Goal: Task Accomplishment & Management: Manage account settings

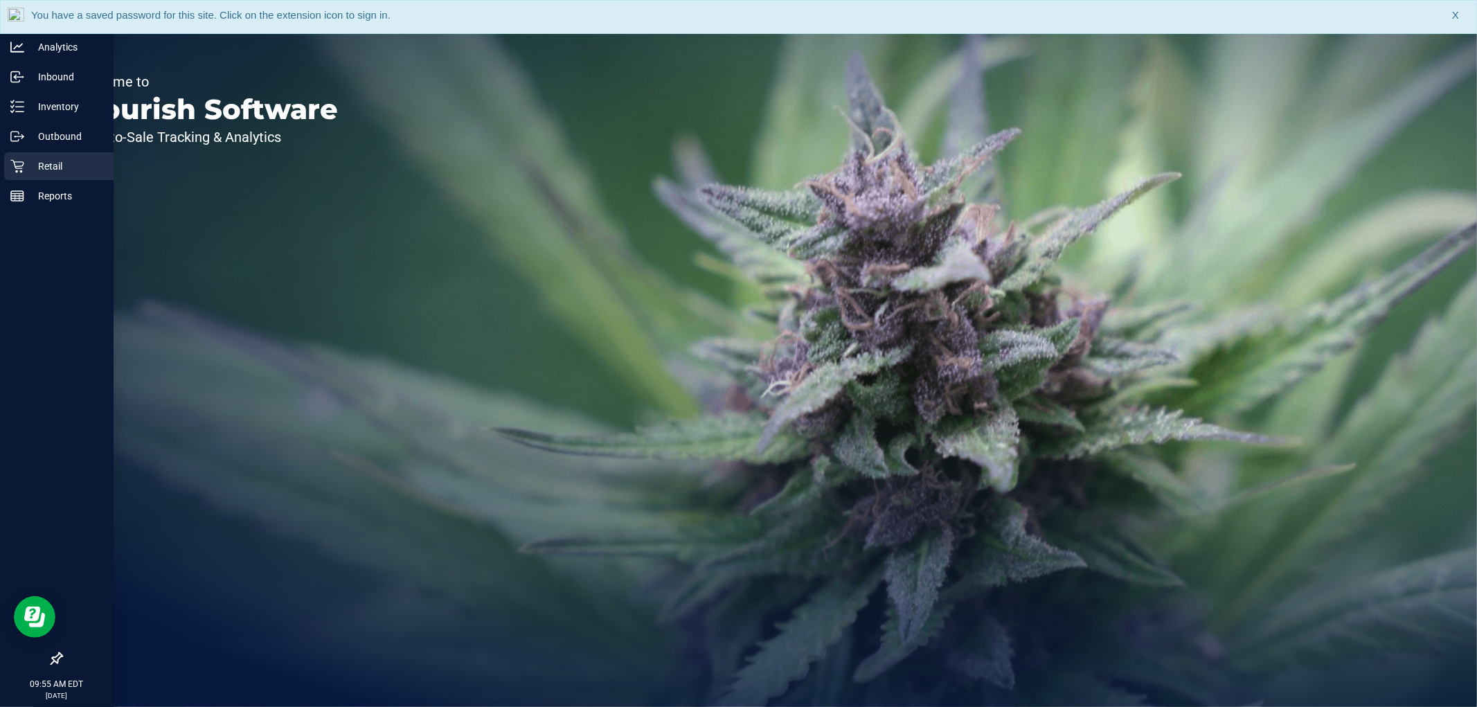
click at [42, 171] on p "Retail" at bounding box center [65, 166] width 83 height 17
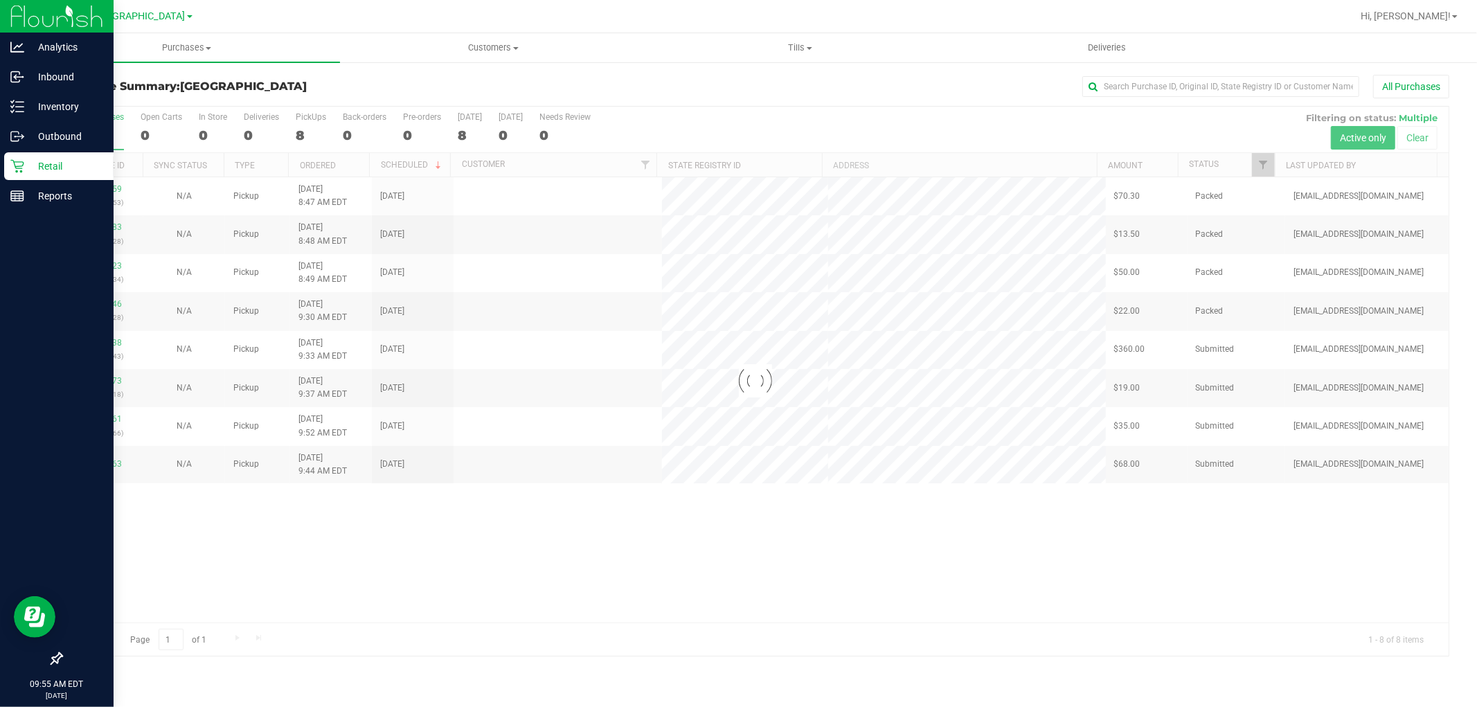
click at [73, 168] on p "Retail" at bounding box center [65, 166] width 83 height 17
click at [45, 109] on p "Inventory" at bounding box center [65, 106] width 83 height 17
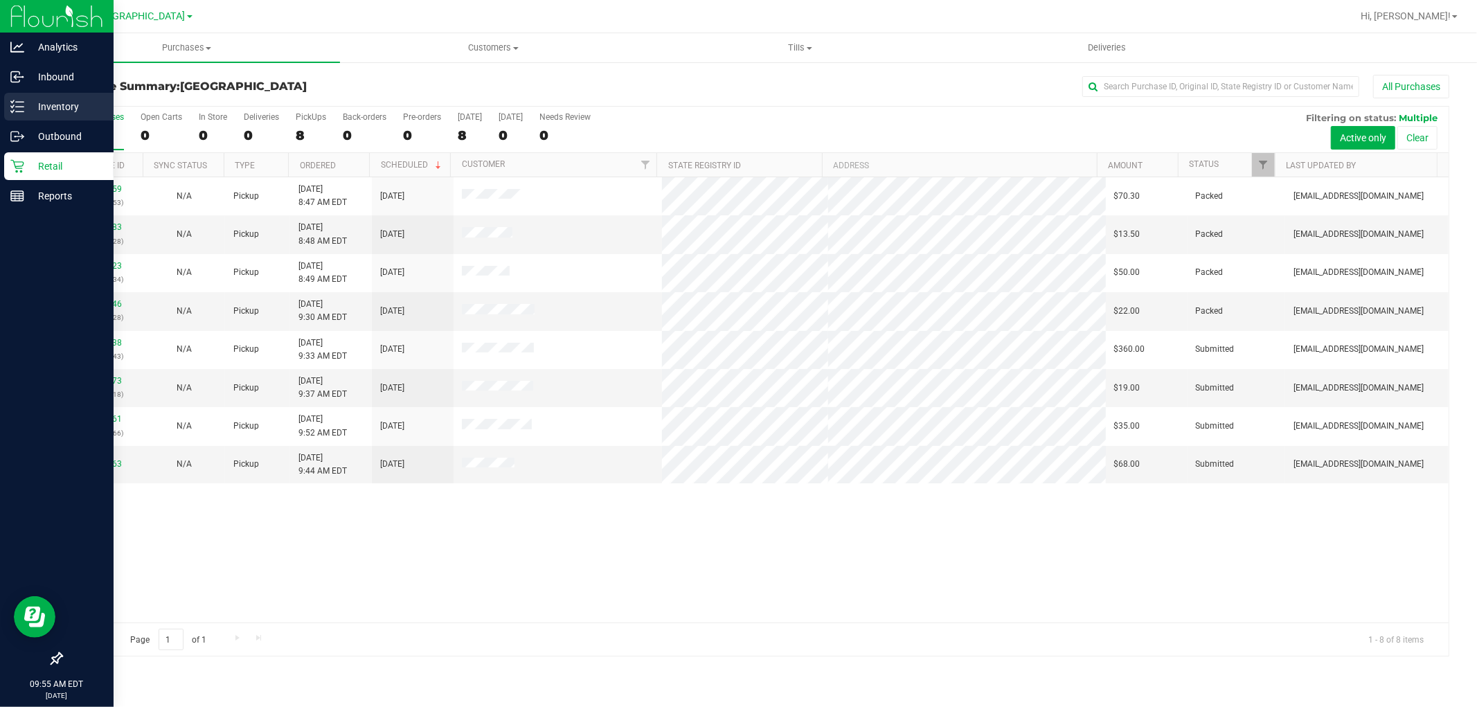
click at [46, 98] on p "Inventory" at bounding box center [65, 106] width 83 height 17
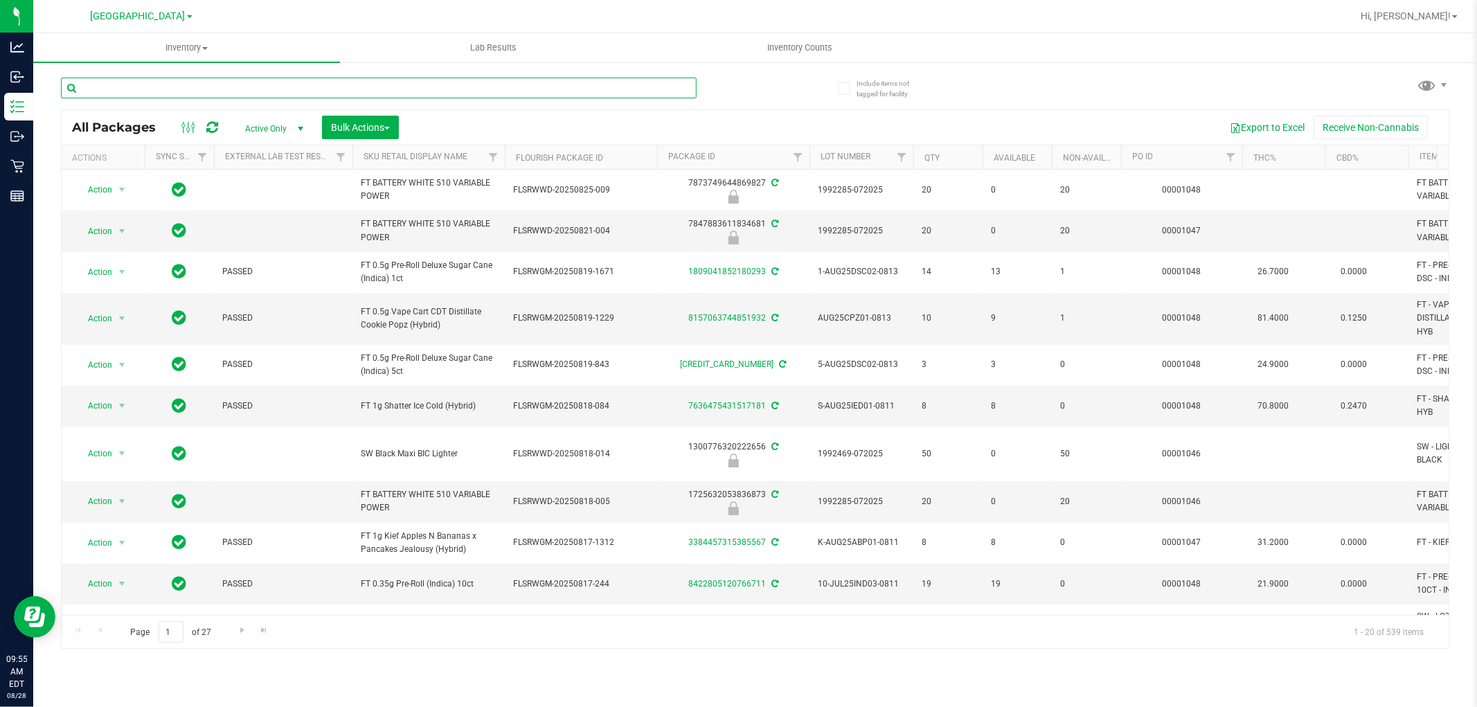
click at [241, 89] on input "text" at bounding box center [379, 88] width 636 height 21
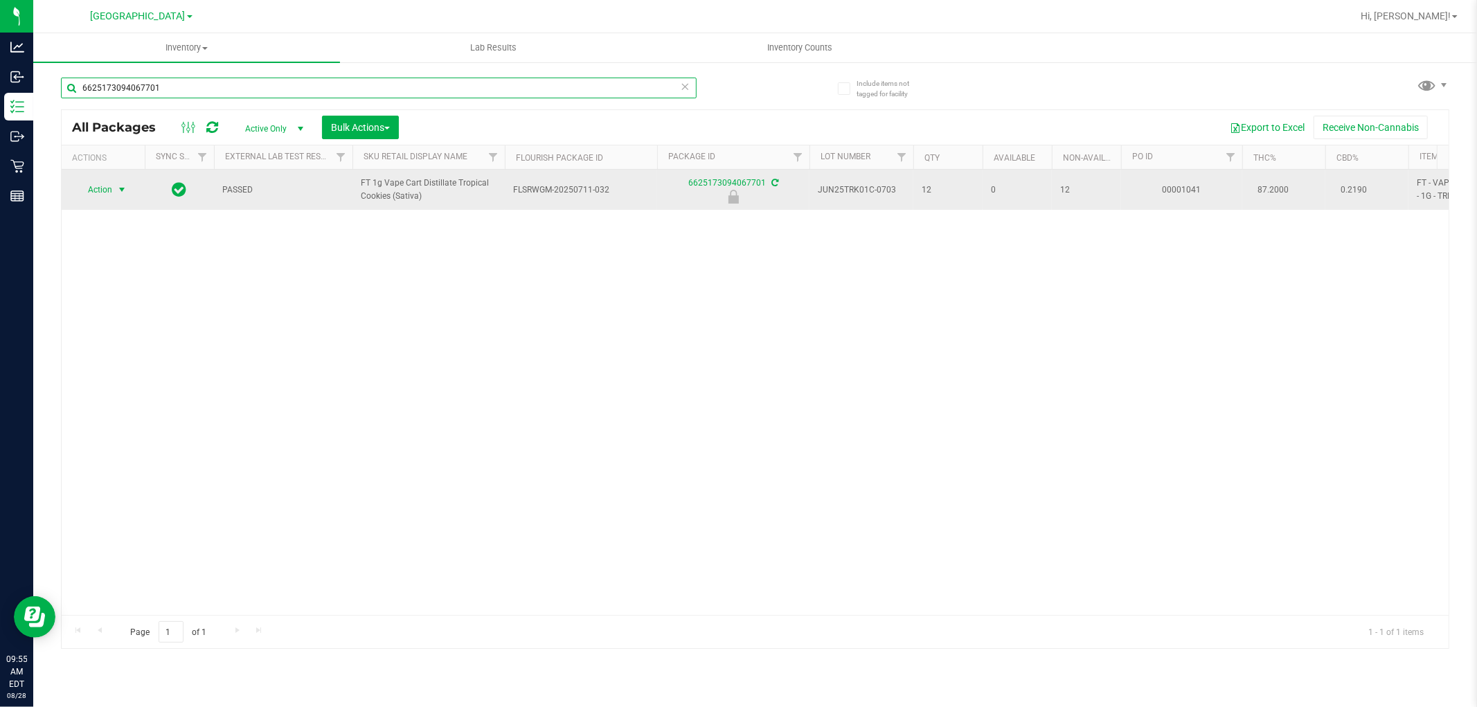
type input "6625173094067701"
click at [90, 186] on span "Action" at bounding box center [93, 189] width 37 height 19
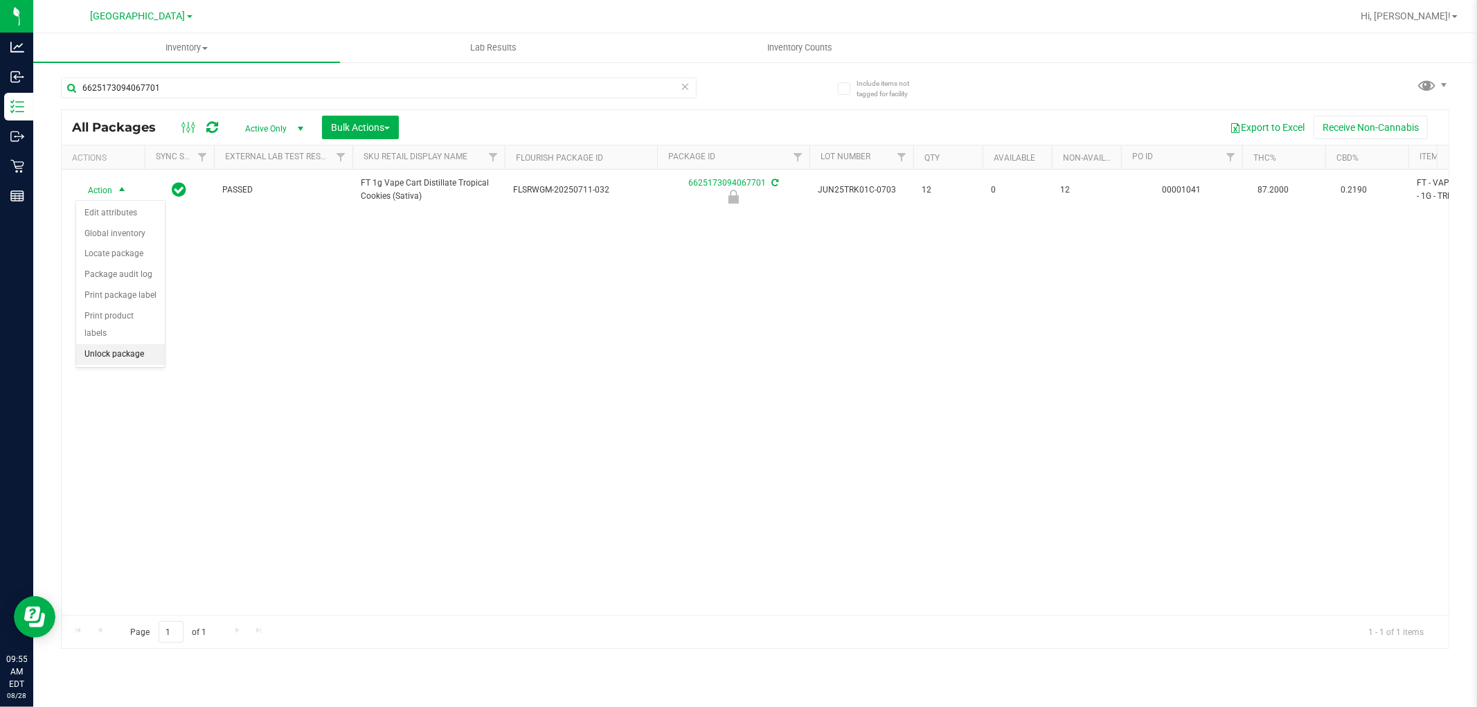
click at [134, 353] on li "Unlock package" at bounding box center [120, 354] width 89 height 21
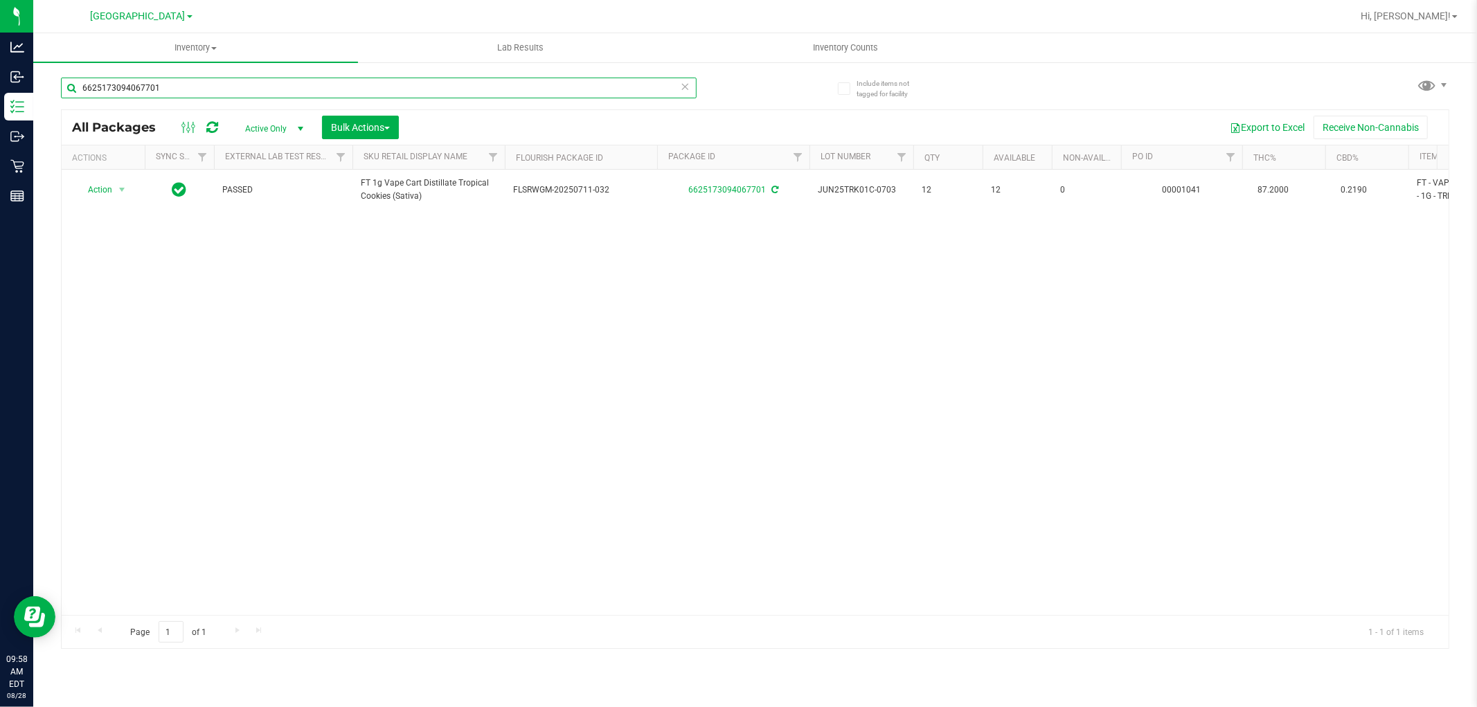
click at [317, 88] on input "6625173094067701" at bounding box center [379, 88] width 636 height 21
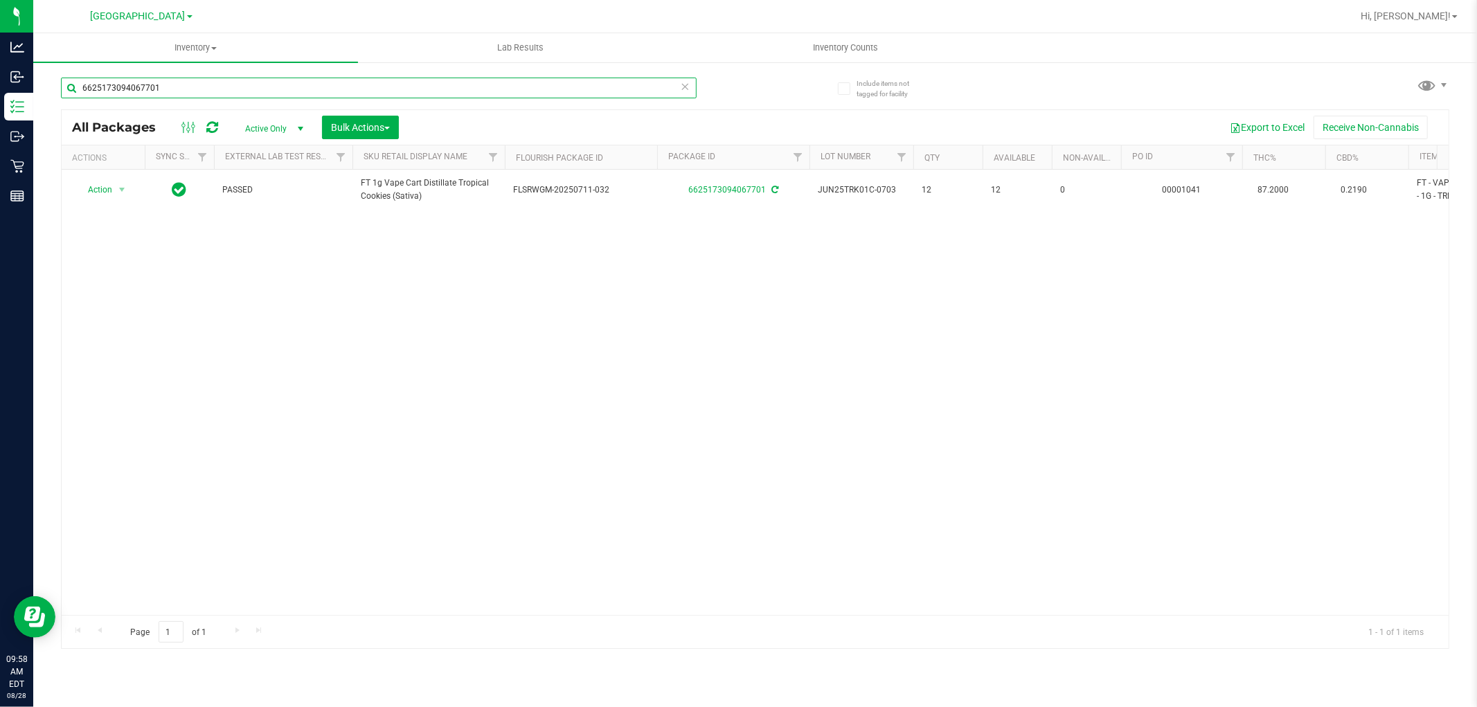
click at [317, 88] on input "6625173094067701" at bounding box center [379, 88] width 636 height 21
type input "srh"
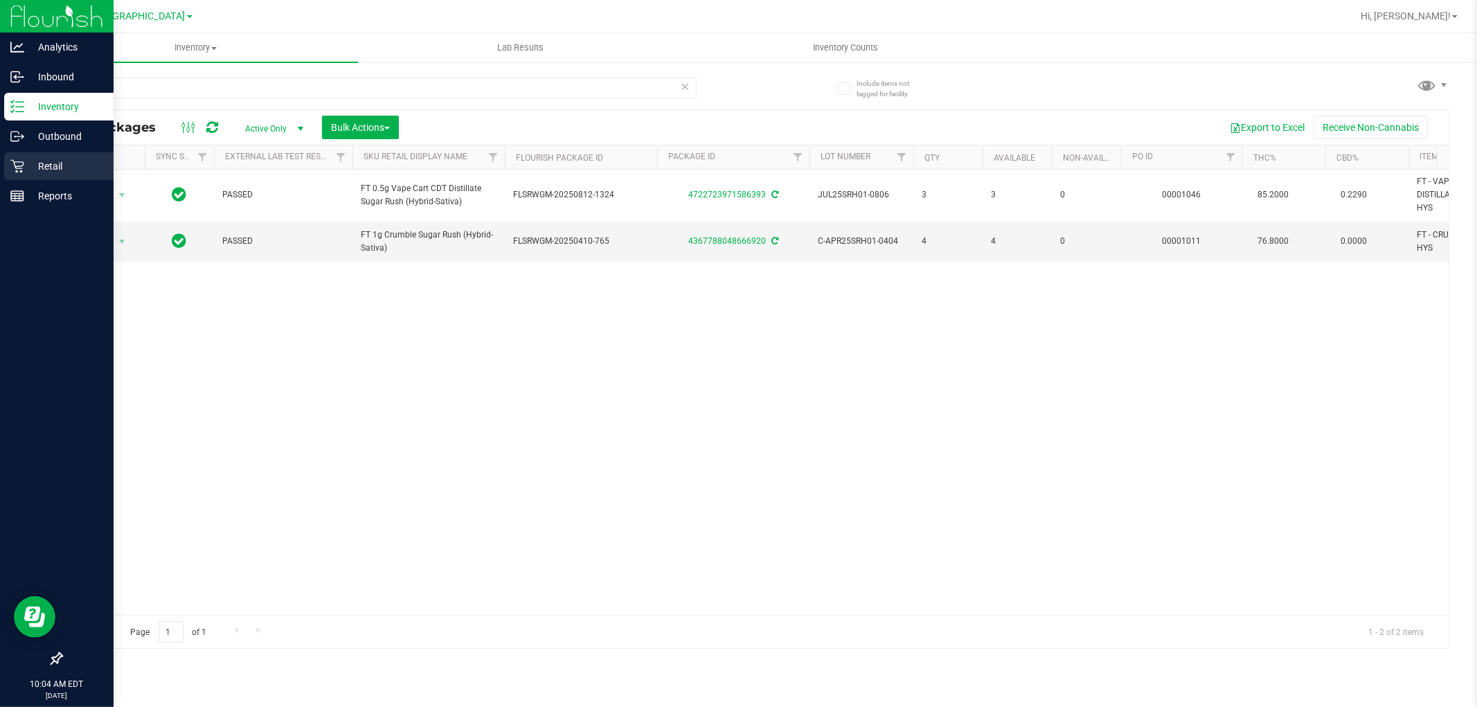
click at [32, 167] on p "Retail" at bounding box center [65, 166] width 83 height 17
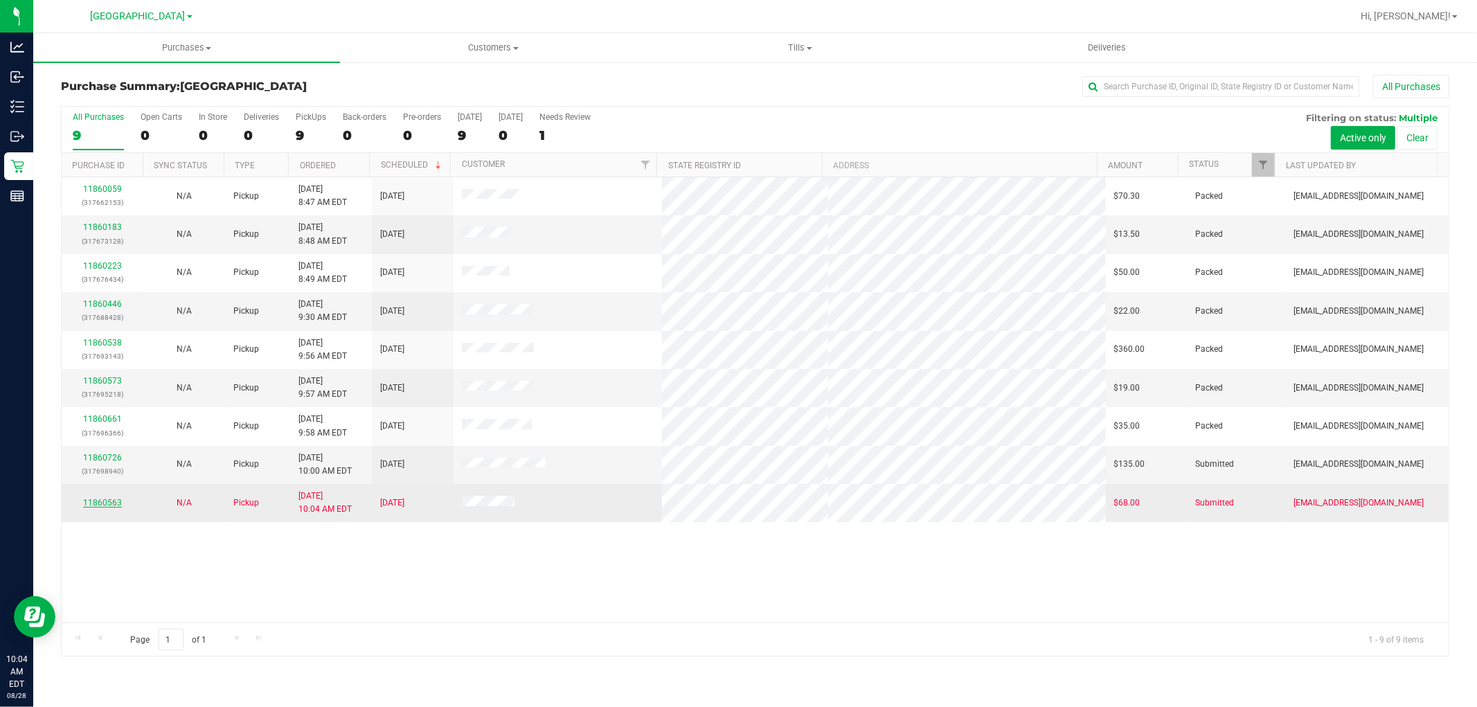
click at [106, 504] on link "11860563" at bounding box center [102, 503] width 39 height 10
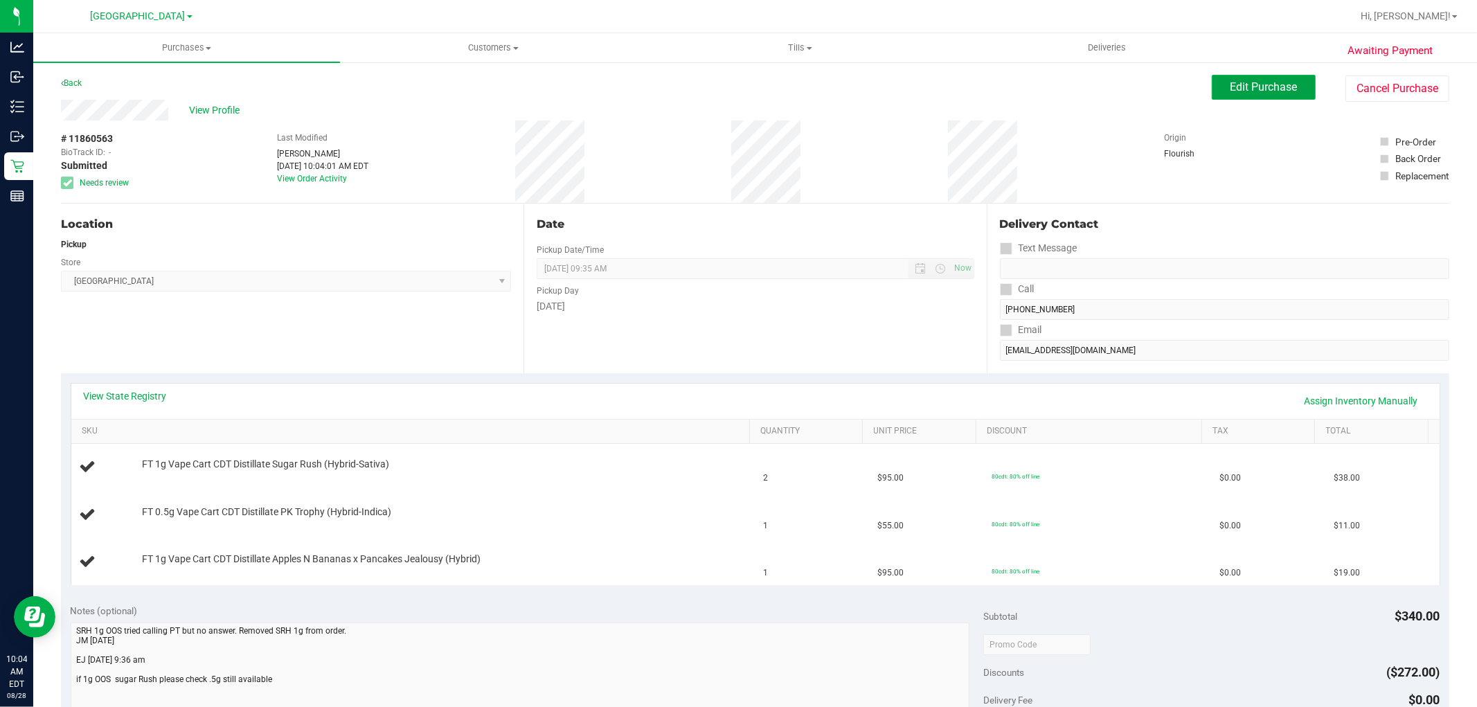
click at [1250, 94] on button "Edit Purchase" at bounding box center [1264, 87] width 104 height 25
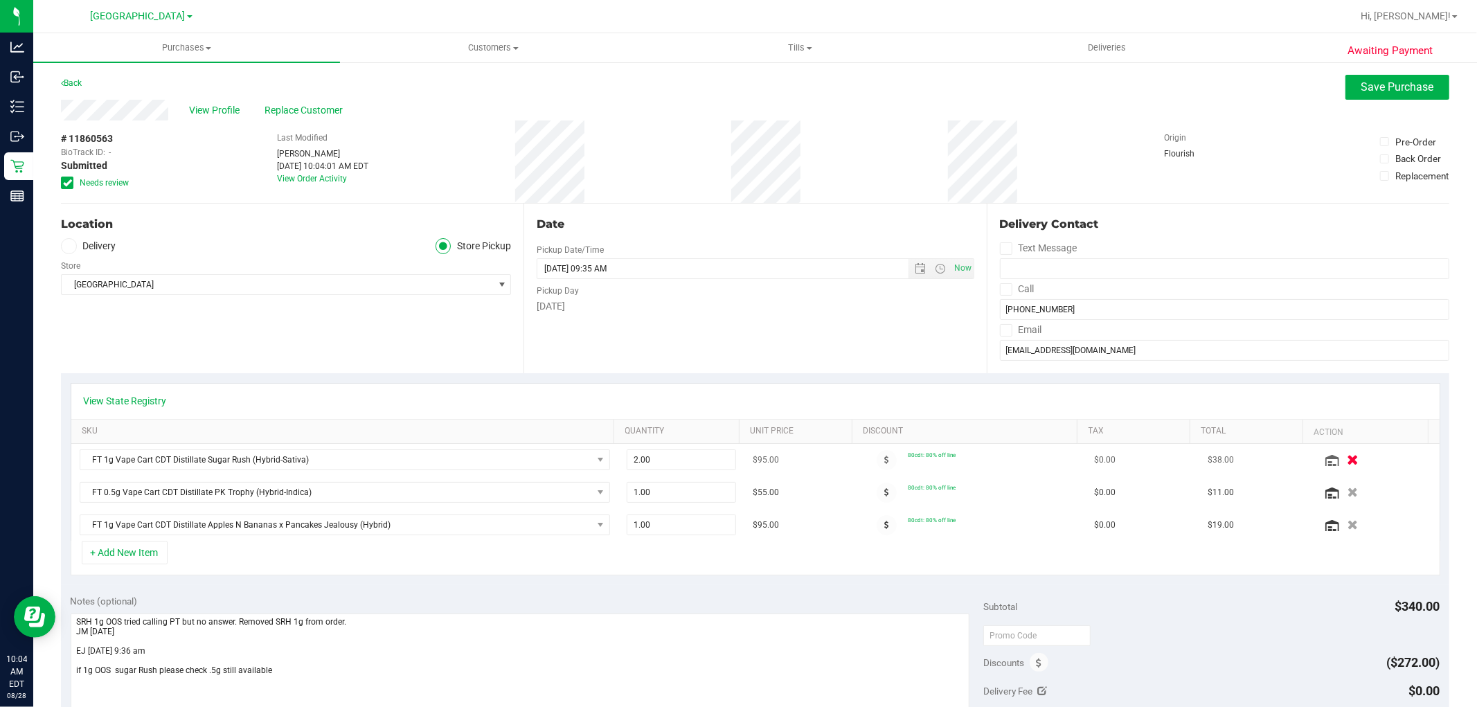
click at [1347, 463] on icon "button" at bounding box center [1353, 460] width 12 height 10
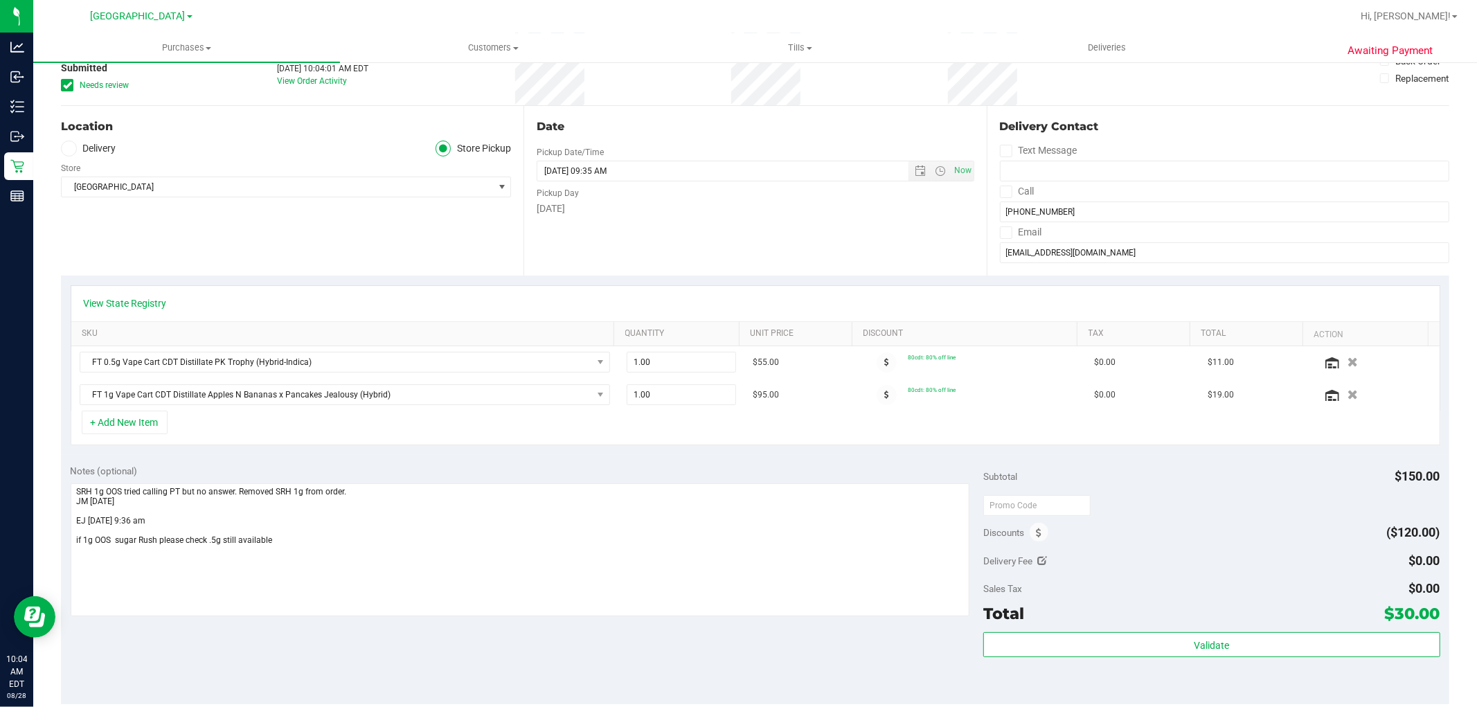
scroll to position [61, 0]
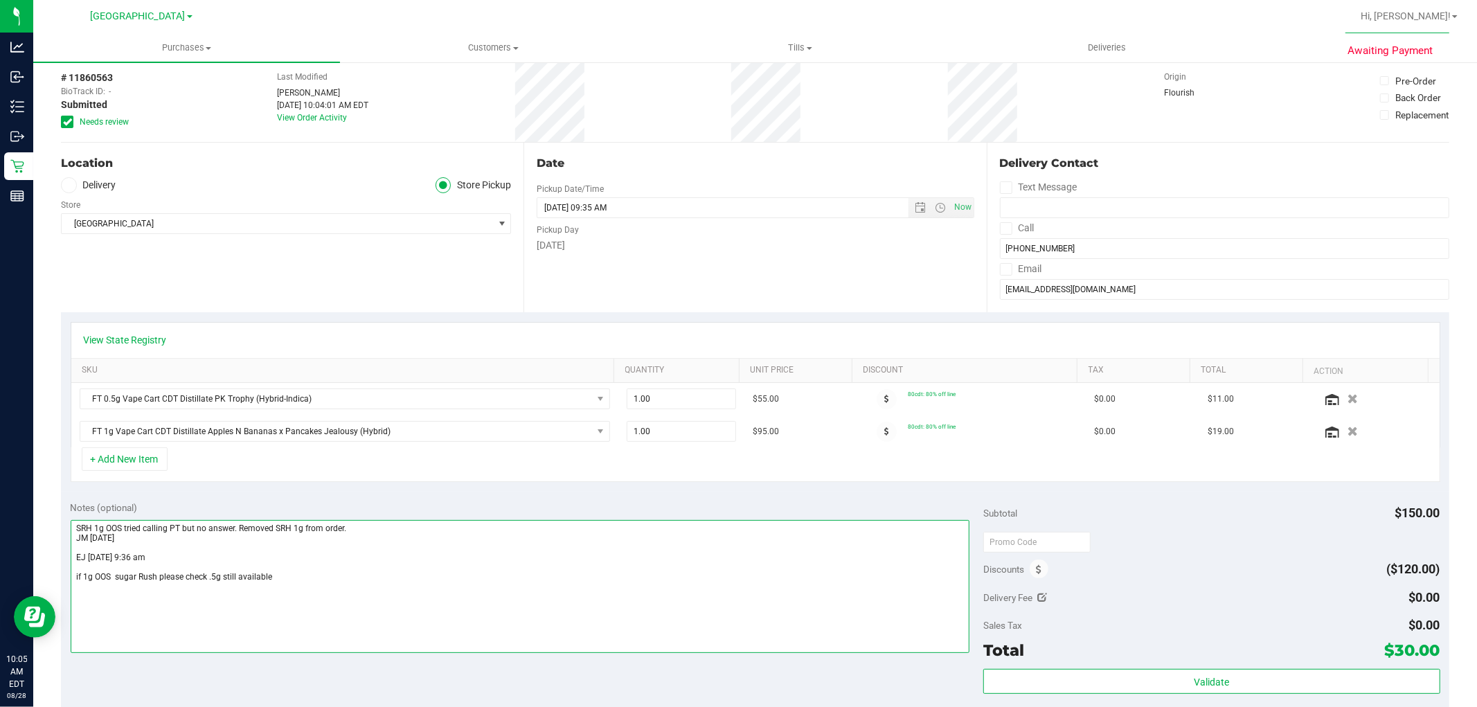
click at [384, 539] on textarea at bounding box center [521, 586] width 900 height 133
click at [380, 533] on textarea at bounding box center [521, 586] width 900 height 133
click at [274, 524] on textarea at bounding box center [521, 586] width 900 height 133
click at [379, 529] on textarea at bounding box center [521, 586] width 900 height 133
click at [397, 527] on textarea at bounding box center [521, 586] width 900 height 133
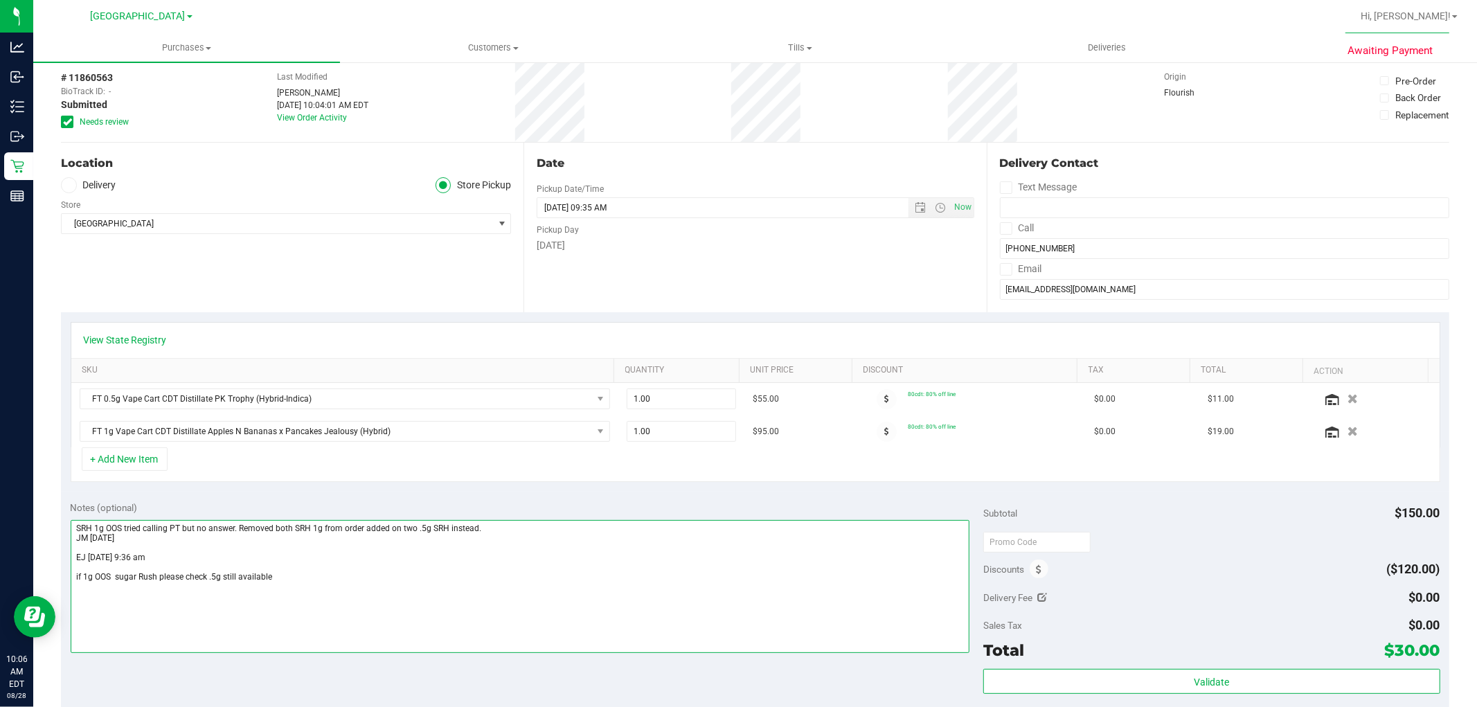
click at [486, 527] on textarea at bounding box center [521, 586] width 900 height 133
drag, startPoint x: 716, startPoint y: 528, endPoint x: 480, endPoint y: 530, distance: 235.5
click at [480, 530] on textarea at bounding box center [521, 586] width 900 height 133
click at [479, 528] on textarea at bounding box center [521, 586] width 900 height 133
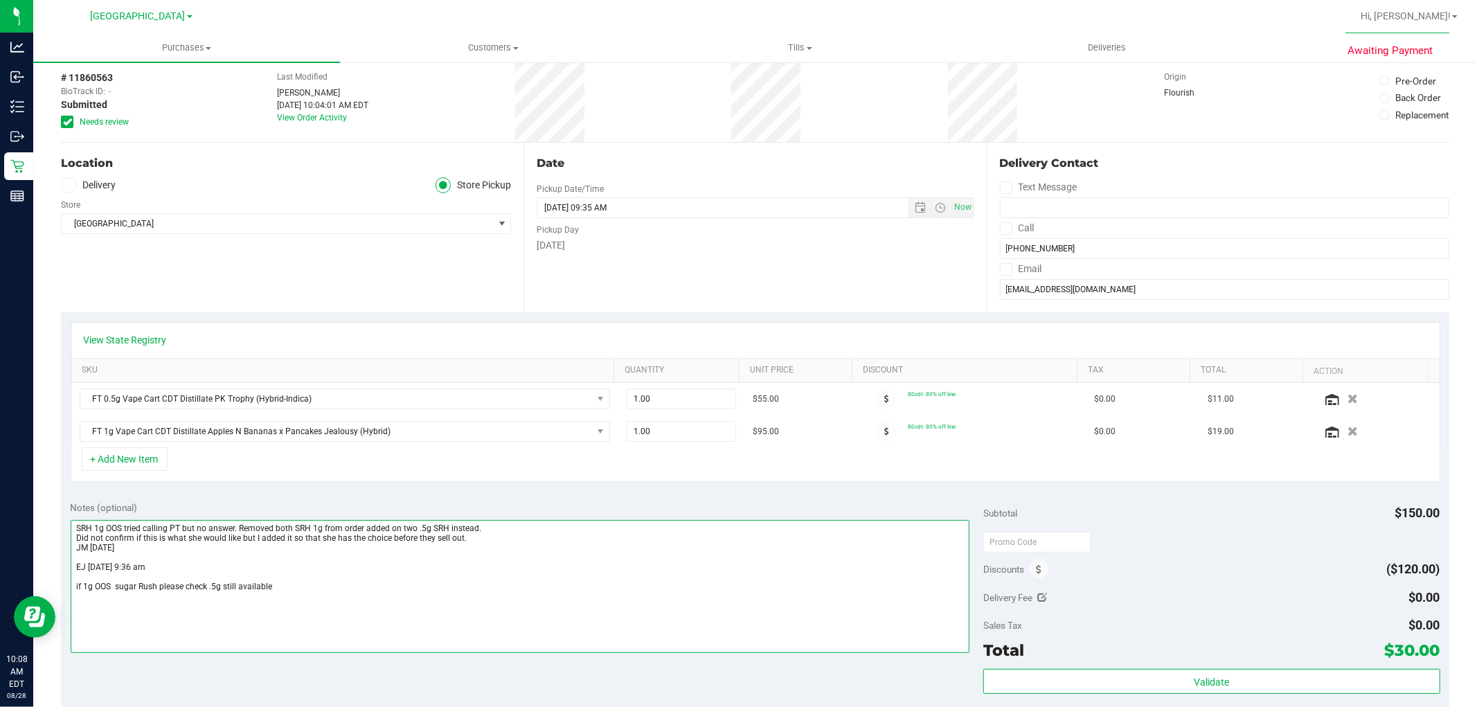
click at [529, 562] on textarea at bounding box center [521, 586] width 900 height 133
type textarea "SRH 1g OOS tried calling PT but no answer. Removed both SRH 1g from order added…"
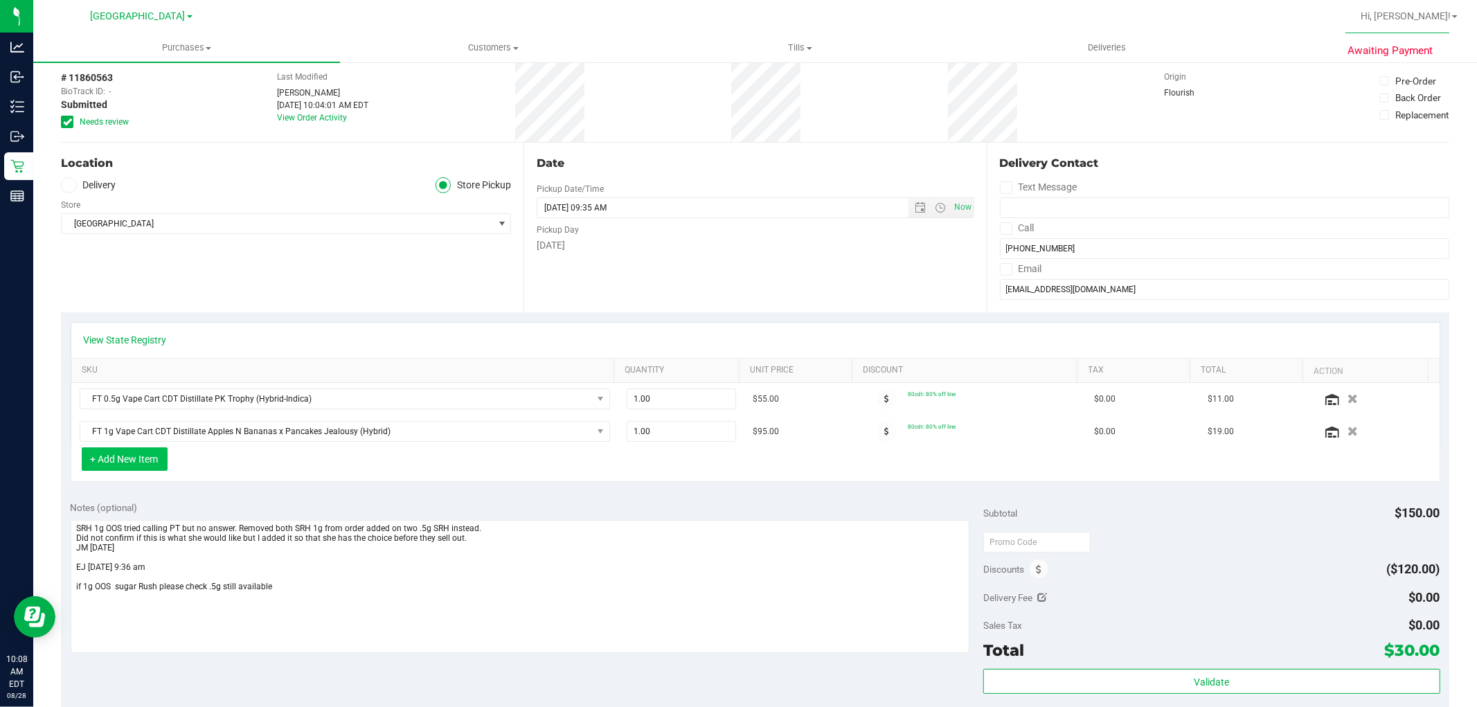
click at [127, 469] on button "+ Add New Item" at bounding box center [125, 459] width 86 height 24
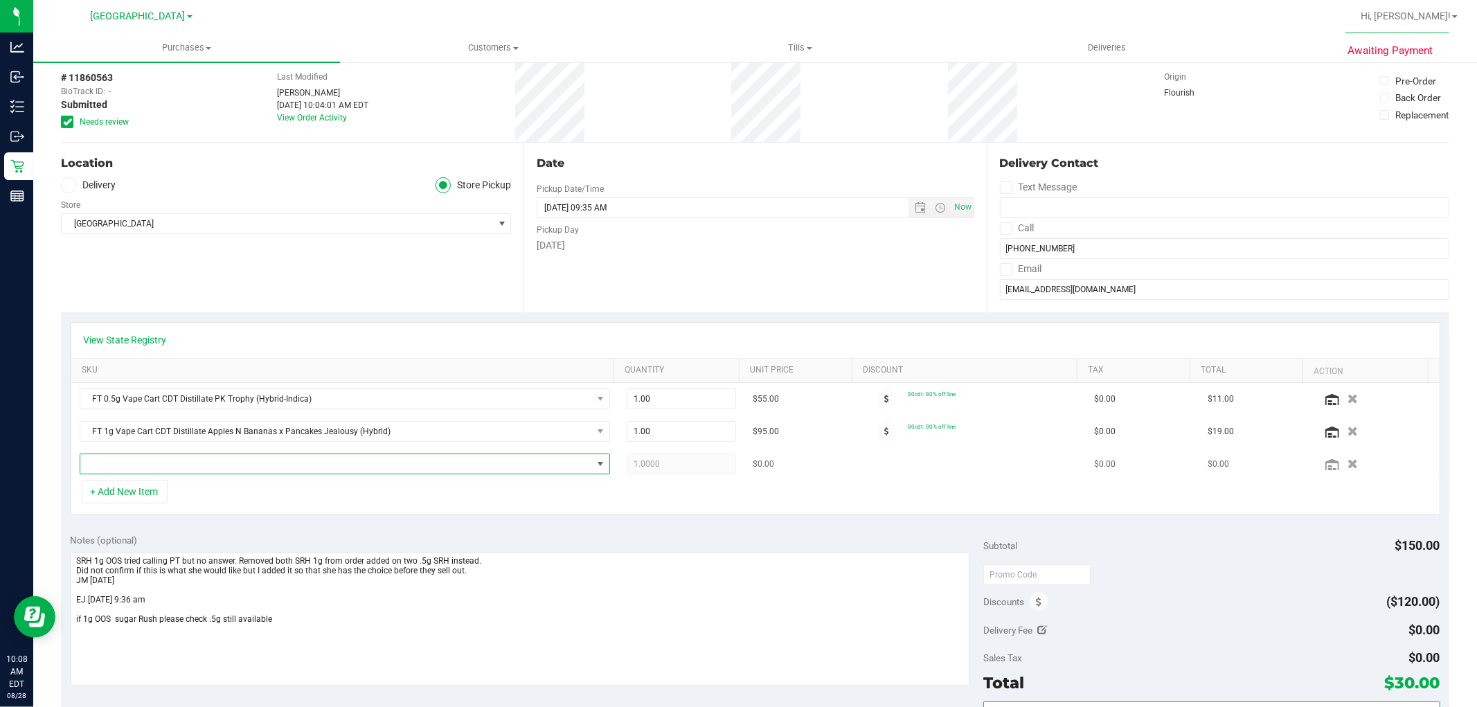
click at [133, 468] on span "NO DATA FOUND" at bounding box center [336, 463] width 512 height 19
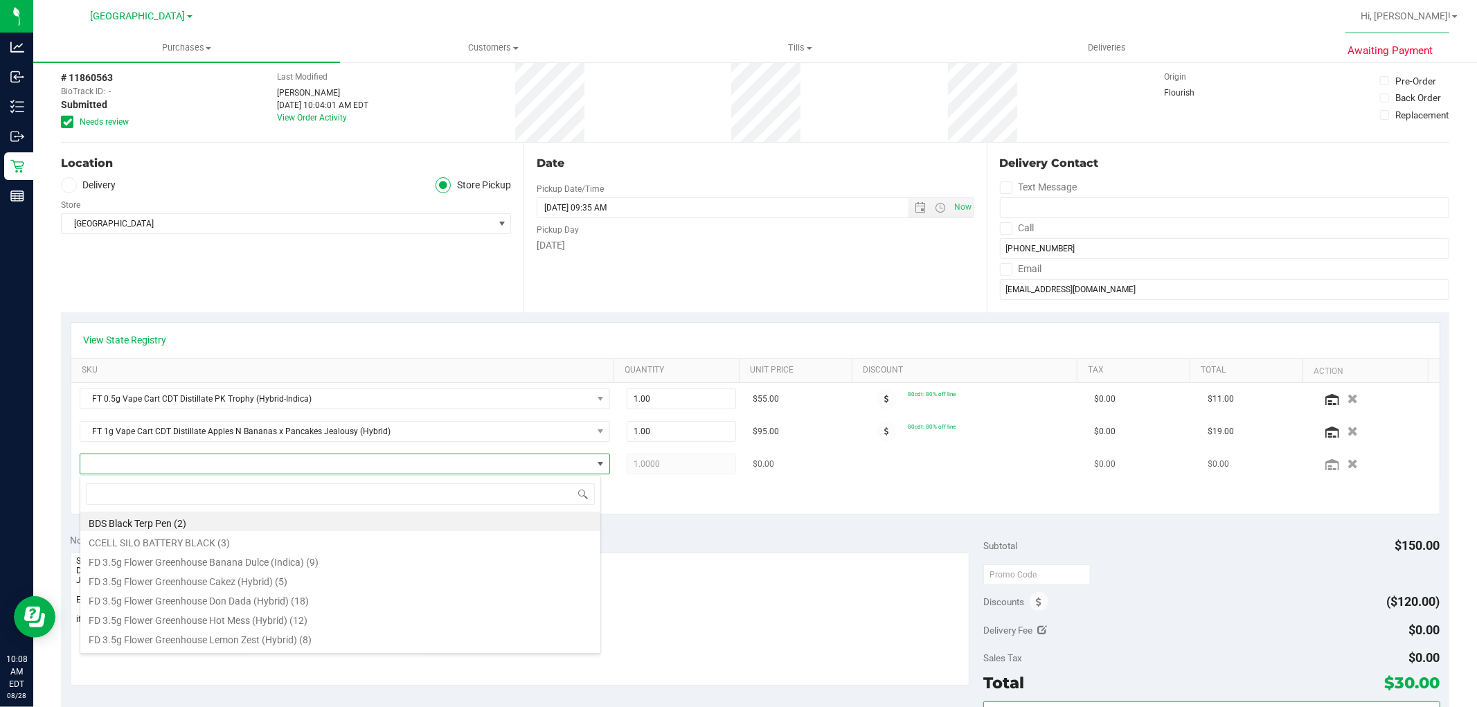
scroll to position [21, 517]
type input "srh"
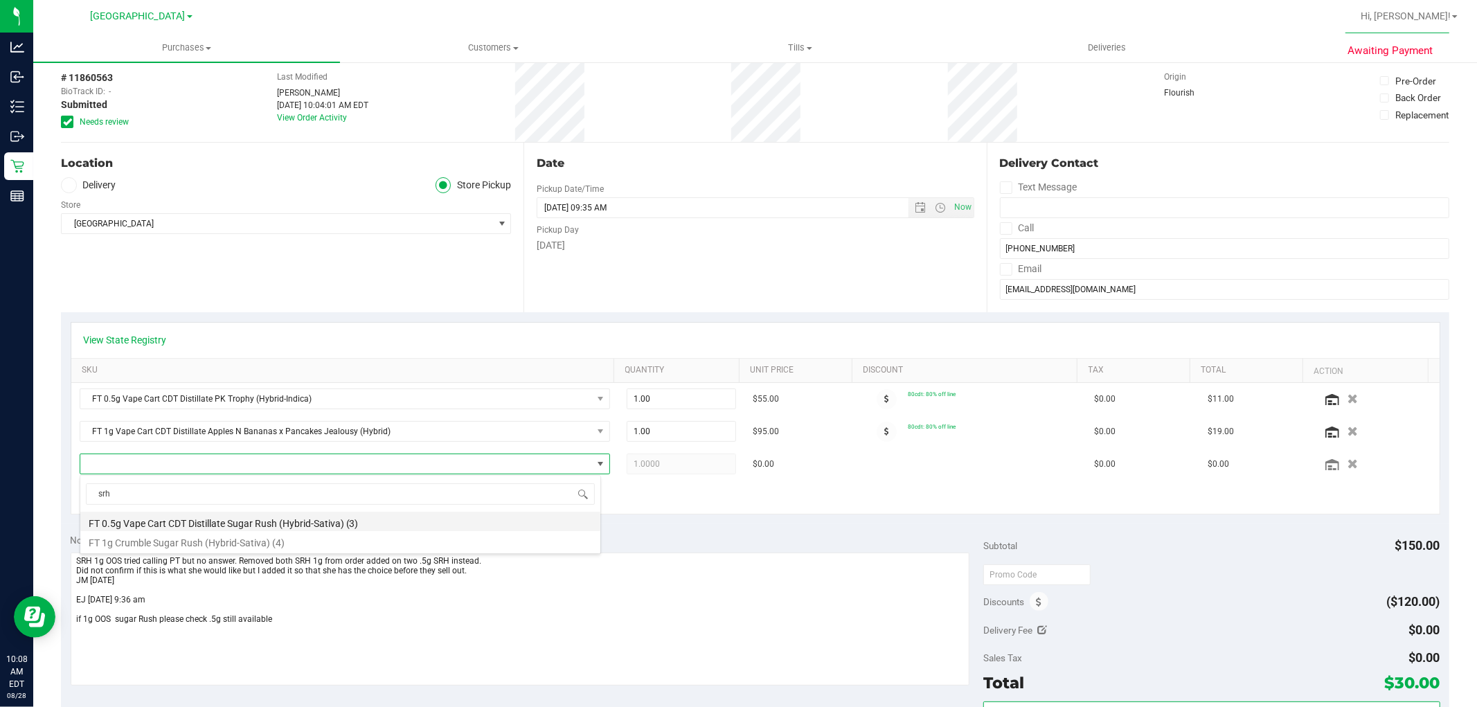
click at [164, 515] on li "FT 0.5g Vape Cart CDT Distillate Sugar Rush (Hybrid-Sativa) (3)" at bounding box center [340, 521] width 520 height 19
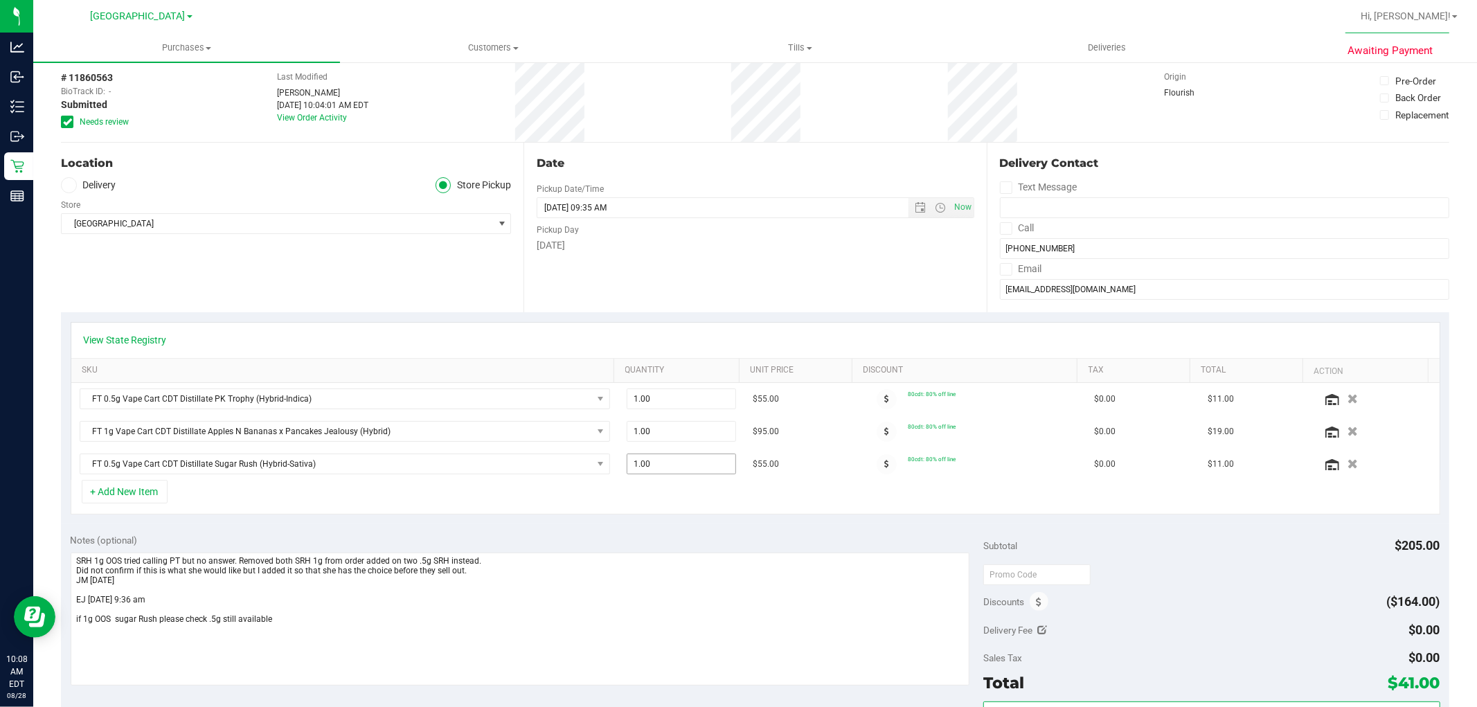
click at [665, 465] on span "1.00 1" at bounding box center [681, 464] width 109 height 21
click at [665, 465] on input "1" at bounding box center [682, 463] width 108 height 19
type input "2"
type input "2.00"
click at [686, 545] on div "Notes (optional)" at bounding box center [528, 540] width 914 height 14
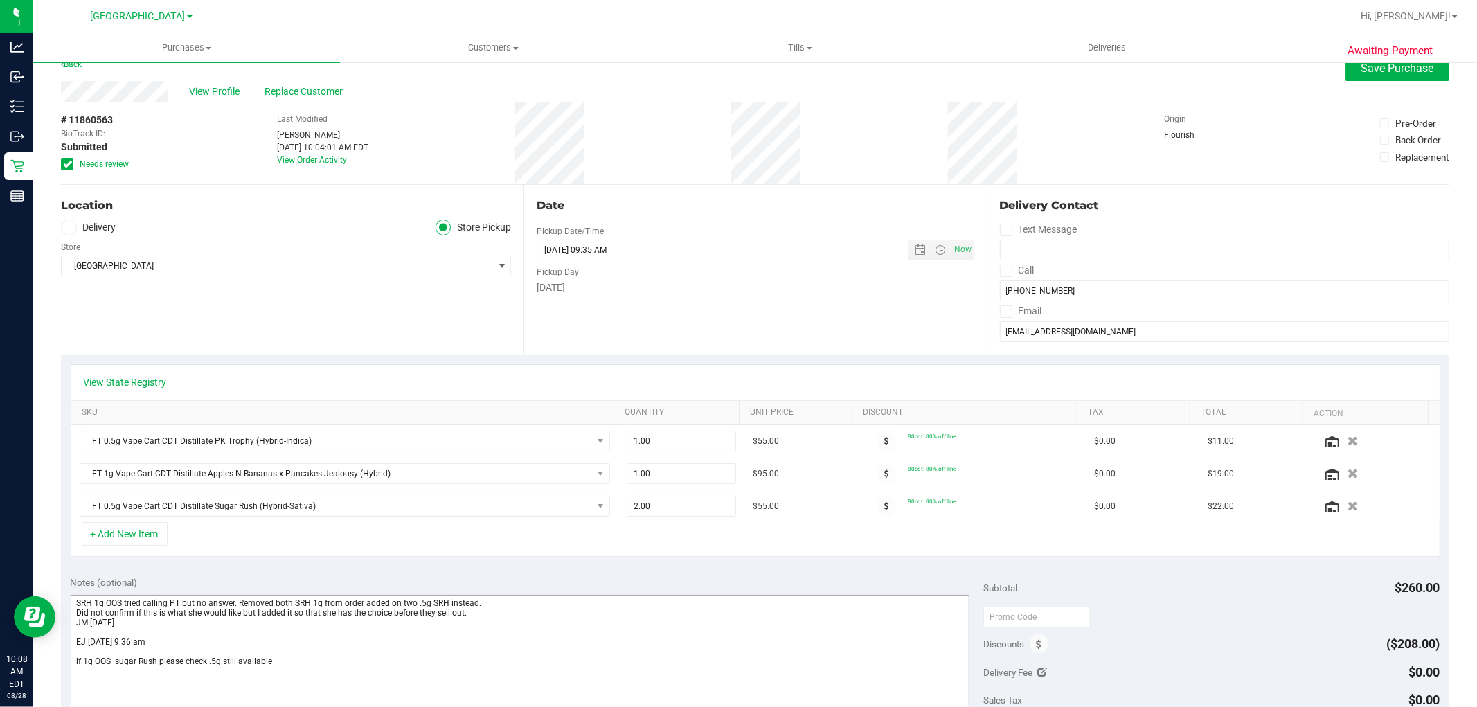
scroll to position [0, 0]
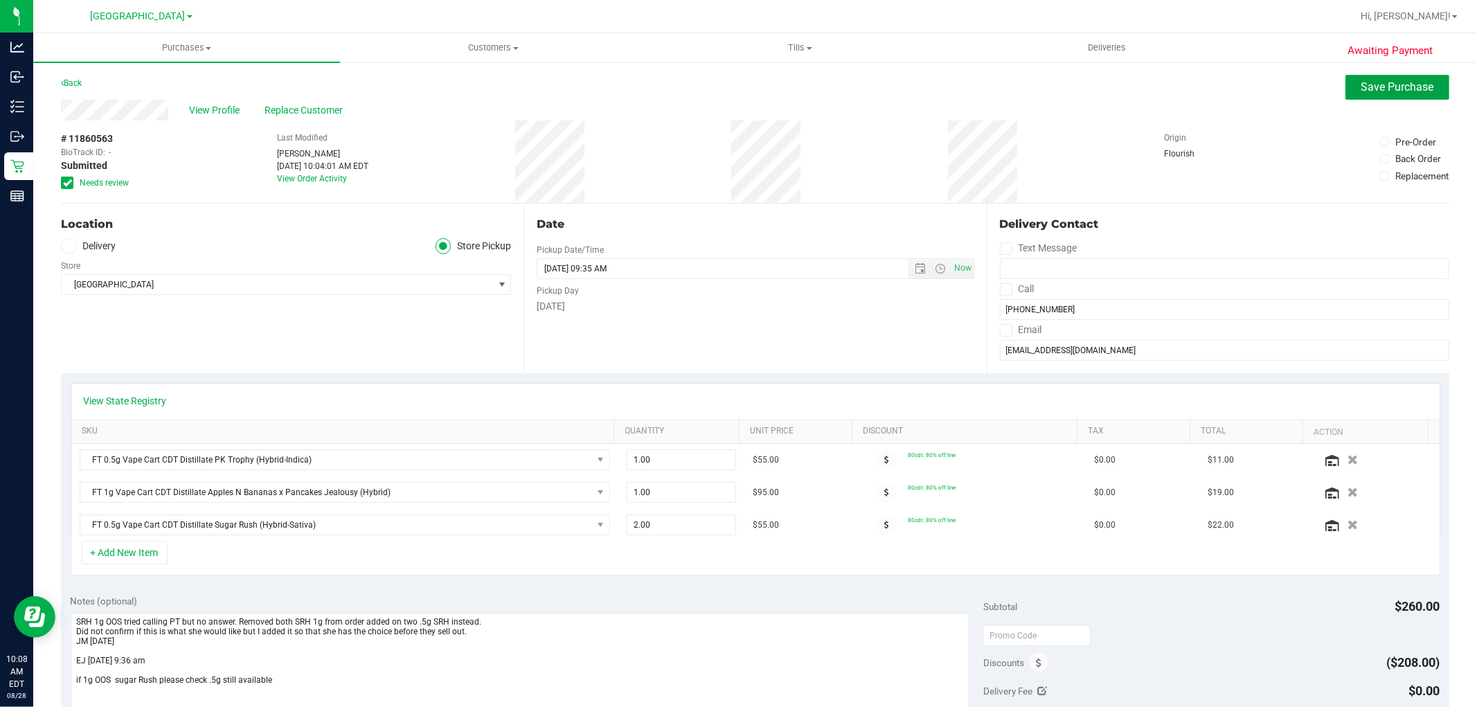
click at [1374, 92] on span "Save Purchase" at bounding box center [1398, 86] width 73 height 13
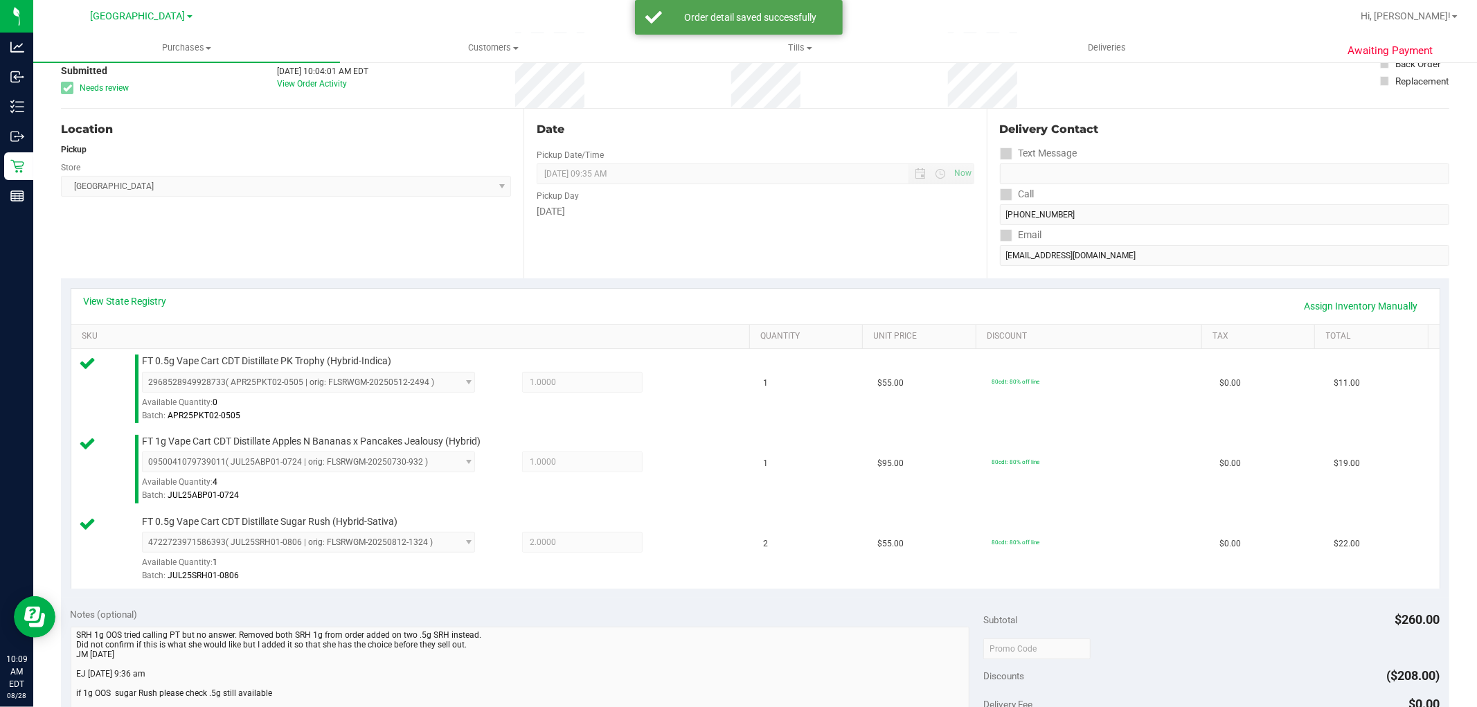
scroll to position [231, 0]
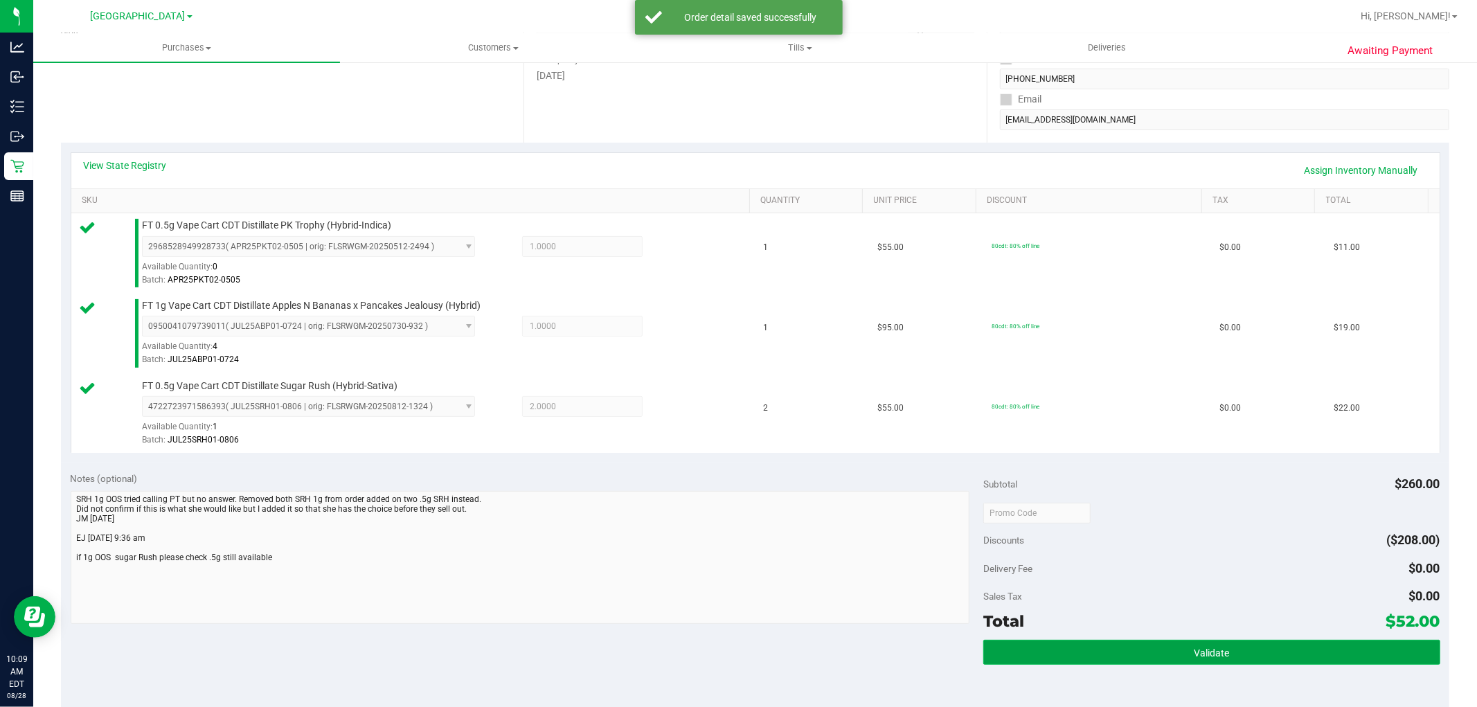
click at [1205, 655] on span "Validate" at bounding box center [1211, 653] width 35 height 11
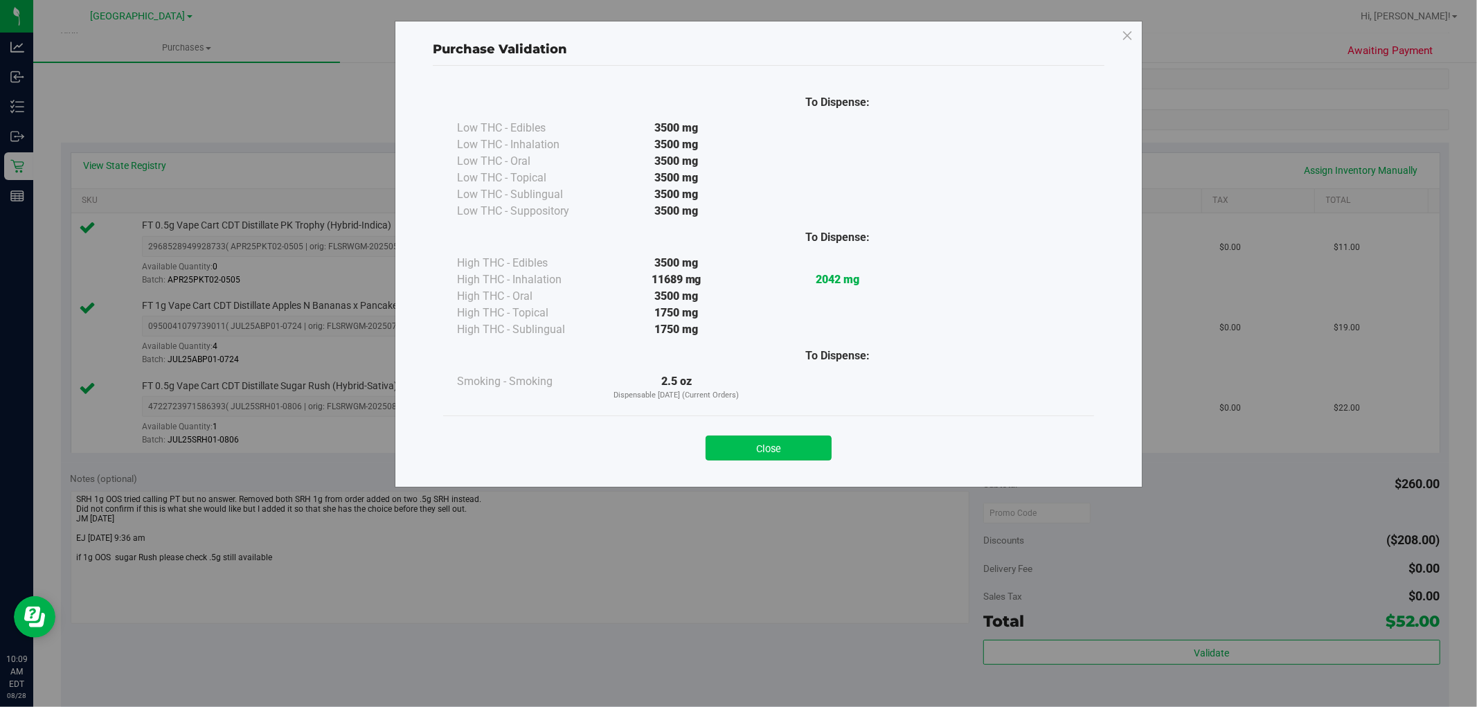
click at [731, 449] on button "Close" at bounding box center [769, 448] width 126 height 25
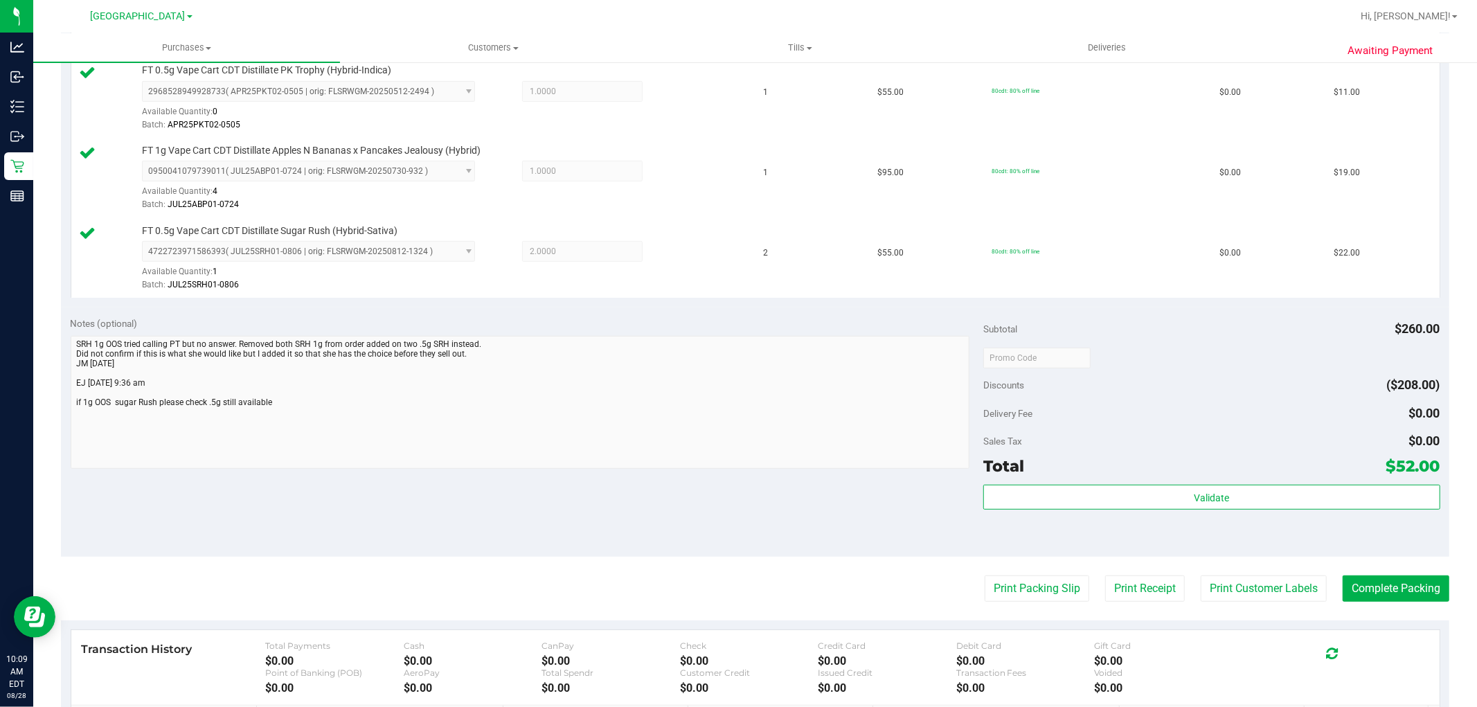
scroll to position [538, 0]
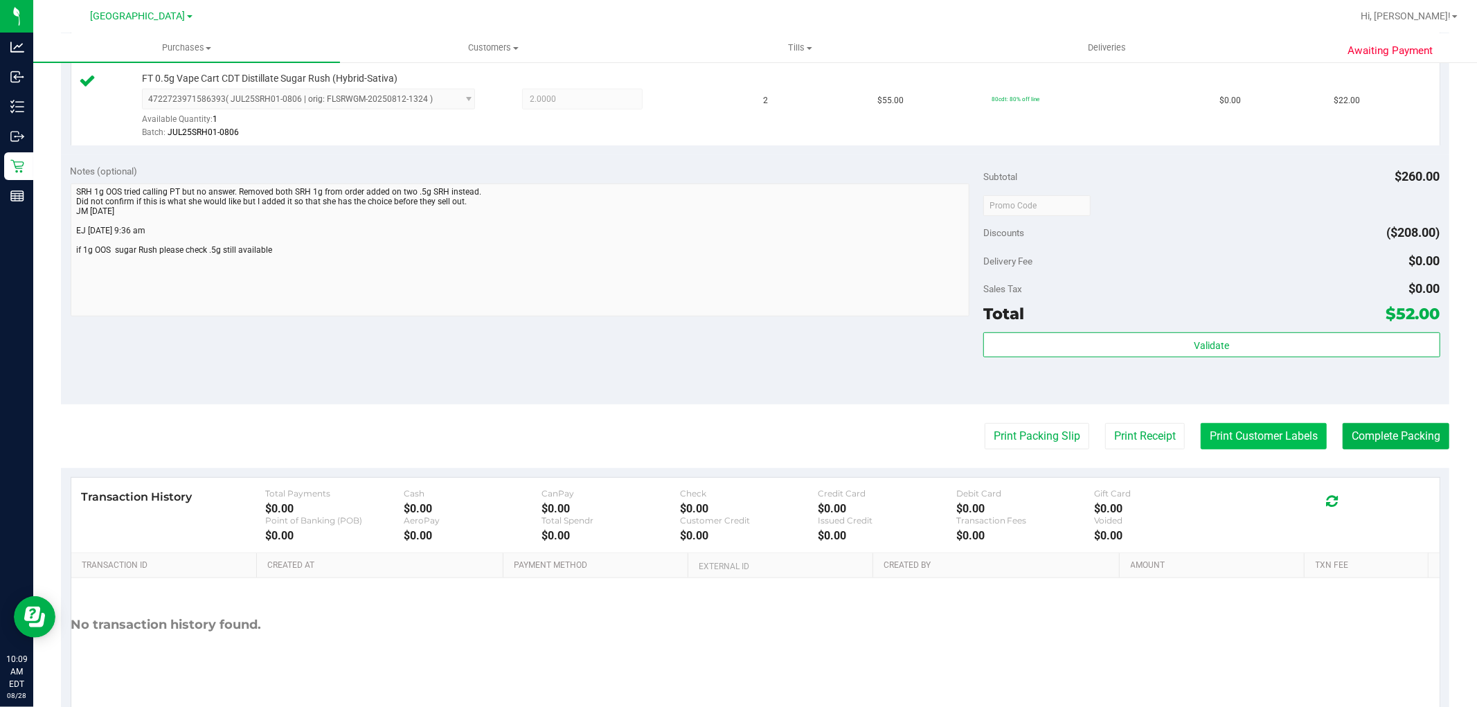
click at [1210, 438] on button "Print Customer Labels" at bounding box center [1264, 436] width 126 height 26
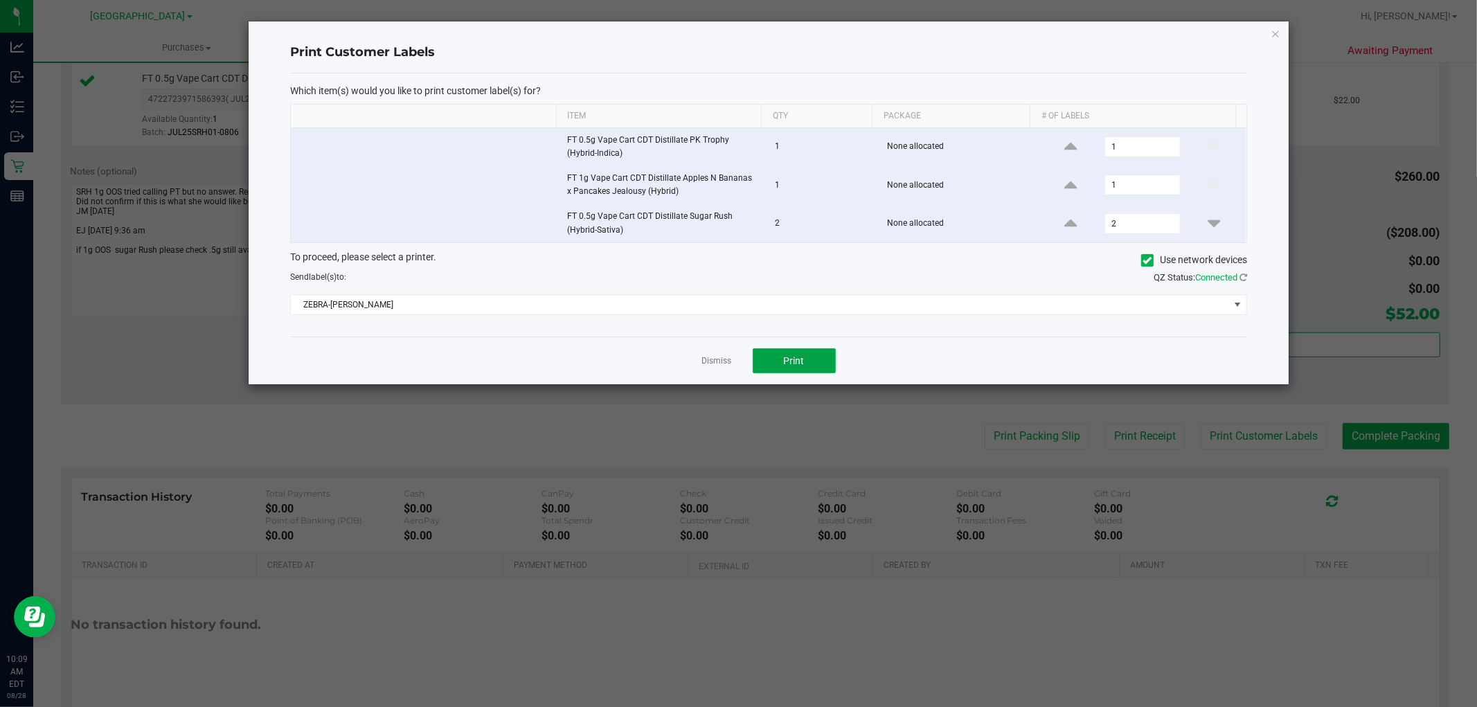
click at [830, 362] on button "Print" at bounding box center [794, 360] width 83 height 25
click at [710, 362] on link "Dismiss" at bounding box center [717, 361] width 30 height 12
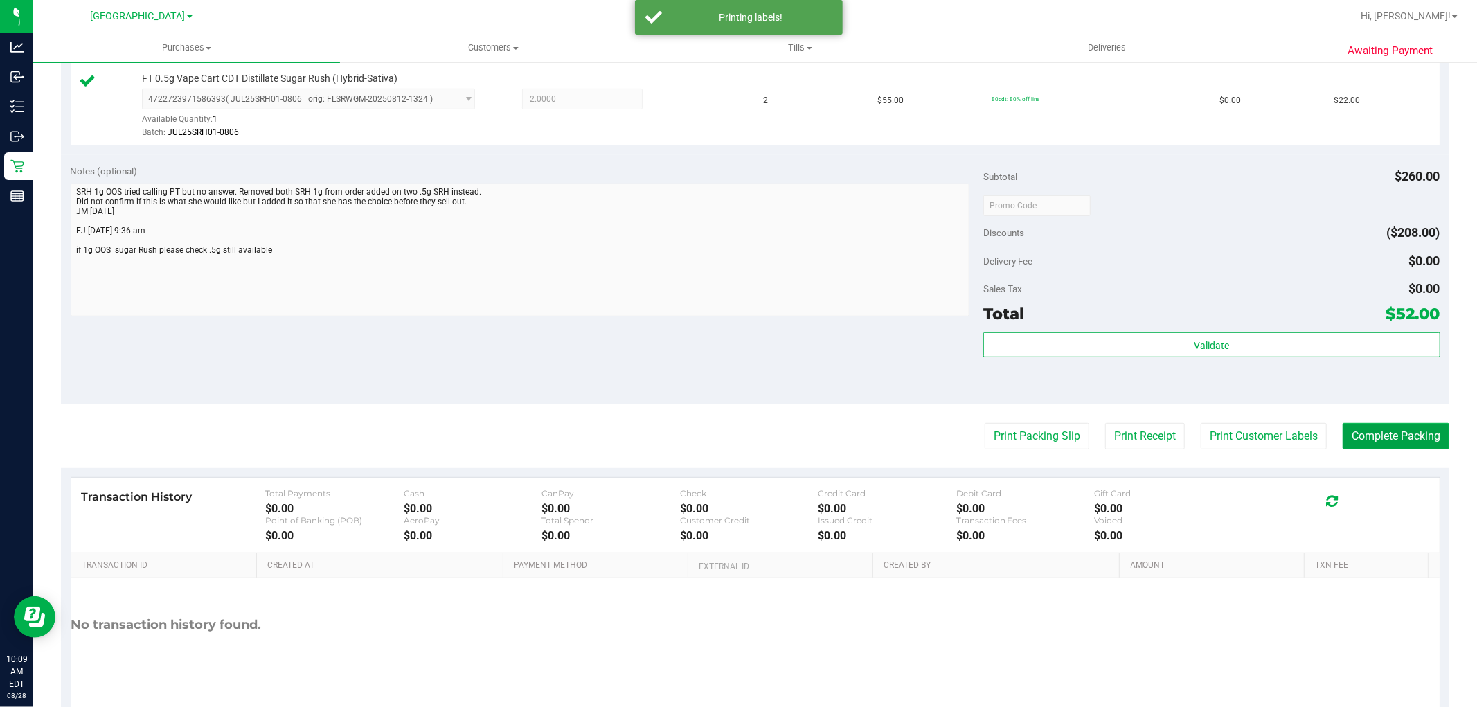
click at [1358, 427] on button "Complete Packing" at bounding box center [1396, 436] width 107 height 26
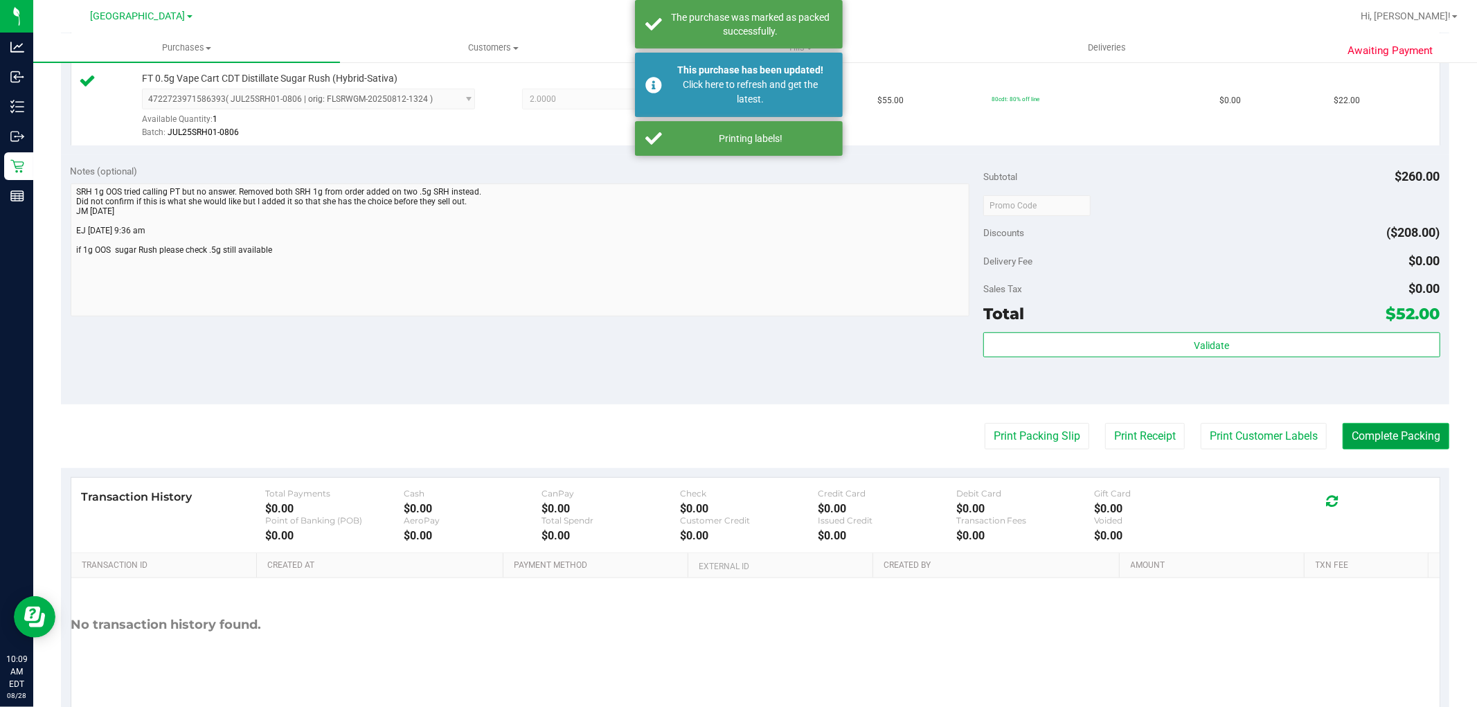
click at [1396, 428] on button "Complete Packing" at bounding box center [1396, 436] width 107 height 26
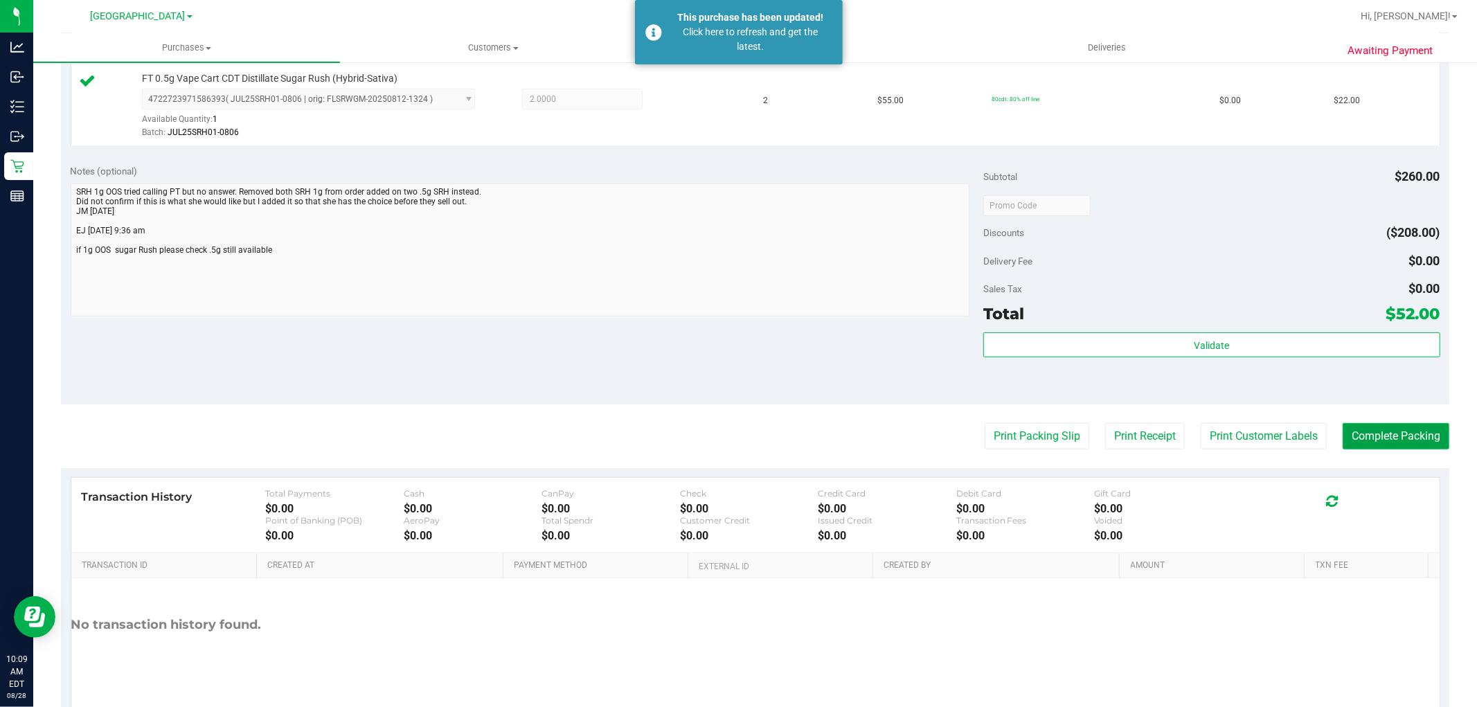
click at [1356, 439] on button "Complete Packing" at bounding box center [1396, 436] width 107 height 26
click at [1381, 428] on button "Complete Packing" at bounding box center [1396, 436] width 107 height 26
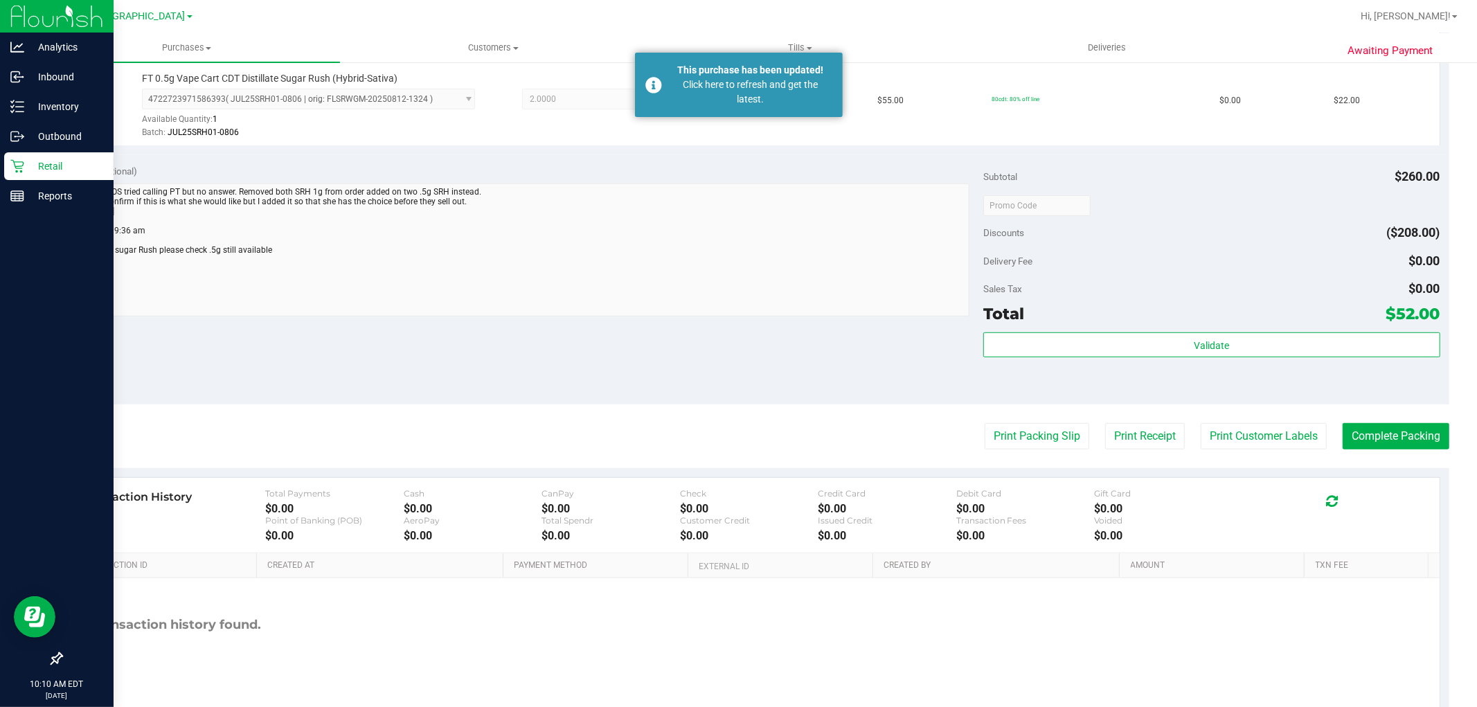
click at [36, 158] on p "Retail" at bounding box center [65, 166] width 83 height 17
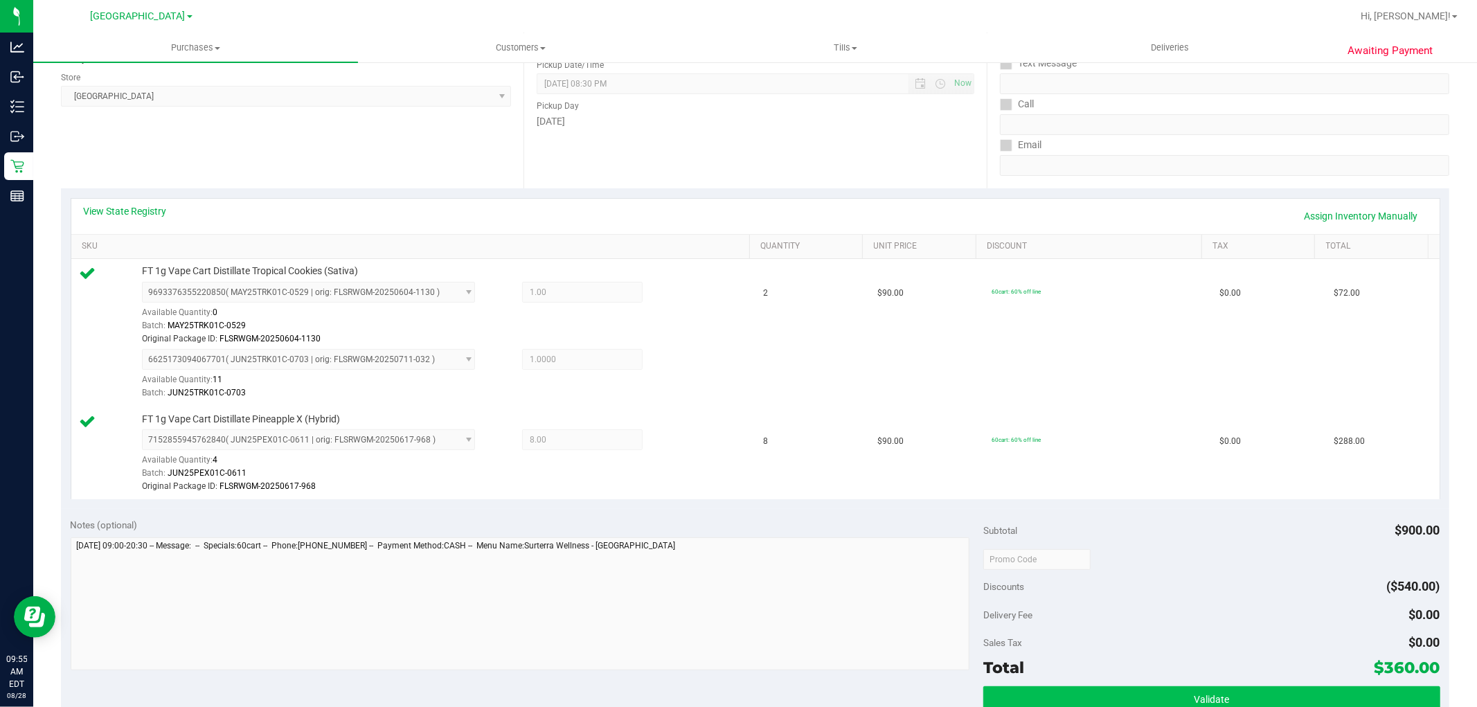
scroll to position [384, 0]
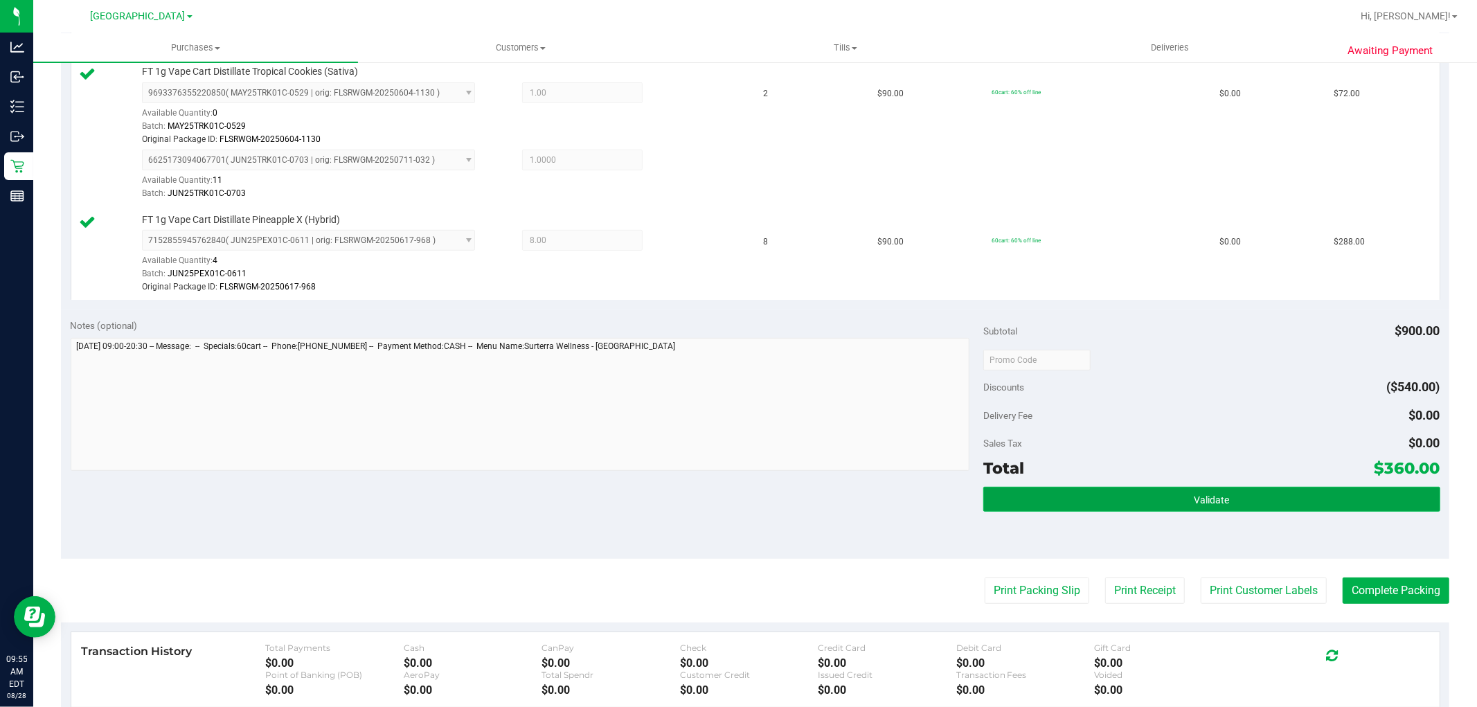
click at [1124, 497] on button "Validate" at bounding box center [1212, 499] width 456 height 25
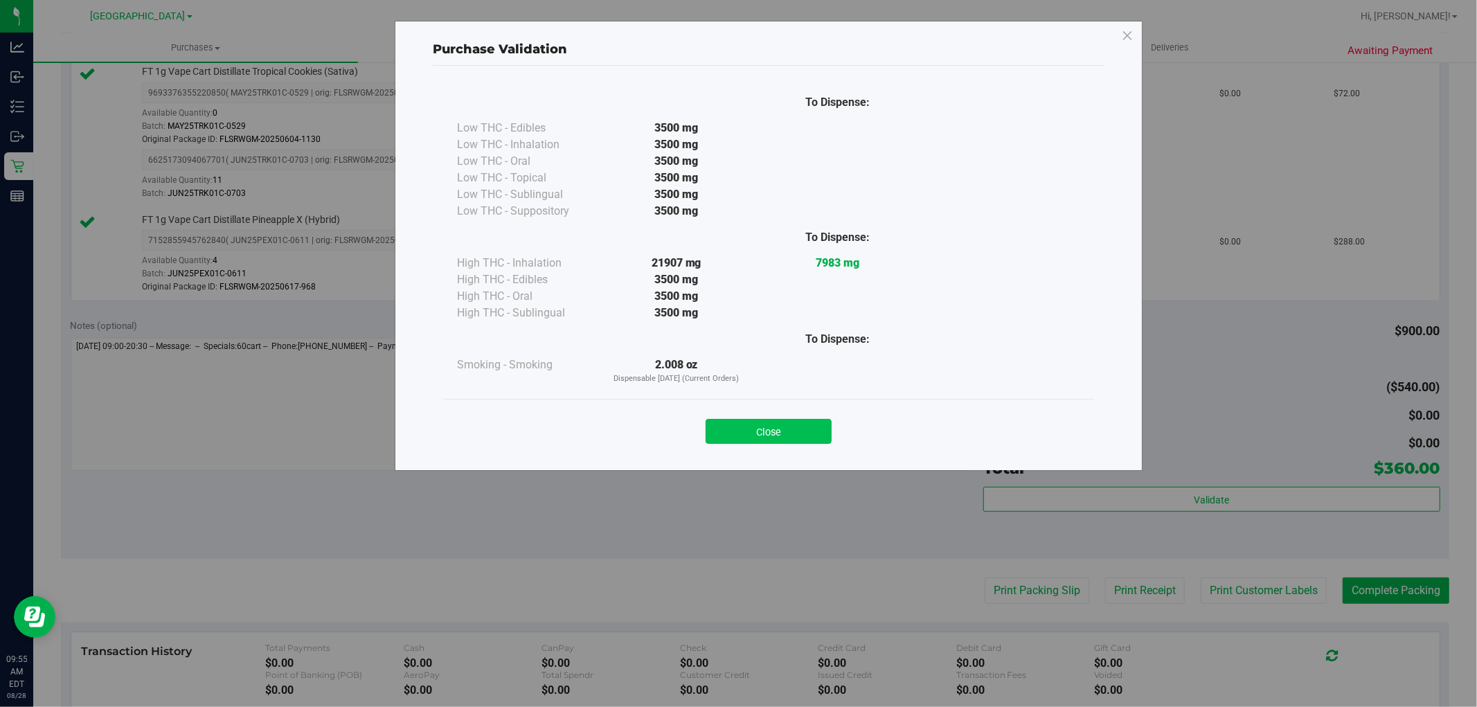
click at [771, 425] on button "Close" at bounding box center [769, 431] width 126 height 25
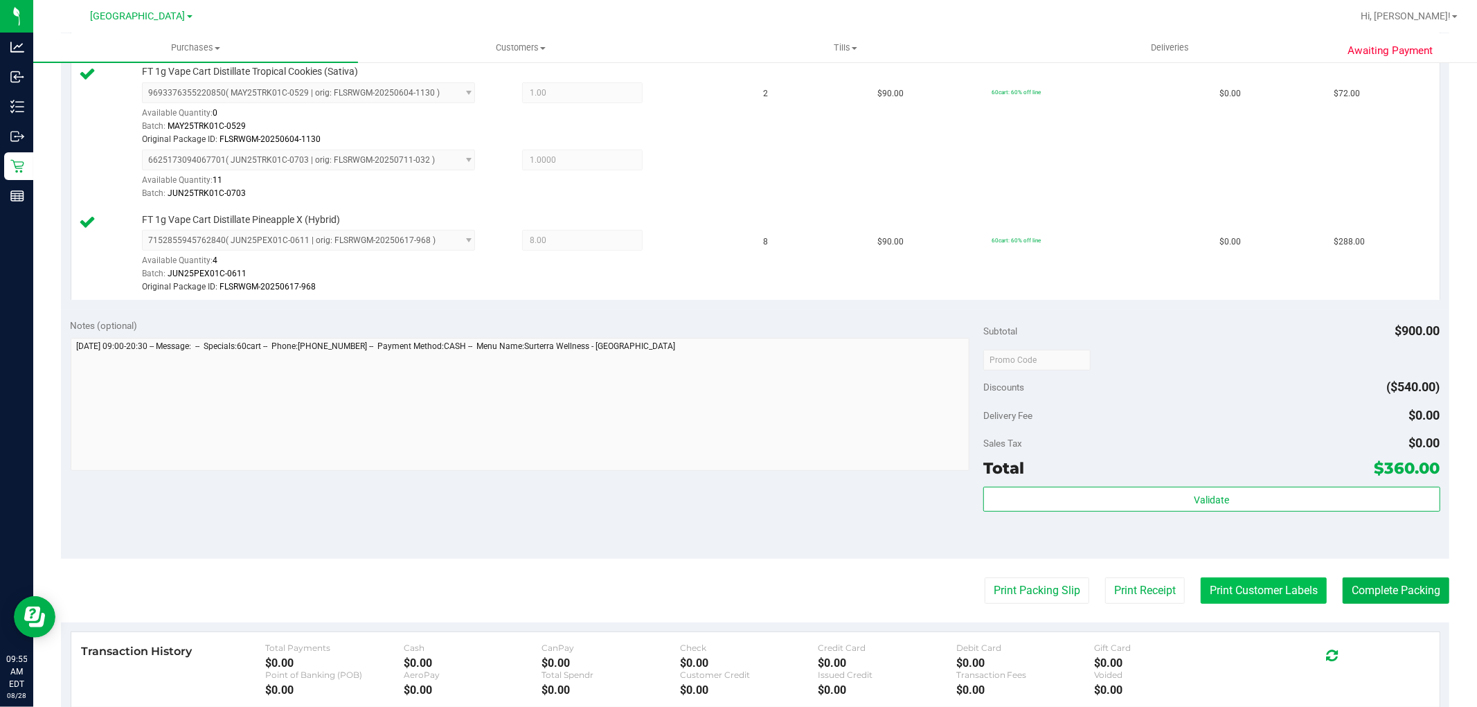
click at [1255, 596] on button "Print Customer Labels" at bounding box center [1264, 591] width 126 height 26
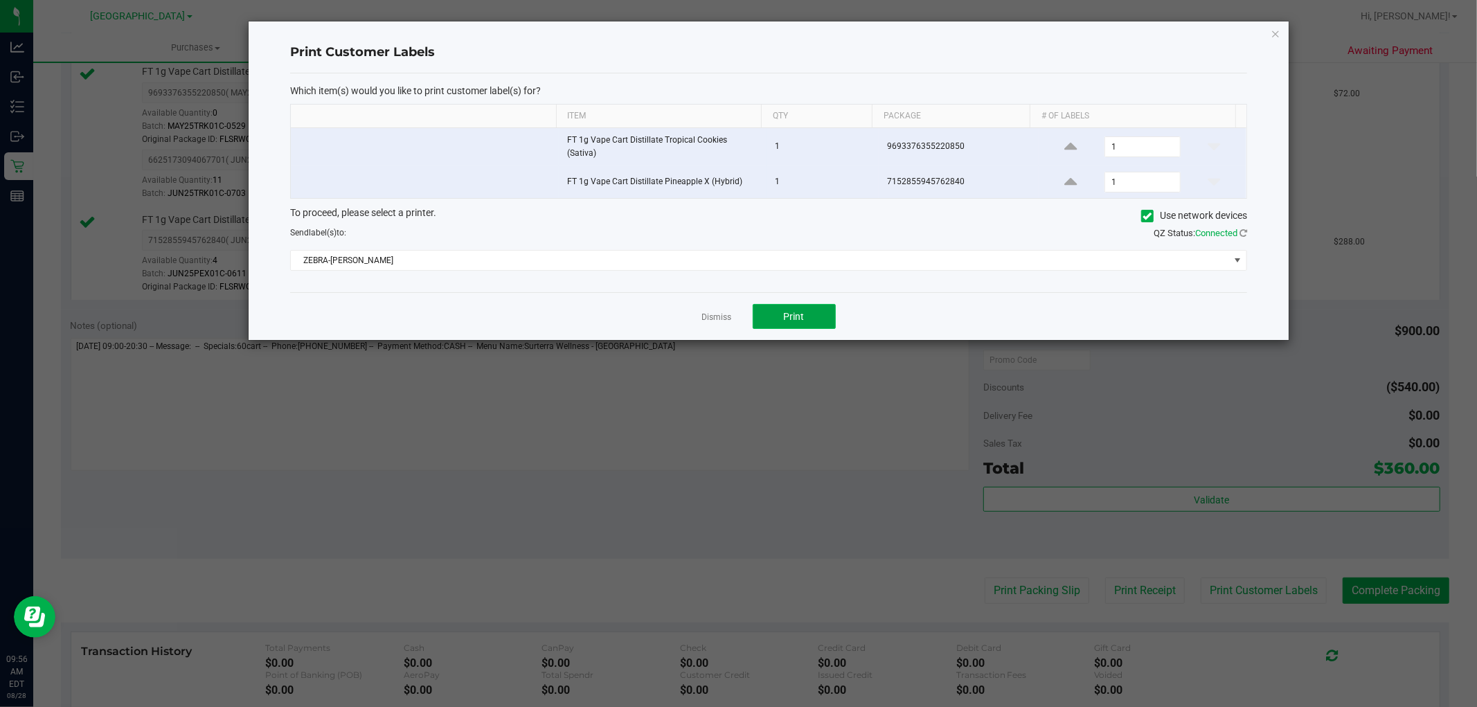
click at [785, 311] on span "Print" at bounding box center [794, 316] width 21 height 11
click at [714, 312] on link "Dismiss" at bounding box center [717, 318] width 30 height 12
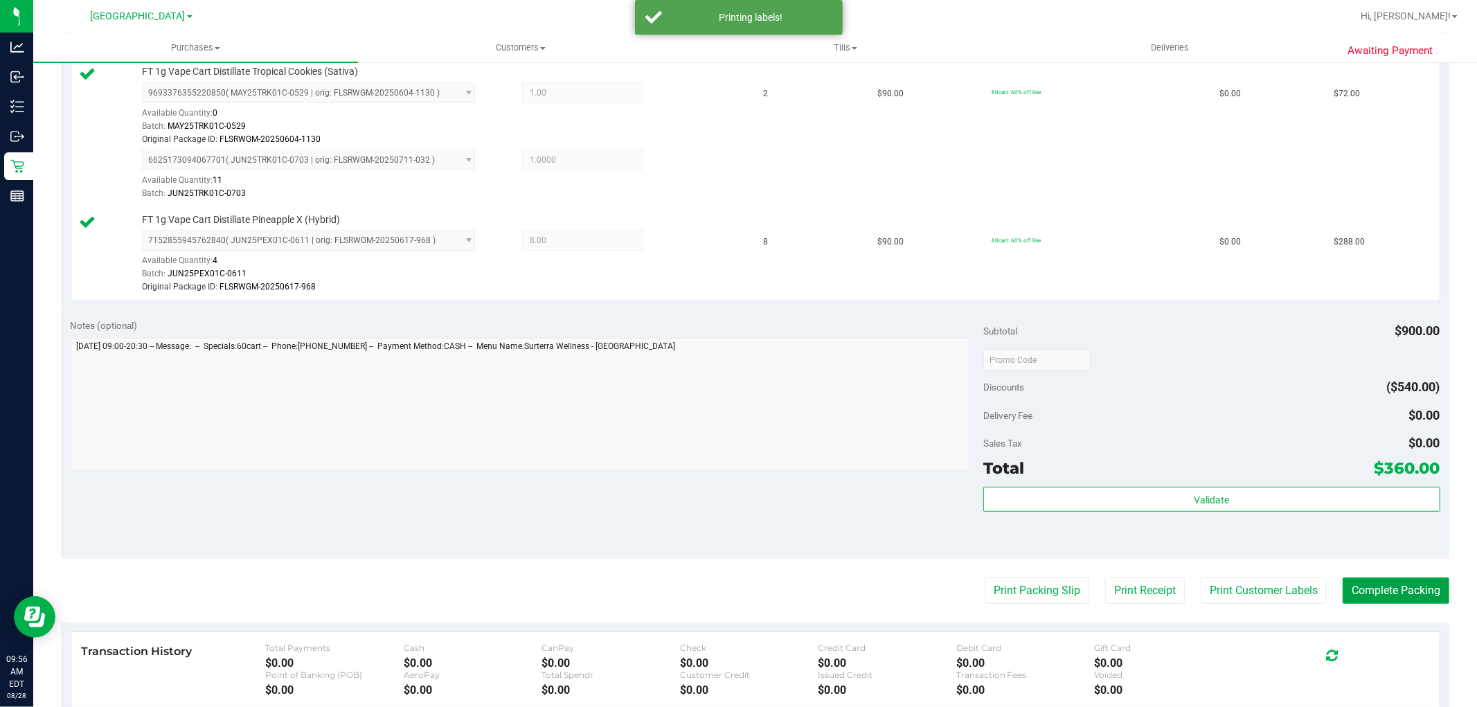
click at [1396, 582] on button "Complete Packing" at bounding box center [1396, 591] width 107 height 26
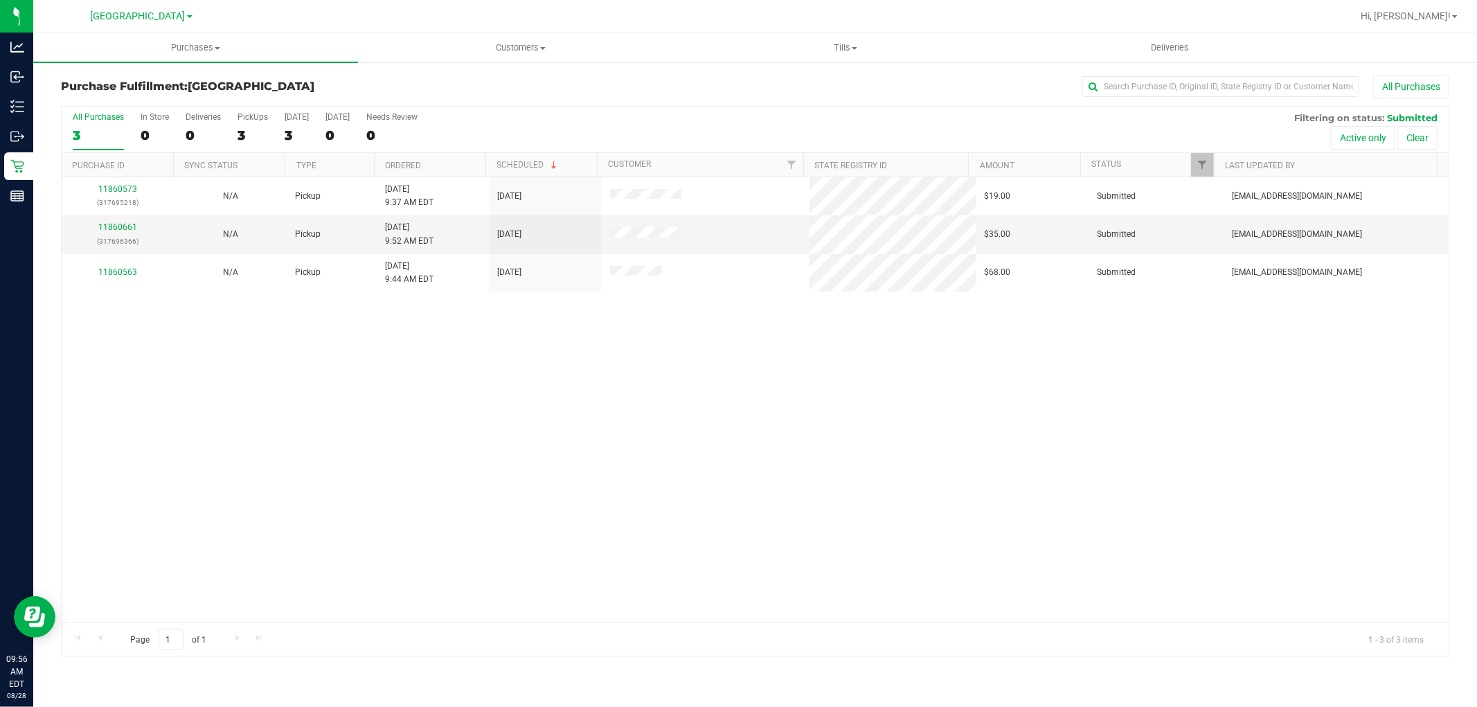
click at [33, 163] on div "Purchase Fulfillment: Delray Beach WC All Purchases All Purchases 3 In Store 0 …" at bounding box center [755, 366] width 1444 height 610
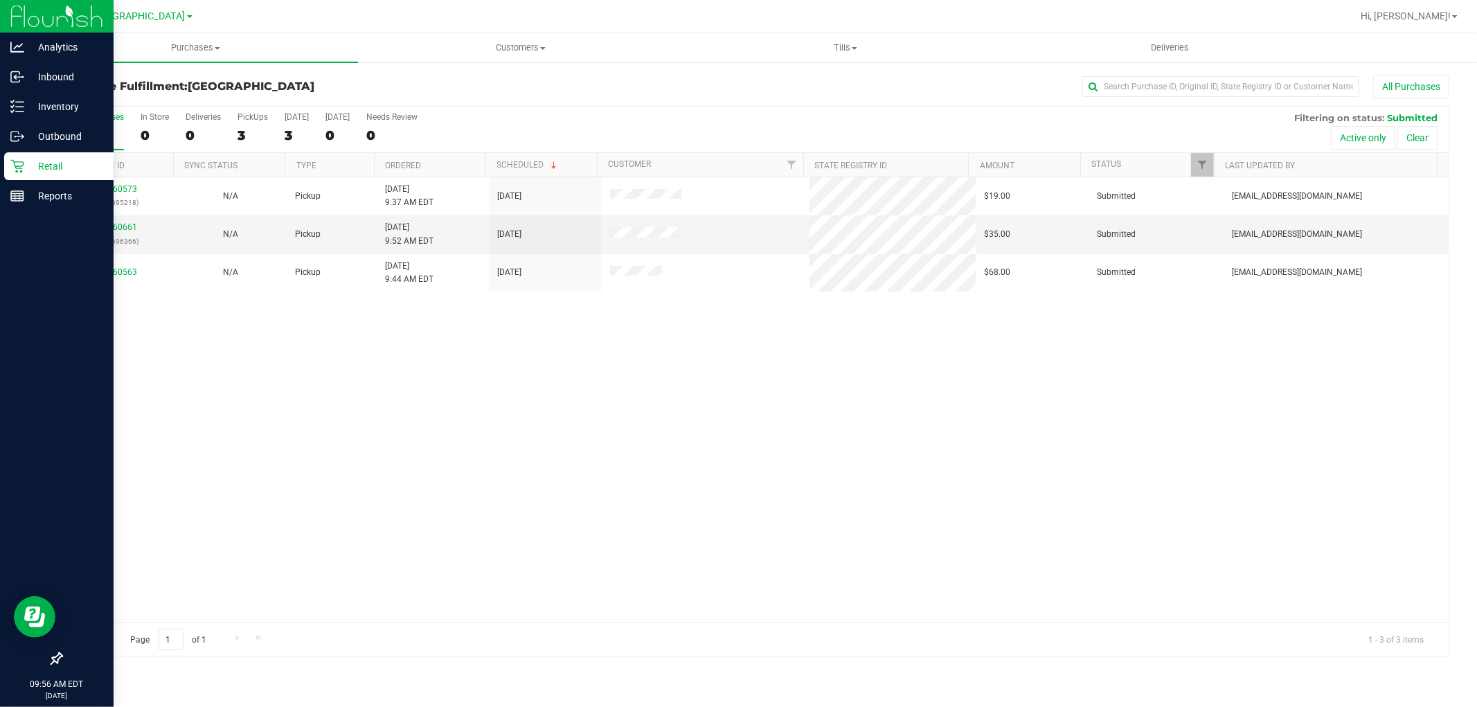
click at [28, 165] on p "Retail" at bounding box center [65, 166] width 83 height 17
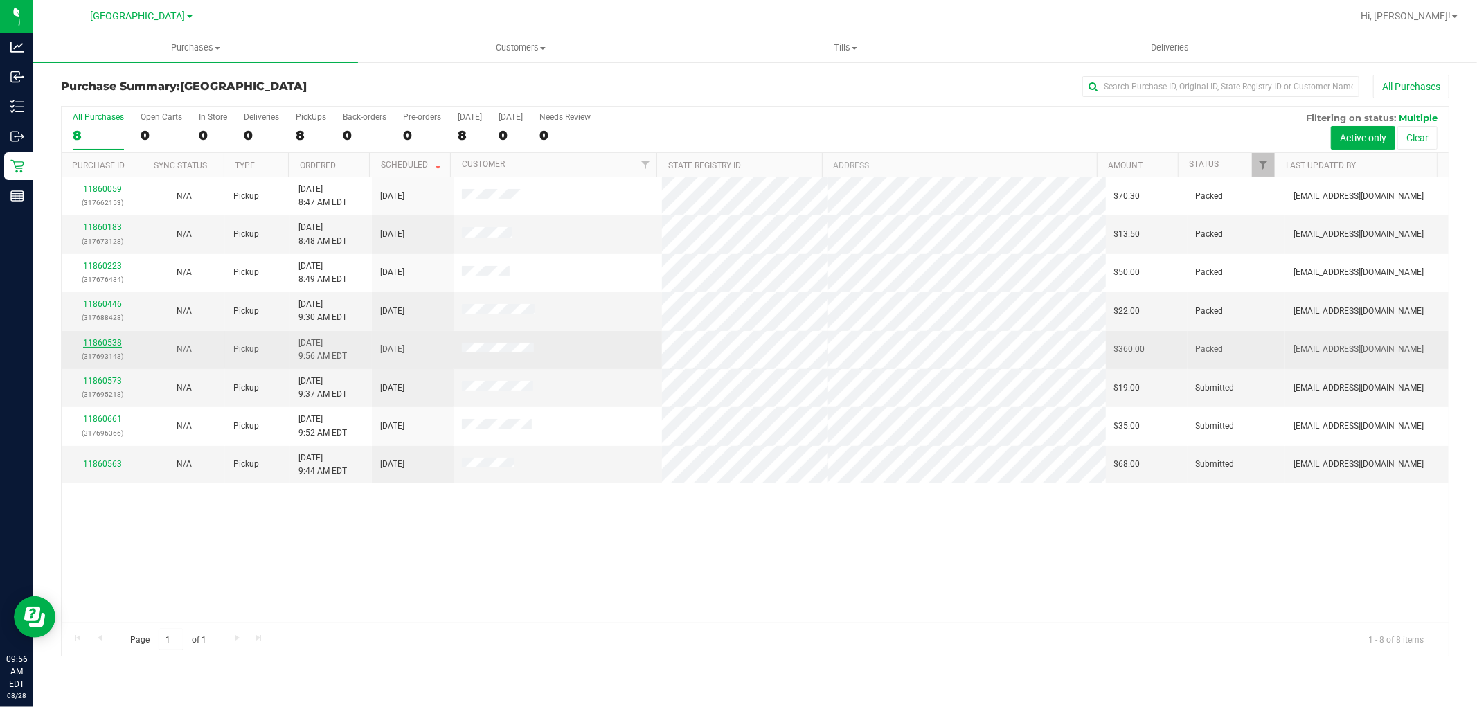
click at [106, 346] on link "11860538" at bounding box center [102, 343] width 39 height 10
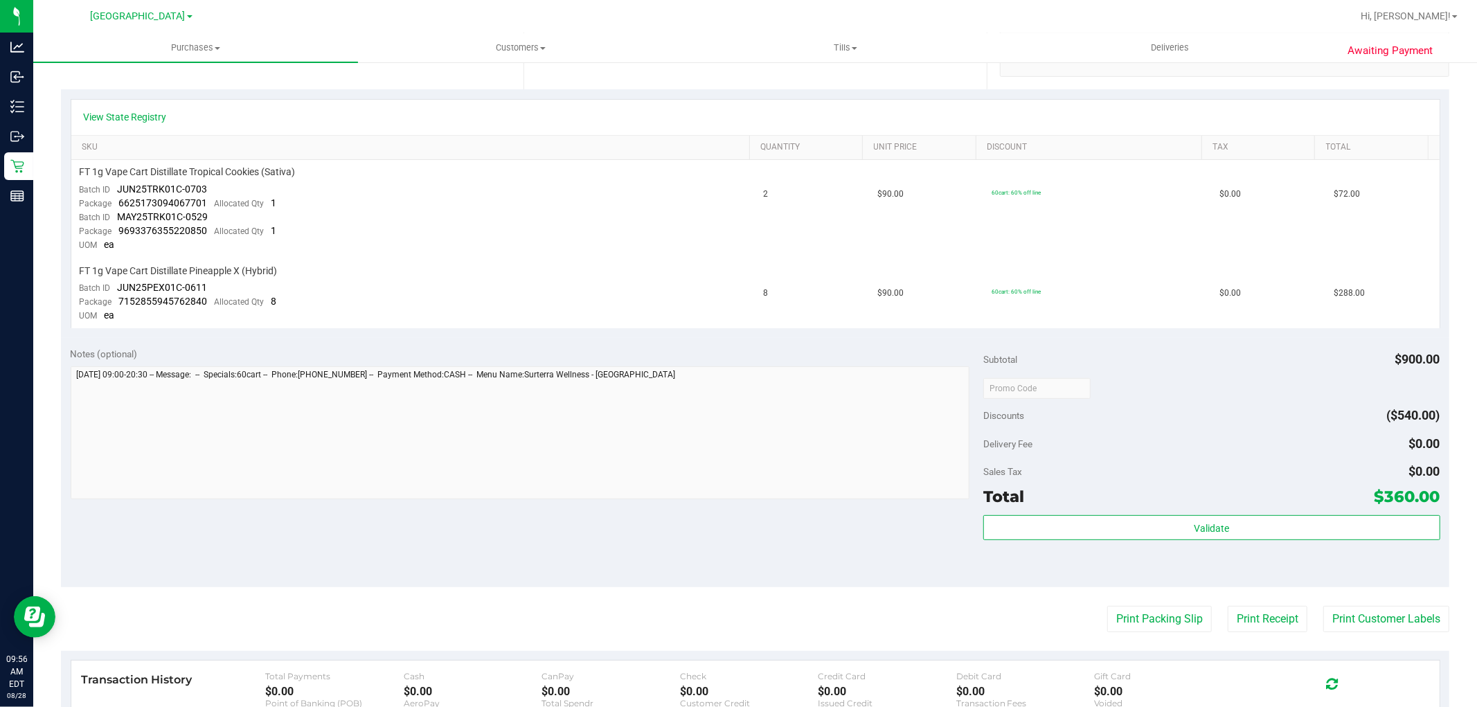
scroll to position [308, 0]
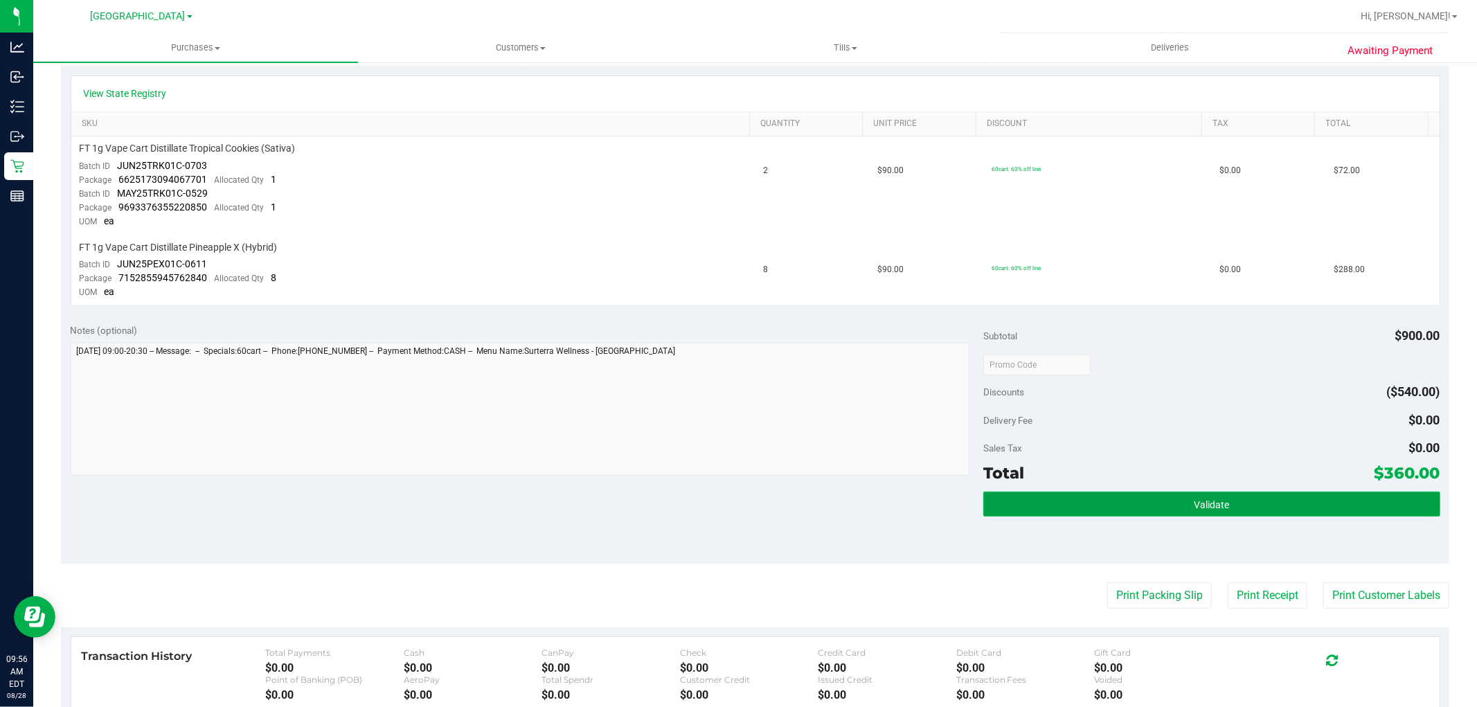
click at [1259, 511] on button "Validate" at bounding box center [1212, 504] width 456 height 25
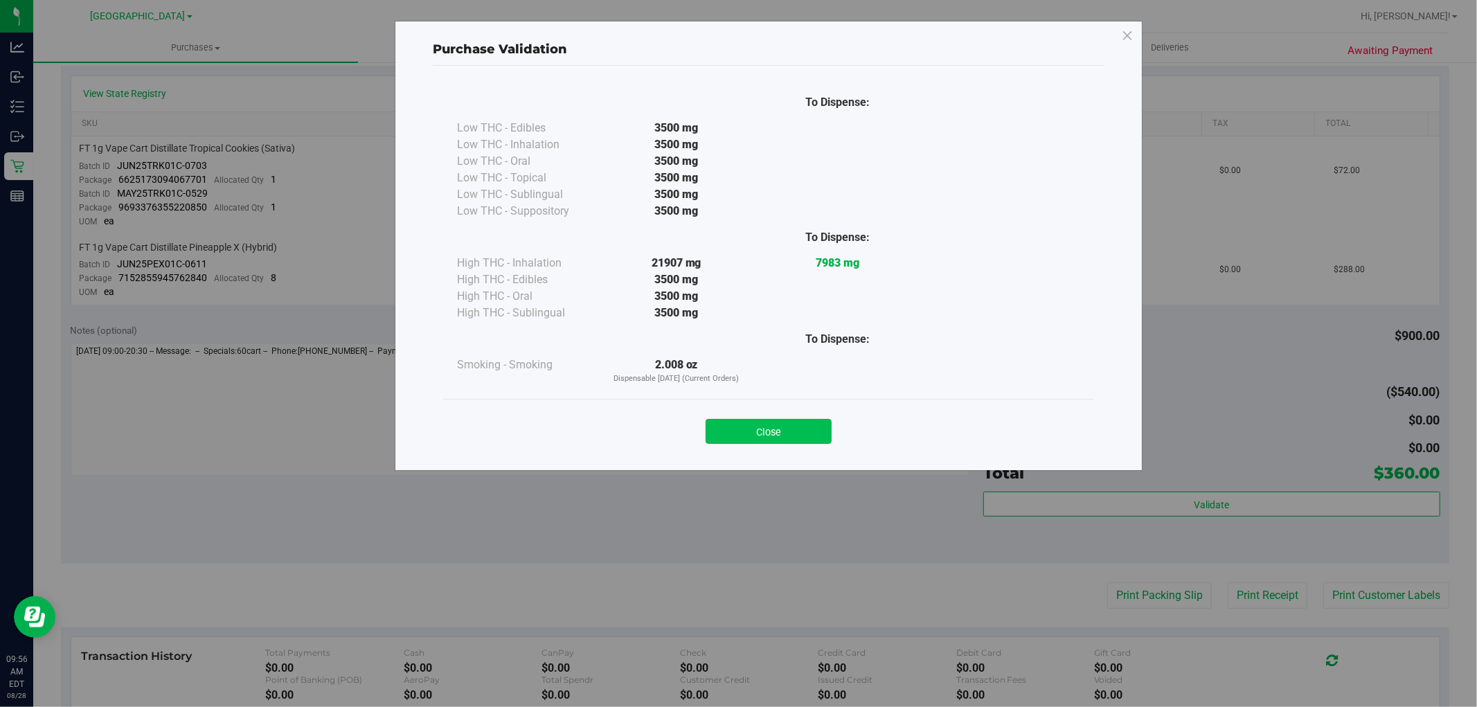
click at [732, 420] on button "Close" at bounding box center [769, 431] width 126 height 25
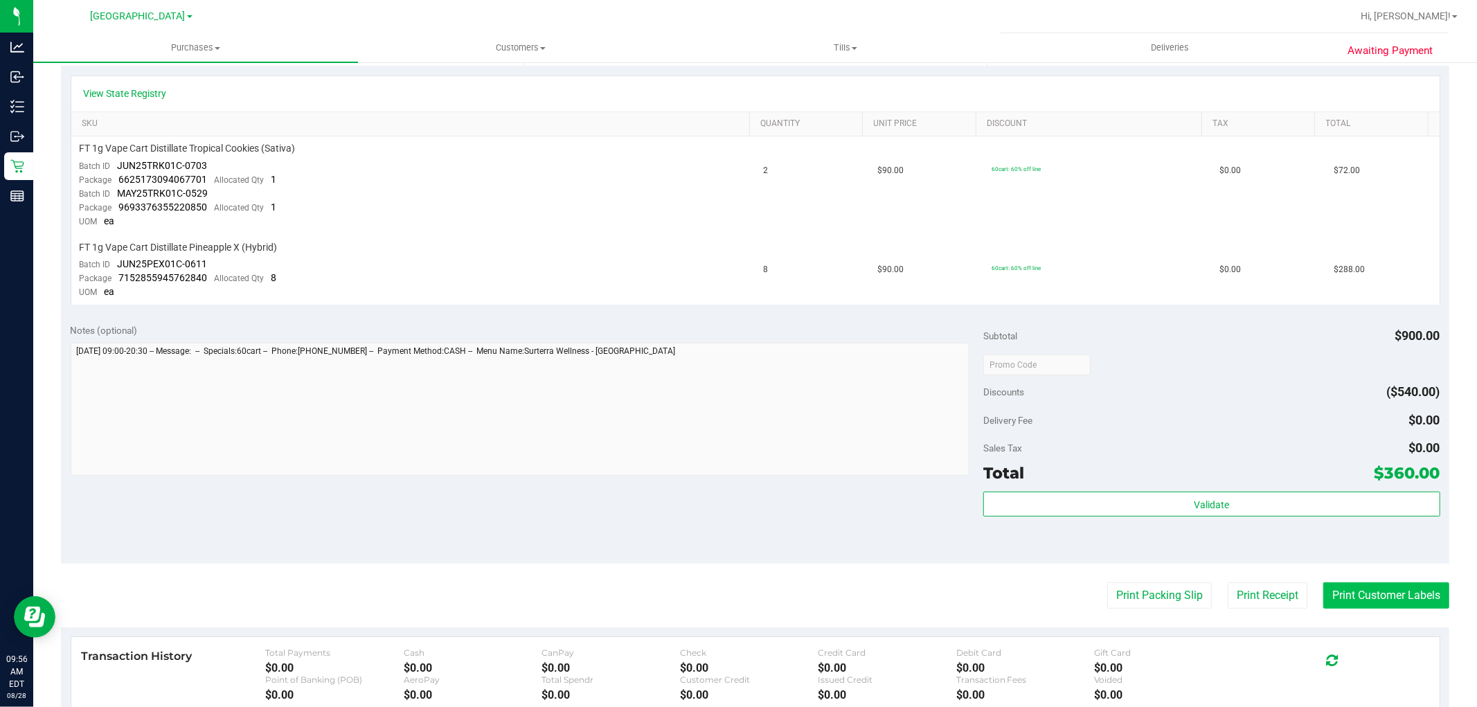
click at [1347, 592] on button "Print Customer Labels" at bounding box center [1387, 596] width 126 height 26
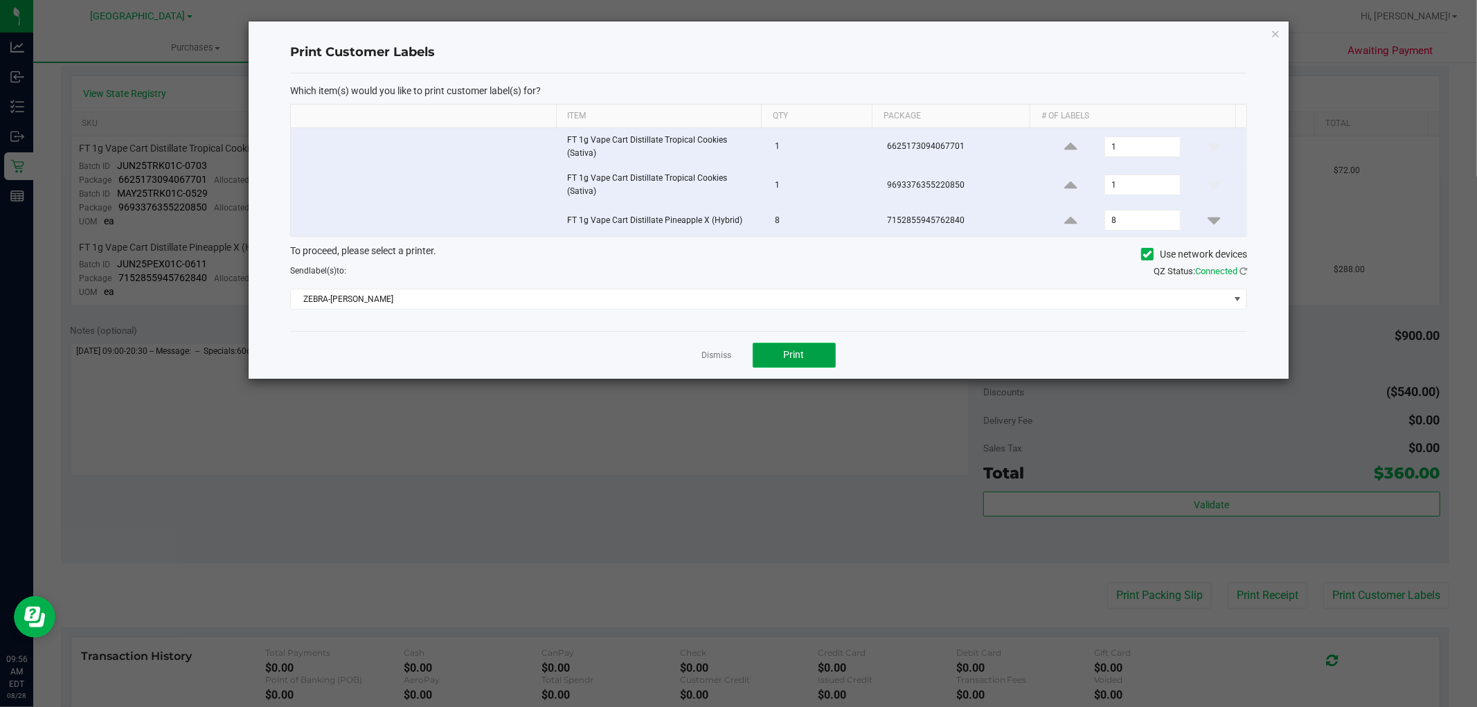
click at [829, 347] on button "Print" at bounding box center [794, 355] width 83 height 25
click at [717, 350] on link "Dismiss" at bounding box center [717, 356] width 30 height 12
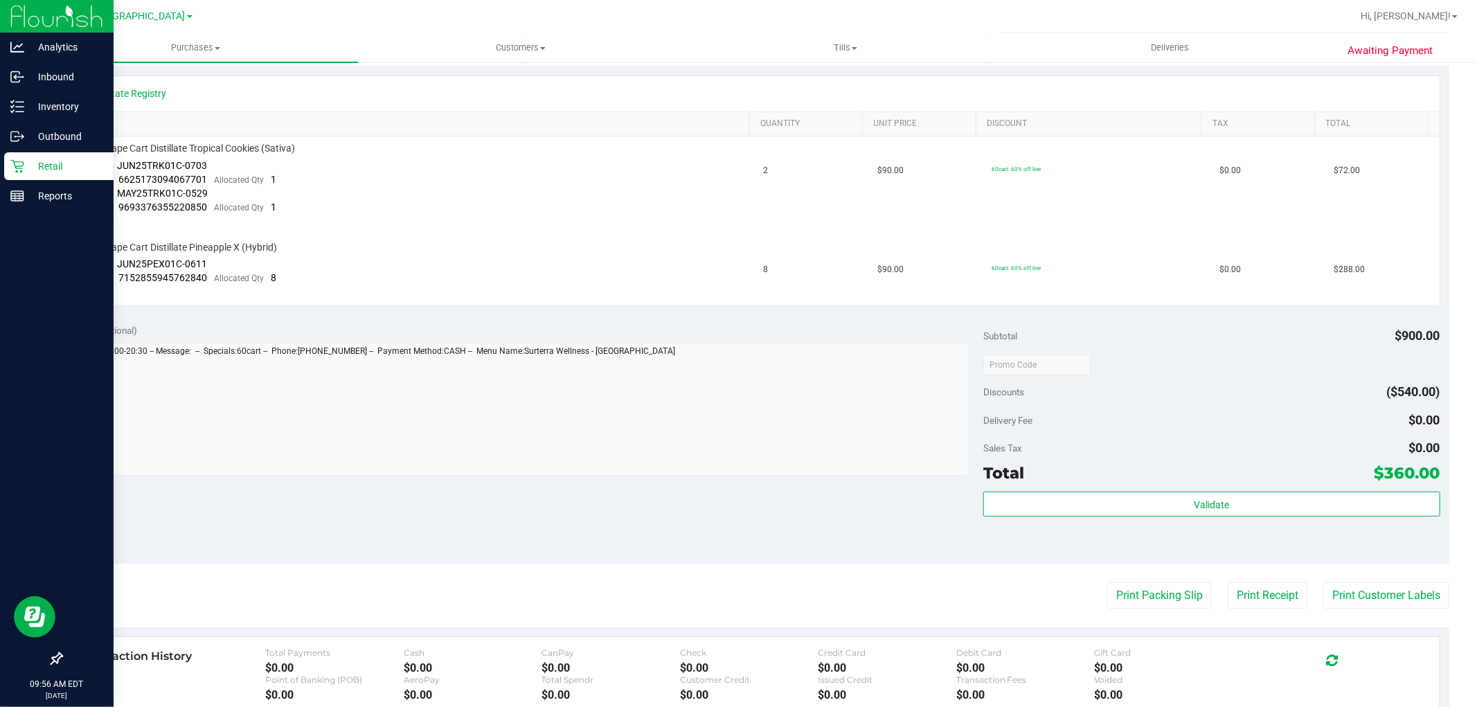
click at [66, 170] on p "Retail" at bounding box center [65, 166] width 83 height 17
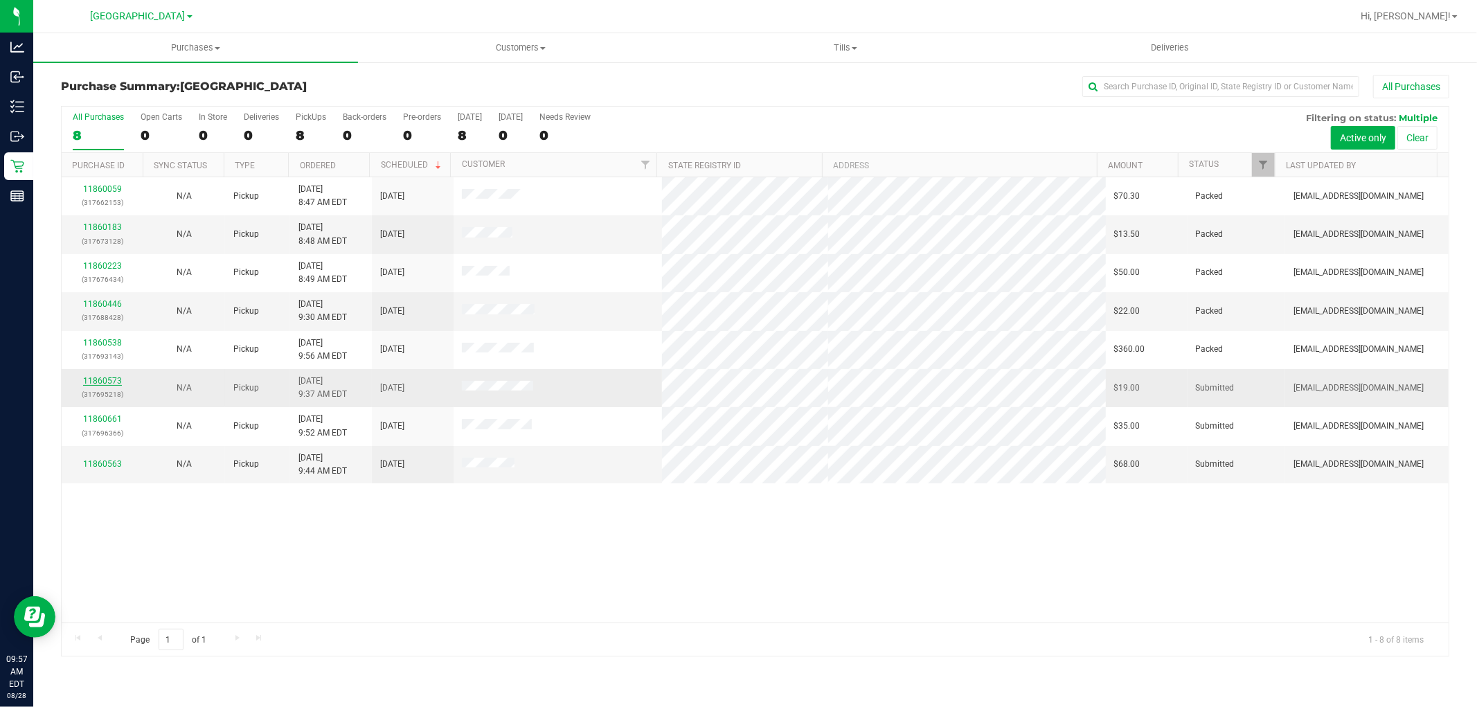
click at [107, 380] on link "11860573" at bounding box center [102, 381] width 39 height 10
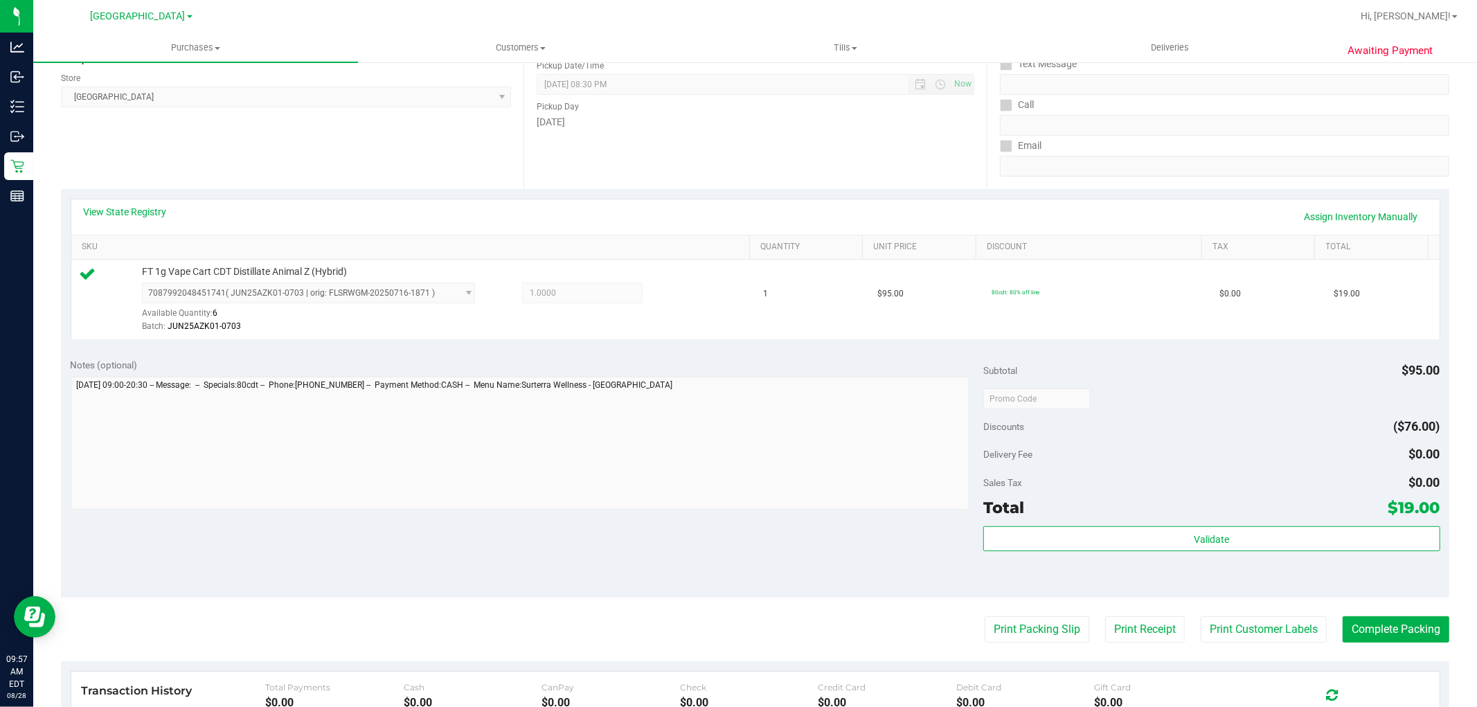
scroll to position [308, 0]
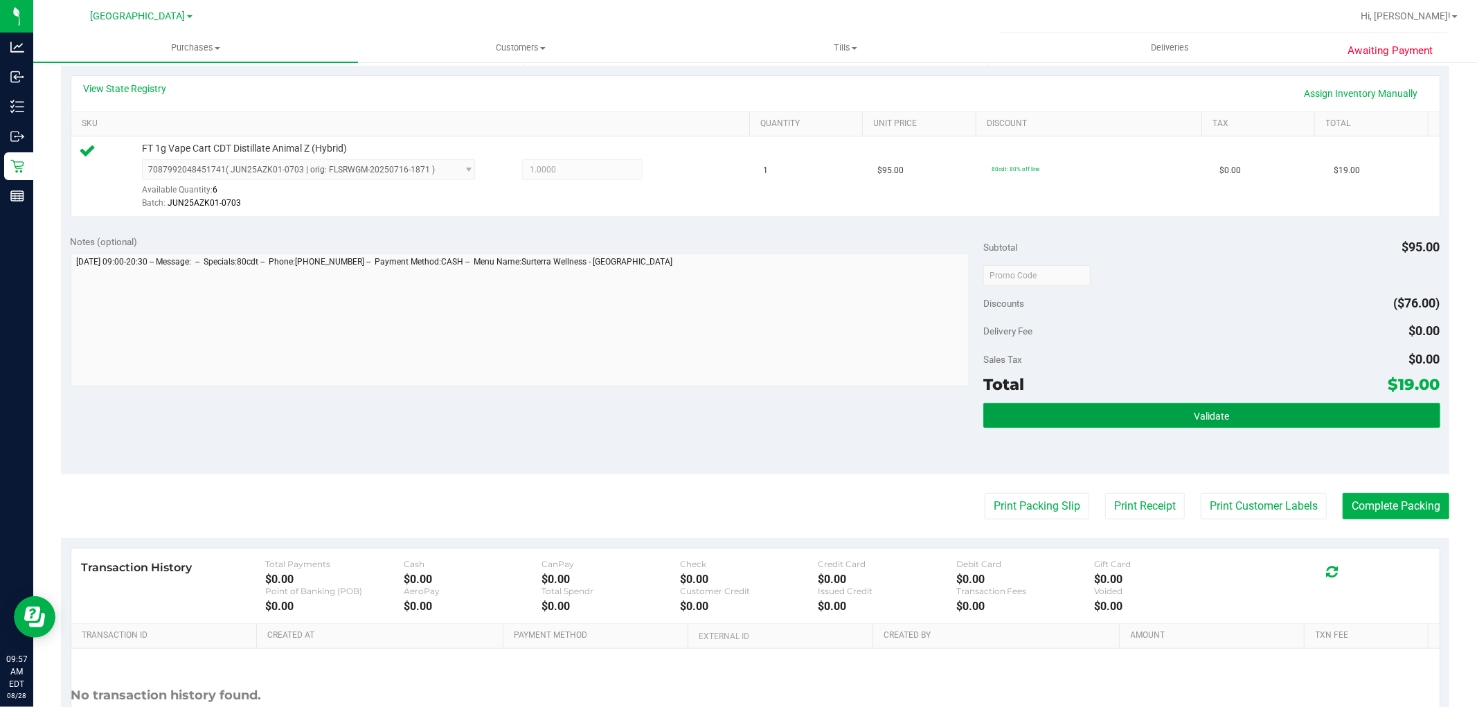
click at [1216, 418] on span "Validate" at bounding box center [1211, 416] width 35 height 11
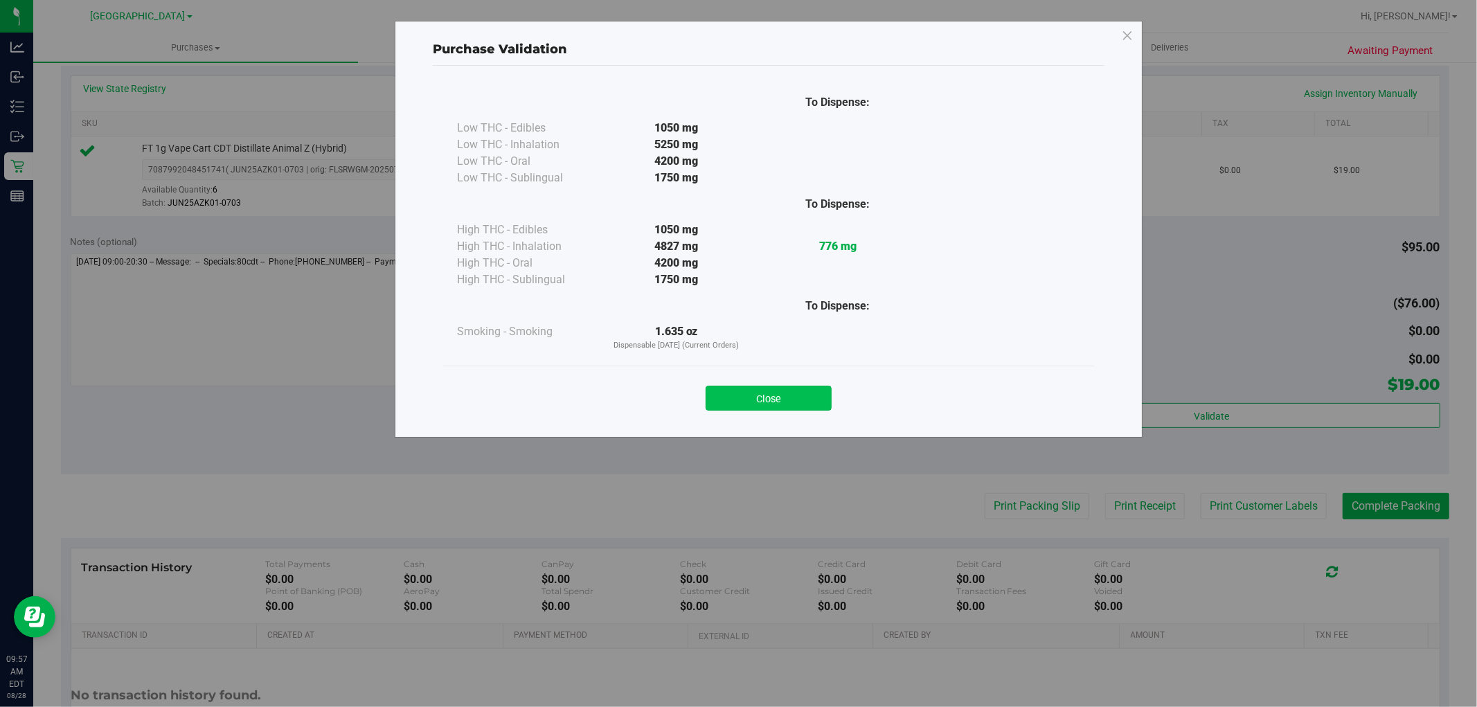
click at [781, 389] on button "Close" at bounding box center [769, 398] width 126 height 25
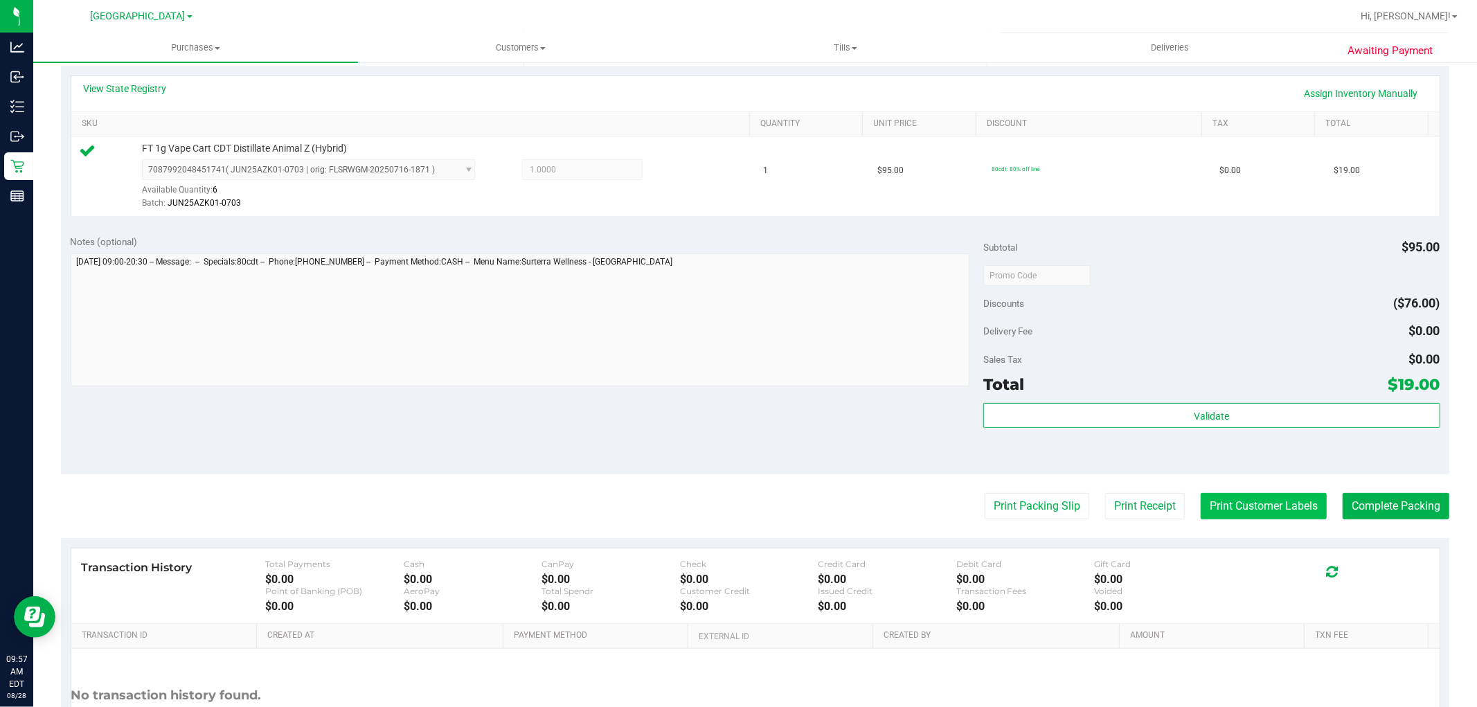
click at [1254, 508] on button "Print Customer Labels" at bounding box center [1264, 506] width 126 height 26
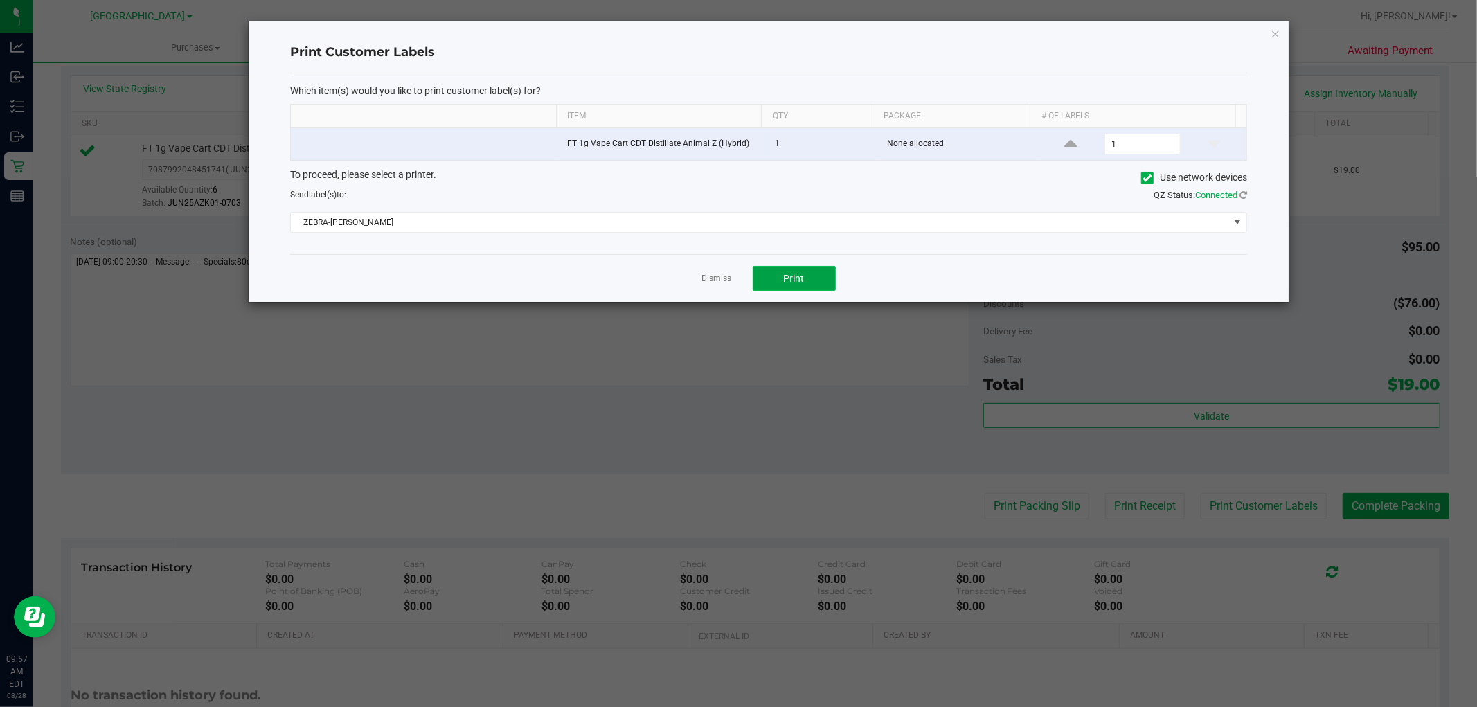
click at [821, 280] on button "Print" at bounding box center [794, 278] width 83 height 25
click at [724, 278] on link "Dismiss" at bounding box center [717, 279] width 30 height 12
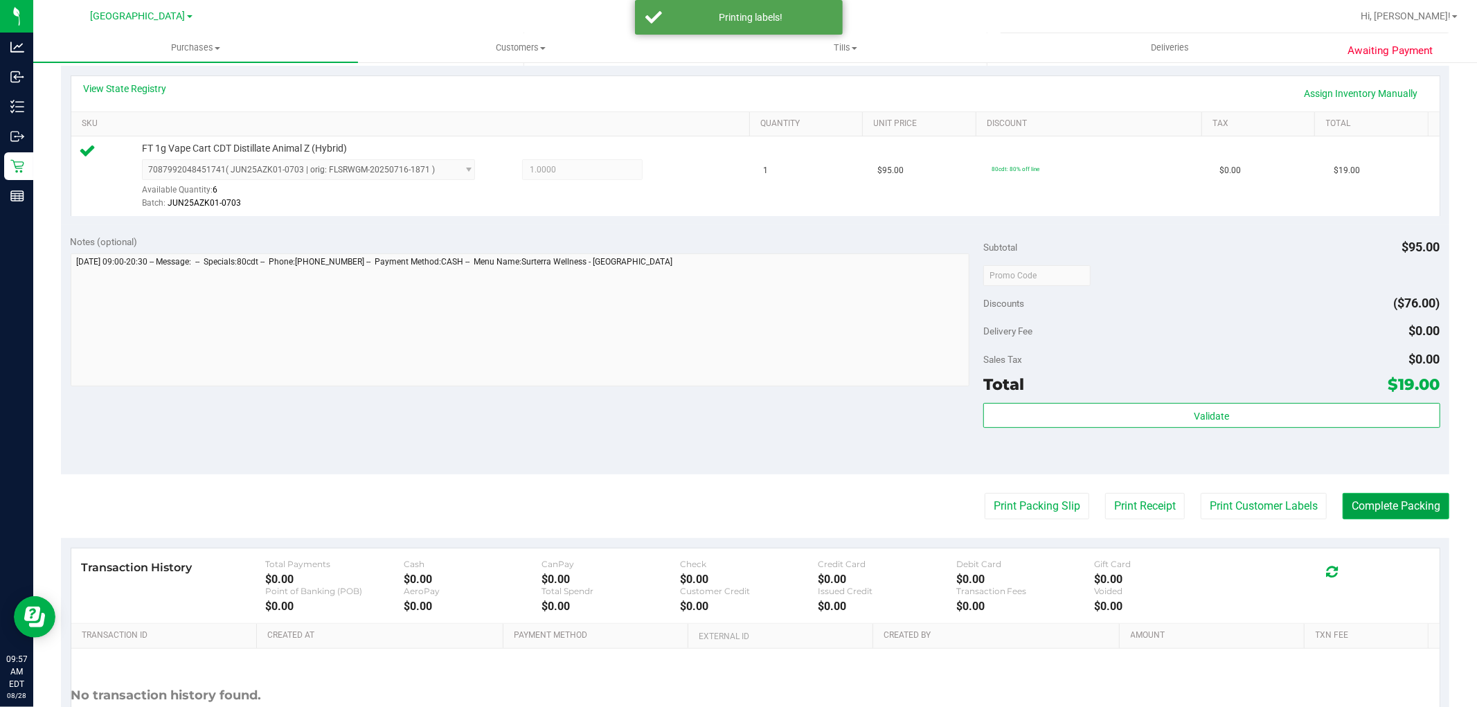
click at [1414, 513] on button "Complete Packing" at bounding box center [1396, 506] width 107 height 26
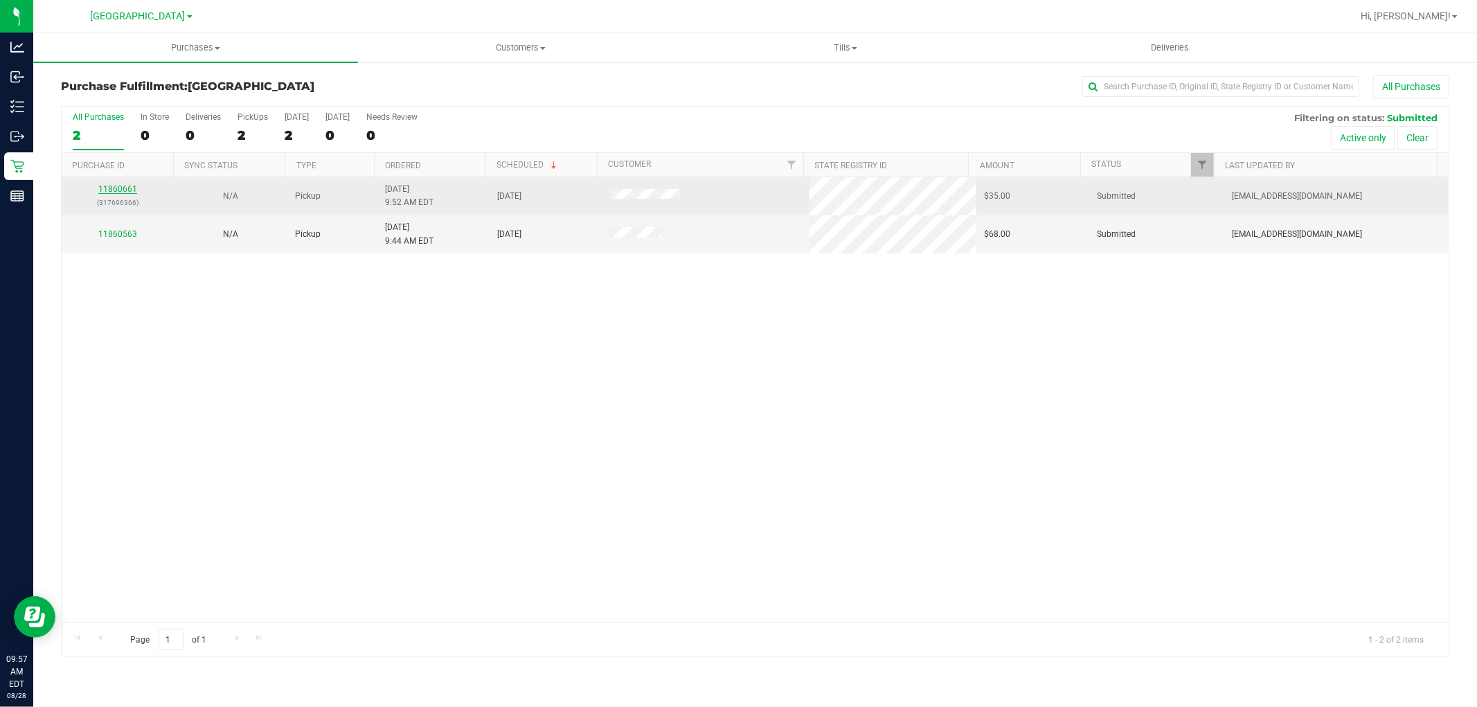
click at [104, 188] on link "11860661" at bounding box center [117, 189] width 39 height 10
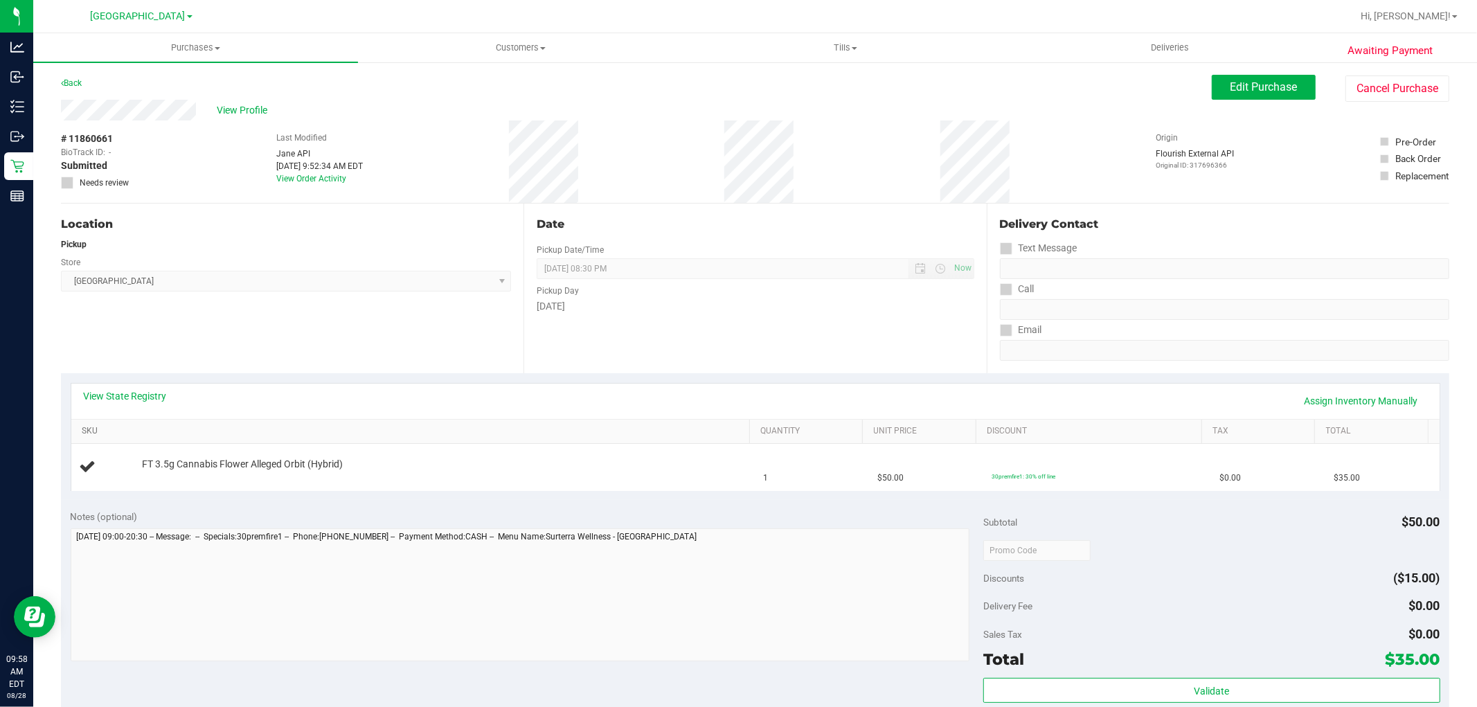
click at [199, 434] on link "SKU" at bounding box center [413, 431] width 663 height 11
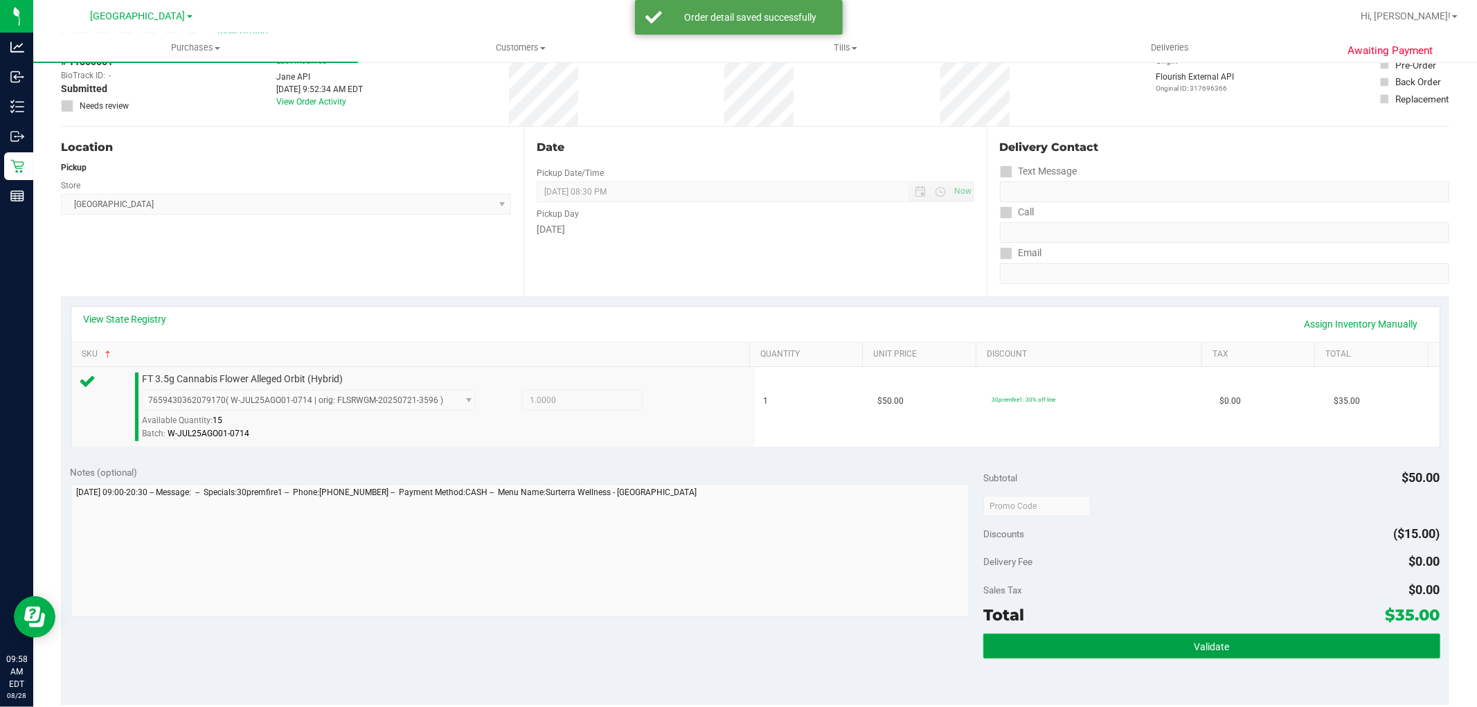
click at [1007, 638] on button "Validate" at bounding box center [1212, 646] width 456 height 25
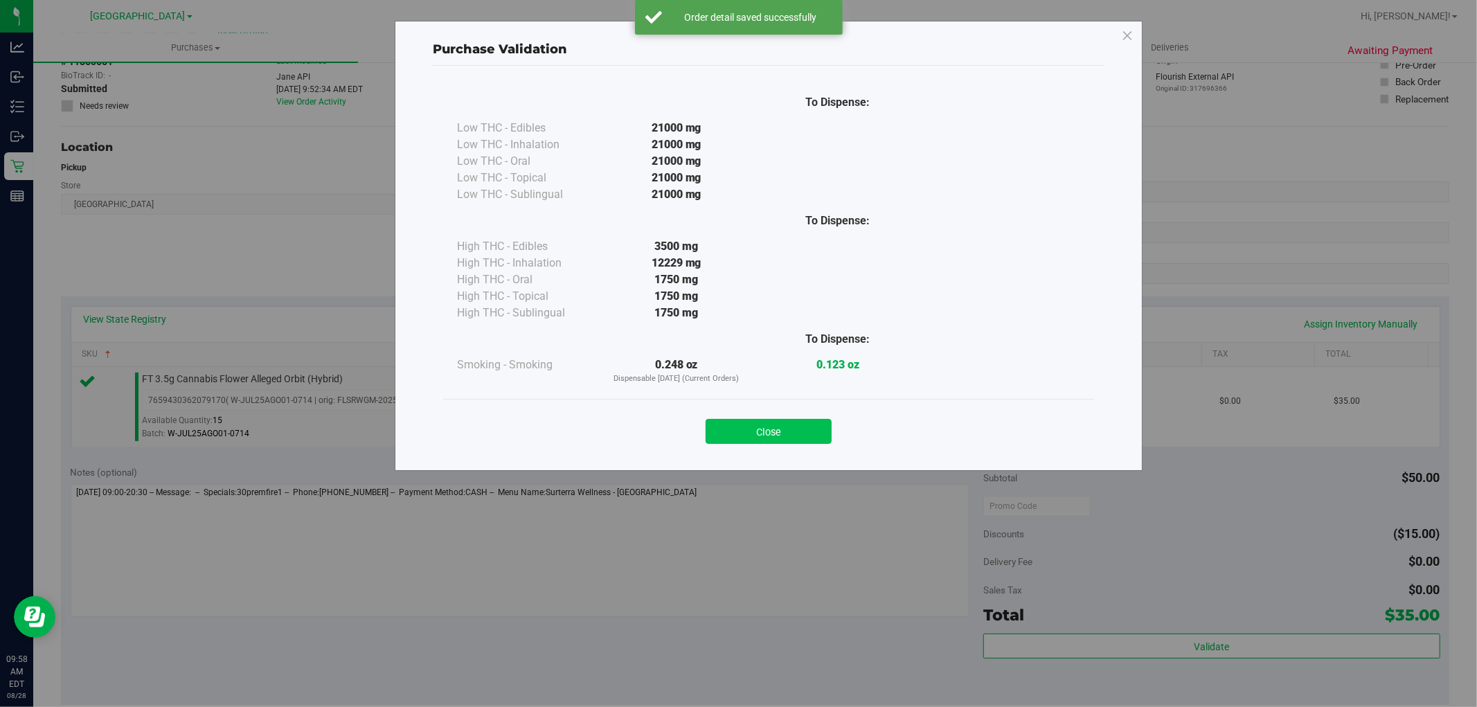
click at [786, 434] on button "Close" at bounding box center [769, 431] width 126 height 25
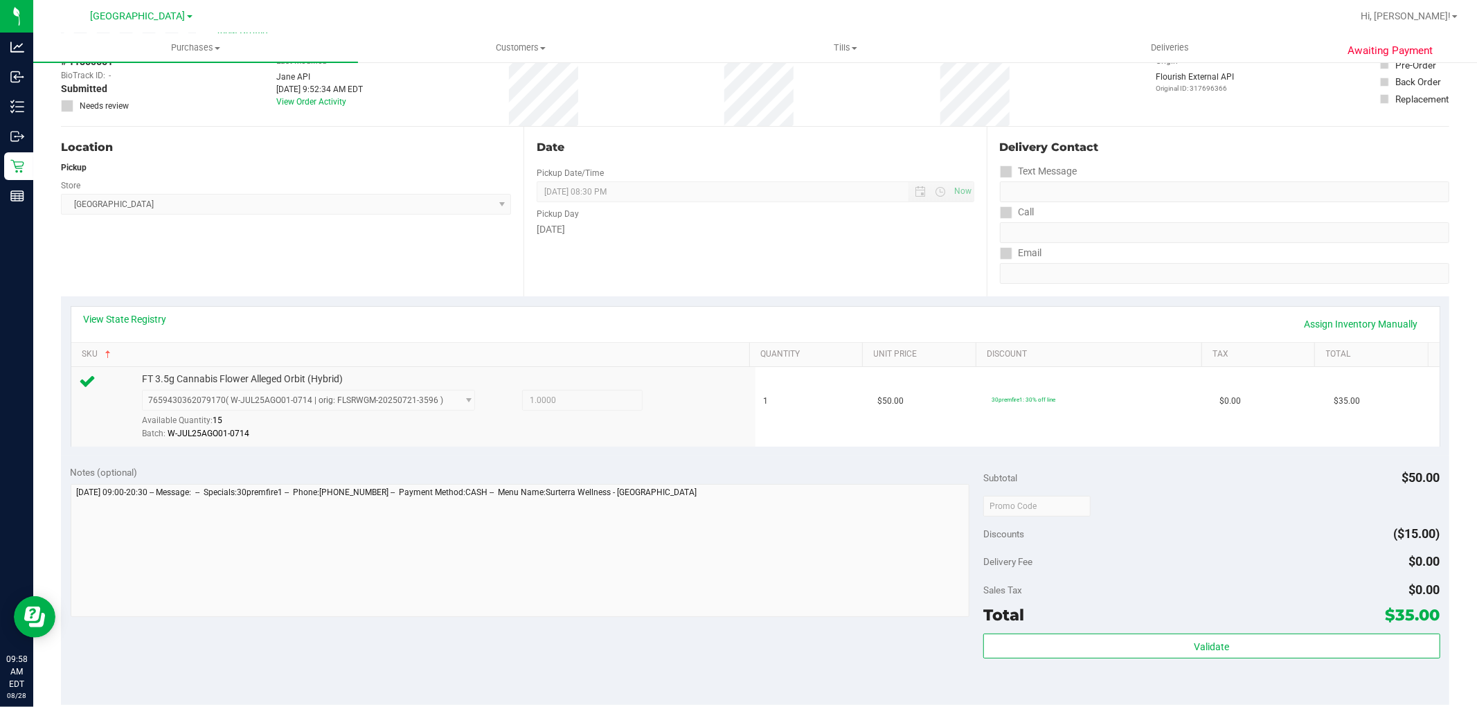
scroll to position [308, 0]
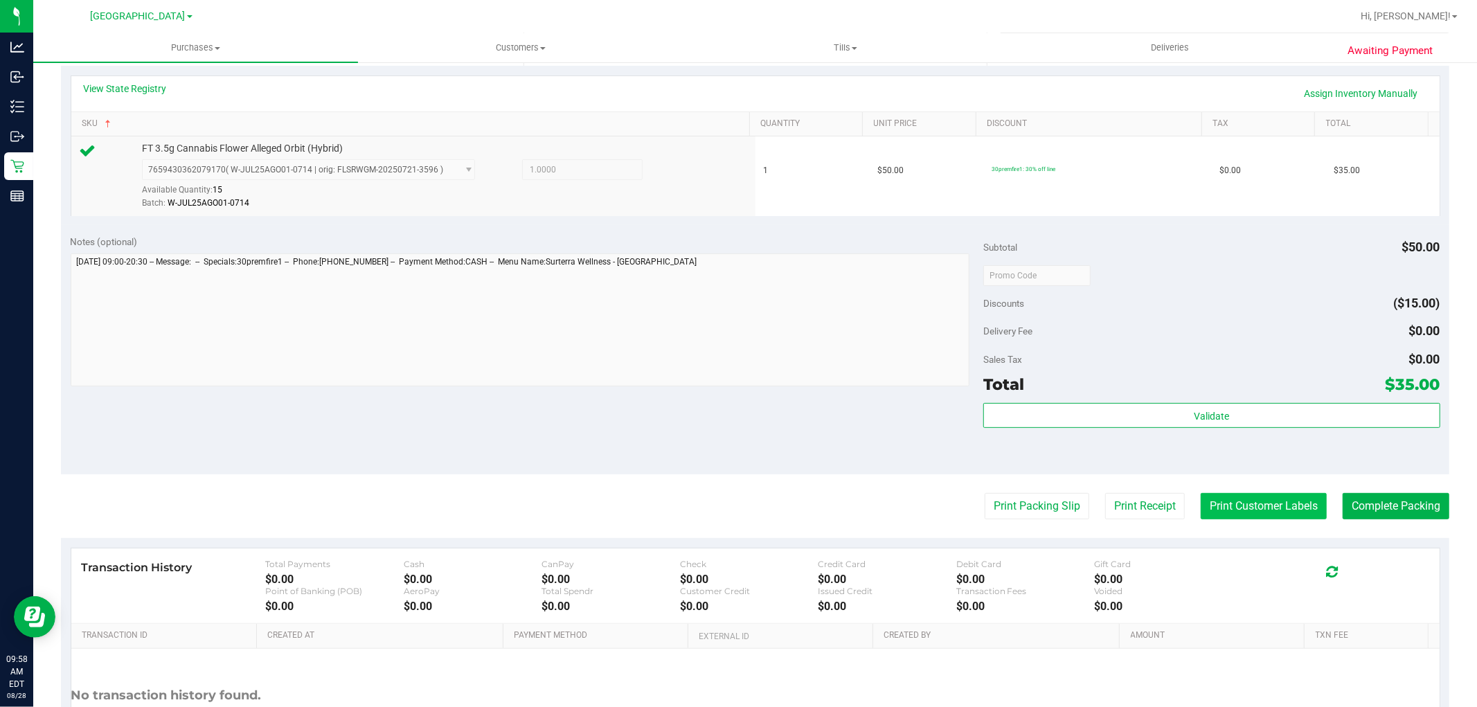
click at [1263, 511] on button "Print Customer Labels" at bounding box center [1264, 506] width 126 height 26
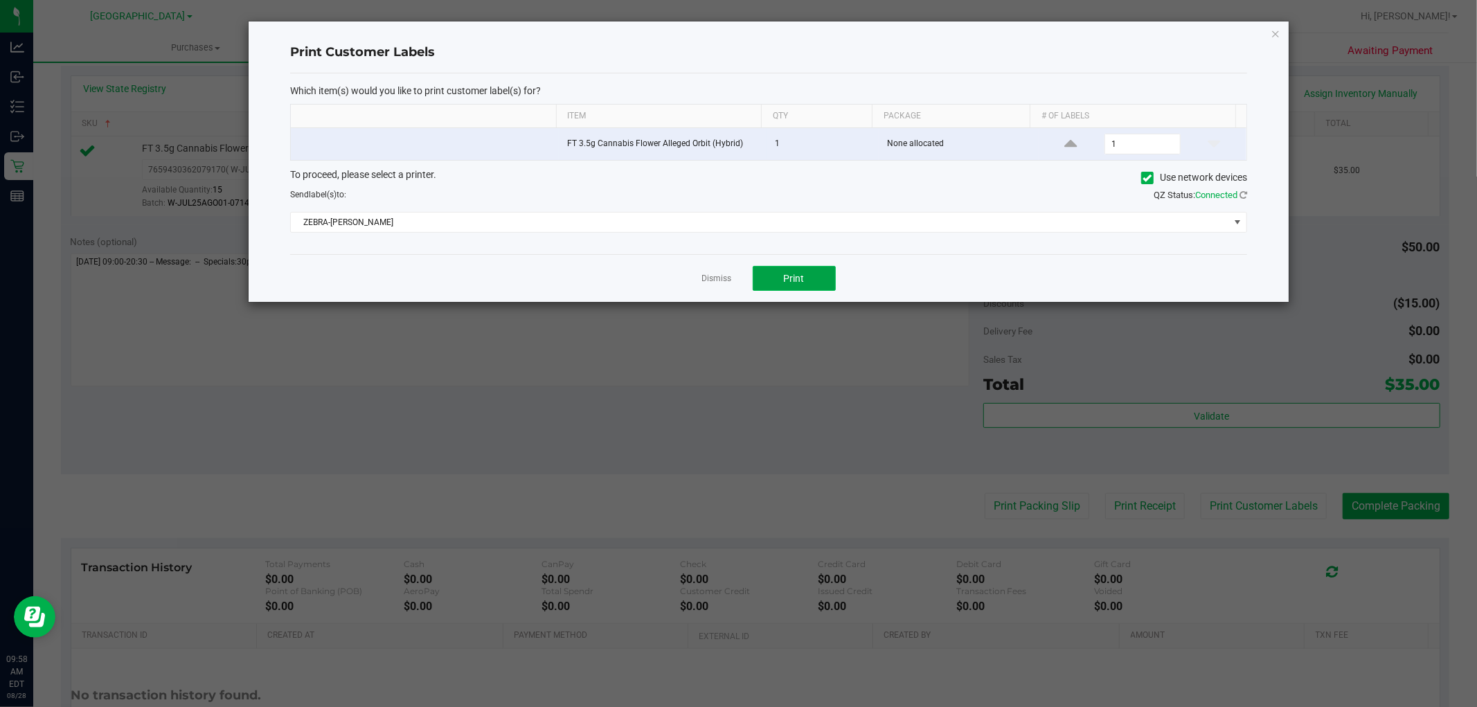
click at [765, 272] on button "Print" at bounding box center [794, 278] width 83 height 25
click at [718, 276] on link "Dismiss" at bounding box center [717, 279] width 30 height 12
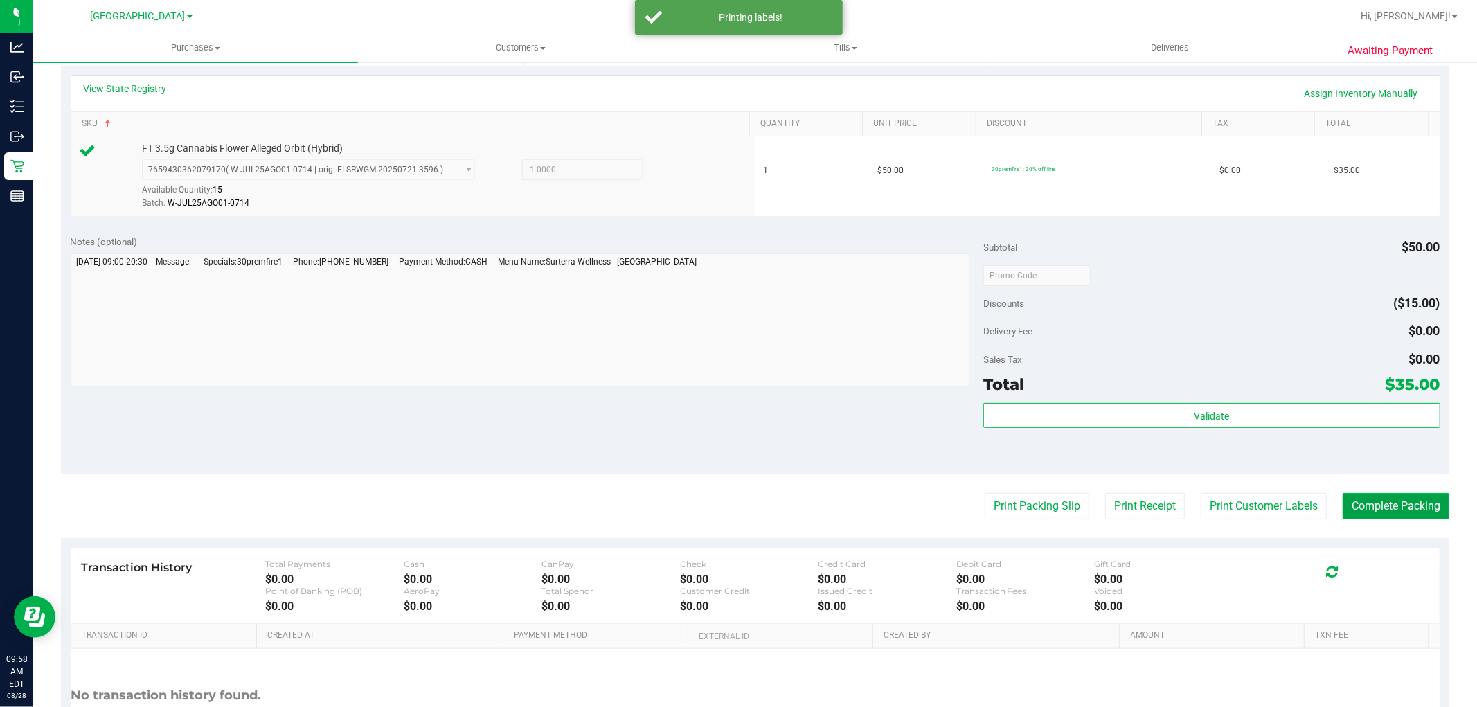
click at [1348, 502] on button "Complete Packing" at bounding box center [1396, 506] width 107 height 26
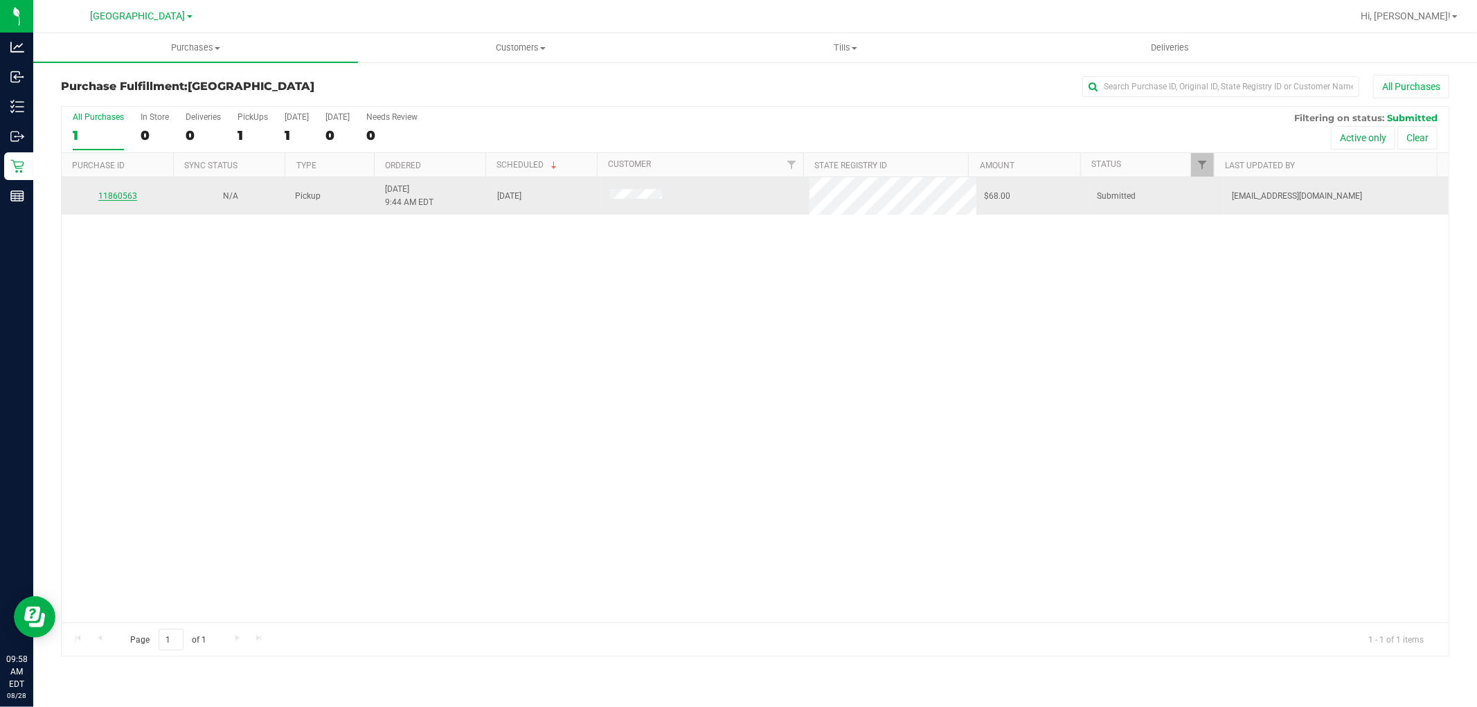
click at [114, 198] on link "11860563" at bounding box center [117, 196] width 39 height 10
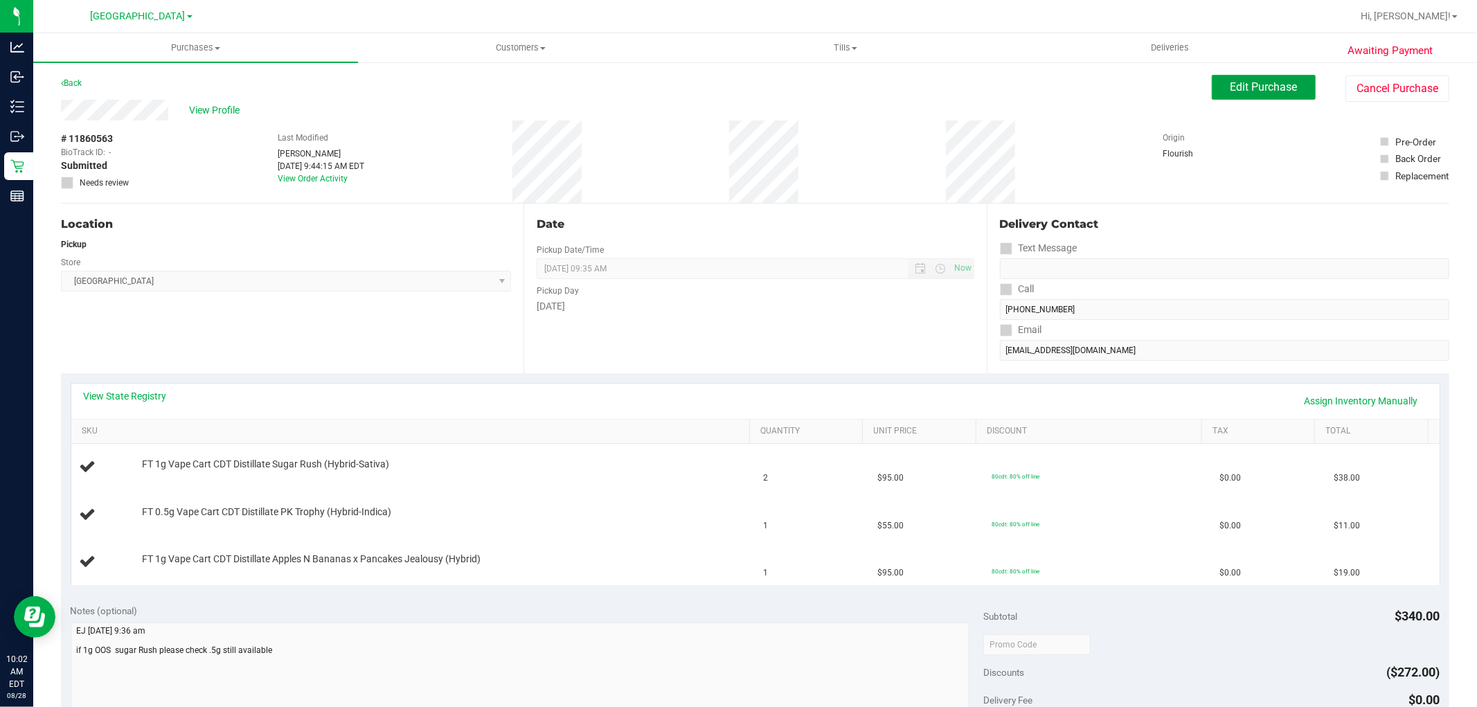
click at [1247, 96] on button "Edit Purchase" at bounding box center [1264, 87] width 104 height 25
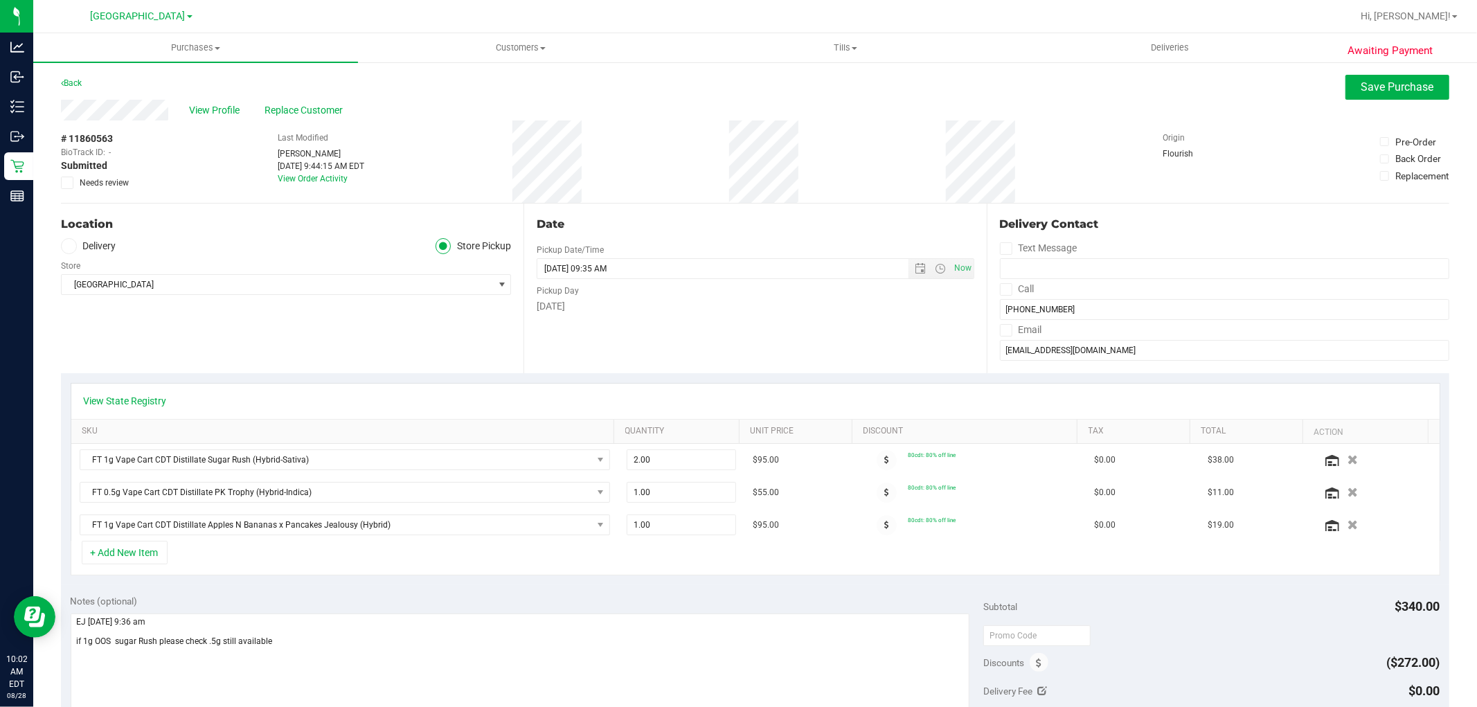
click at [71, 178] on span at bounding box center [67, 183] width 12 height 12
click at [0, 0] on input "Needs review" at bounding box center [0, 0] width 0 height 0
click at [78, 620] on textarea at bounding box center [521, 680] width 900 height 133
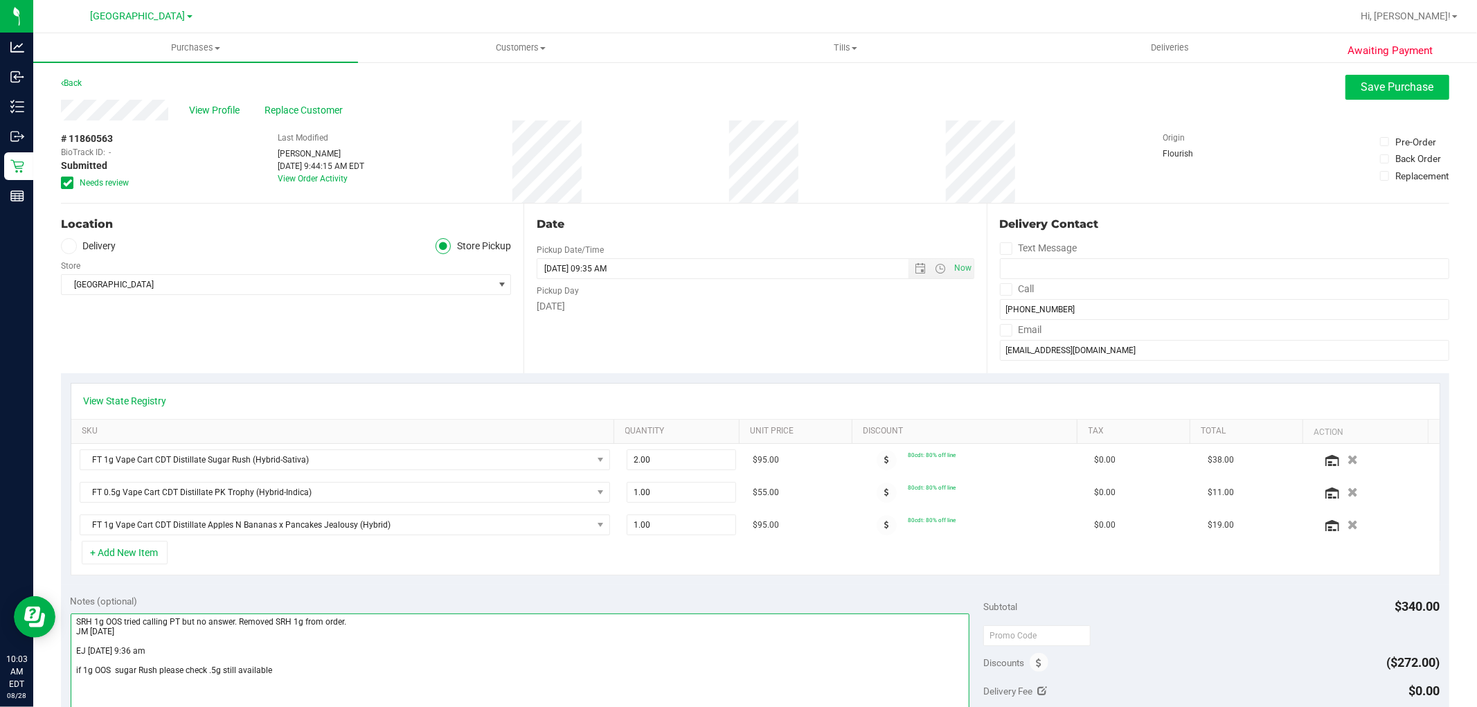
type textarea "SRH 1g OOS tried calling PT but no answer. Removed SRH 1g from order. JM 8/28/2…"
click at [1362, 88] on span "Save Purchase" at bounding box center [1398, 86] width 73 height 13
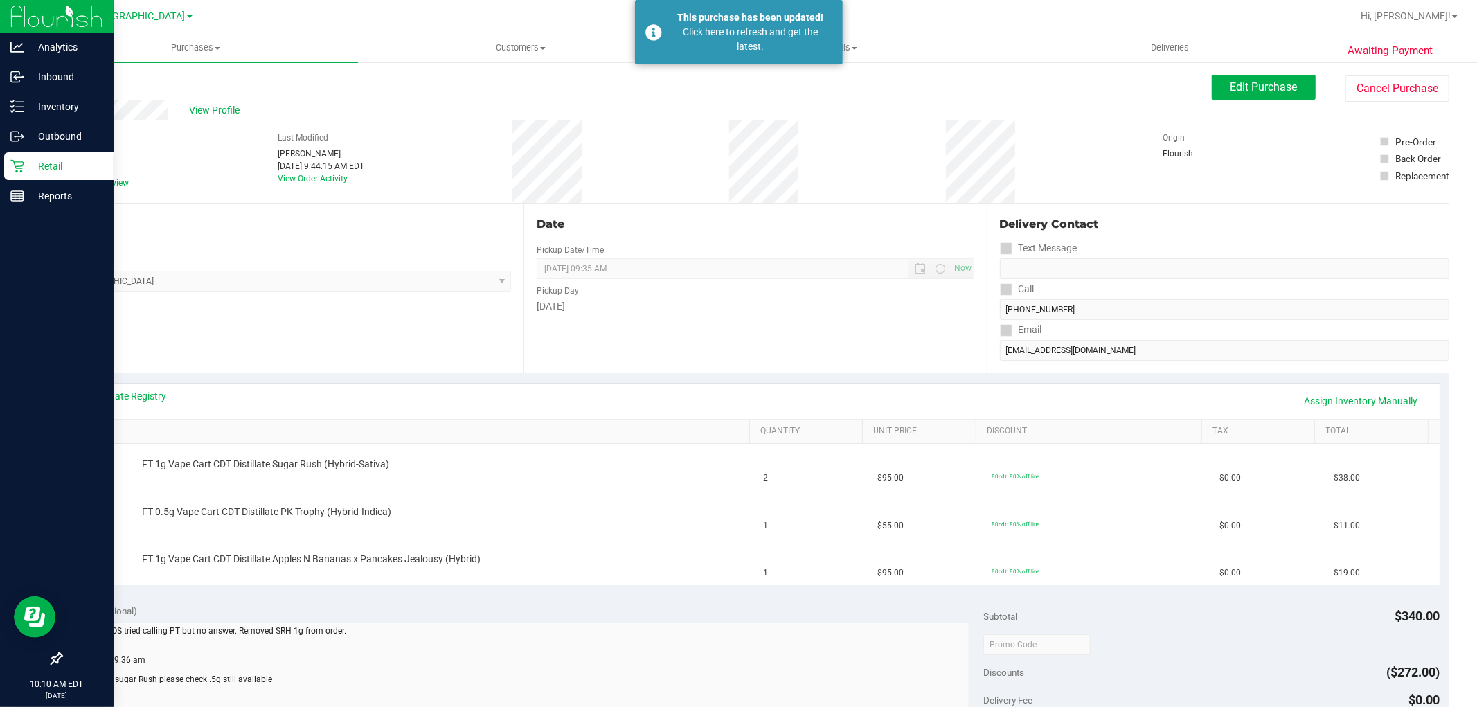
click at [37, 170] on p "Retail" at bounding box center [65, 166] width 83 height 17
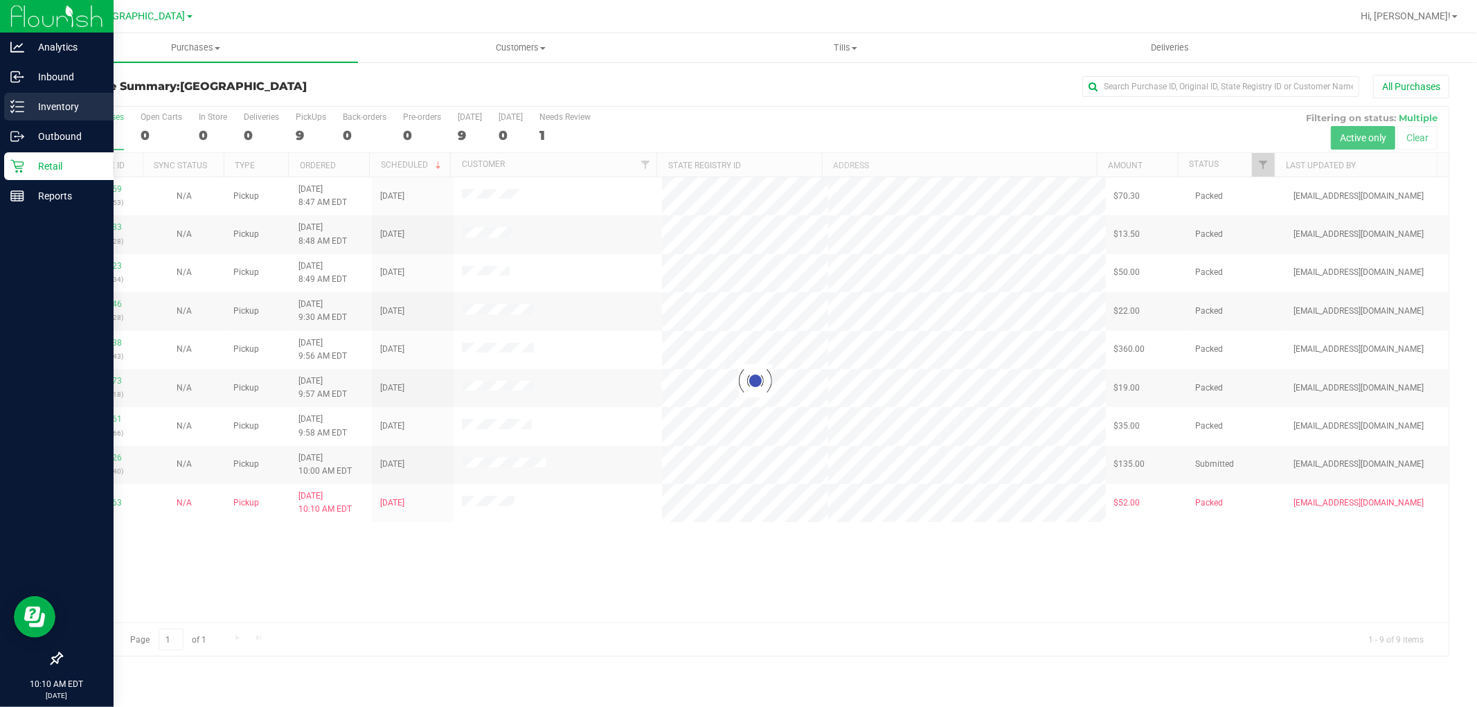
click at [19, 112] on icon at bounding box center [17, 107] width 14 height 14
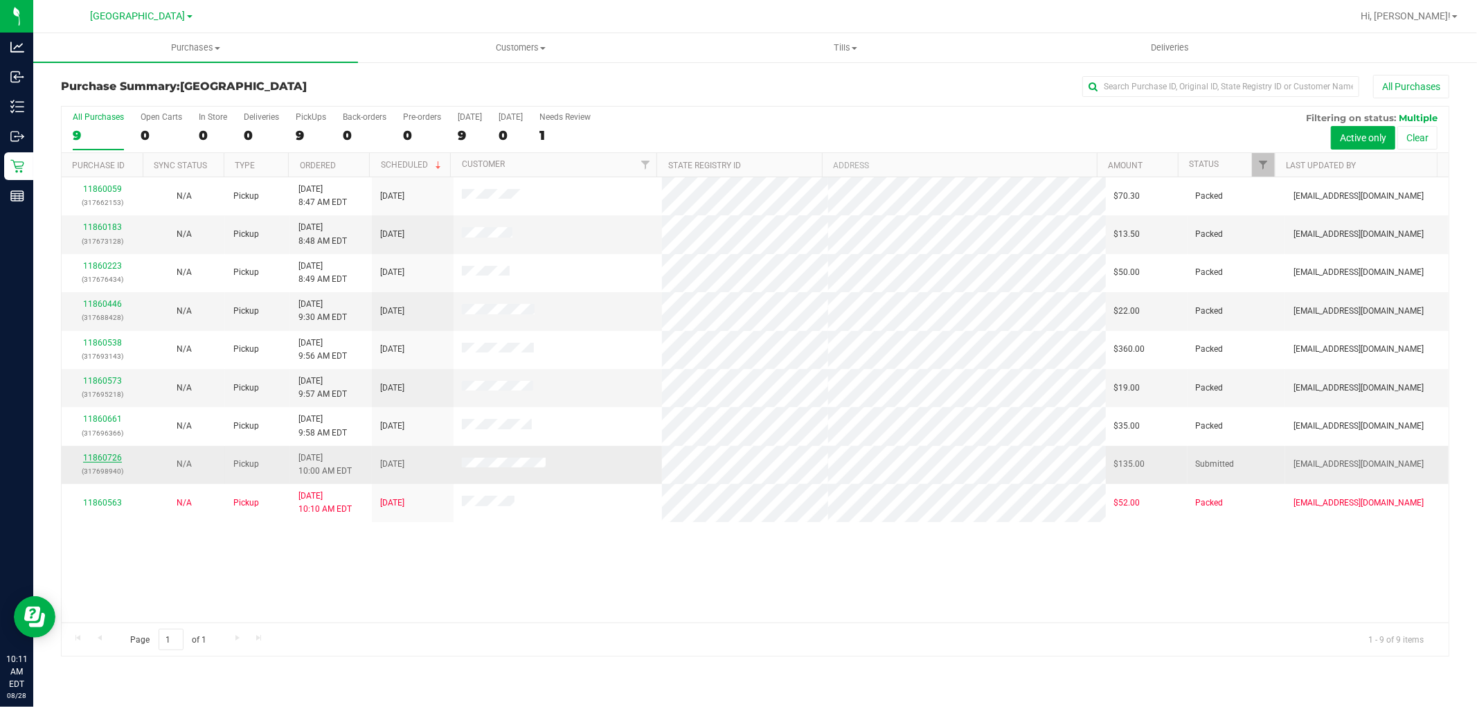
click at [107, 457] on link "11860726" at bounding box center [102, 458] width 39 height 10
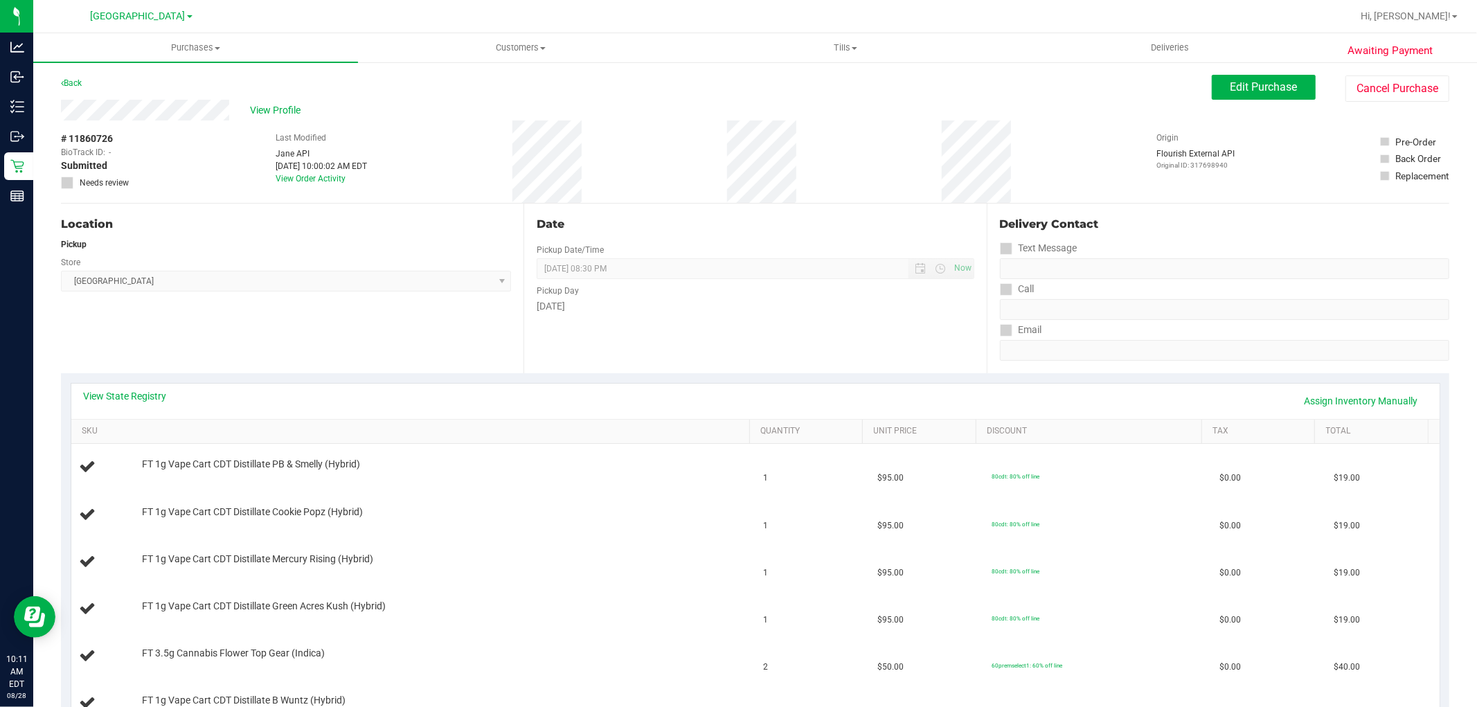
click at [188, 425] on th "SKU" at bounding box center [410, 432] width 679 height 25
click at [151, 400] on link "View State Registry" at bounding box center [125, 396] width 83 height 14
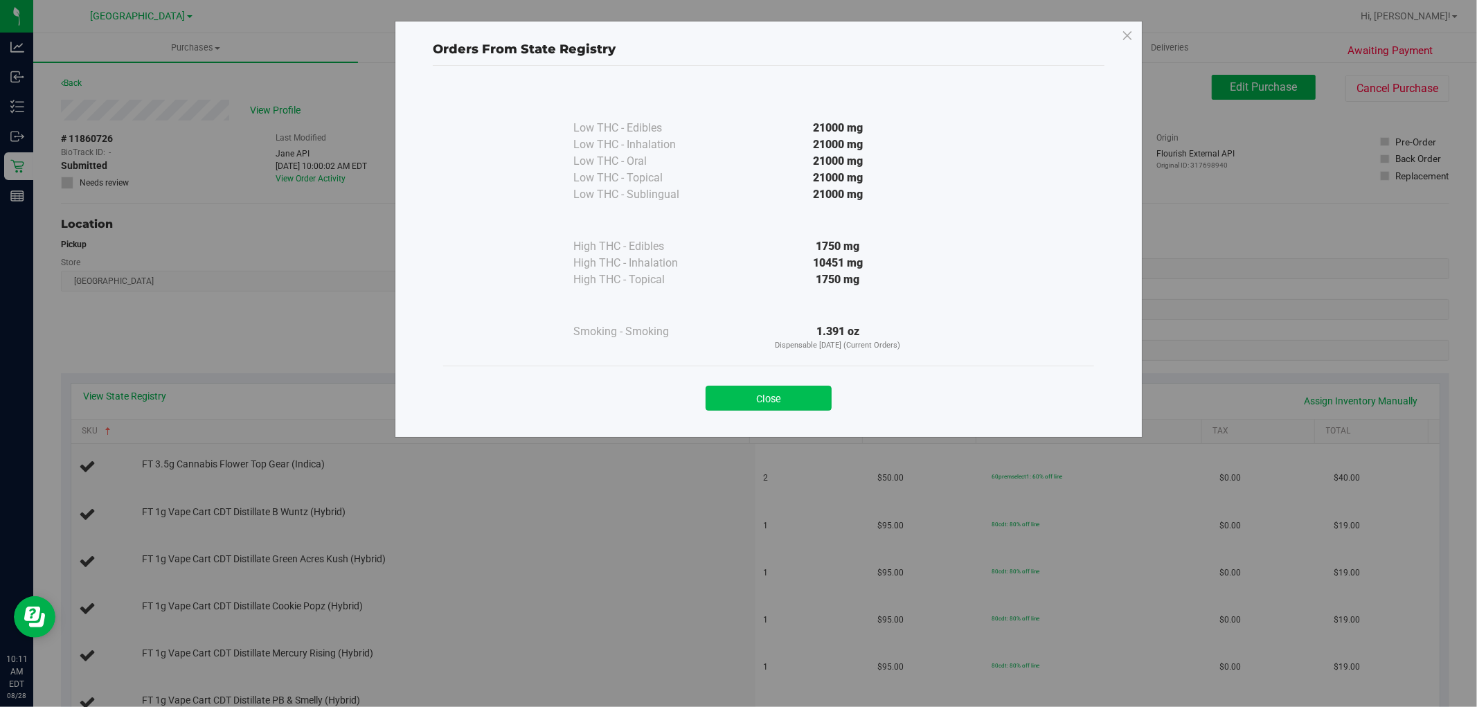
click at [756, 389] on button "Close" at bounding box center [769, 398] width 126 height 25
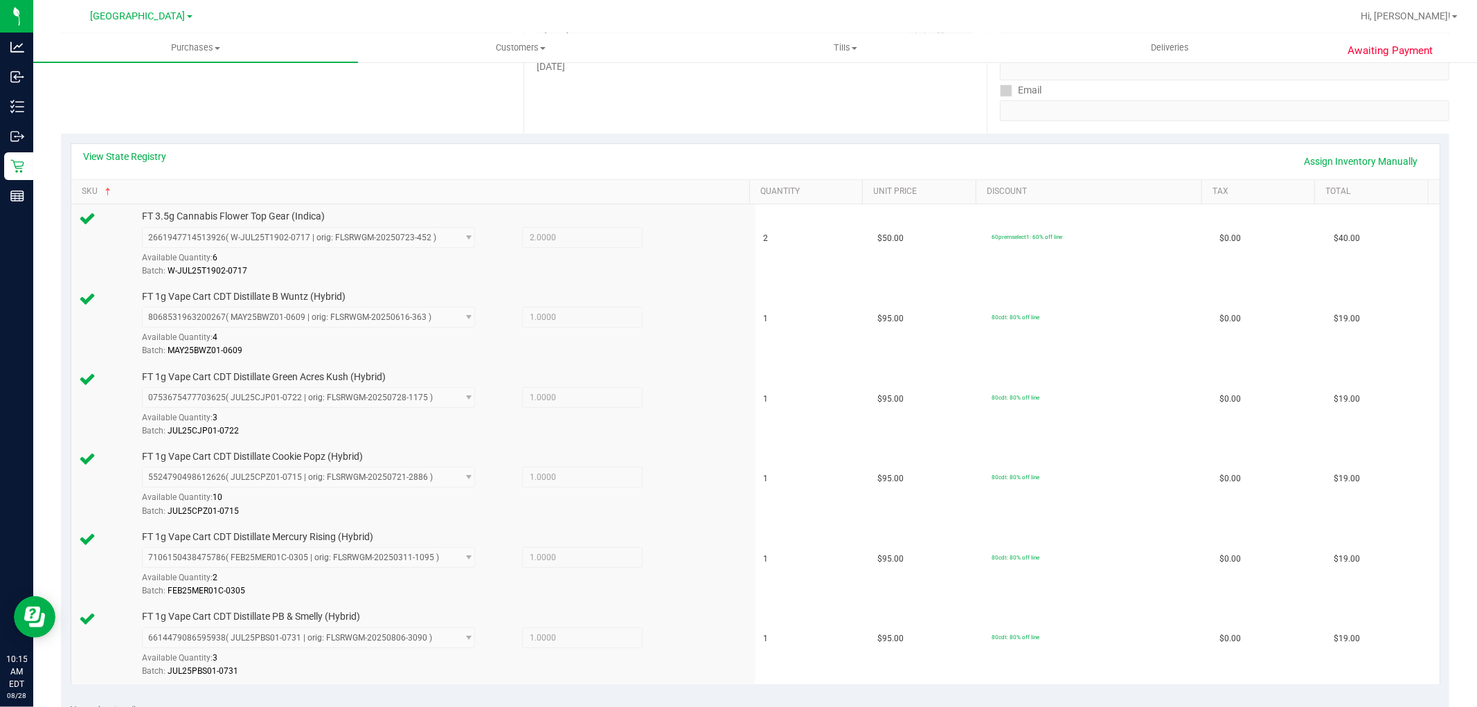
scroll to position [461, 0]
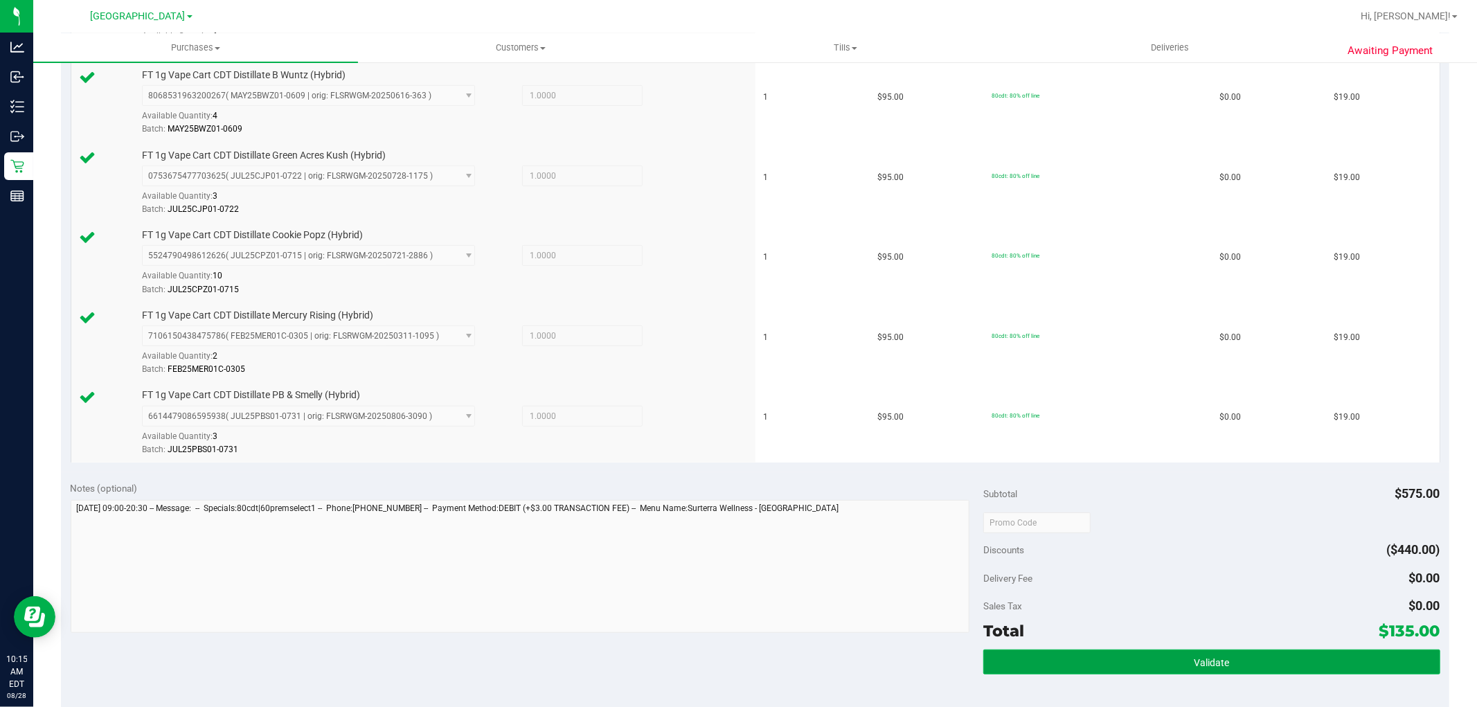
click at [1255, 655] on button "Validate" at bounding box center [1212, 662] width 456 height 25
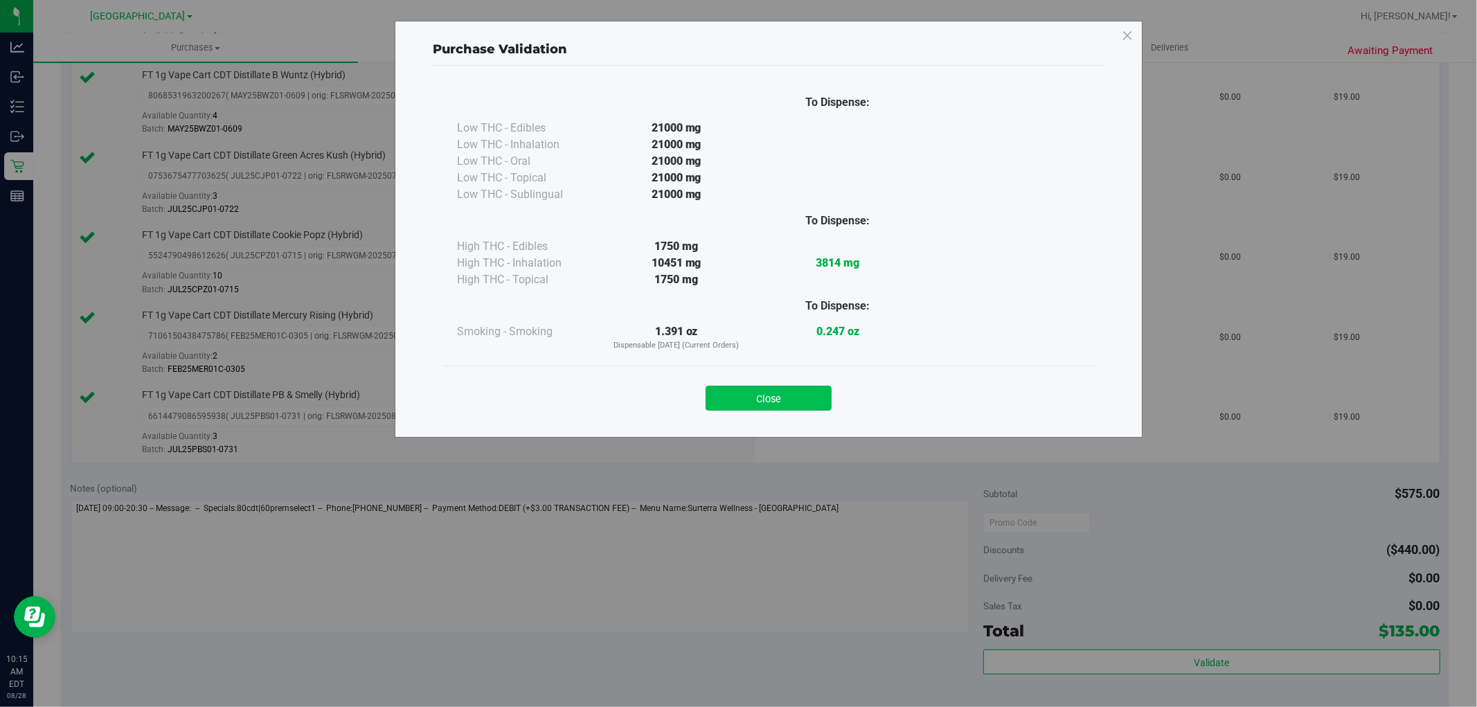
click at [752, 390] on button "Close" at bounding box center [769, 398] width 126 height 25
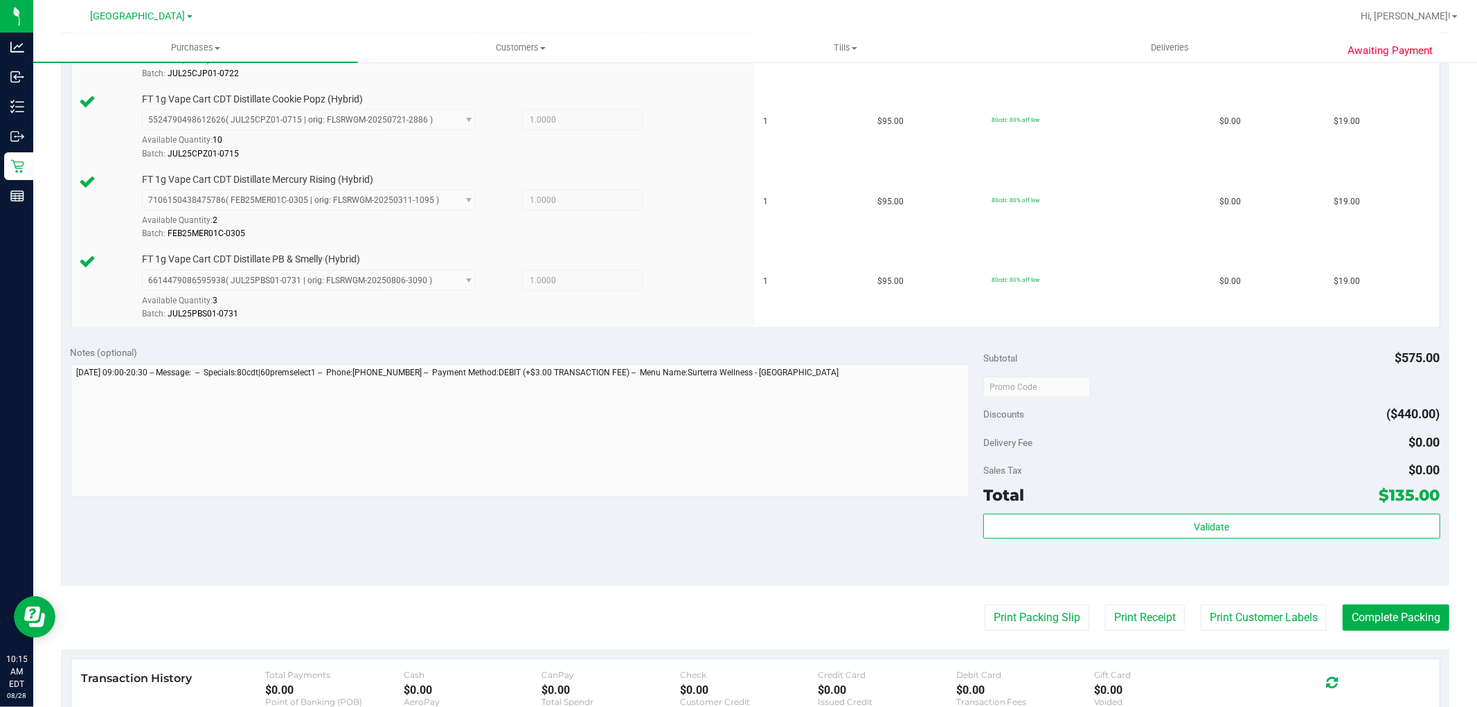
scroll to position [770, 0]
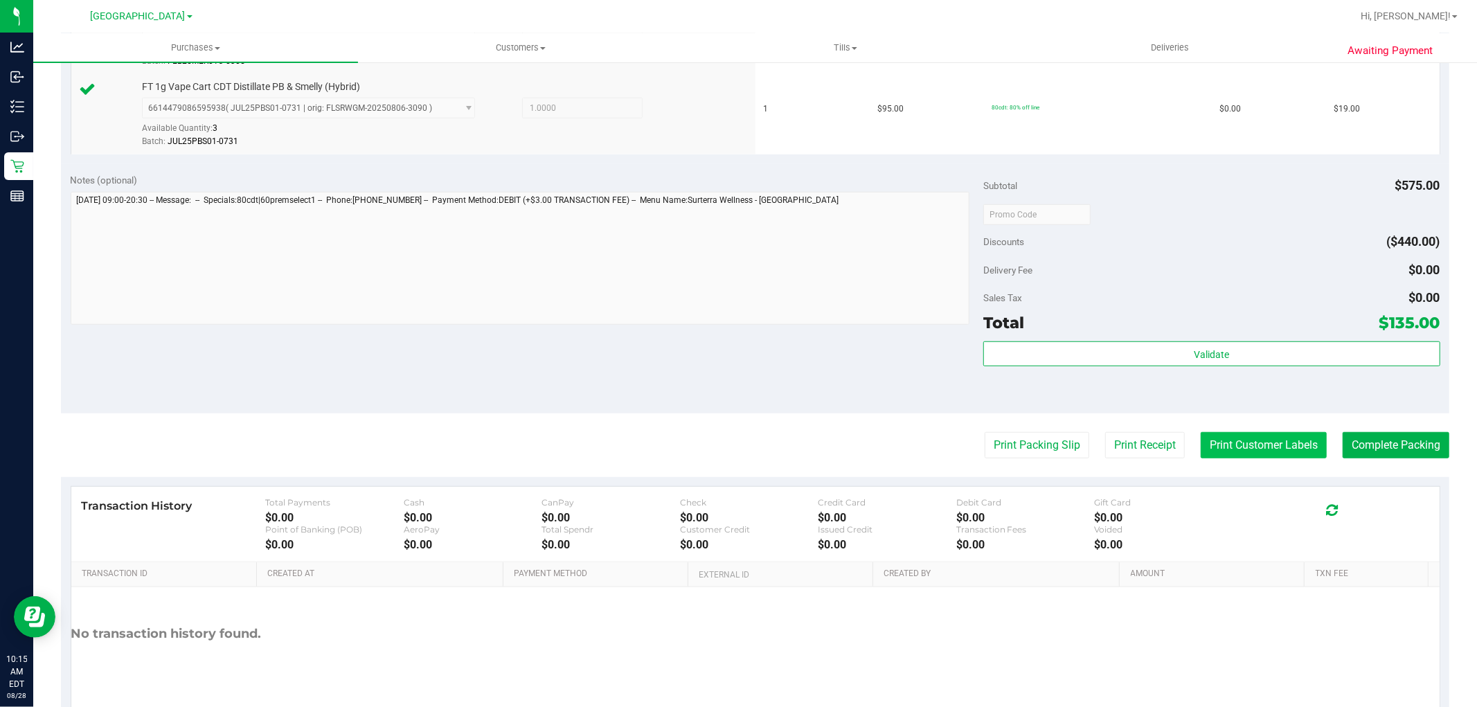
click at [1277, 436] on button "Print Customer Labels" at bounding box center [1264, 445] width 126 height 26
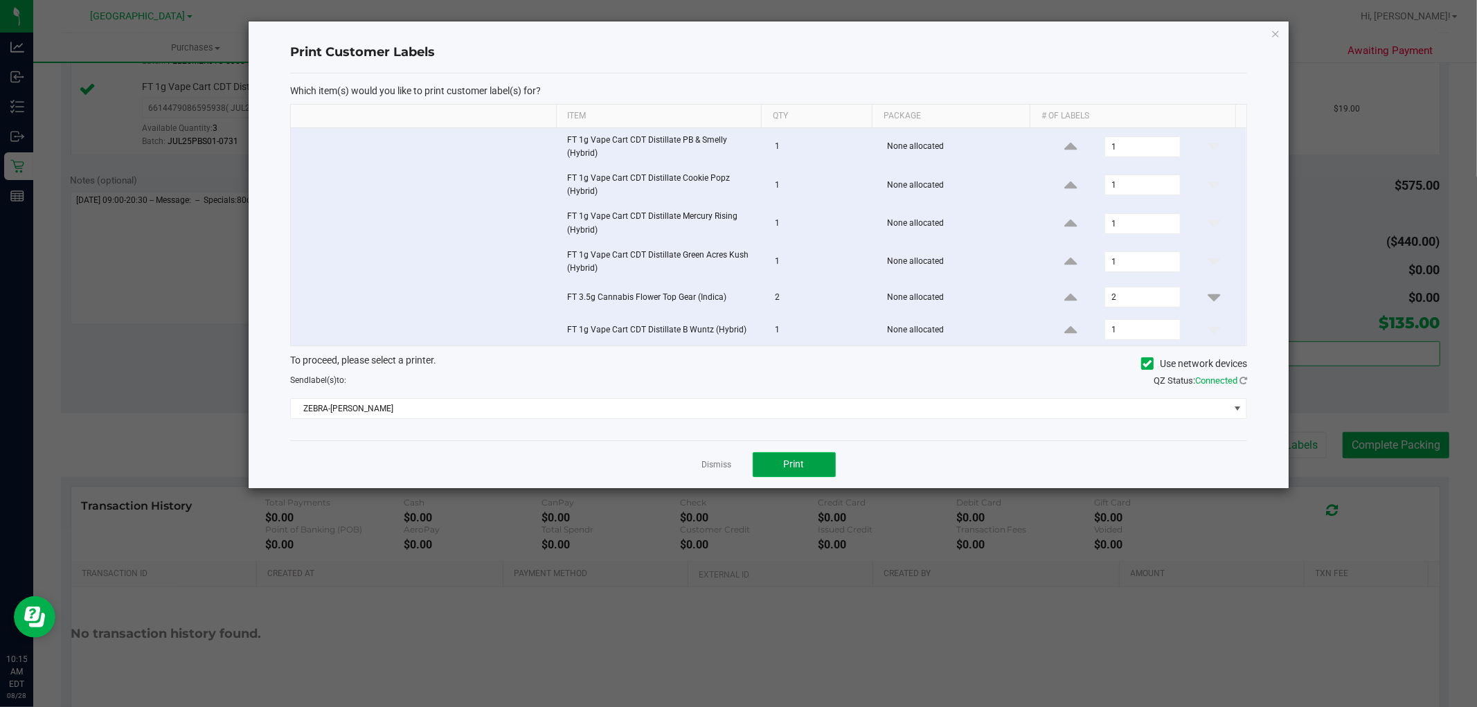
click at [815, 462] on button "Print" at bounding box center [794, 464] width 83 height 25
click at [722, 471] on link "Dismiss" at bounding box center [717, 465] width 30 height 12
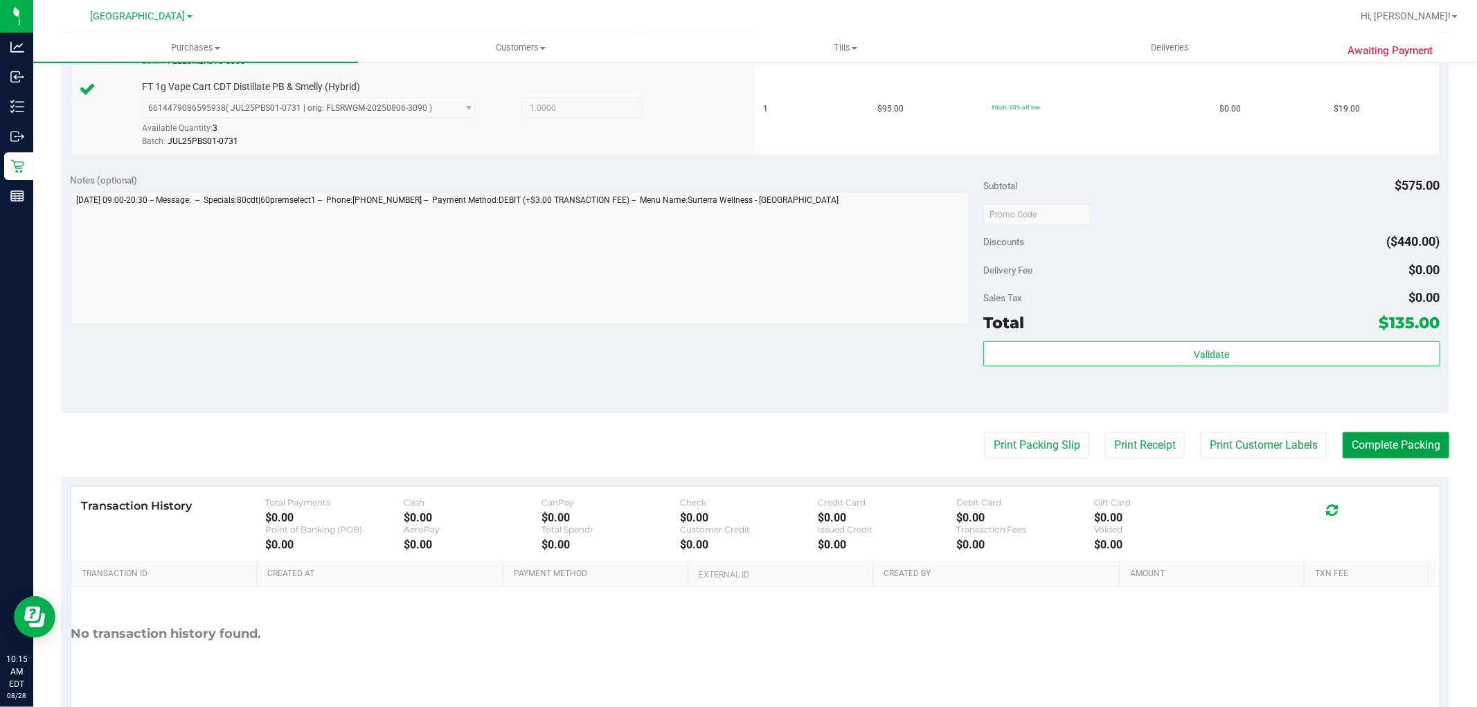
click at [1415, 444] on button "Complete Packing" at bounding box center [1396, 445] width 107 height 26
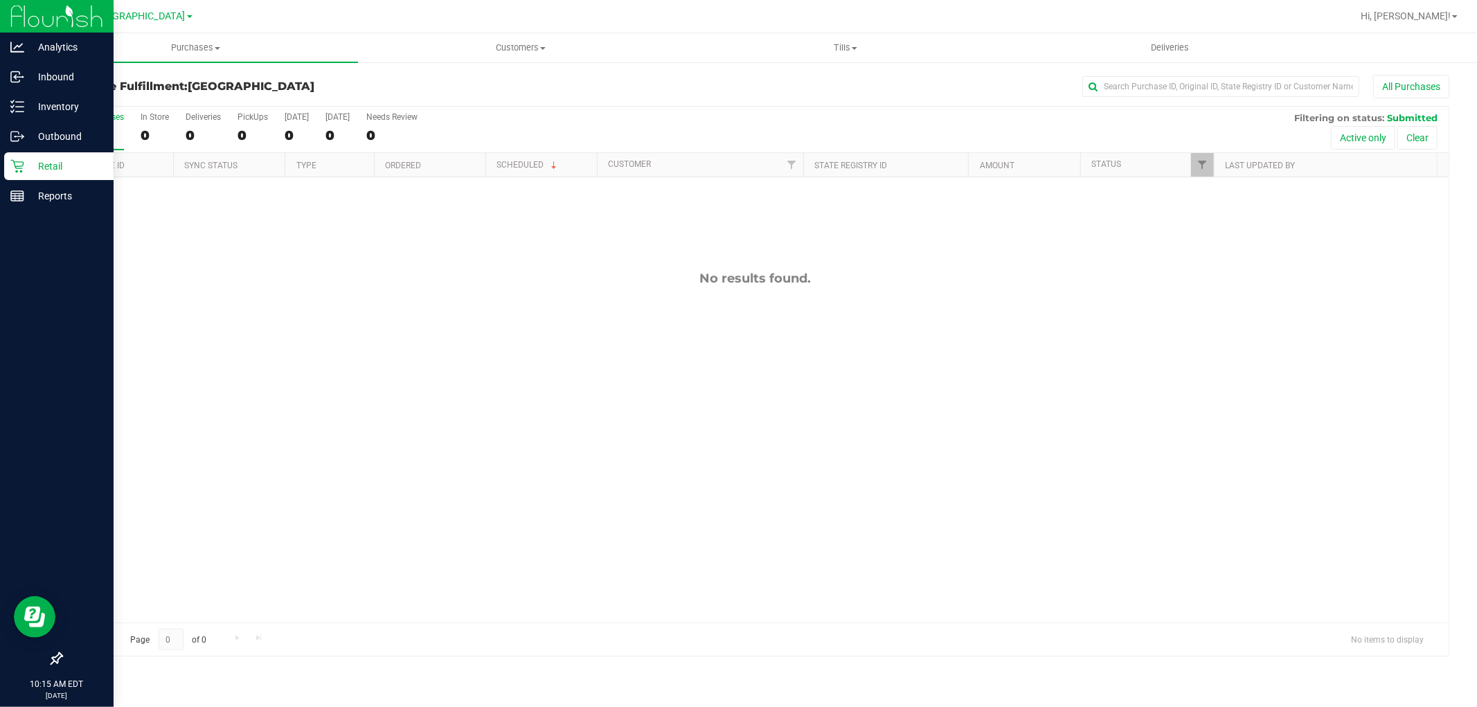
click at [30, 168] on p "Retail" at bounding box center [65, 166] width 83 height 17
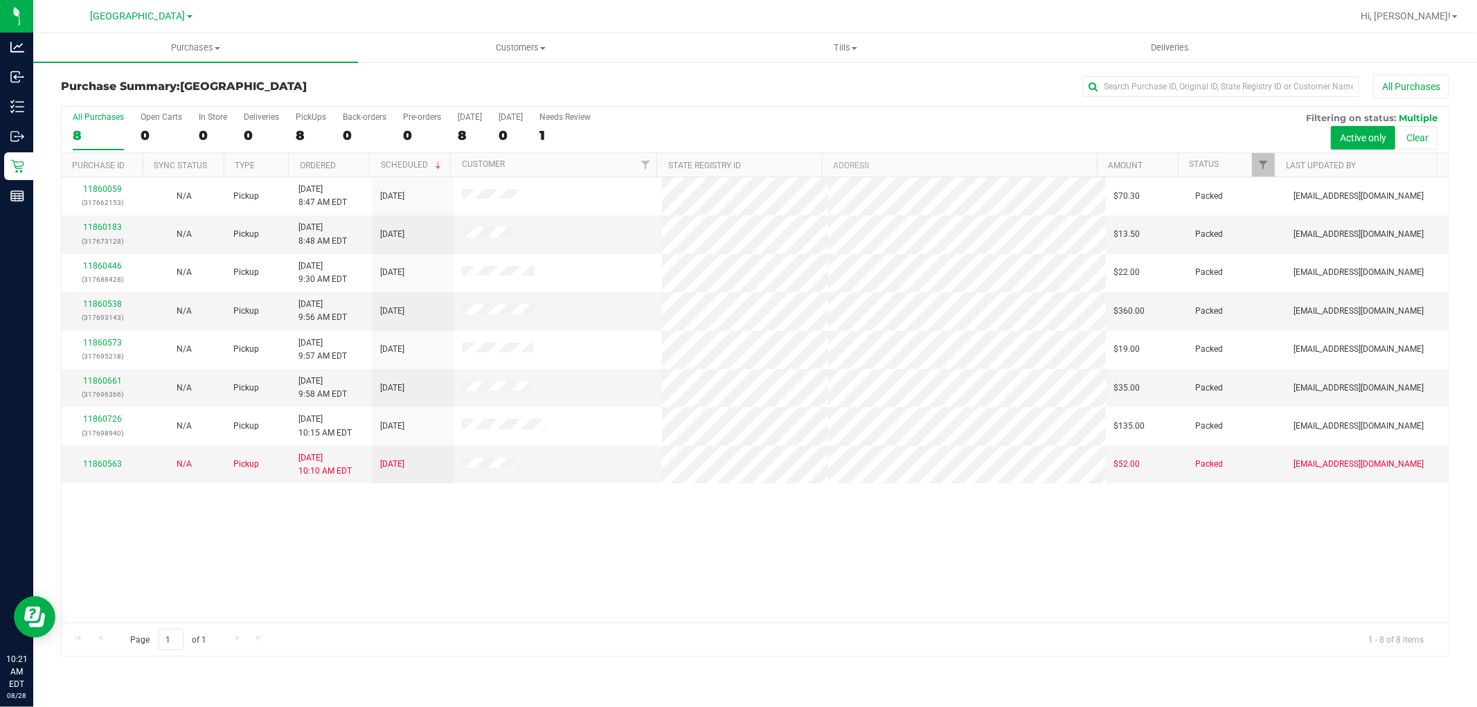
click at [475, 521] on div "11860059 (317662153) N/A Pickup [DATE] 8:47 AM EDT 8/28/2025 $70.30 Packed [EMA…" at bounding box center [755, 399] width 1387 height 445
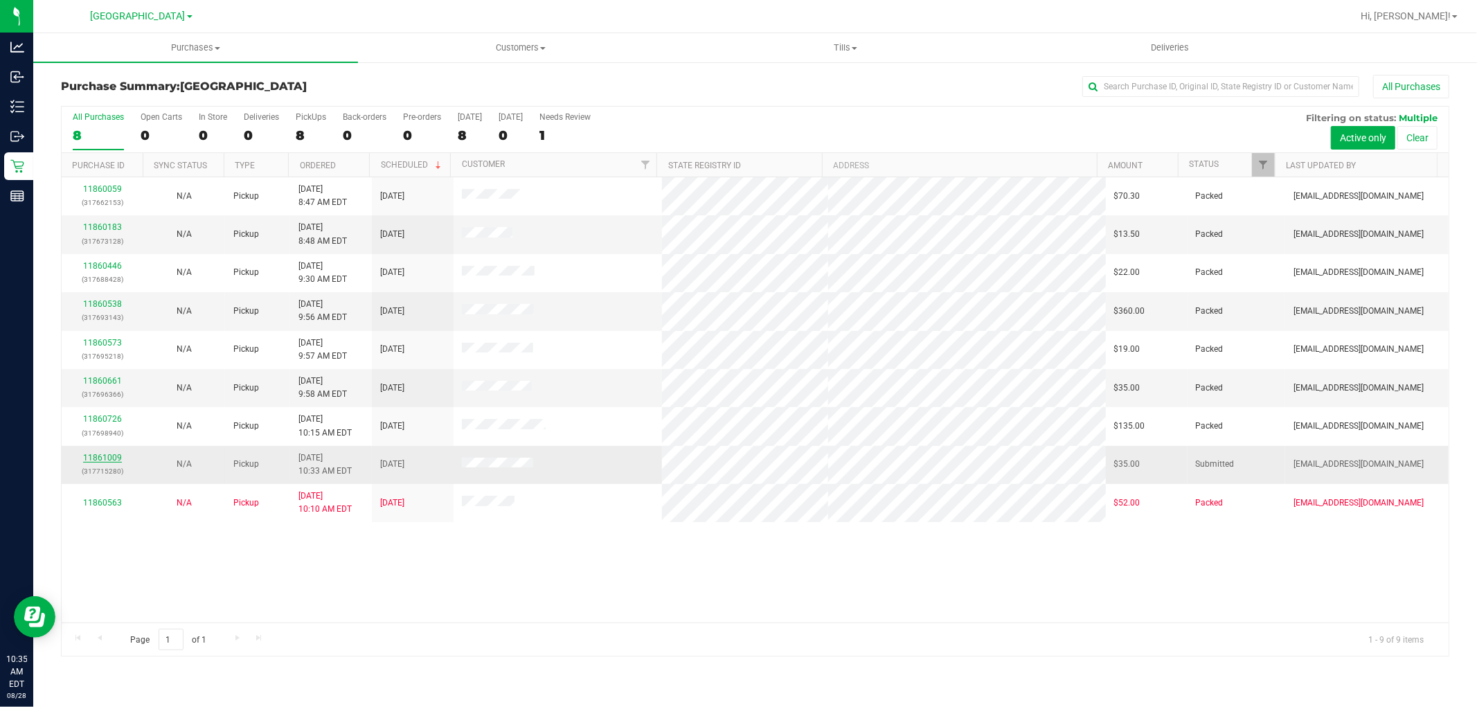
click at [91, 457] on link "11861009" at bounding box center [102, 458] width 39 height 10
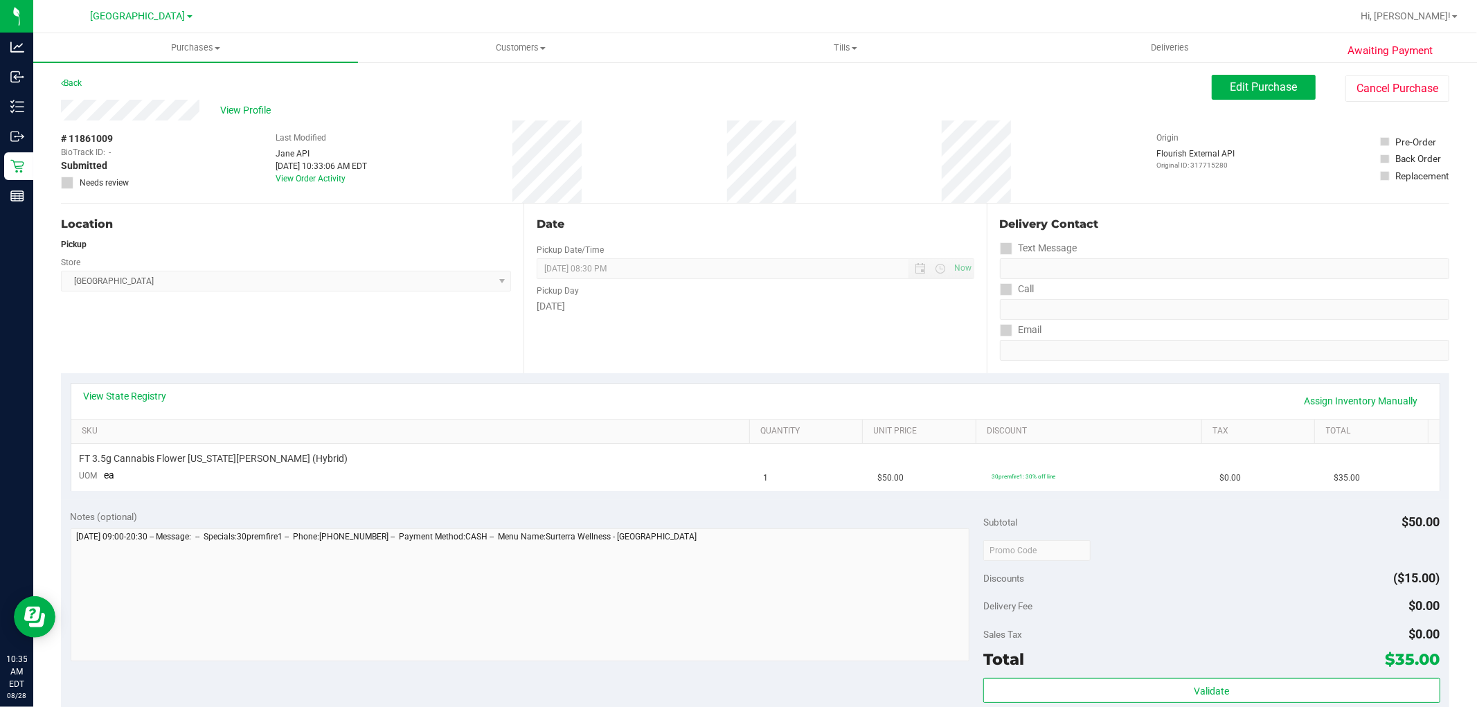
click at [753, 317] on div "Date Pickup Date/Time 08/28/2025 Now 08/28/2025 08:30 PM Now Pickup Day Thursday" at bounding box center [755, 289] width 463 height 170
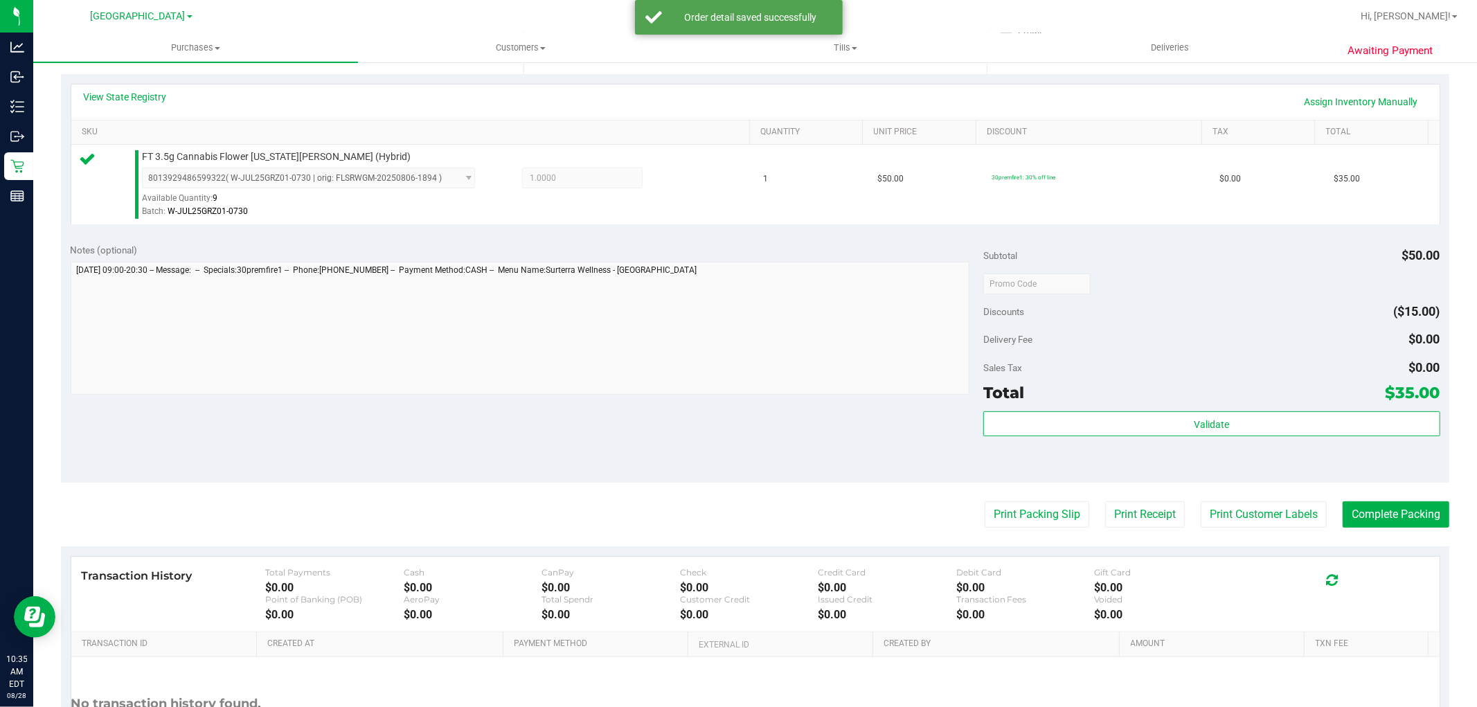
scroll to position [426, 0]
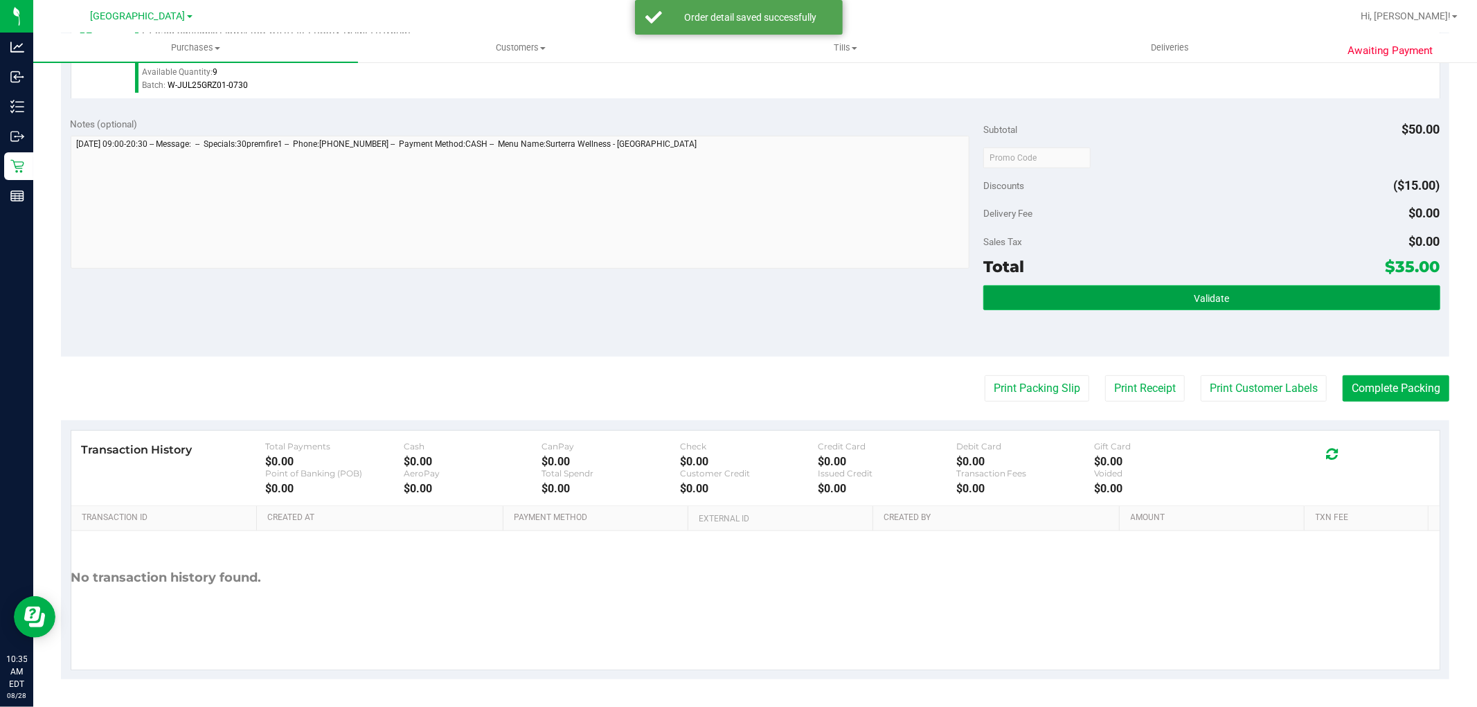
click at [1221, 299] on button "Validate" at bounding box center [1212, 297] width 456 height 25
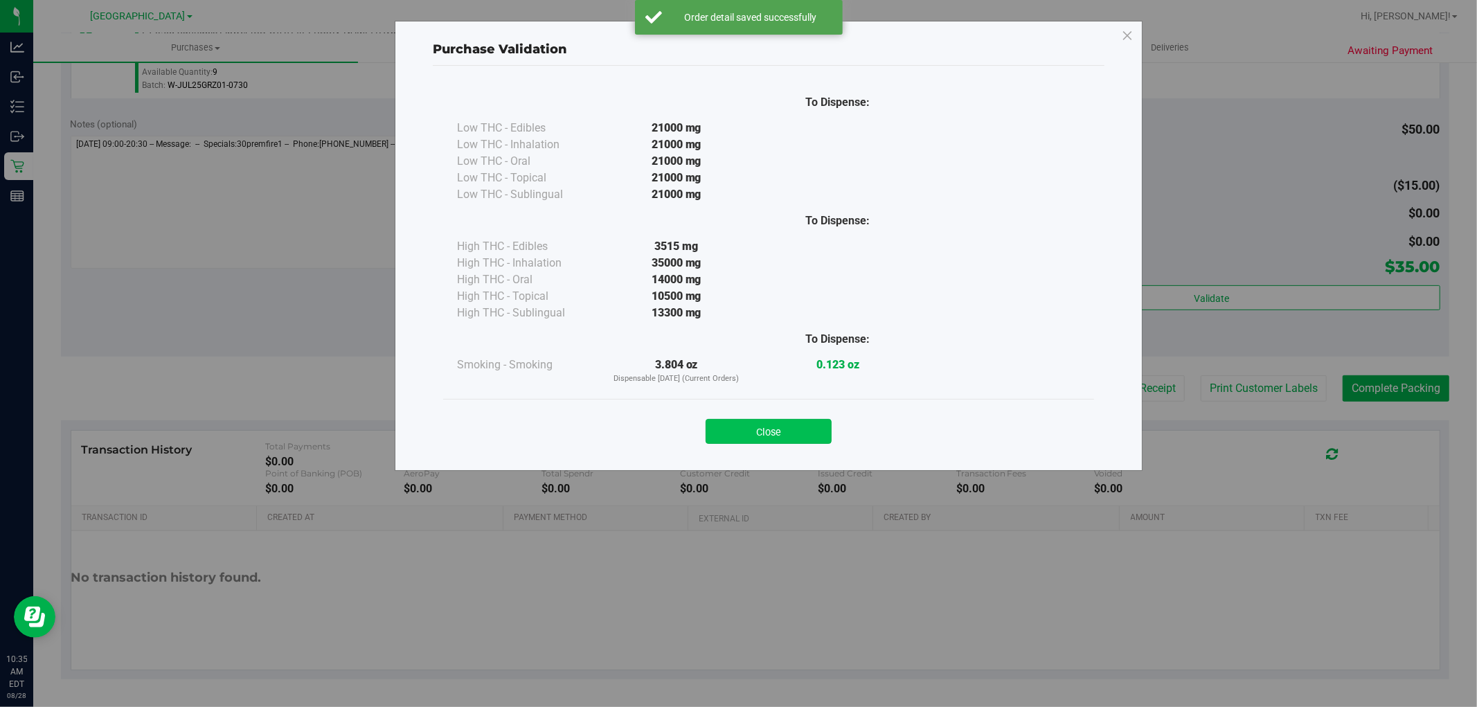
click at [766, 430] on button "Close" at bounding box center [769, 431] width 126 height 25
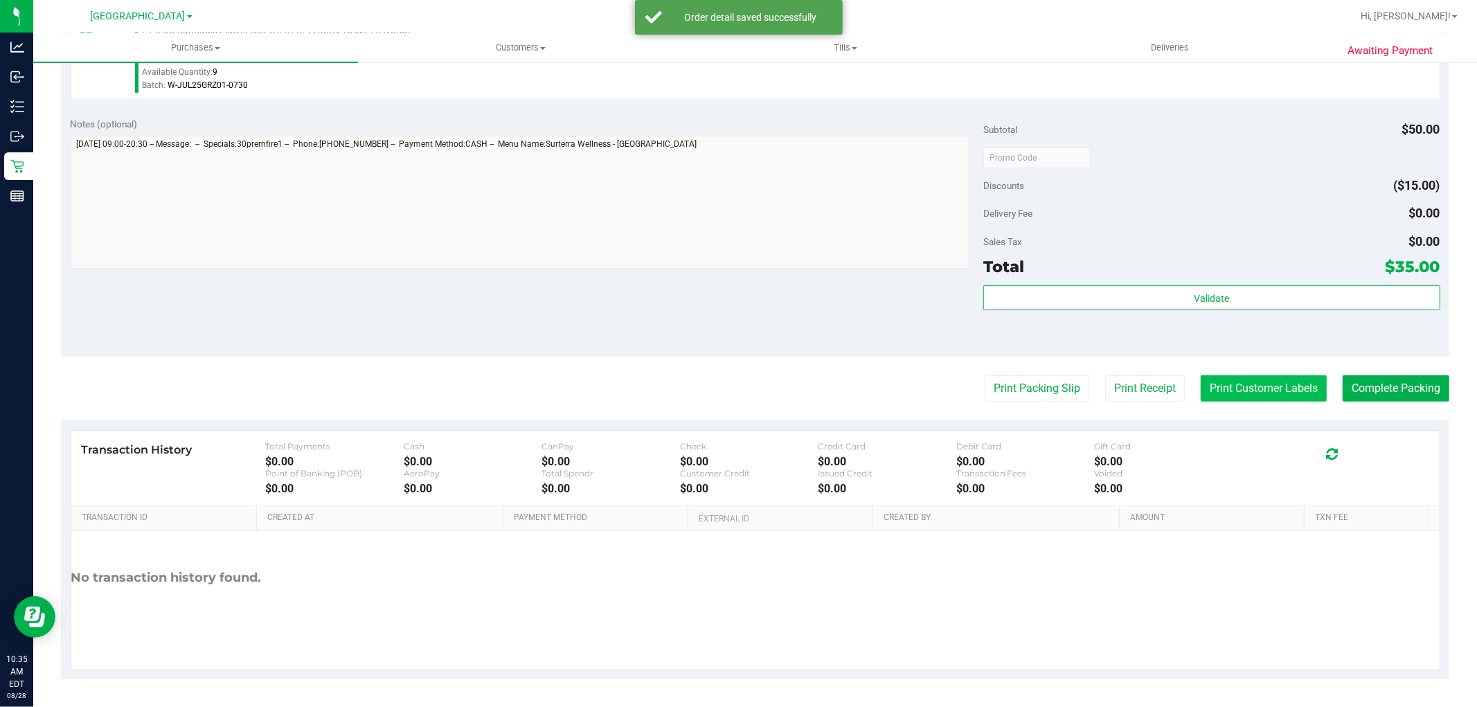
click at [1279, 382] on button "Print Customer Labels" at bounding box center [1264, 388] width 126 height 26
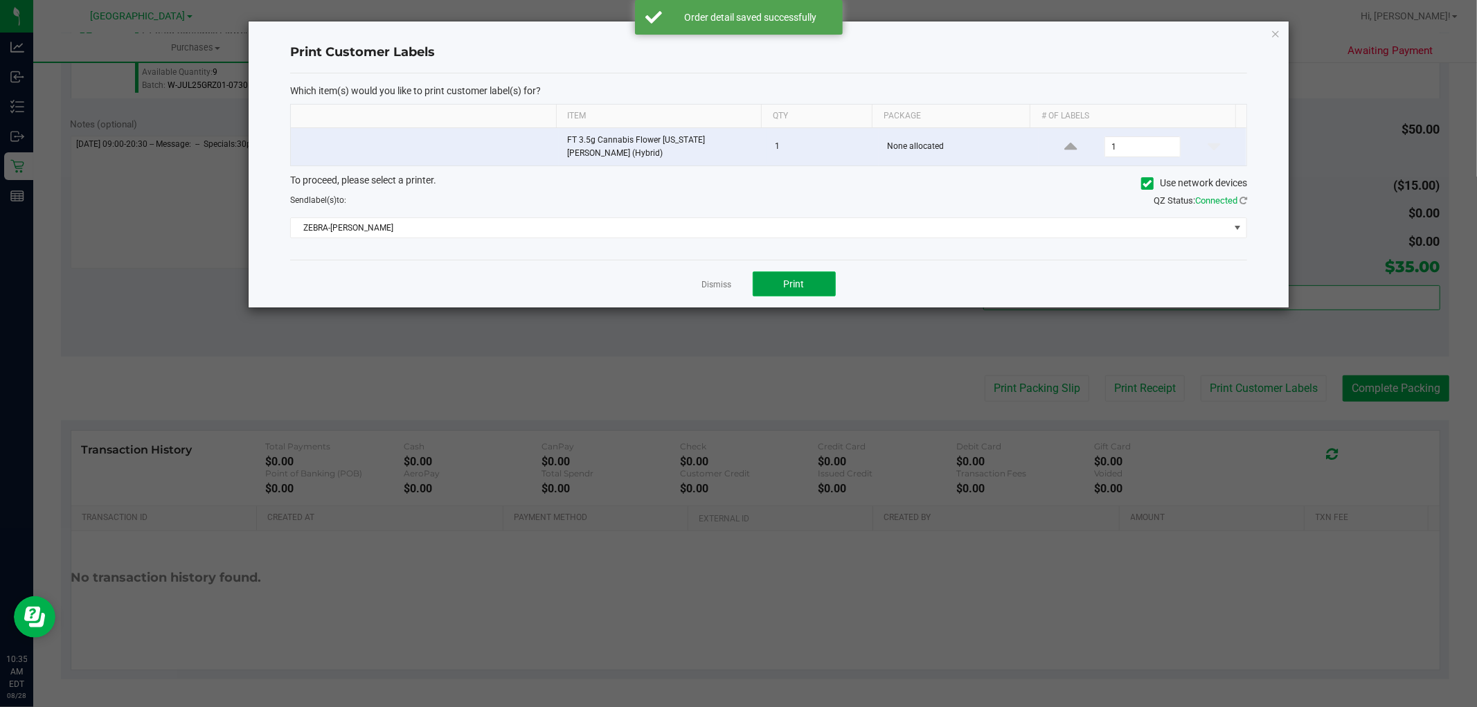
click at [795, 280] on span "Print" at bounding box center [794, 283] width 21 height 11
click at [710, 279] on link "Dismiss" at bounding box center [717, 285] width 30 height 12
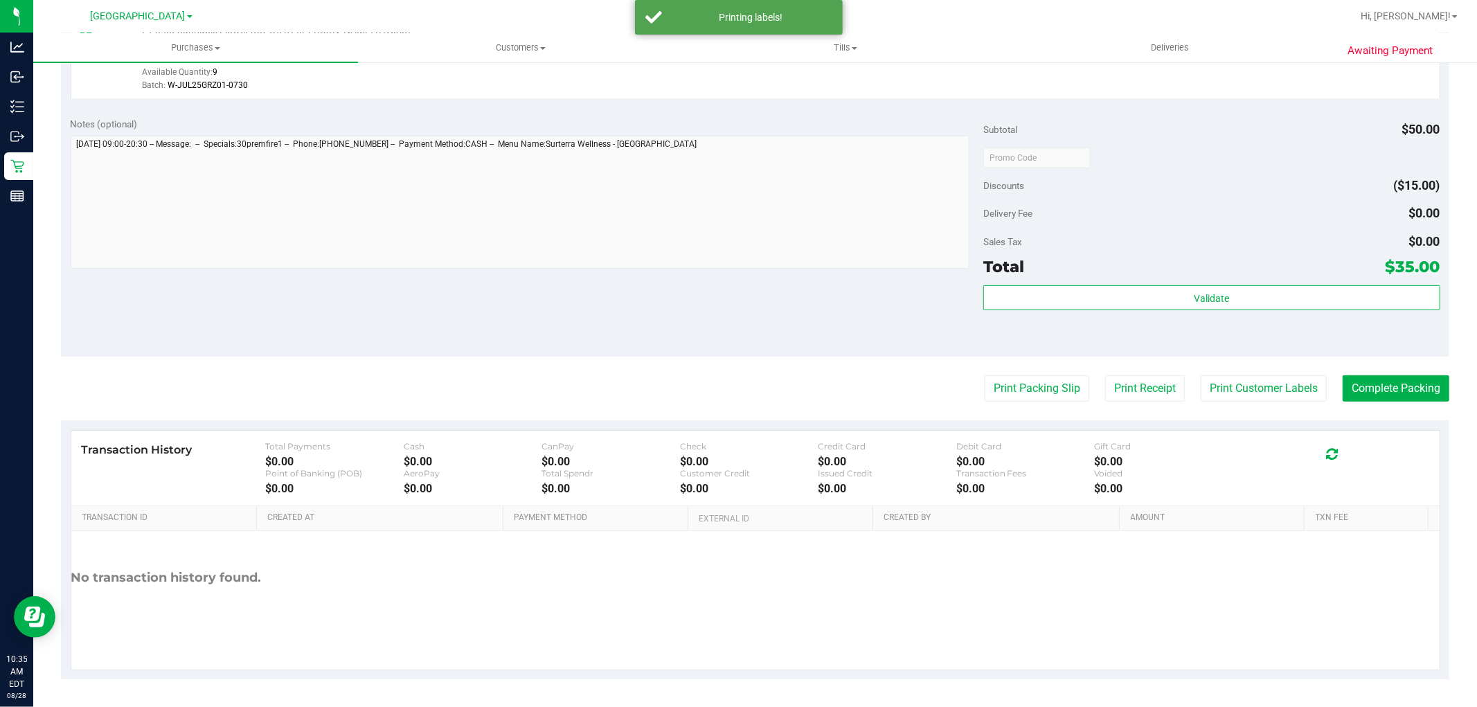
drag, startPoint x: 667, startPoint y: 353, endPoint x: 985, endPoint y: 336, distance: 318.4
click at [735, 328] on div "Notes (optional) Subtotal $50.00 Discounts ($15.00) Delivery Fee $0.00 Sales Ta…" at bounding box center [755, 231] width 1389 height 249
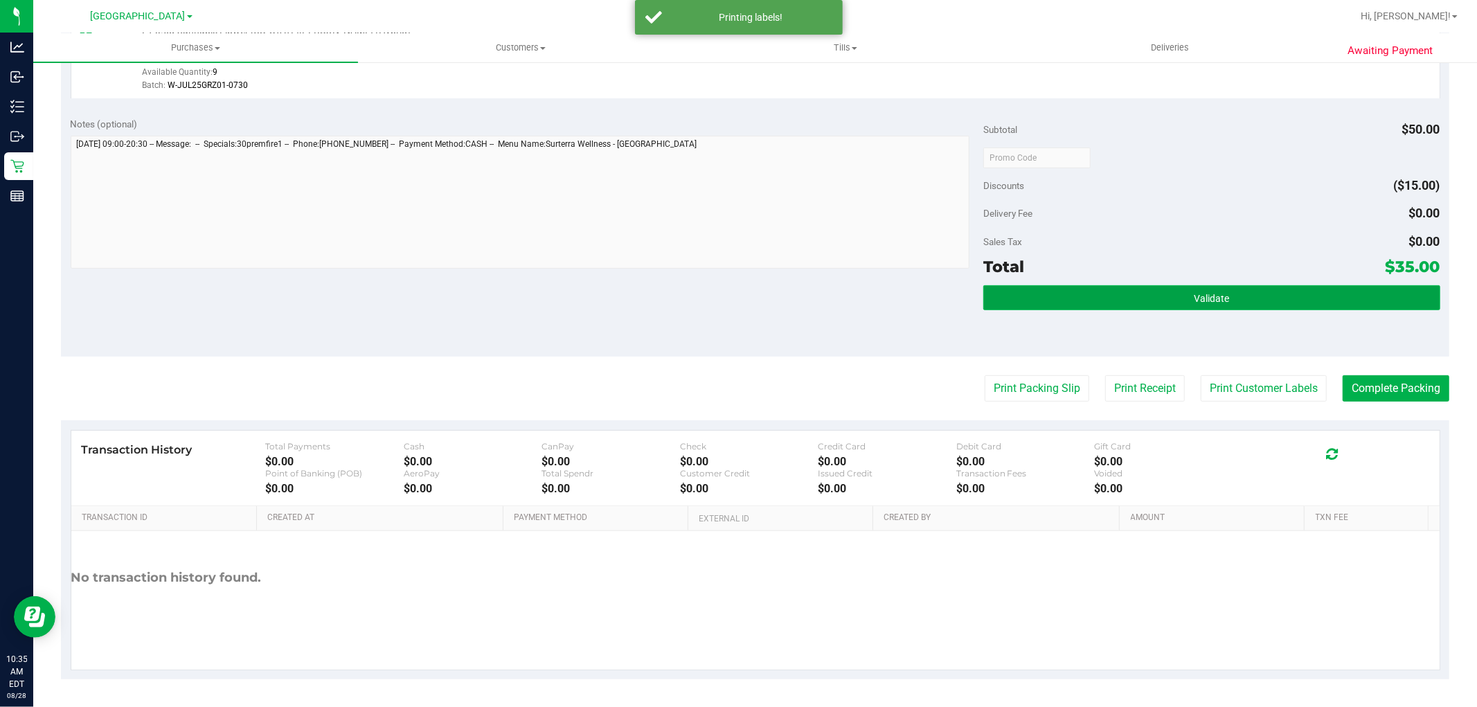
click at [1028, 292] on button "Validate" at bounding box center [1212, 297] width 456 height 25
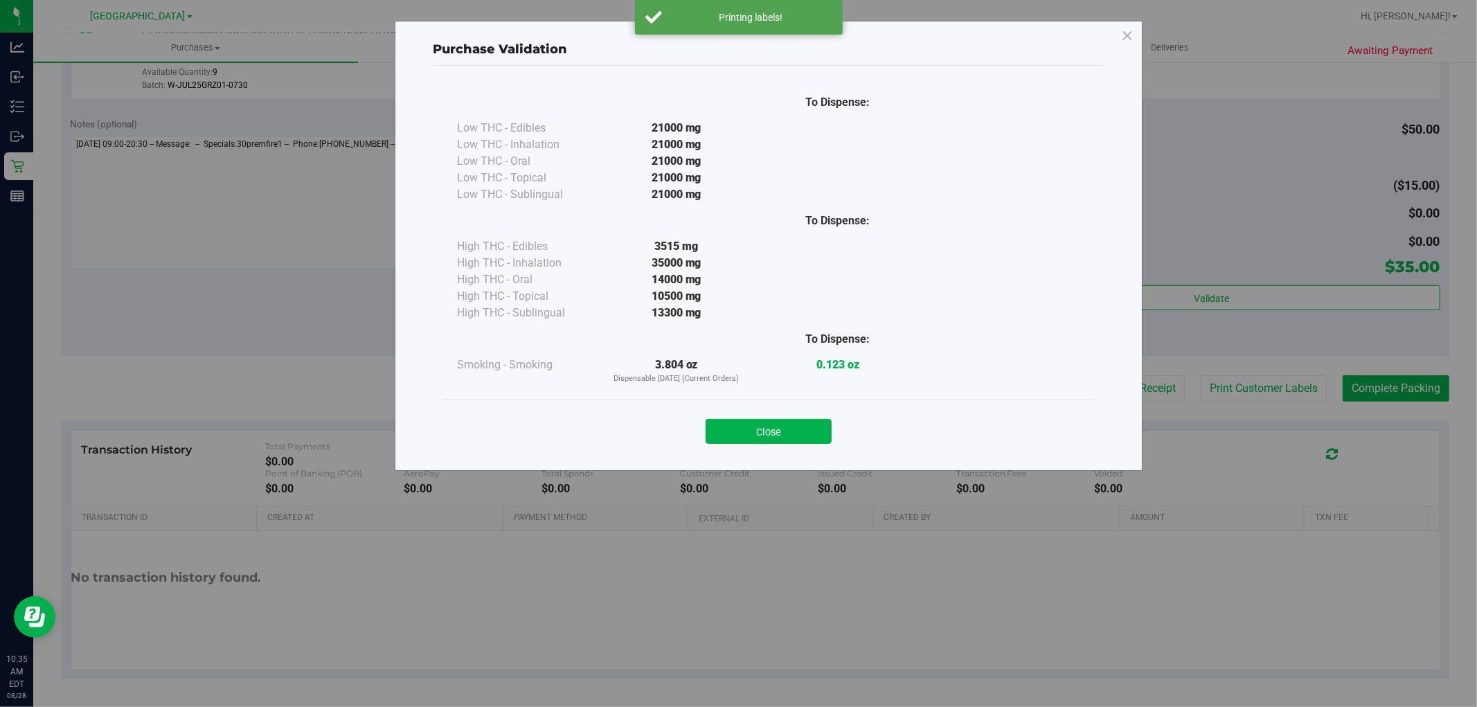
click at [798, 414] on div "Close" at bounding box center [769, 427] width 630 height 35
drag, startPoint x: 762, startPoint y: 423, endPoint x: 1128, endPoint y: 371, distance: 369.4
click at [765, 424] on button "Close" at bounding box center [769, 431] width 126 height 25
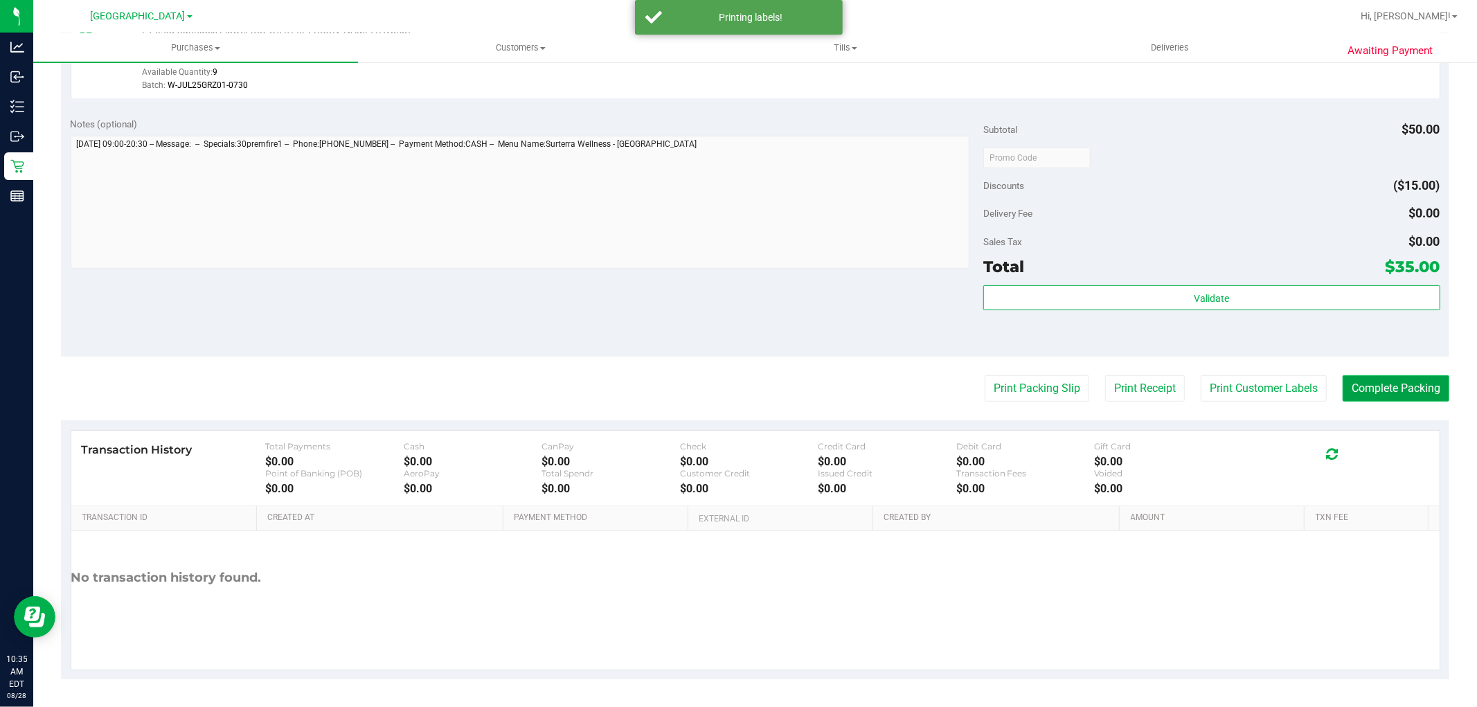
click at [1353, 378] on button "Complete Packing" at bounding box center [1396, 388] width 107 height 26
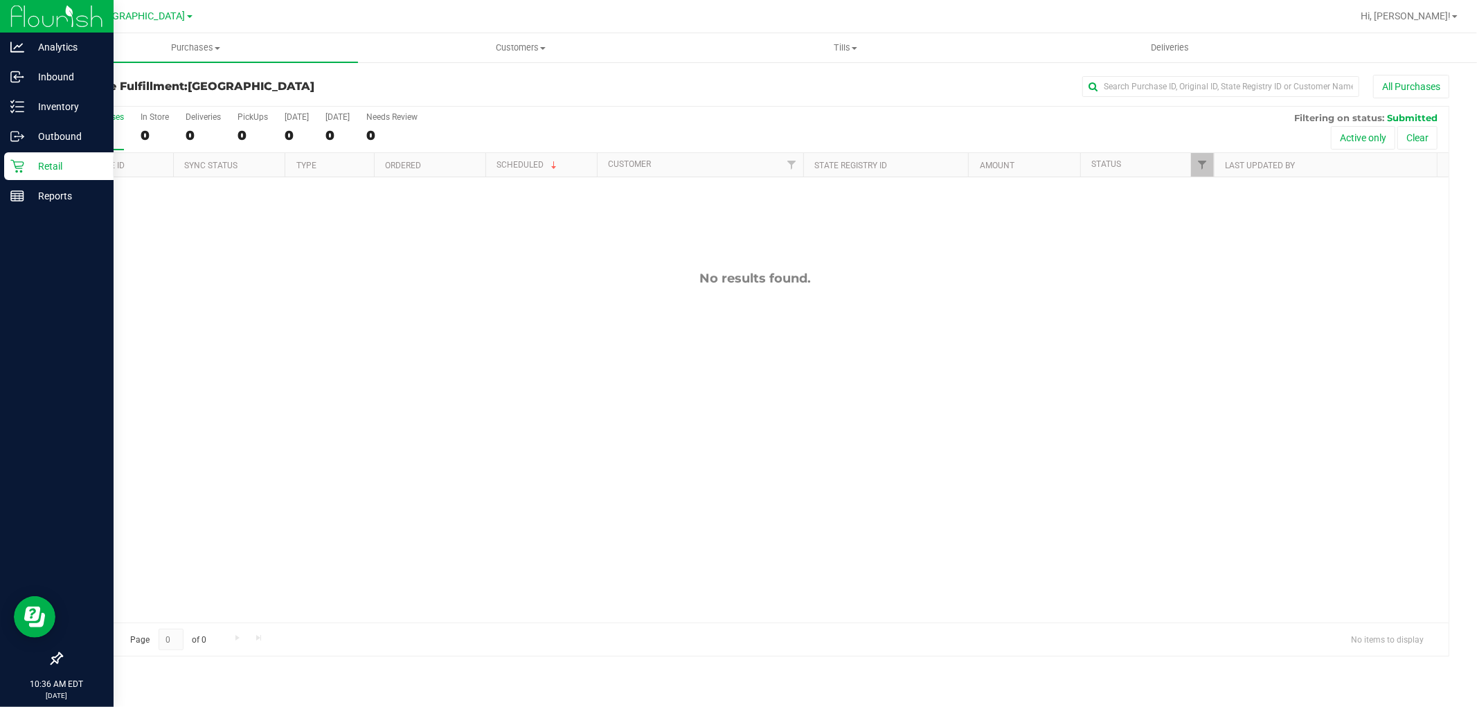
click at [30, 157] on div "Retail" at bounding box center [58, 166] width 109 height 28
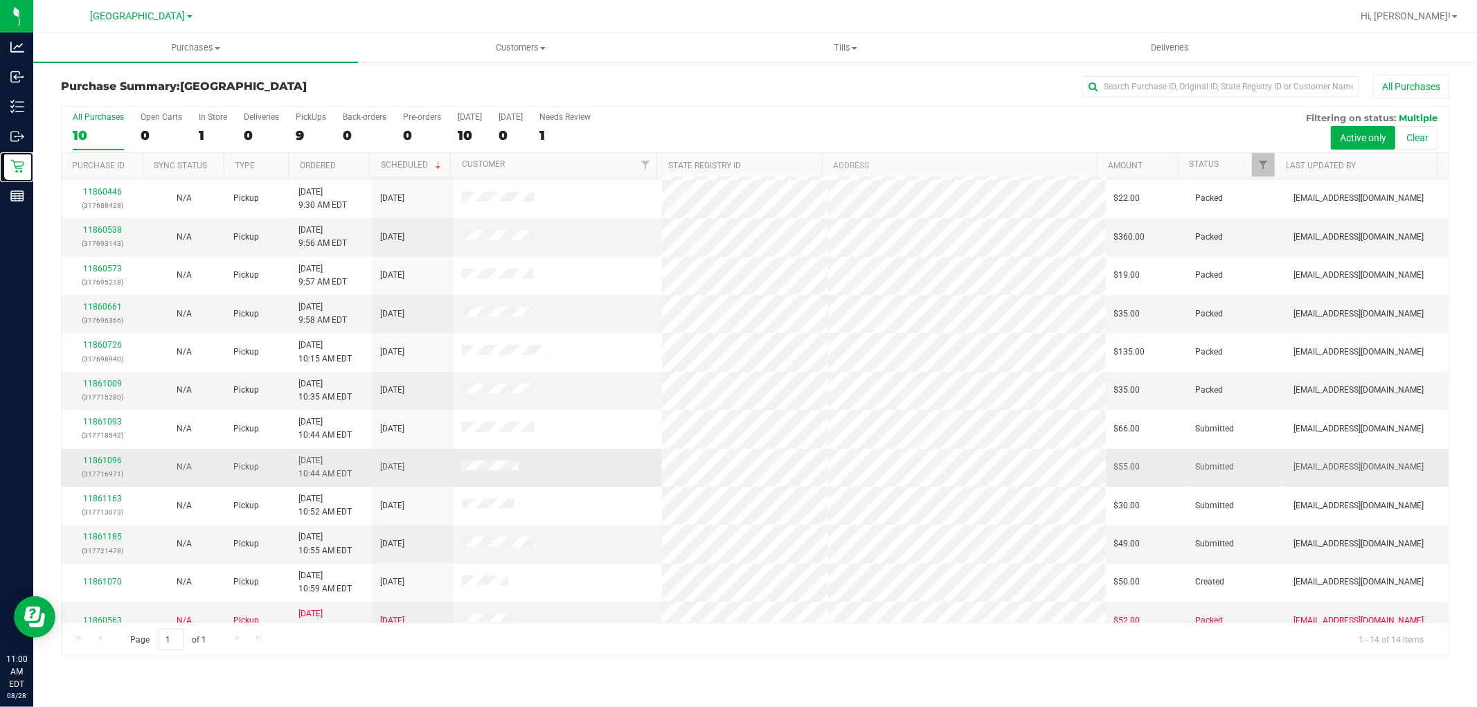
scroll to position [91, 0]
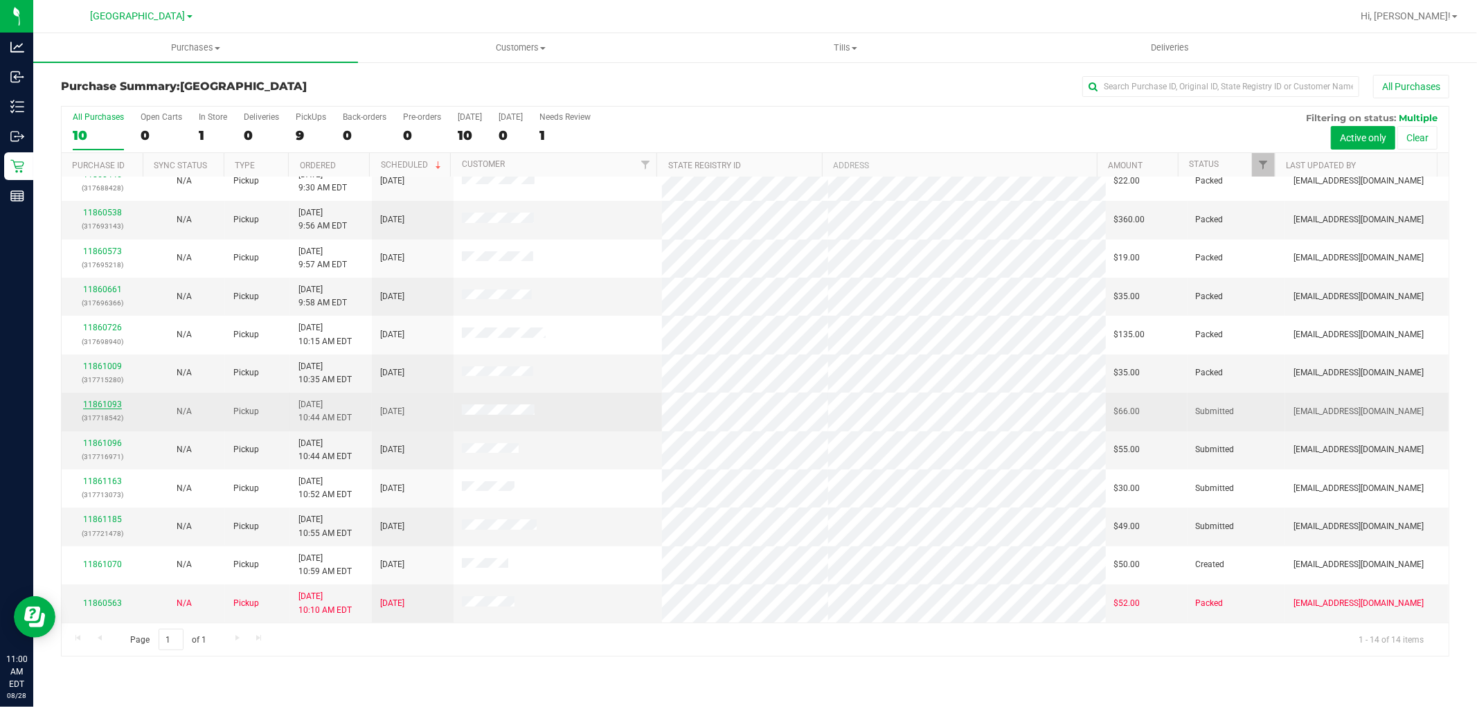
click at [94, 405] on link "11861093" at bounding box center [102, 405] width 39 height 10
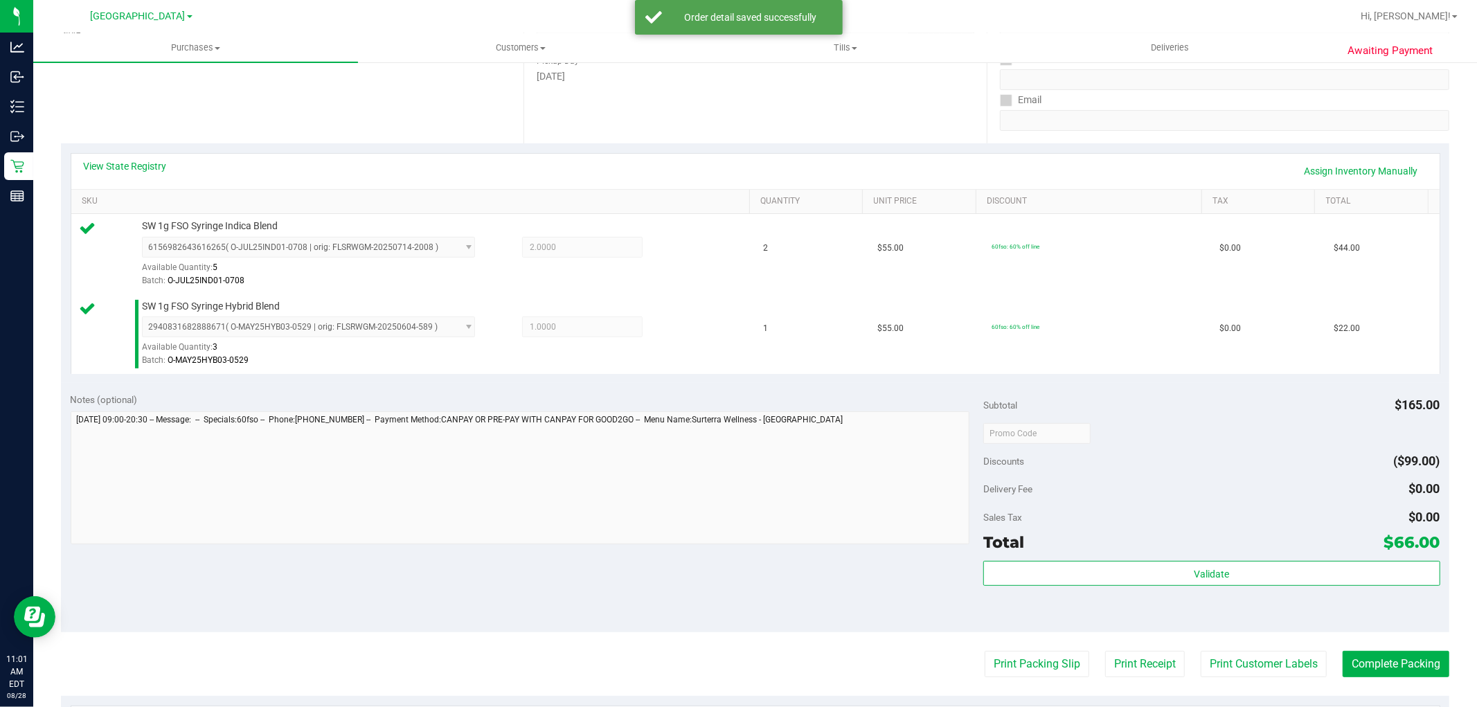
scroll to position [231, 0]
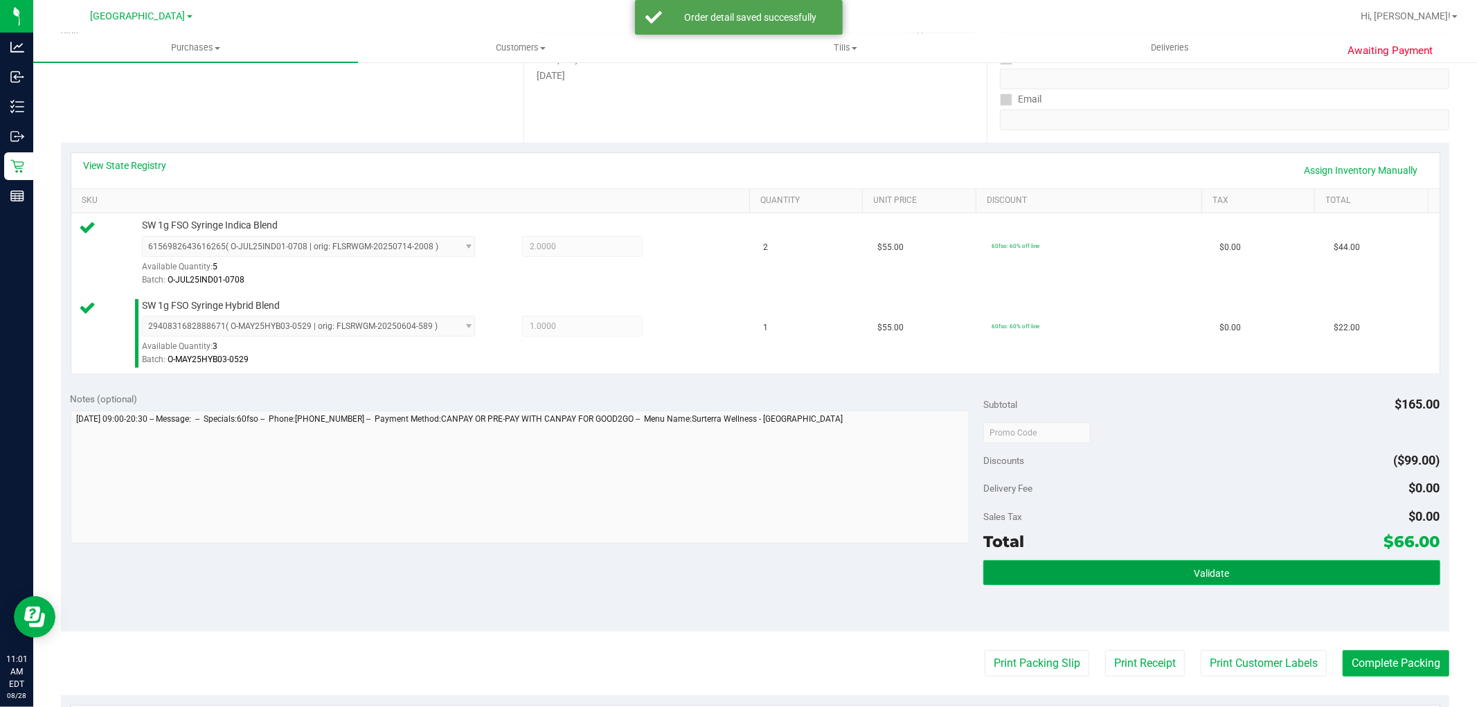
click at [1071, 574] on button "Validate" at bounding box center [1212, 572] width 456 height 25
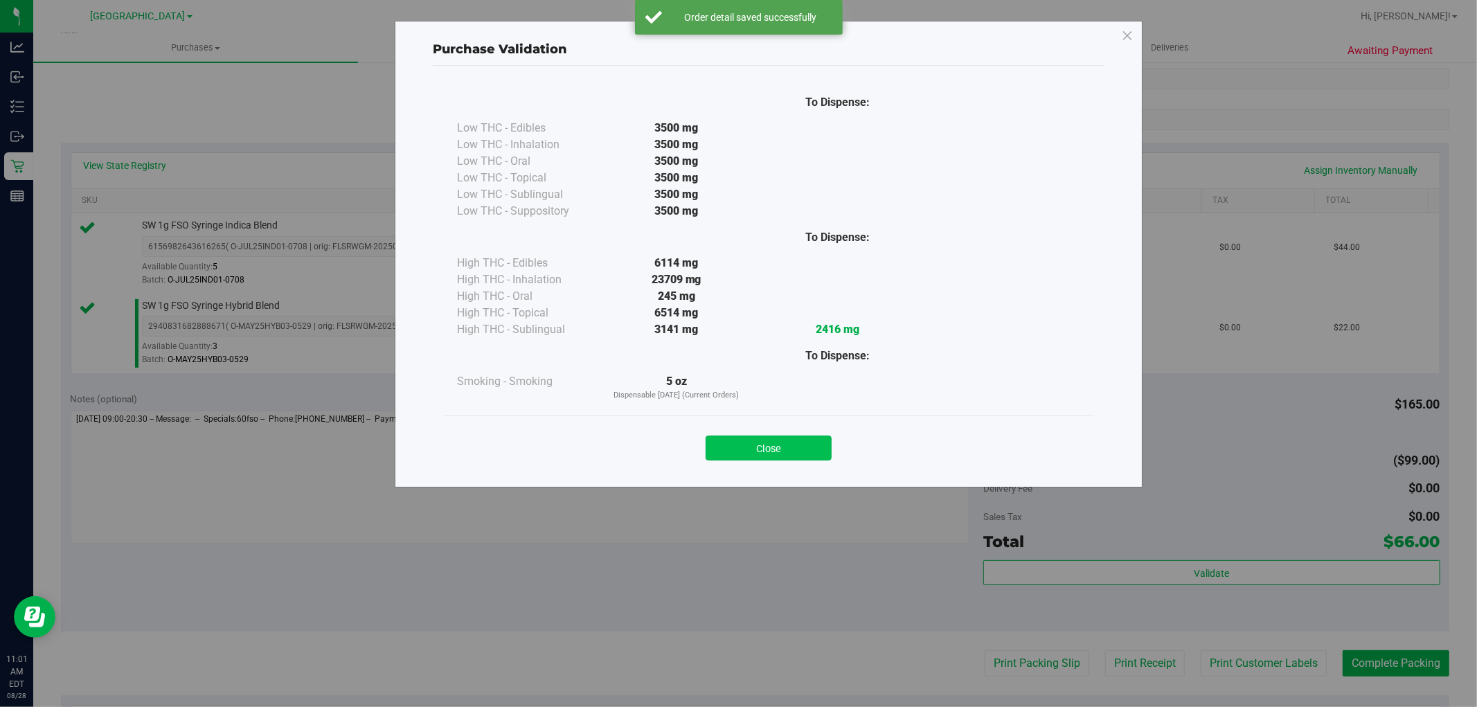
click at [787, 450] on button "Close" at bounding box center [769, 448] width 126 height 25
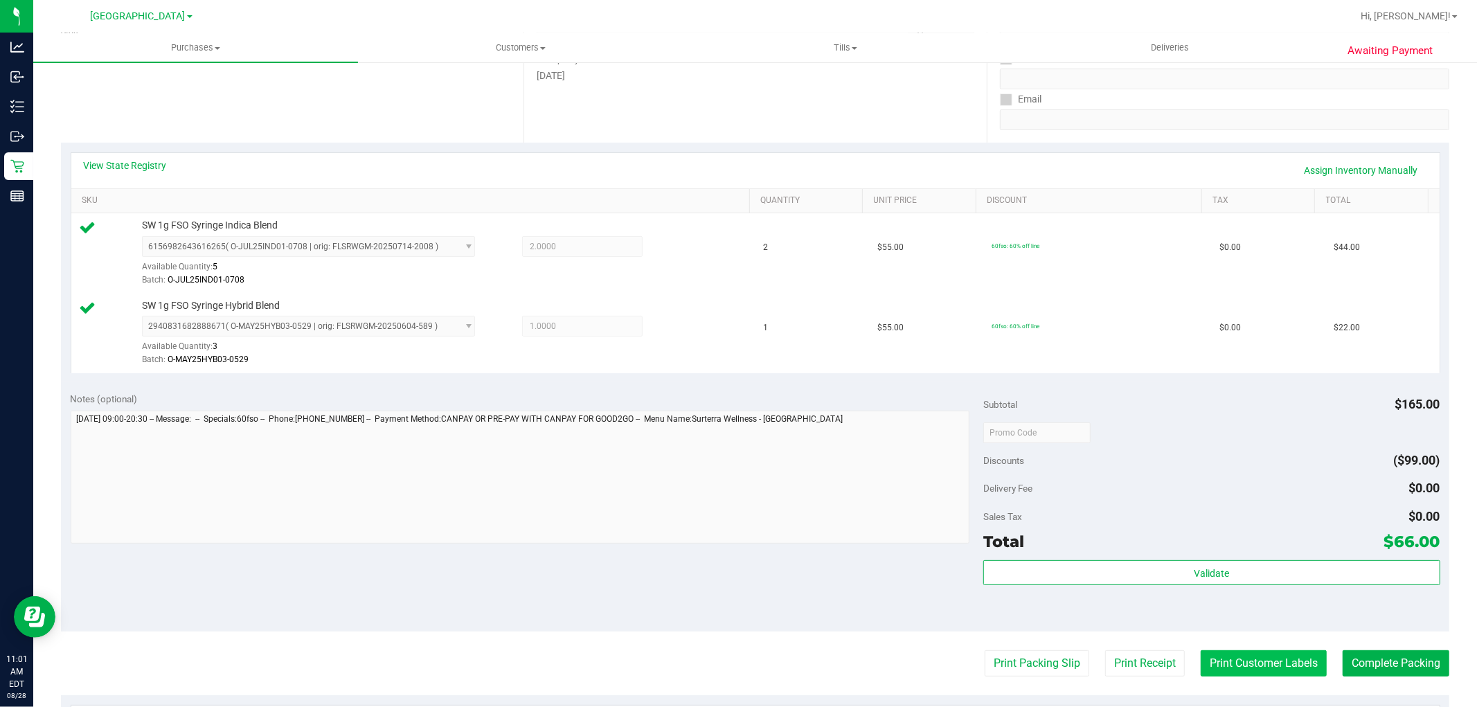
click at [1261, 670] on button "Print Customer Labels" at bounding box center [1264, 663] width 126 height 26
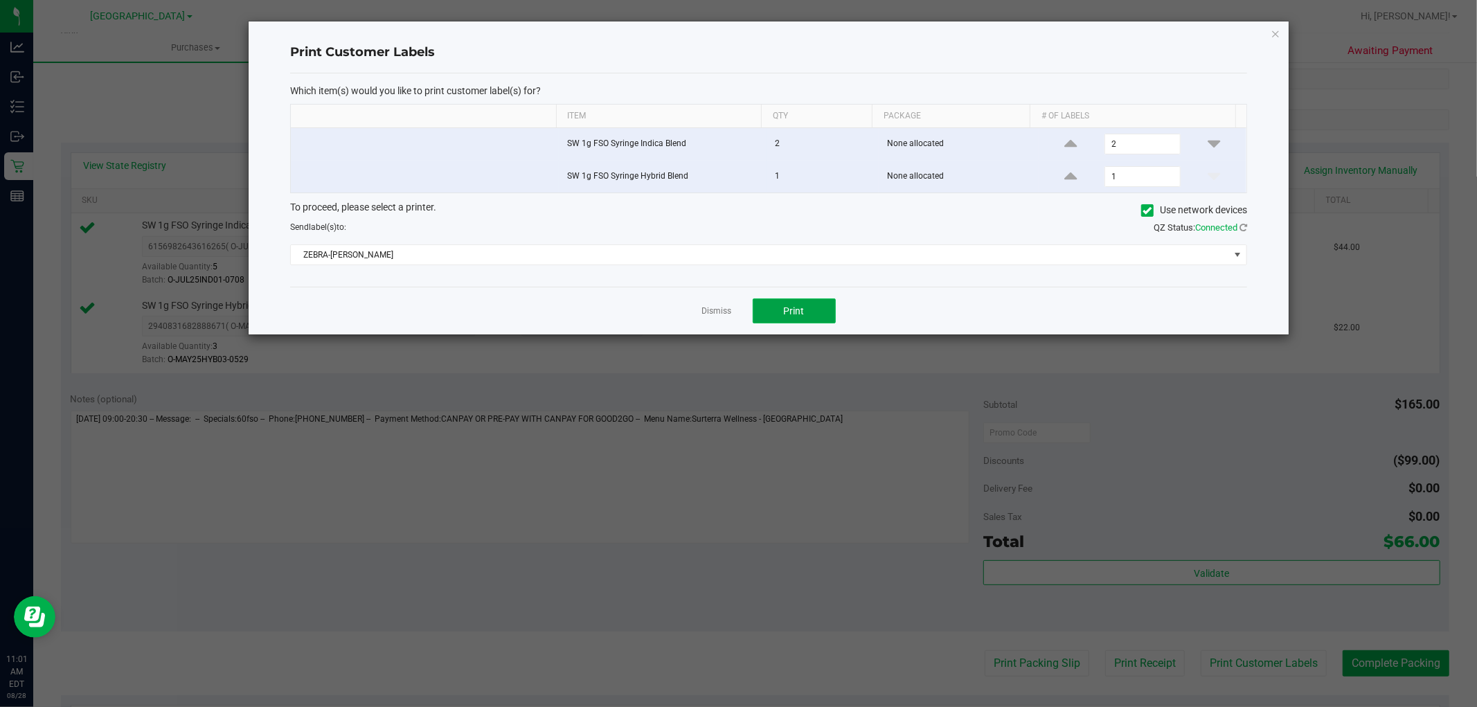
click at [791, 315] on span "Print" at bounding box center [794, 310] width 21 height 11
click at [710, 309] on link "Dismiss" at bounding box center [717, 311] width 30 height 12
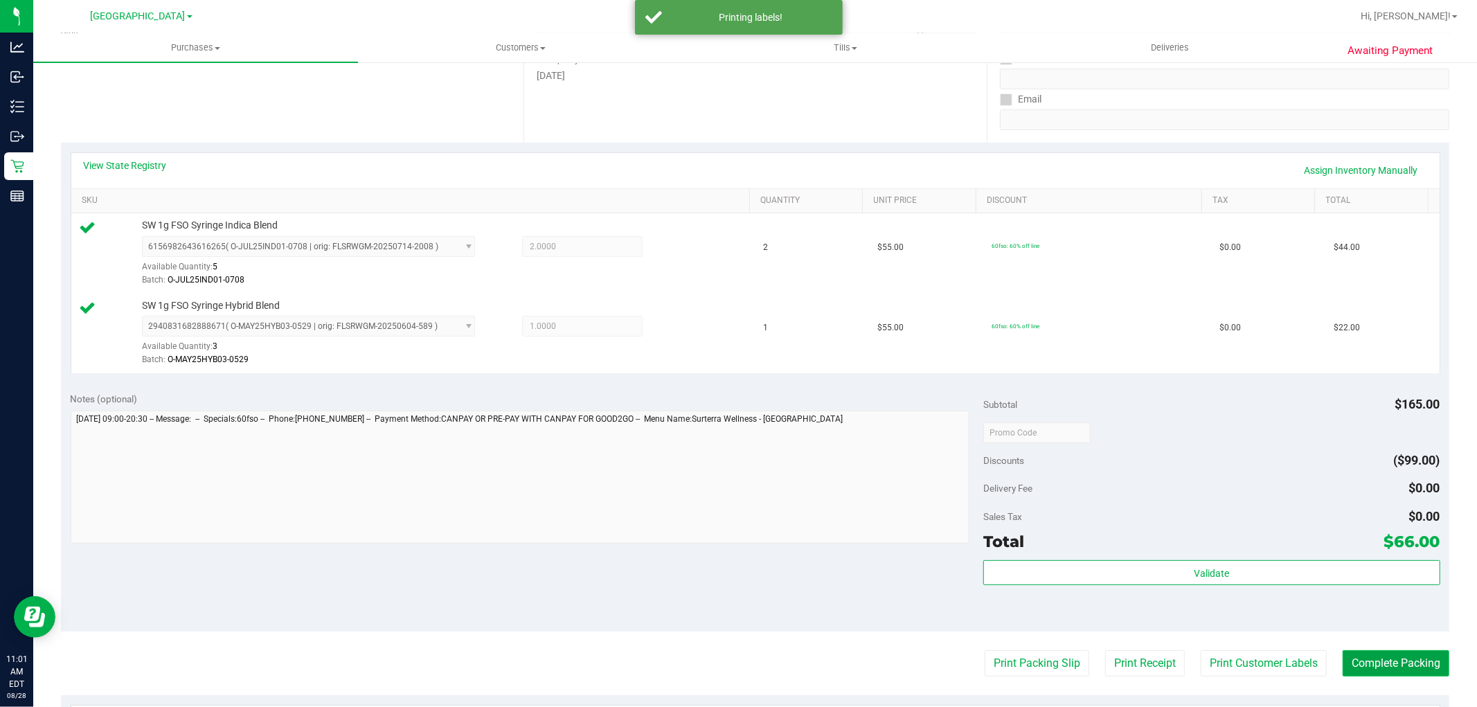
click at [1356, 665] on button "Complete Packing" at bounding box center [1396, 663] width 107 height 26
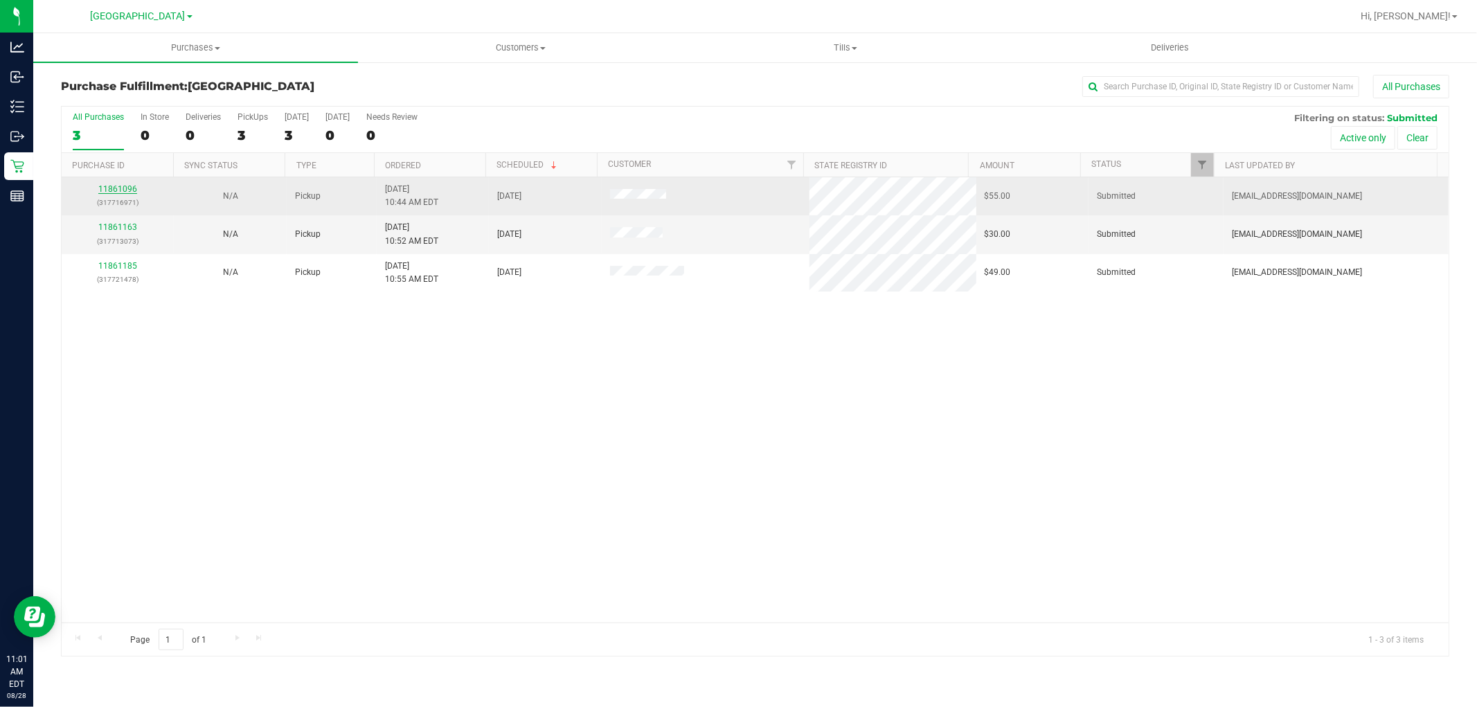
click at [132, 189] on link "11861096" at bounding box center [117, 189] width 39 height 10
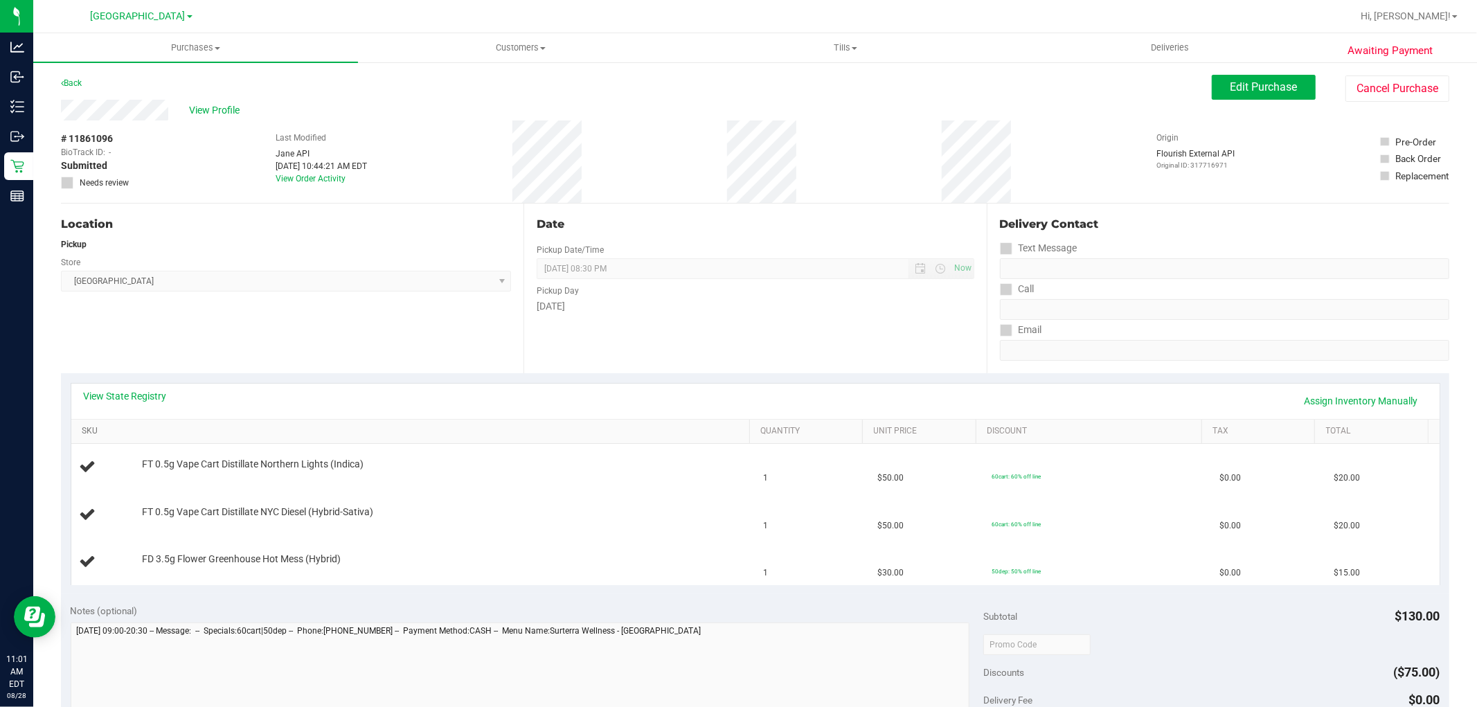
click at [322, 435] on link "SKU" at bounding box center [413, 431] width 663 height 11
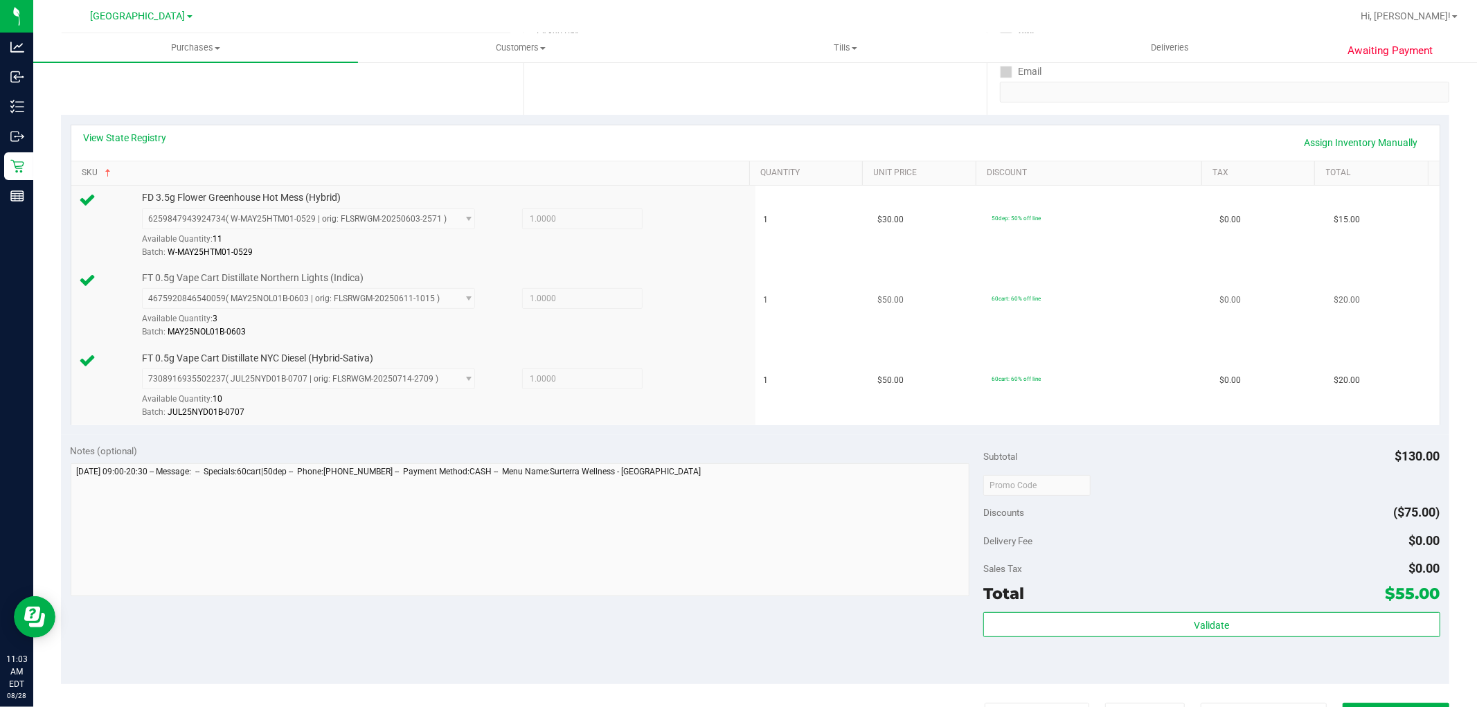
scroll to position [308, 0]
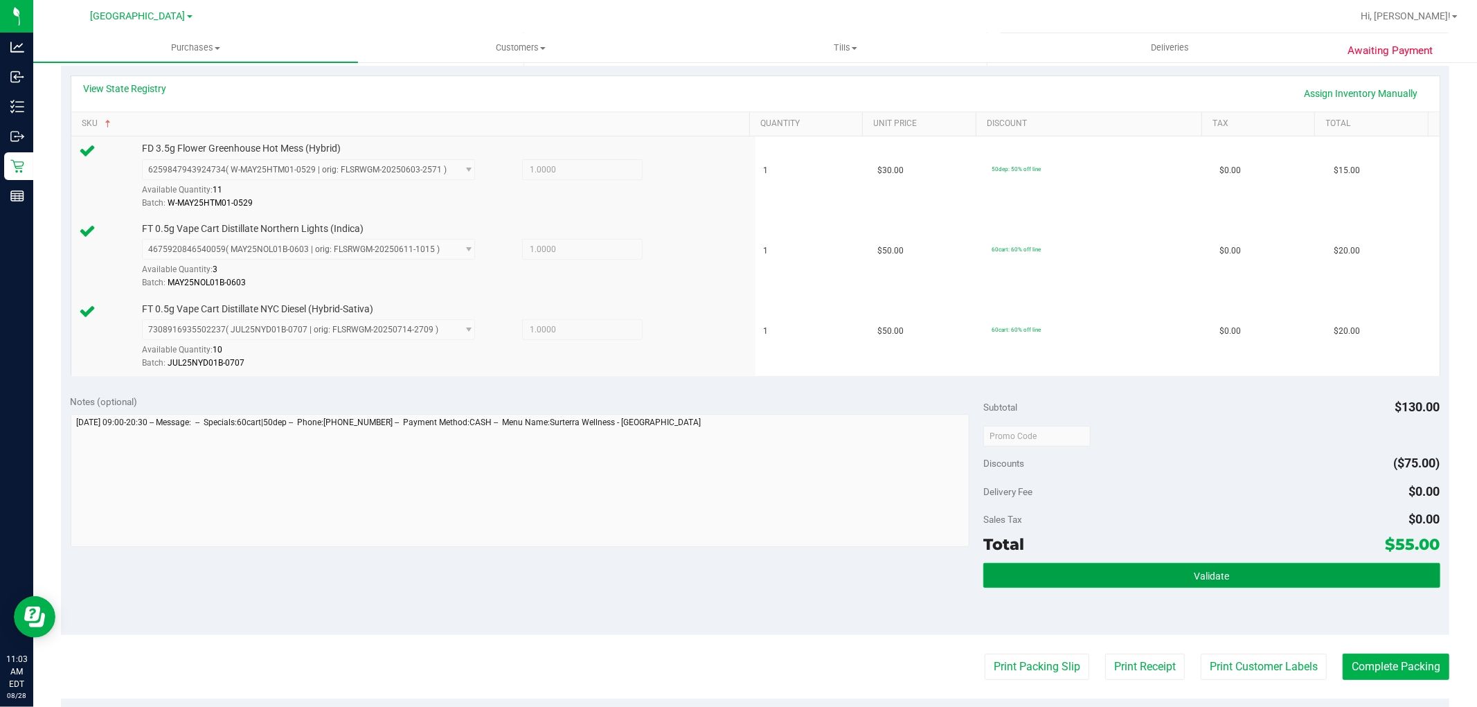
click at [1205, 576] on span "Validate" at bounding box center [1211, 576] width 35 height 11
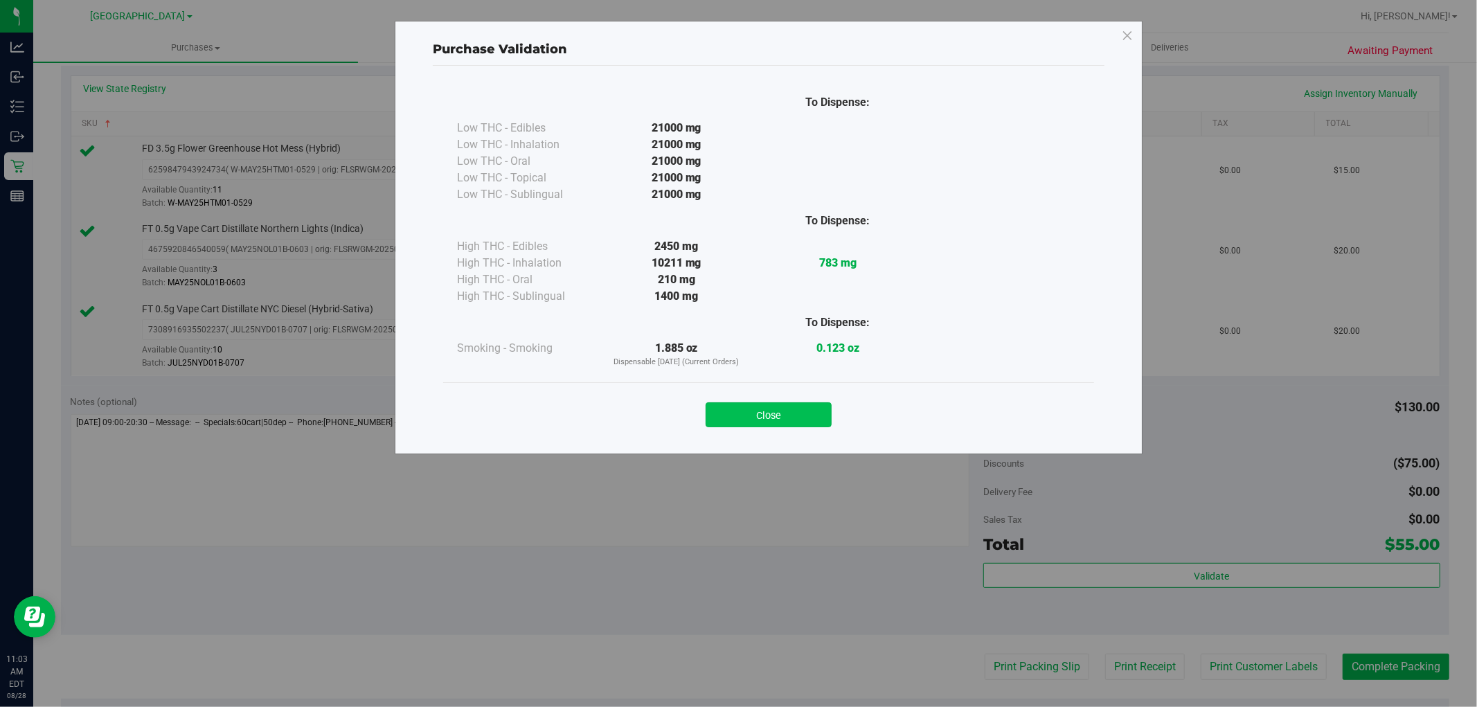
click at [773, 418] on button "Close" at bounding box center [769, 414] width 126 height 25
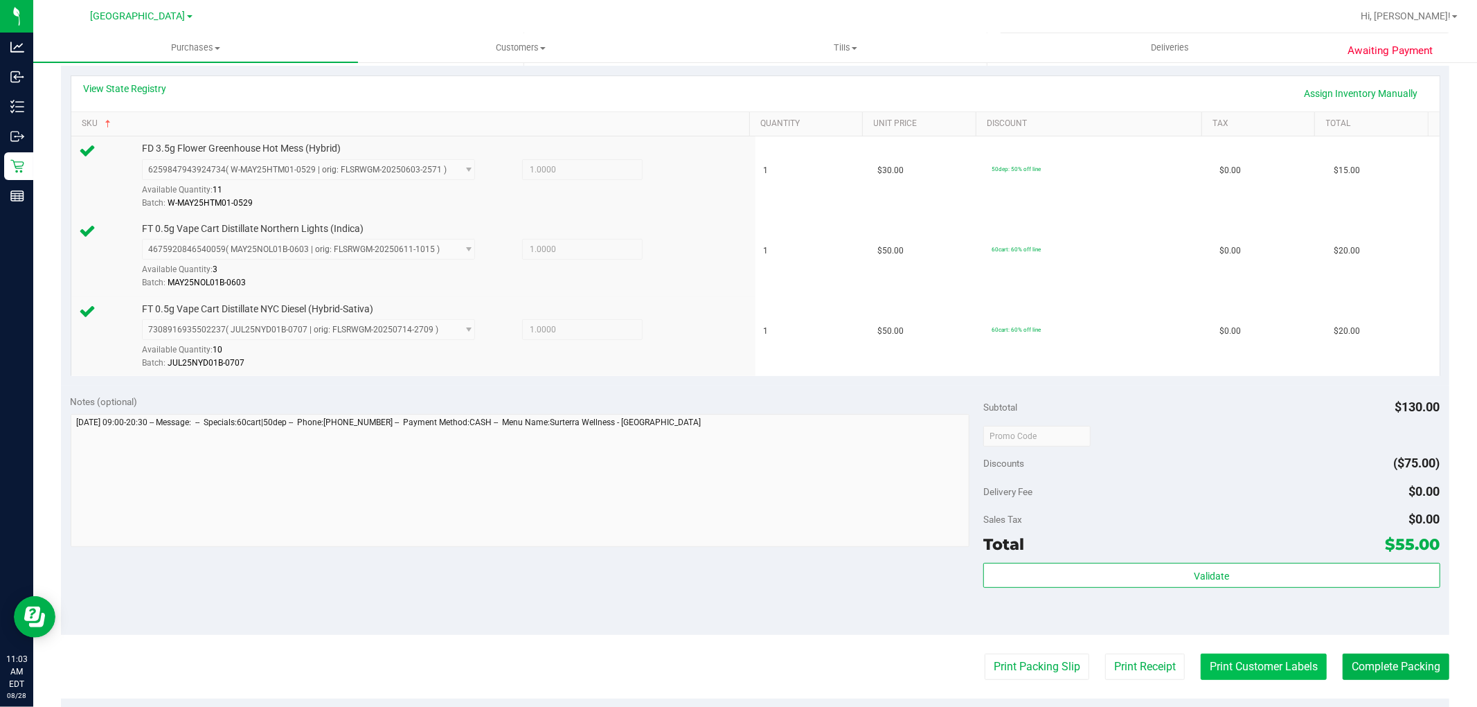
click at [1273, 676] on button "Print Customer Labels" at bounding box center [1264, 667] width 126 height 26
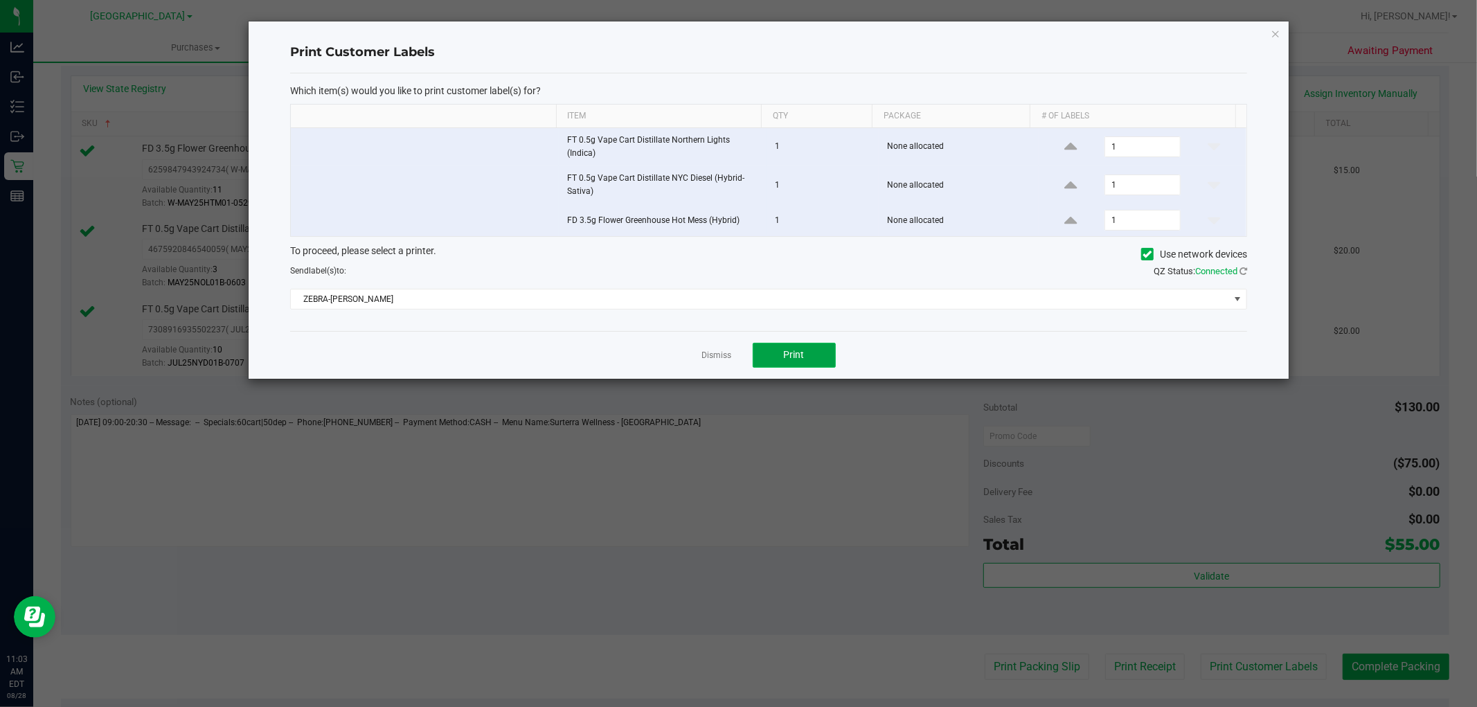
click at [772, 350] on button "Print" at bounding box center [794, 355] width 83 height 25
click at [724, 352] on link "Dismiss" at bounding box center [717, 356] width 30 height 12
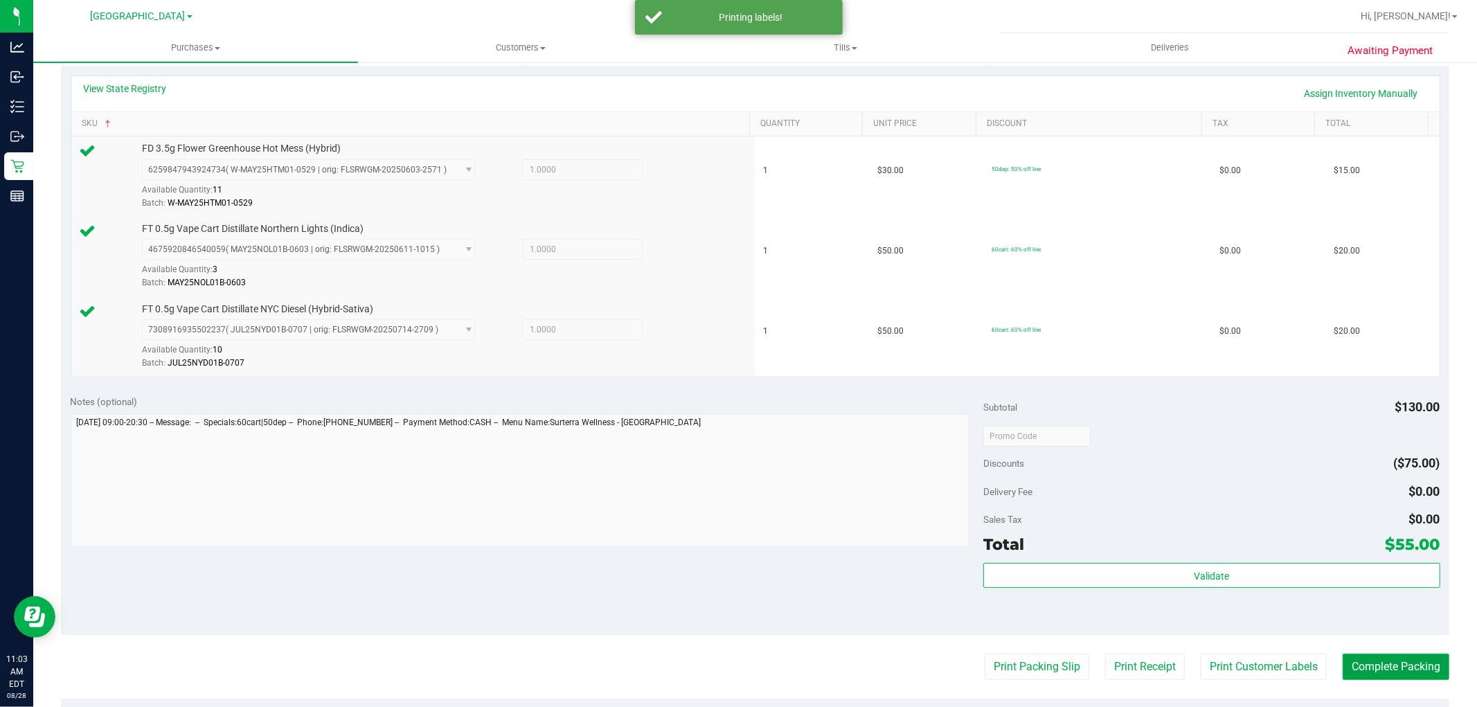
click at [1411, 655] on button "Complete Packing" at bounding box center [1396, 667] width 107 height 26
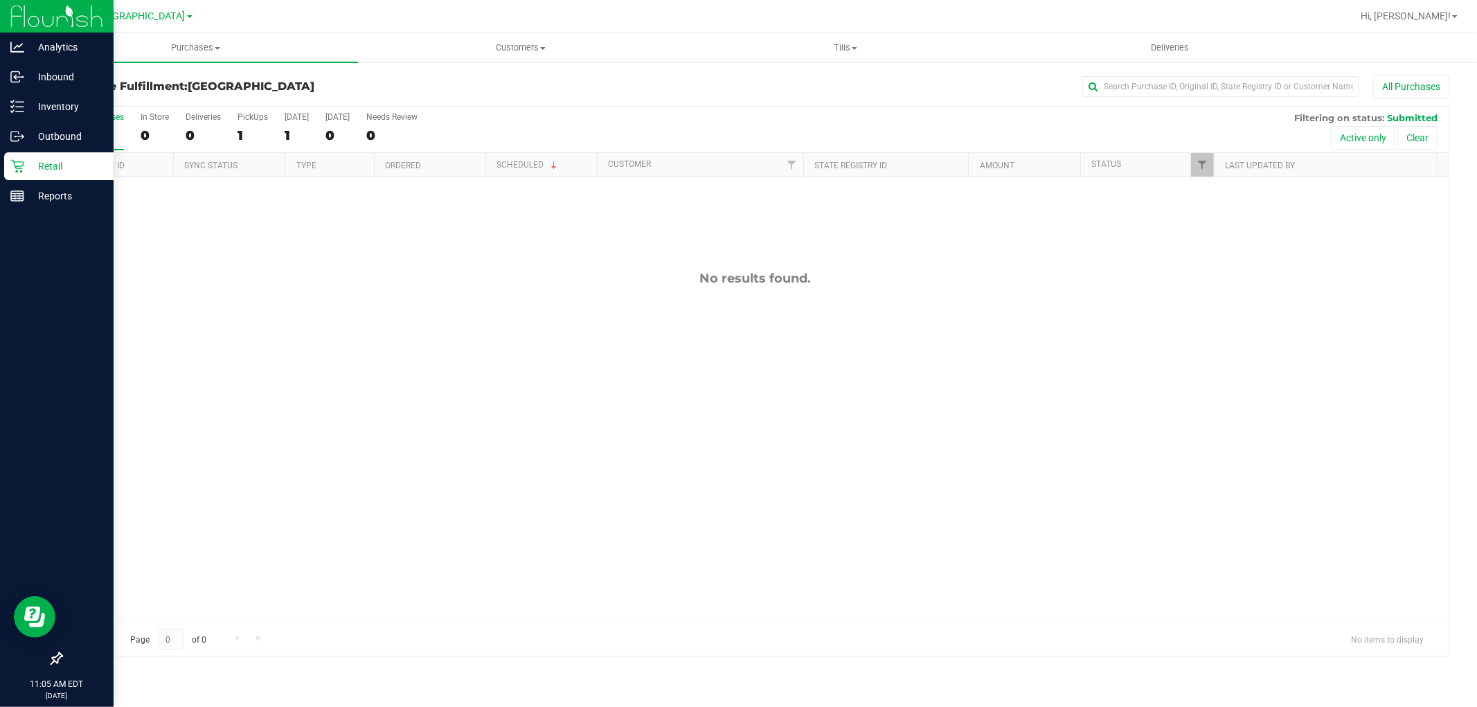
click at [30, 171] on p "Retail" at bounding box center [65, 166] width 83 height 17
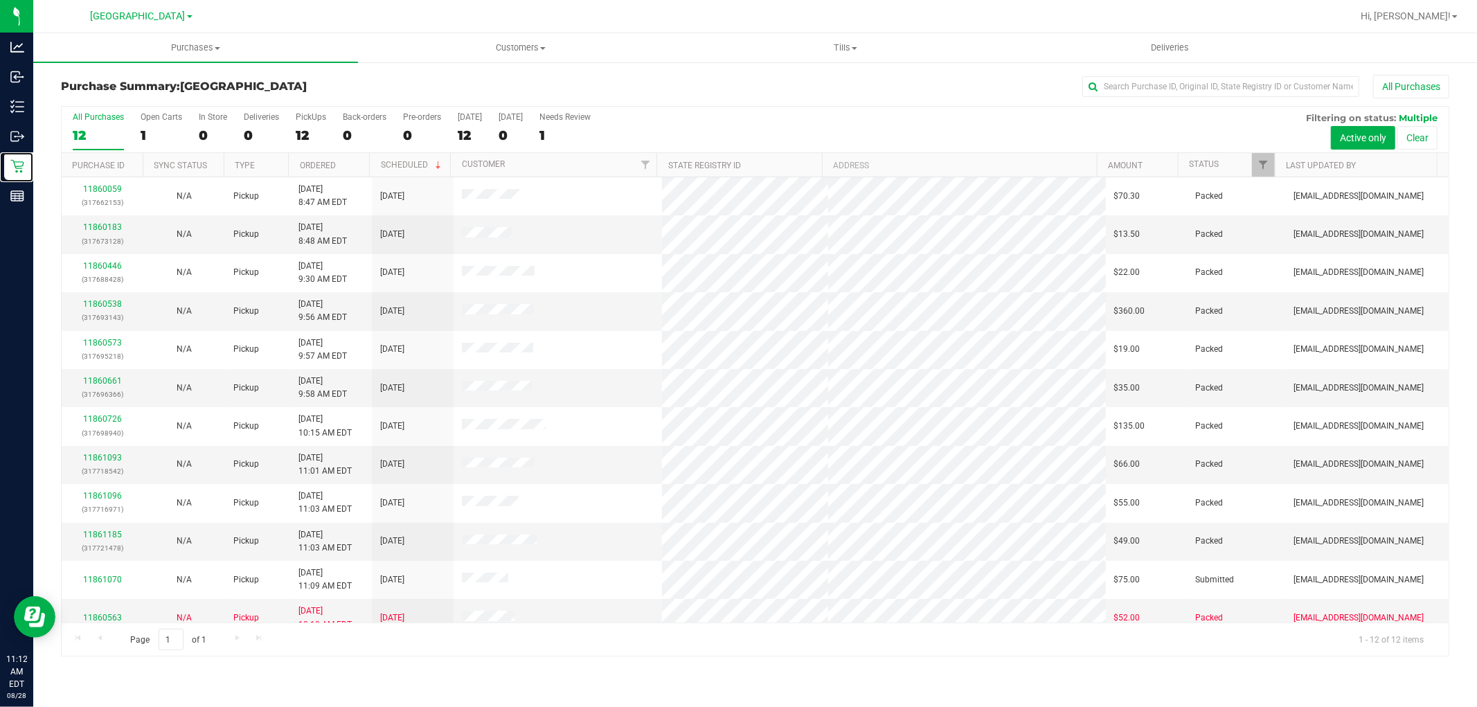
scroll to position [15, 0]
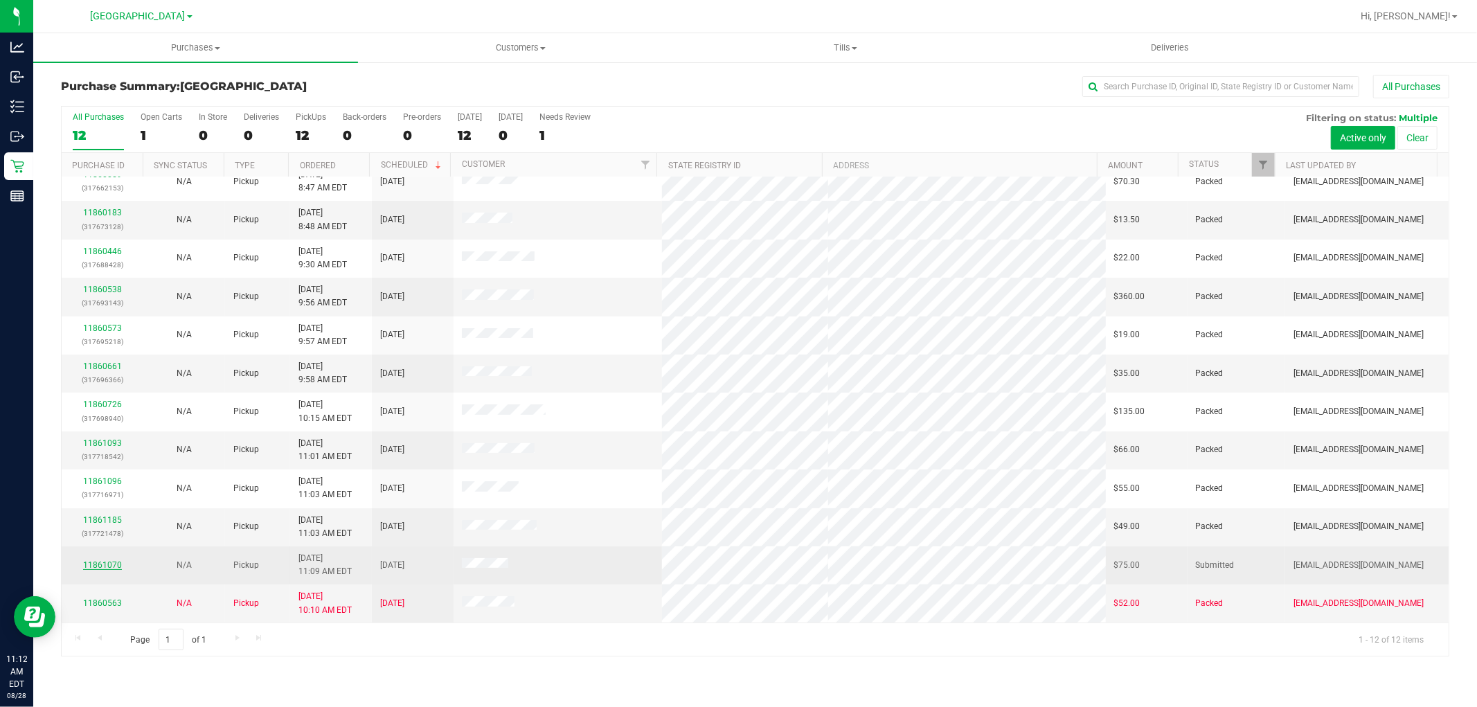
click at [112, 569] on link "11861070" at bounding box center [102, 565] width 39 height 10
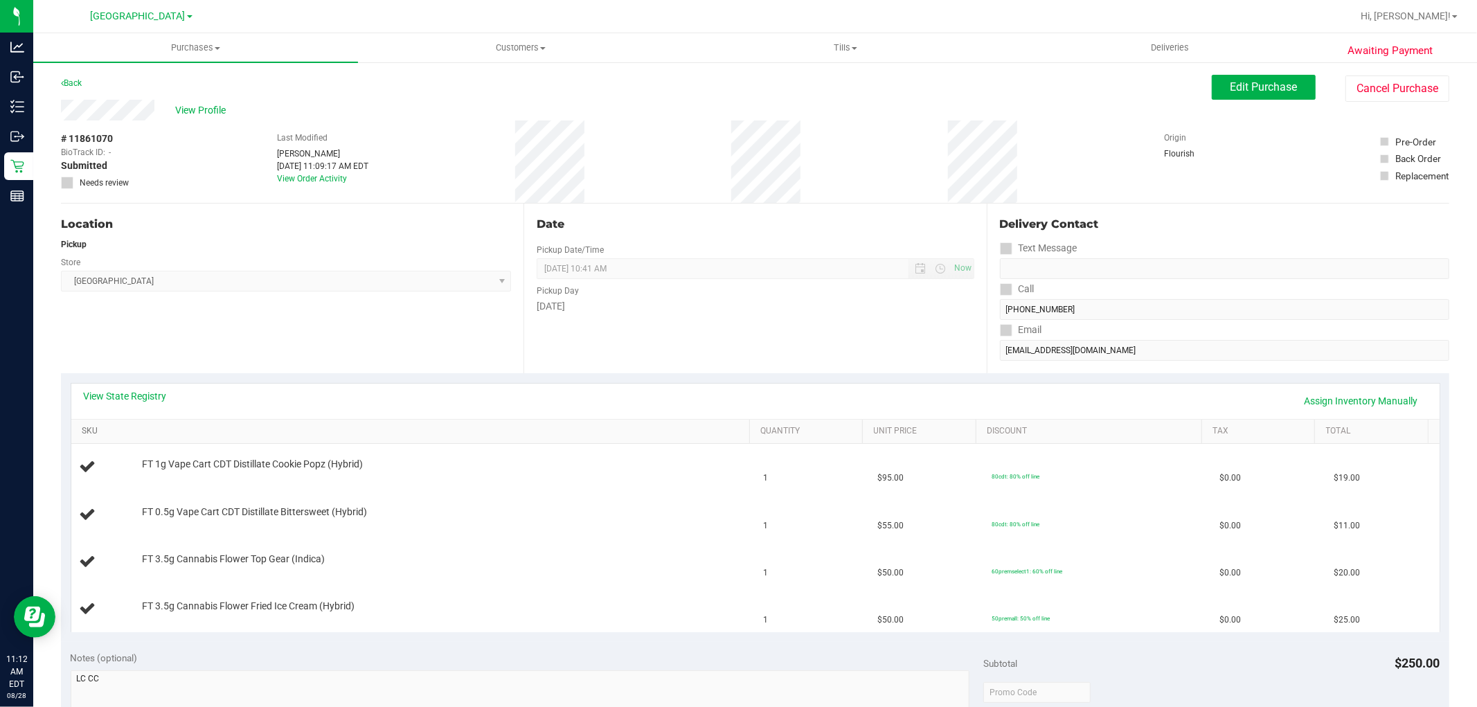
click at [179, 430] on link "SKU" at bounding box center [413, 431] width 663 height 11
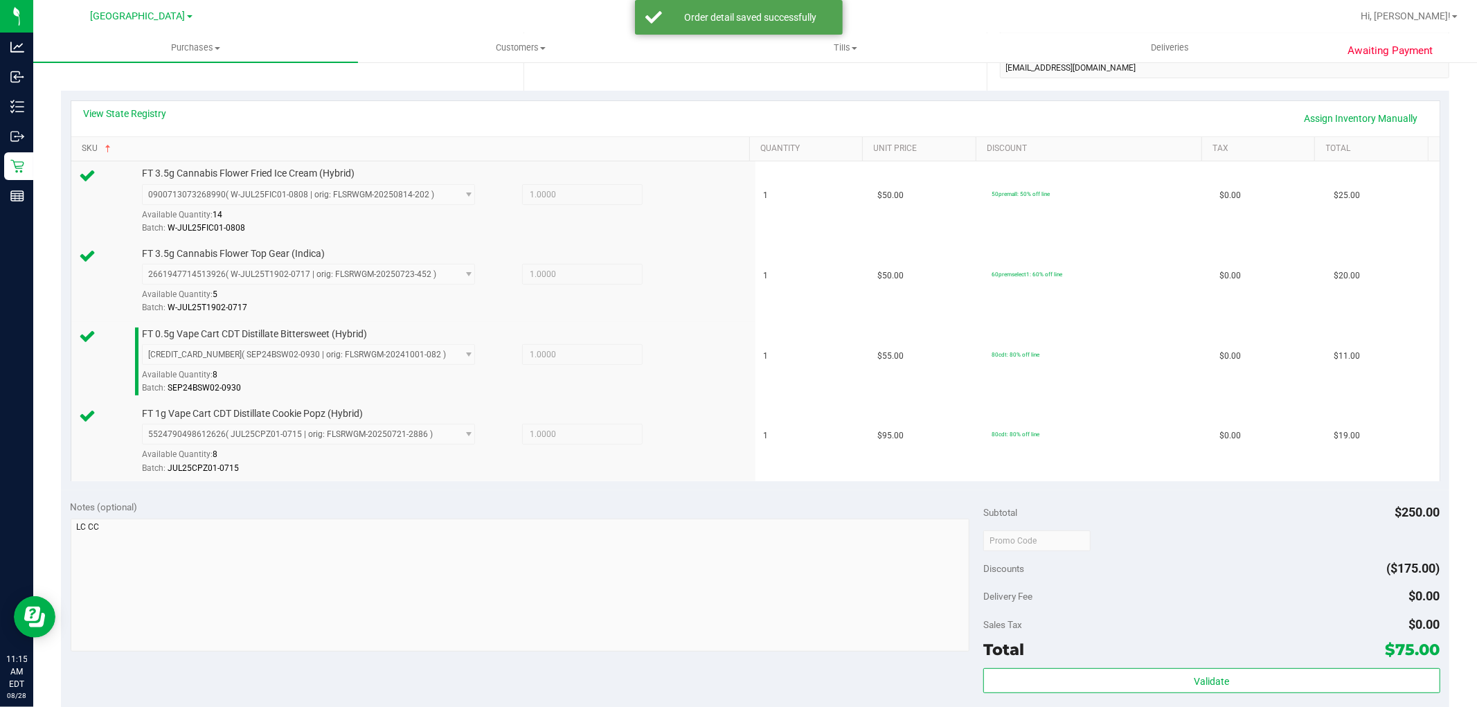
scroll to position [384, 0]
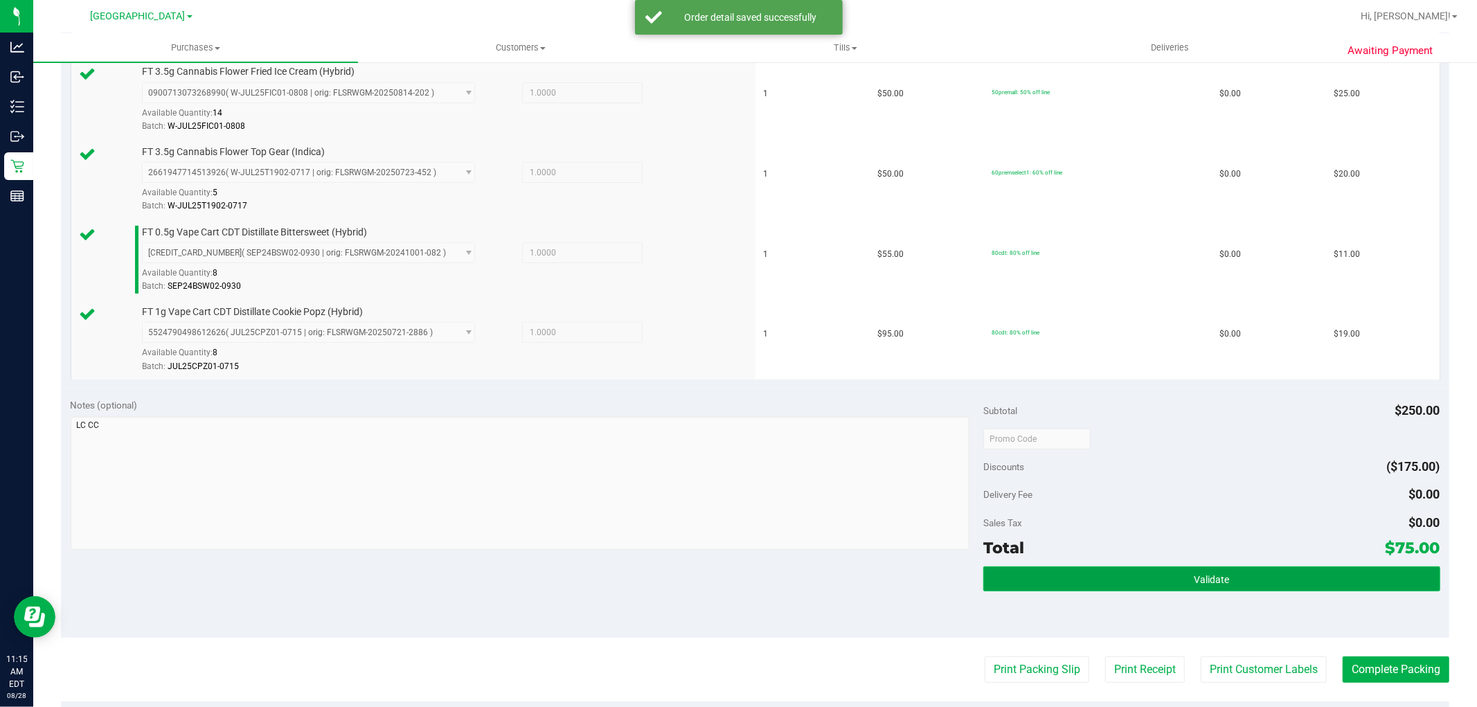
click at [1088, 571] on button "Validate" at bounding box center [1212, 579] width 456 height 25
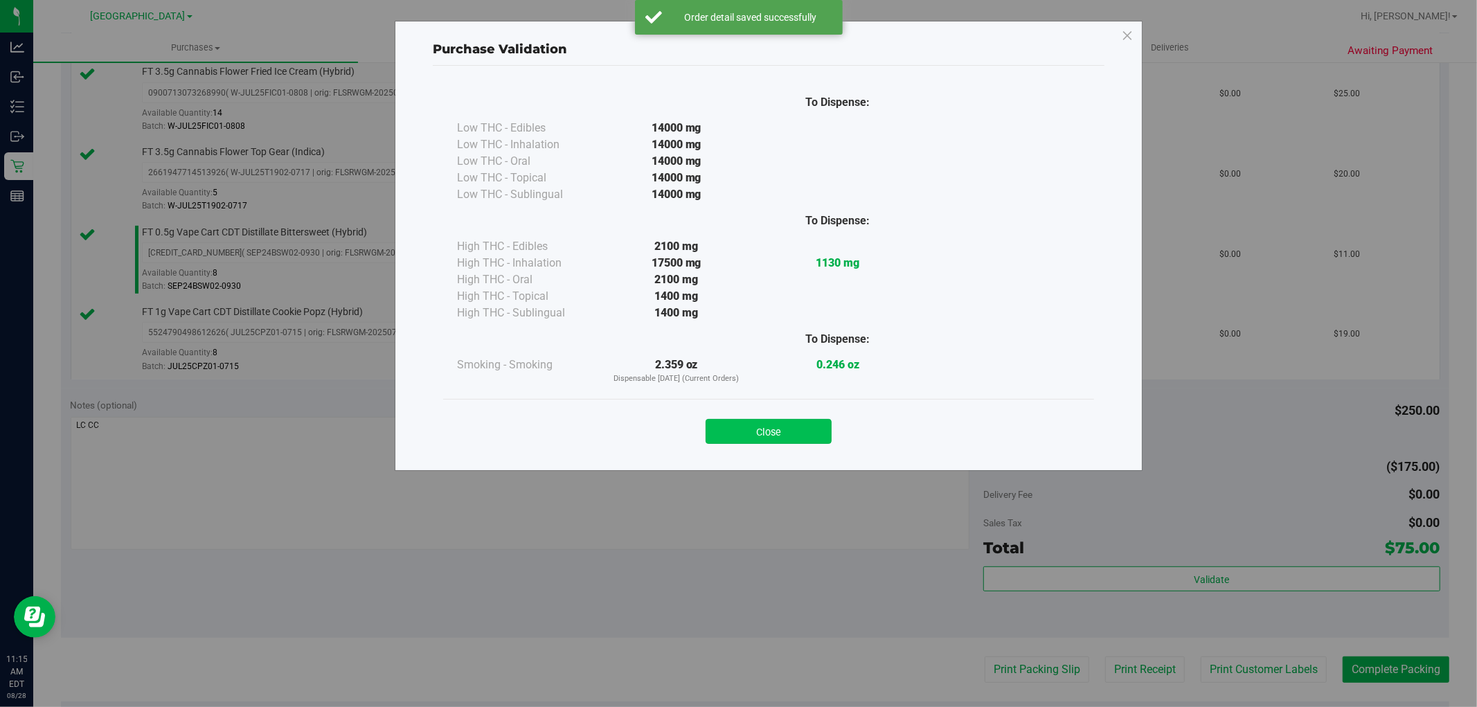
click at [770, 434] on button "Close" at bounding box center [769, 431] width 126 height 25
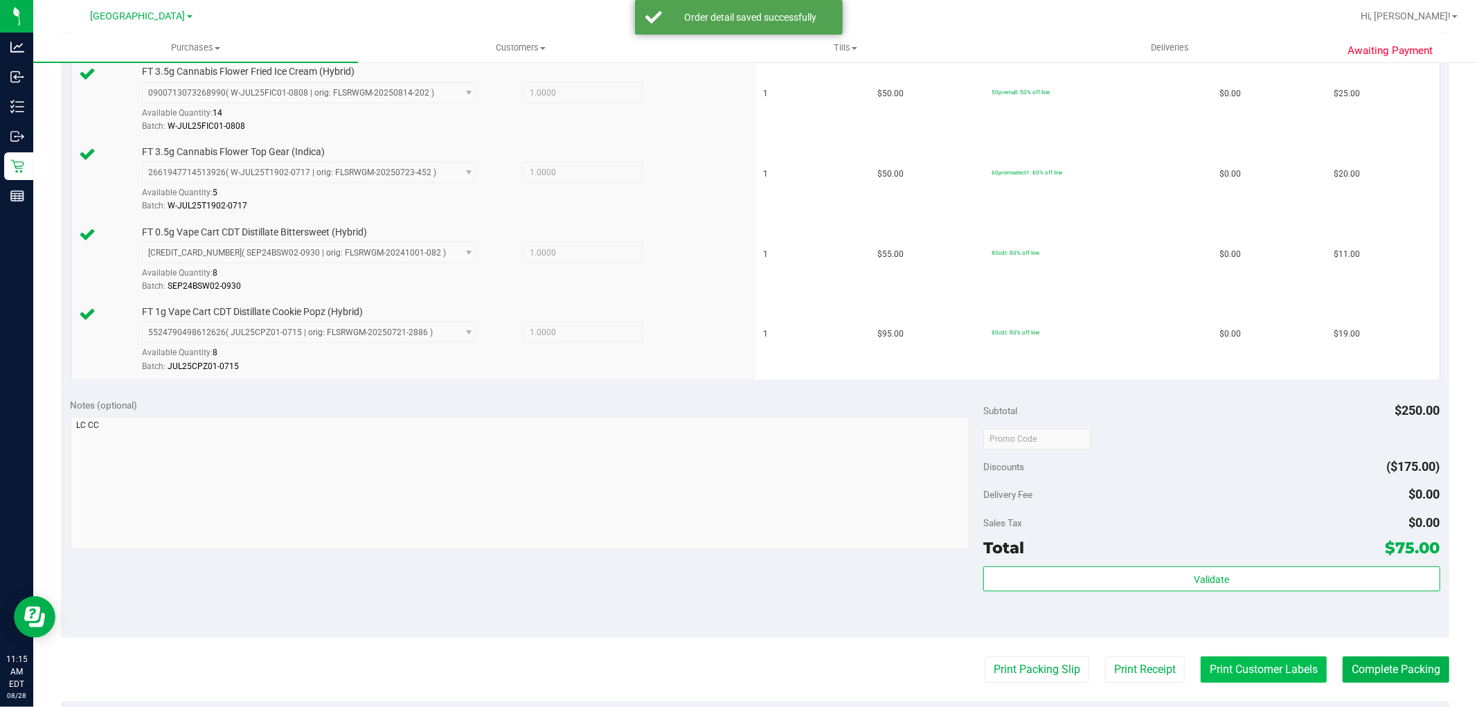
click at [1238, 675] on button "Print Customer Labels" at bounding box center [1264, 670] width 126 height 26
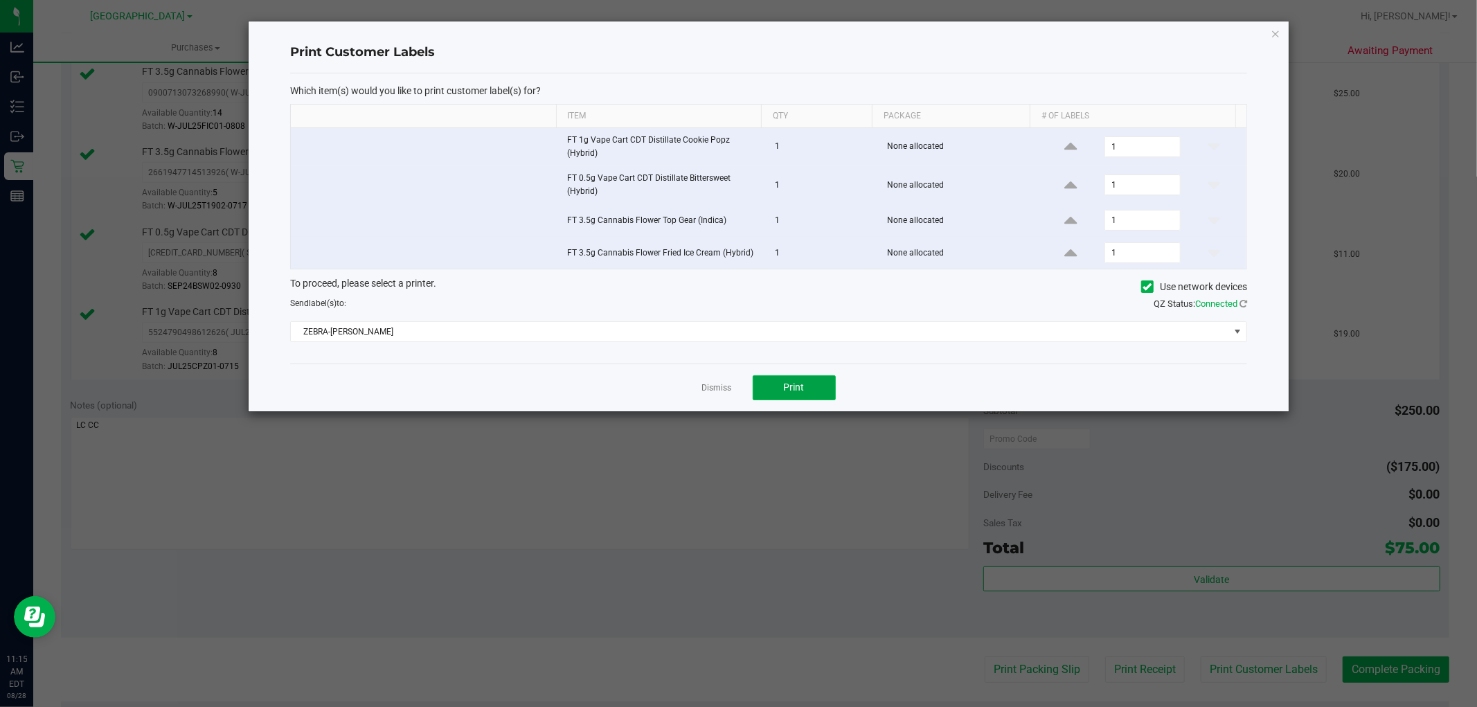
click at [797, 385] on span "Print" at bounding box center [794, 387] width 21 height 11
click at [723, 389] on link "Dismiss" at bounding box center [717, 388] width 30 height 12
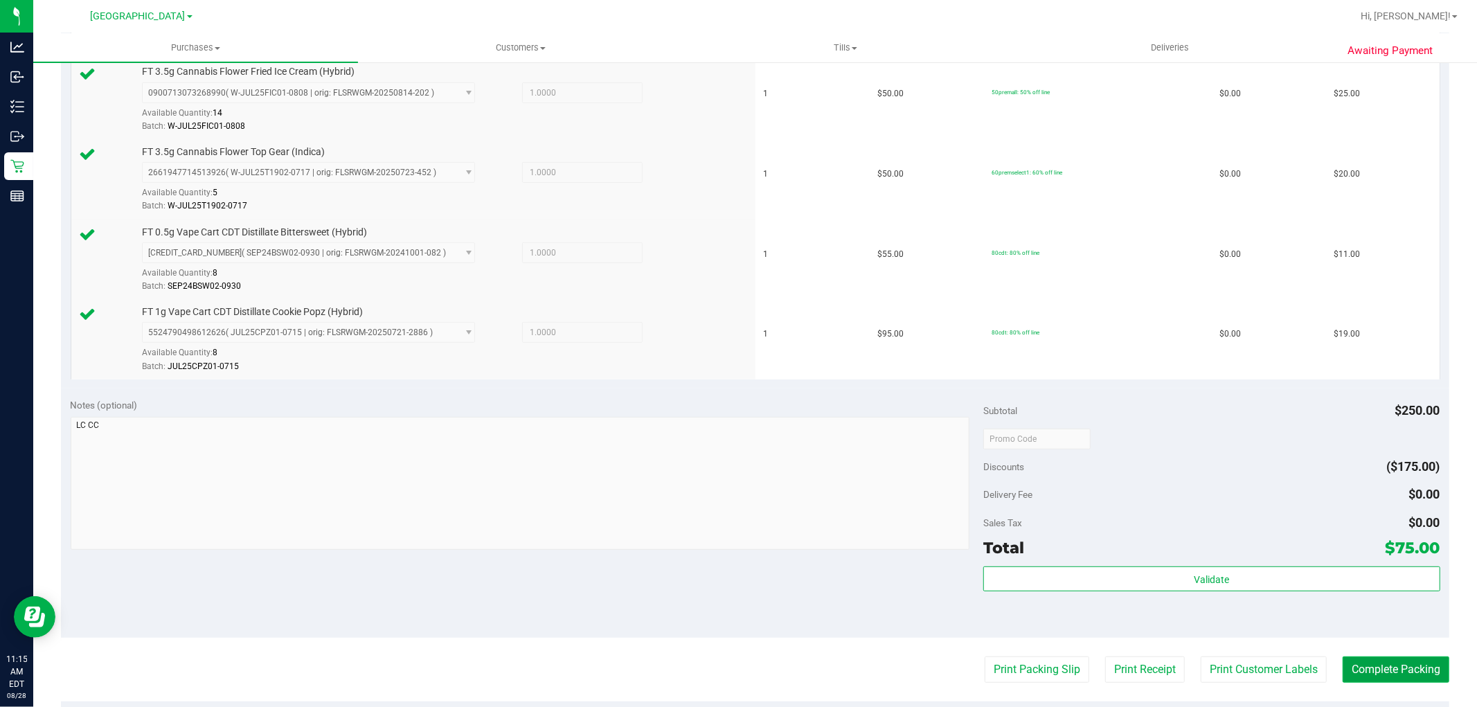
click at [1421, 674] on button "Complete Packing" at bounding box center [1396, 670] width 107 height 26
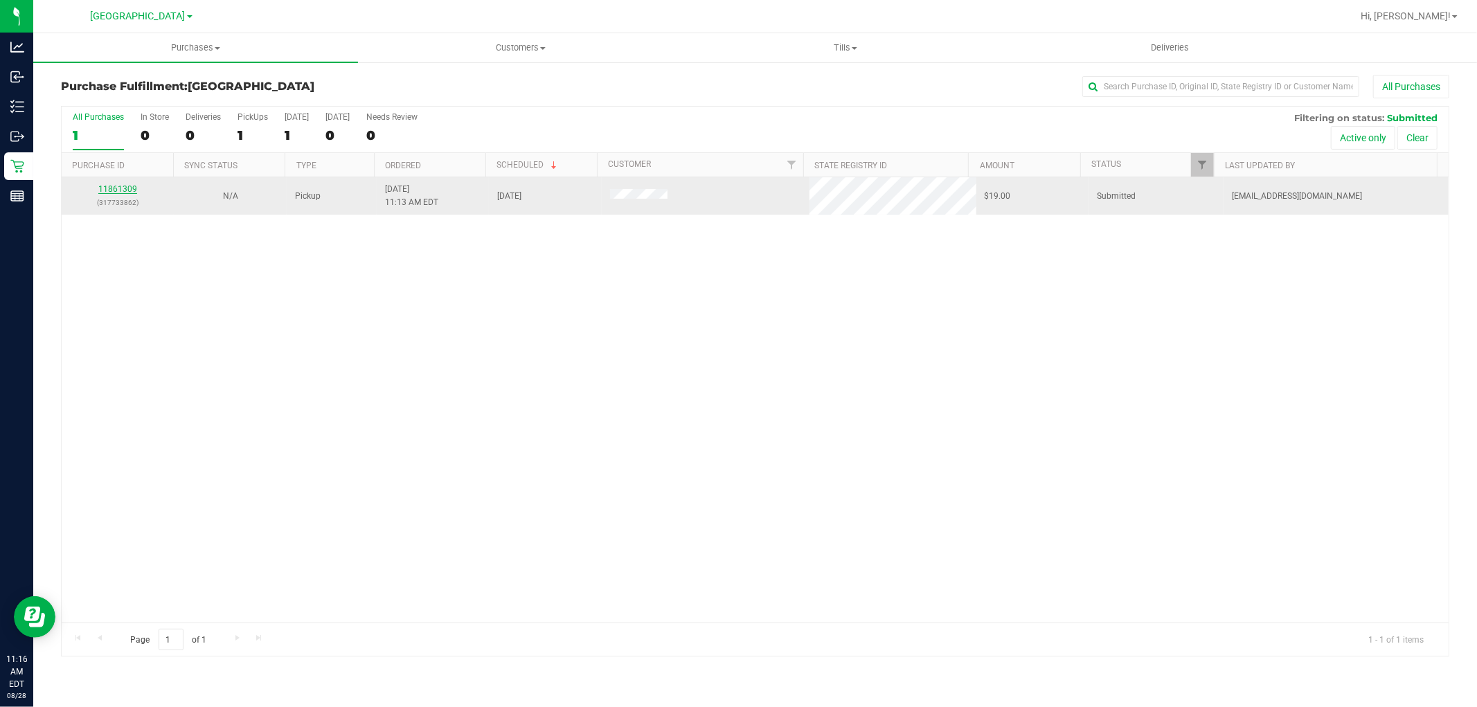
click at [125, 187] on link "11861309" at bounding box center [117, 189] width 39 height 10
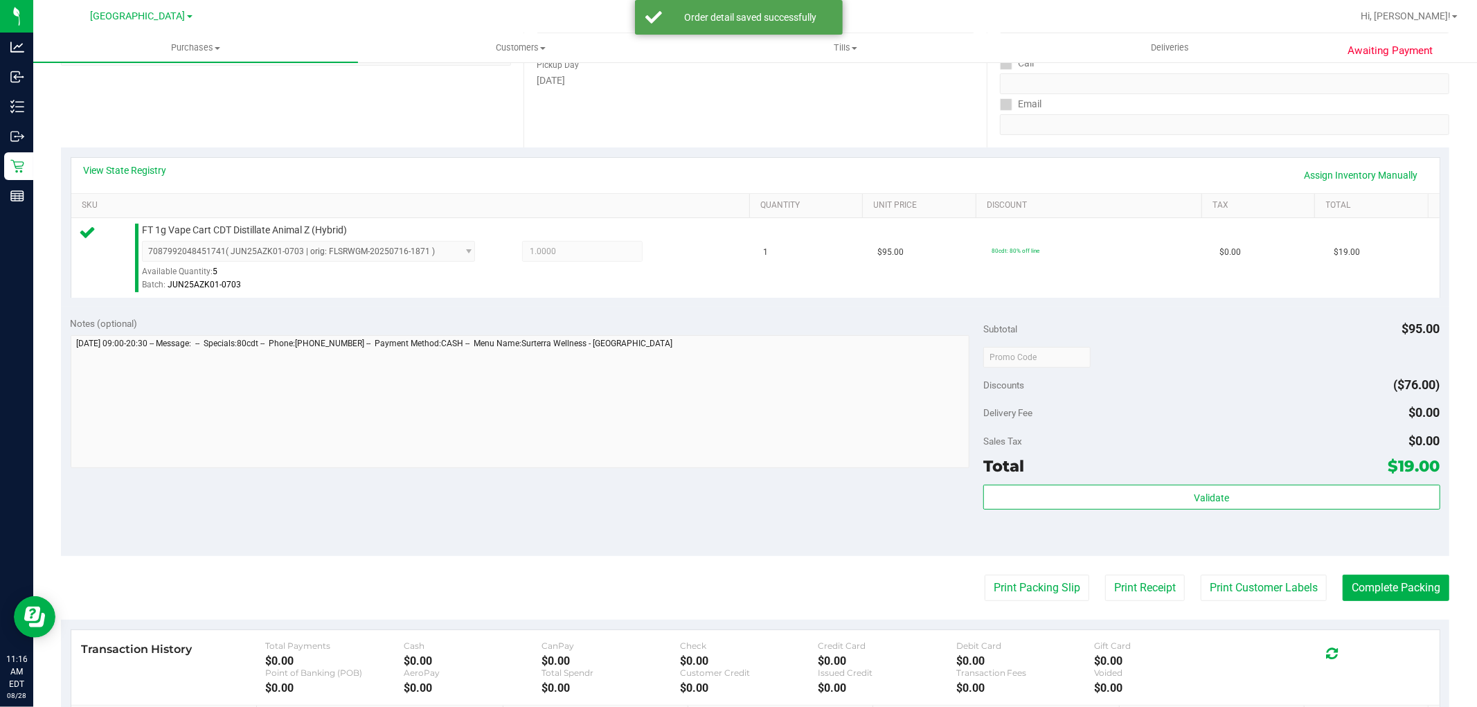
scroll to position [231, 0]
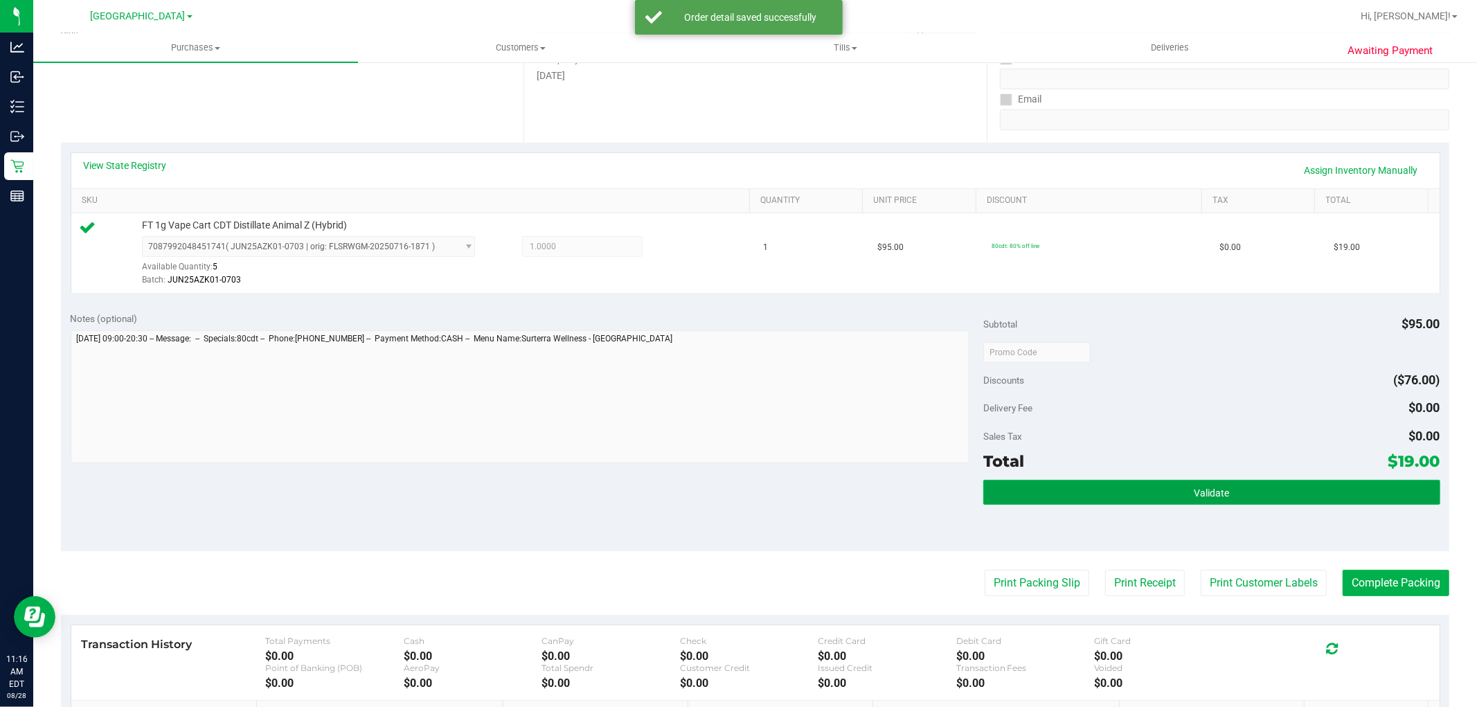
click at [1228, 501] on button "Validate" at bounding box center [1212, 492] width 456 height 25
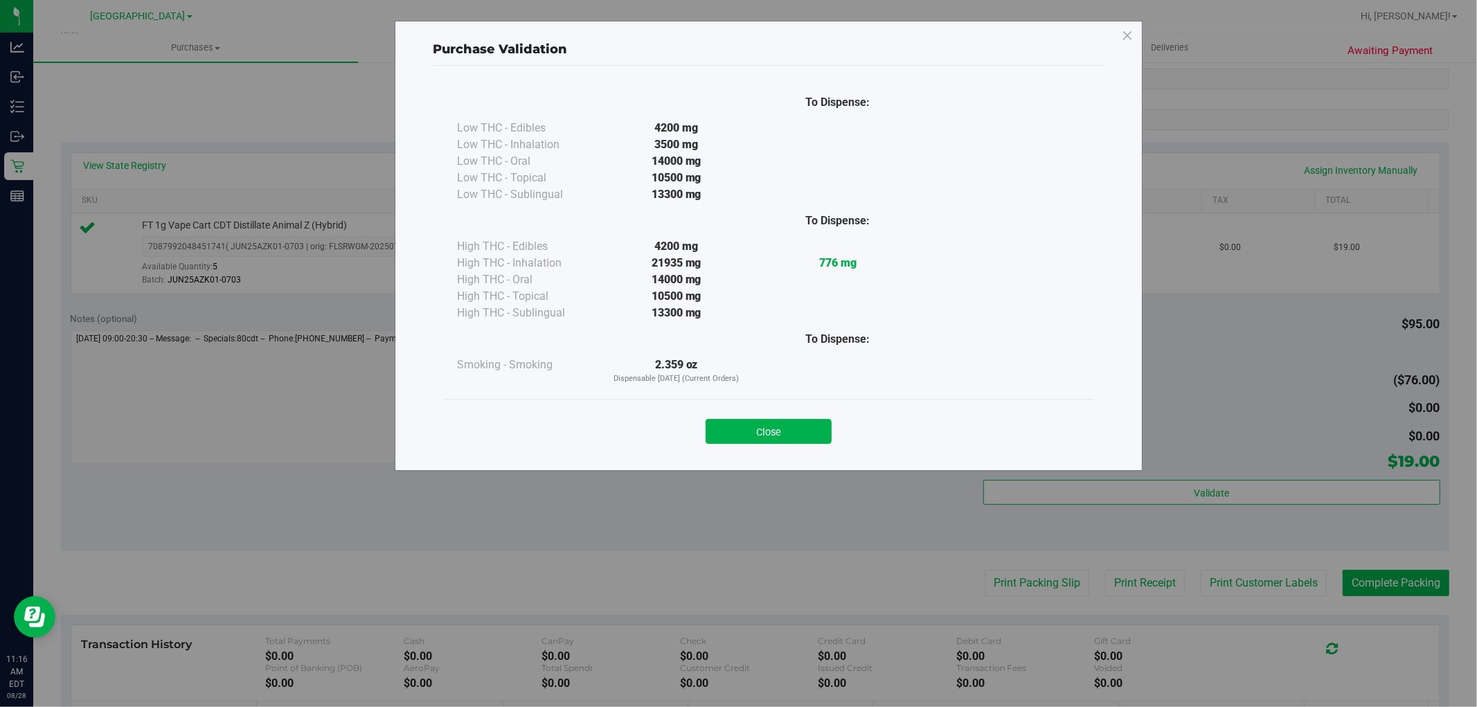
click at [743, 447] on div "Close" at bounding box center [768, 427] width 651 height 56
click at [748, 429] on button "Close" at bounding box center [769, 431] width 126 height 25
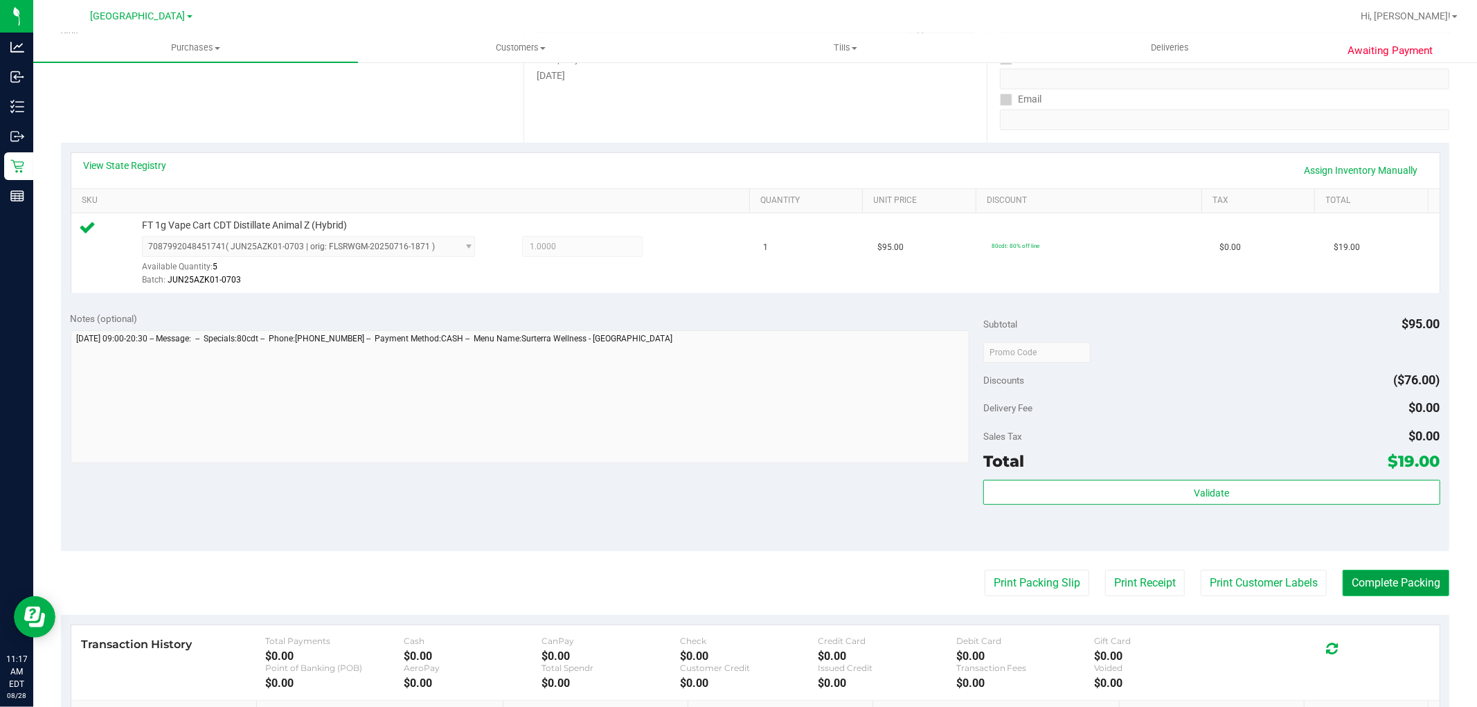
click at [1410, 587] on button "Complete Packing" at bounding box center [1396, 583] width 107 height 26
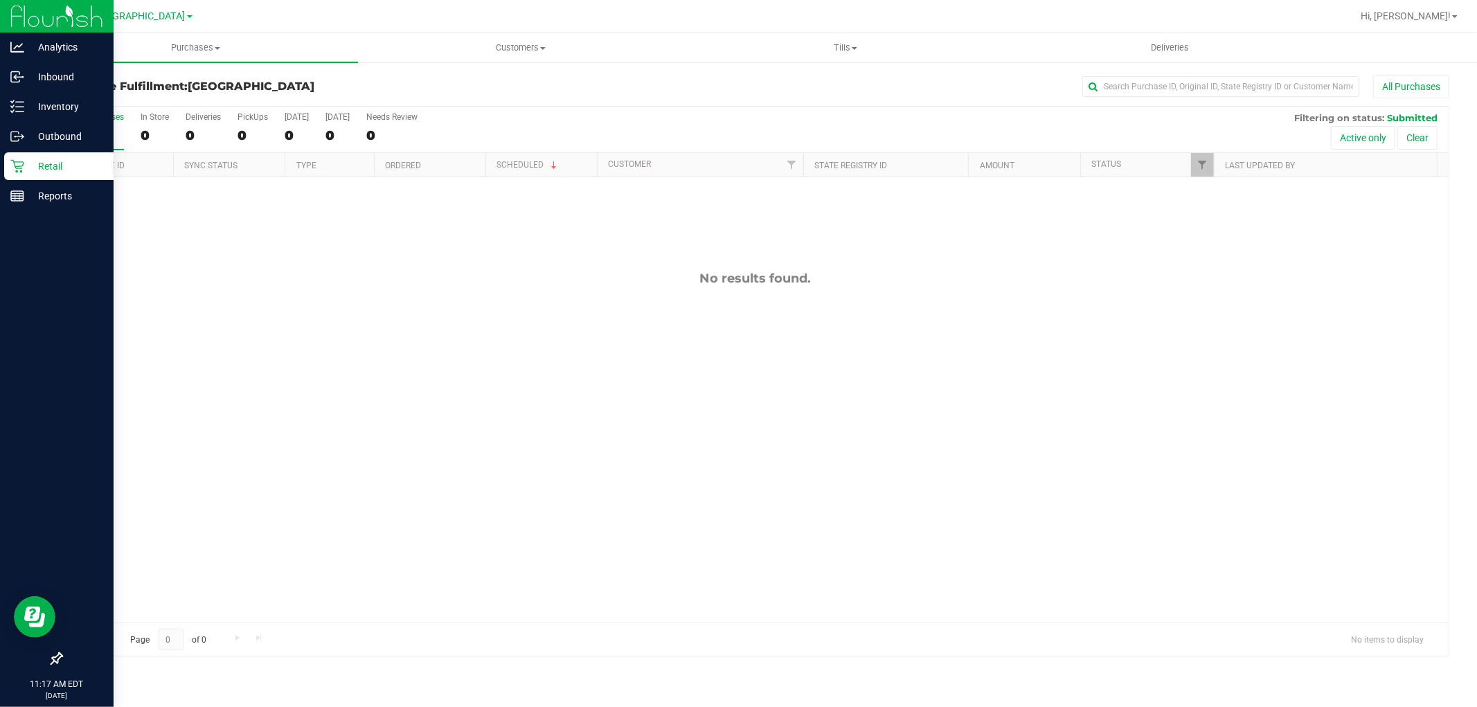
click at [85, 161] on p "Retail" at bounding box center [65, 166] width 83 height 17
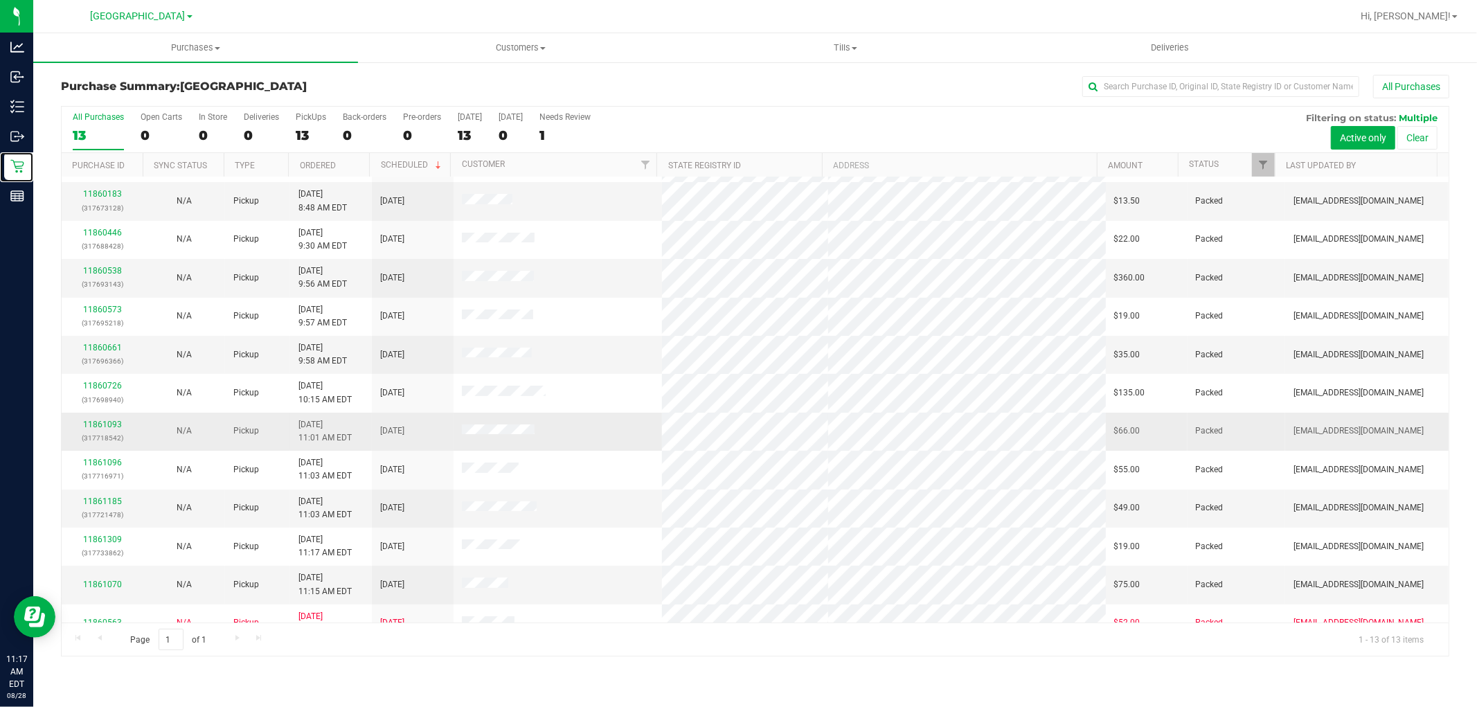
scroll to position [53, 0]
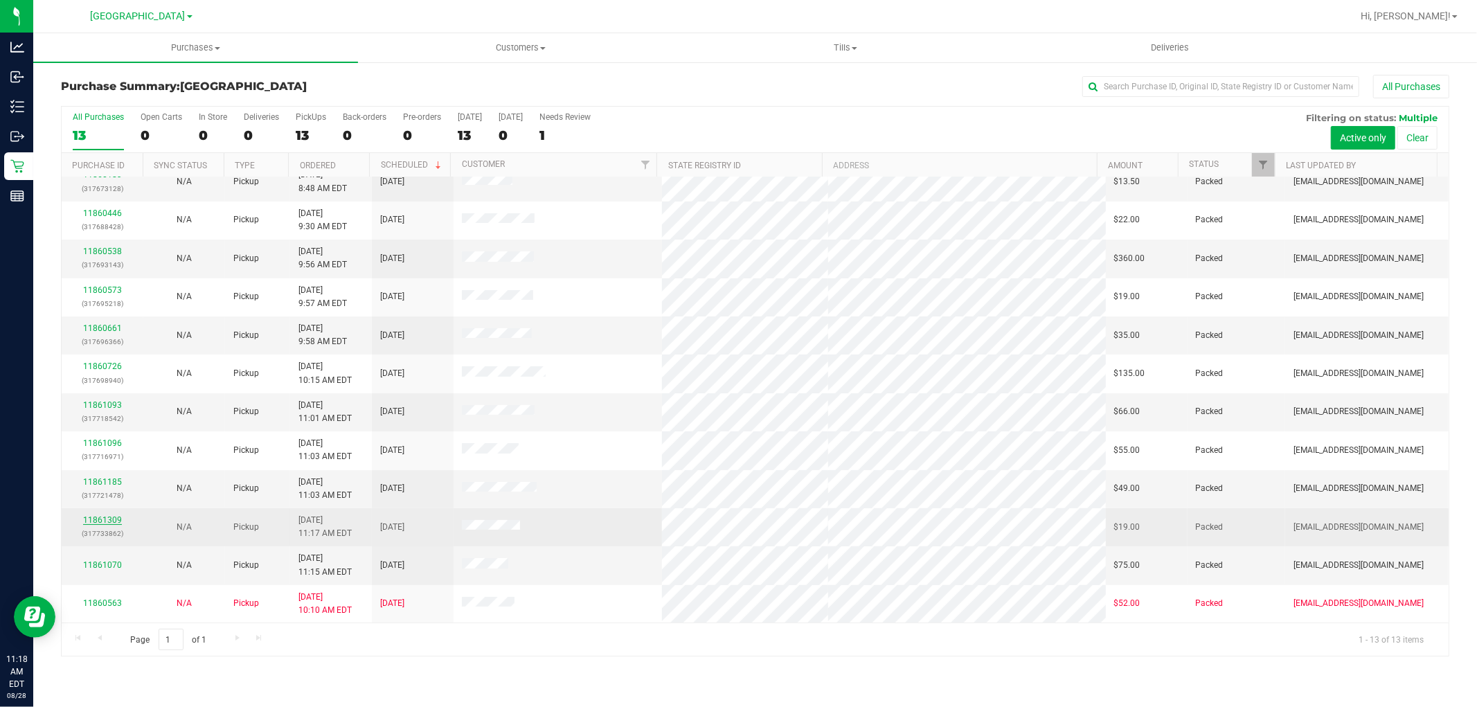
click at [93, 522] on link "11861309" at bounding box center [102, 520] width 39 height 10
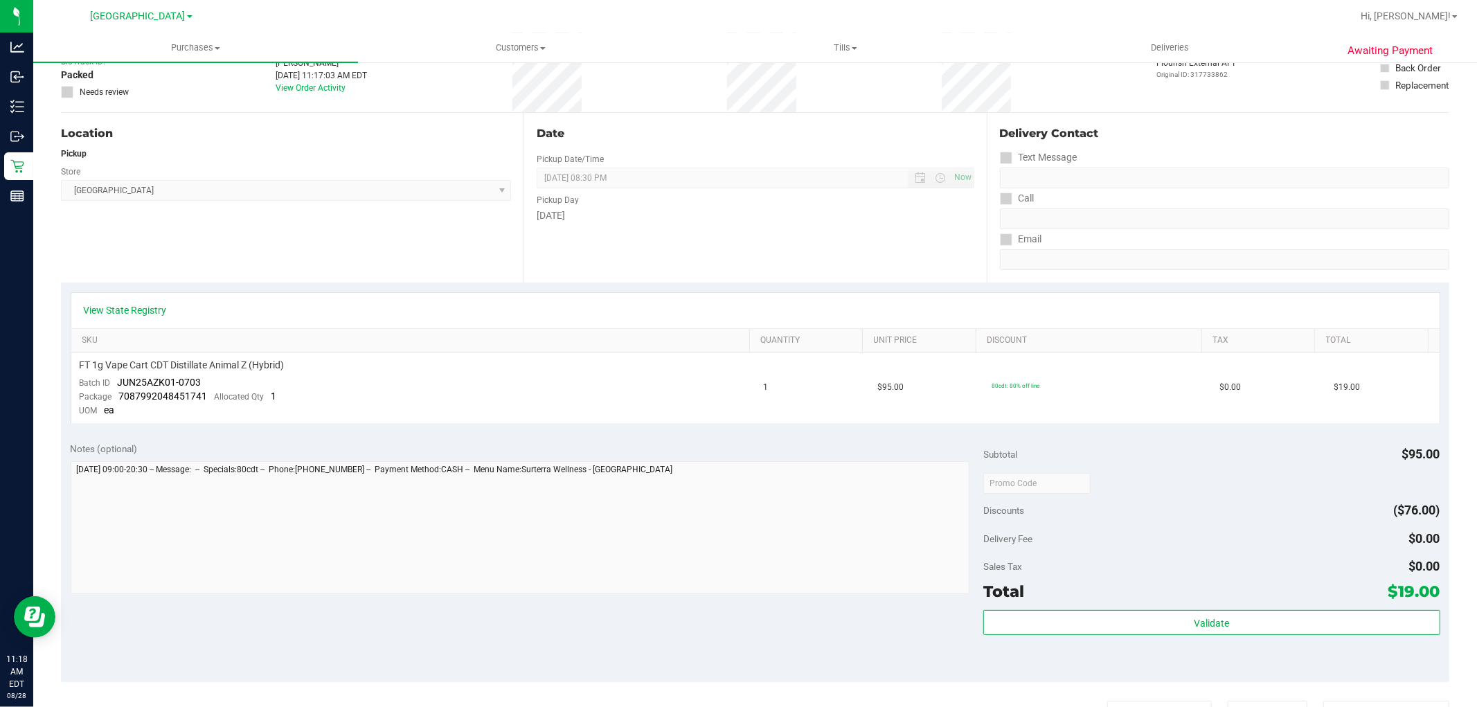
scroll to position [384, 0]
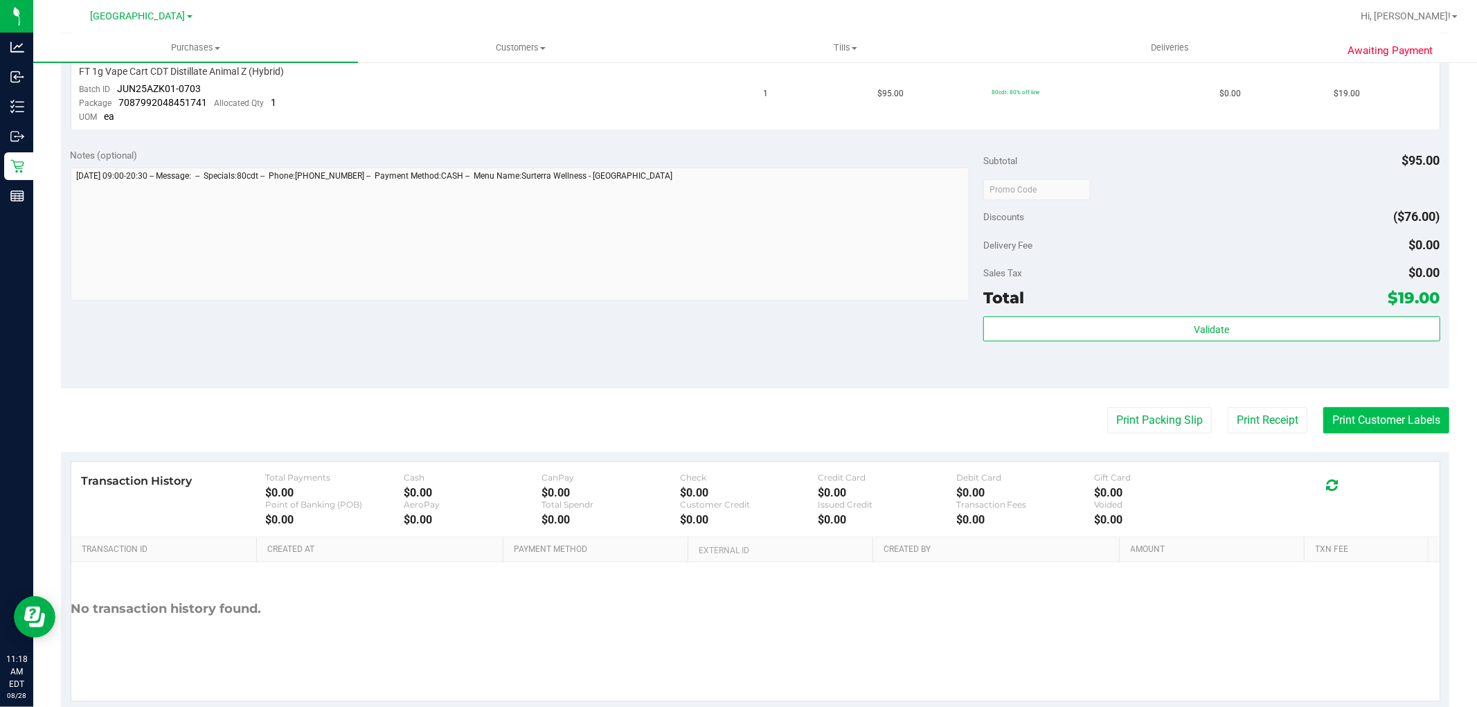
click at [1359, 414] on button "Print Customer Labels" at bounding box center [1387, 420] width 126 height 26
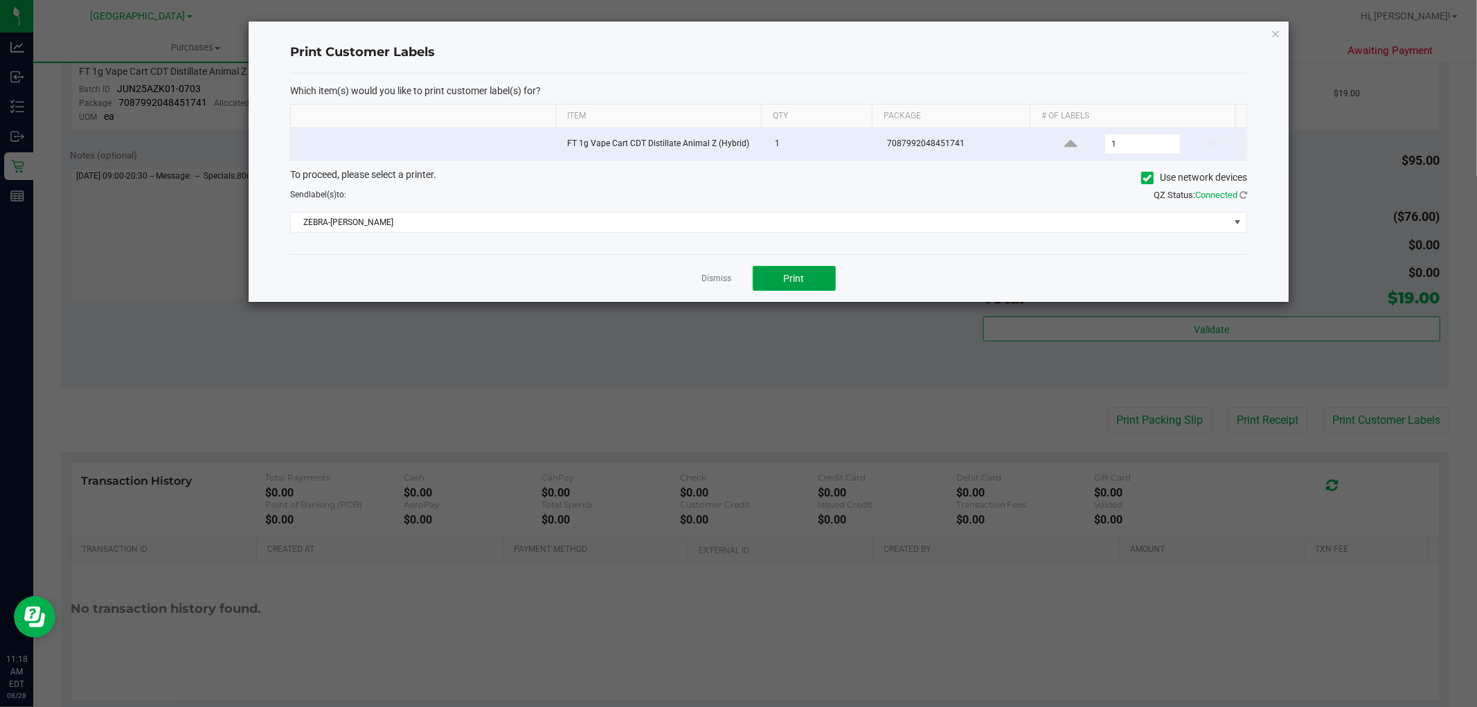
click at [767, 282] on button "Print" at bounding box center [794, 278] width 83 height 25
click at [718, 275] on link "Dismiss" at bounding box center [717, 279] width 30 height 12
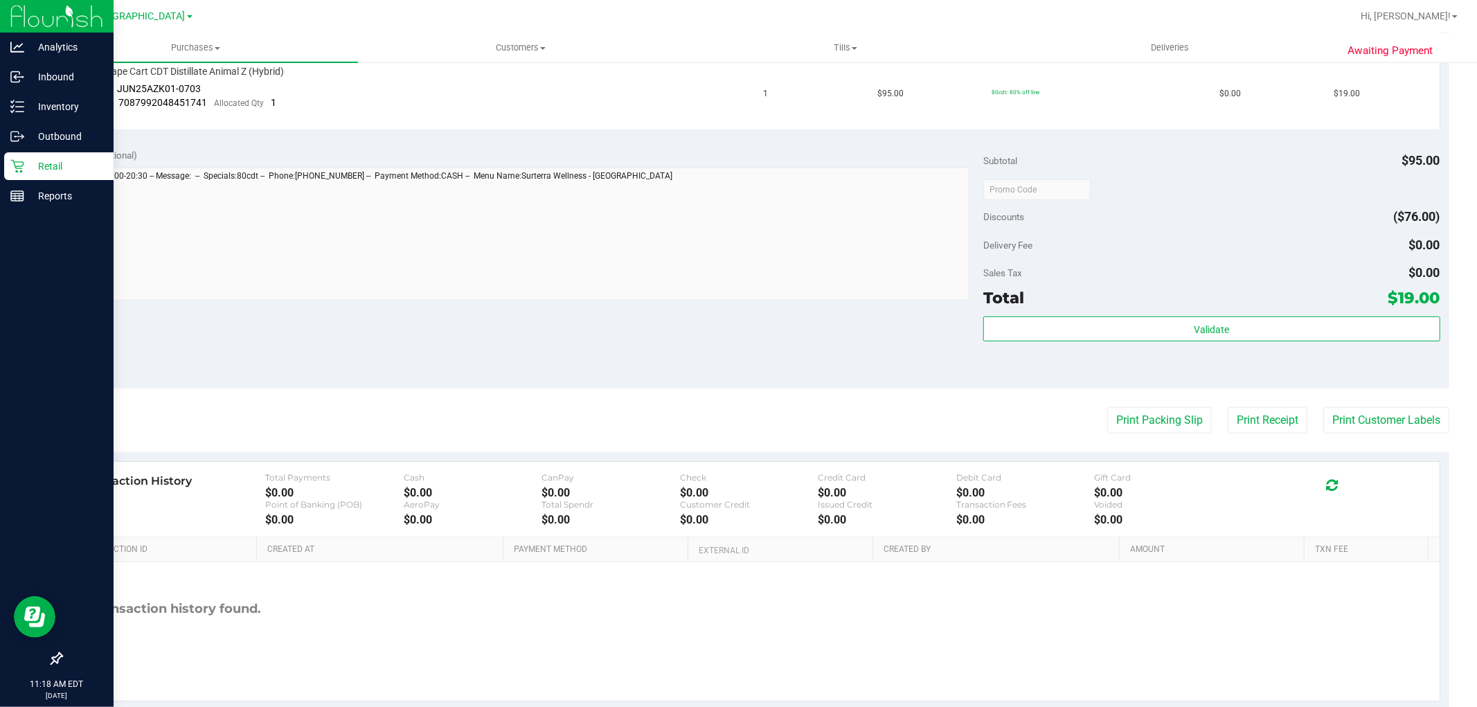
click at [42, 169] on p "Retail" at bounding box center [65, 166] width 83 height 17
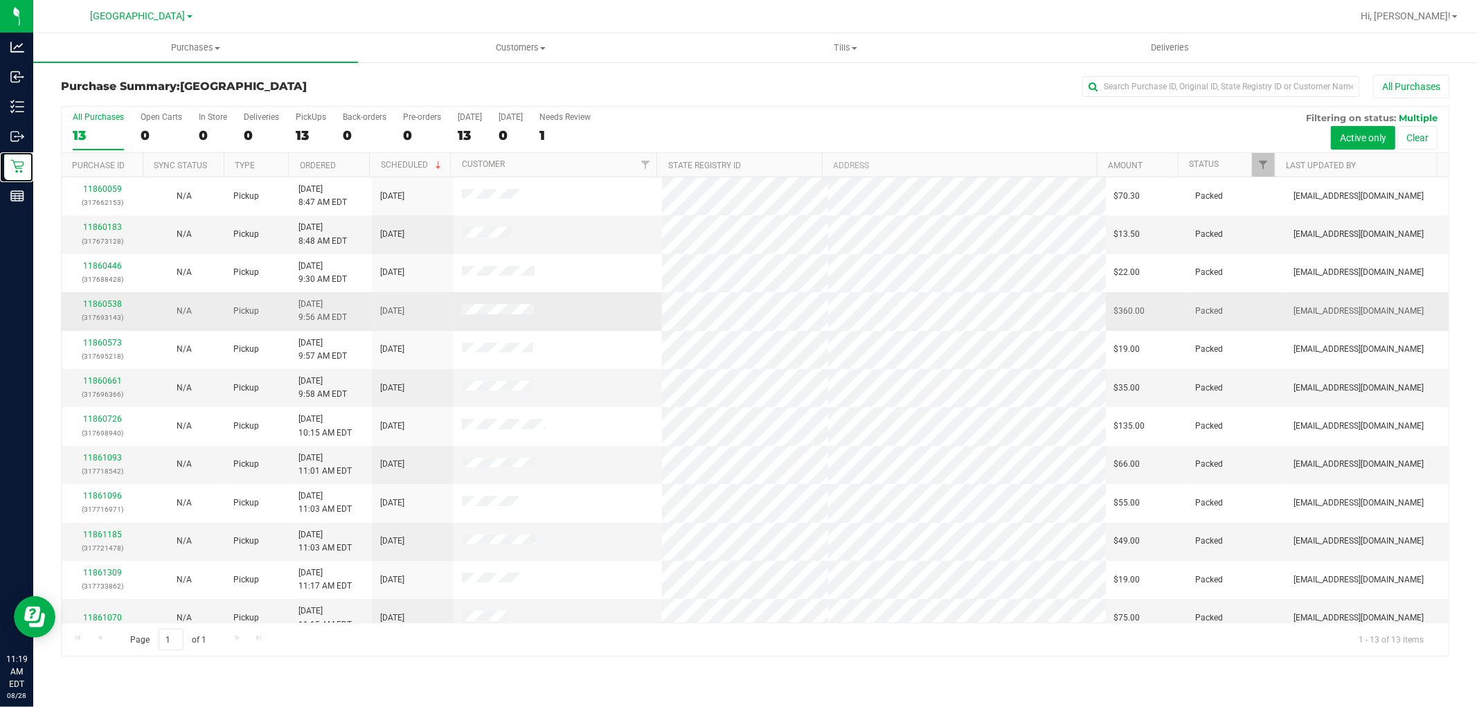
scroll to position [53, 0]
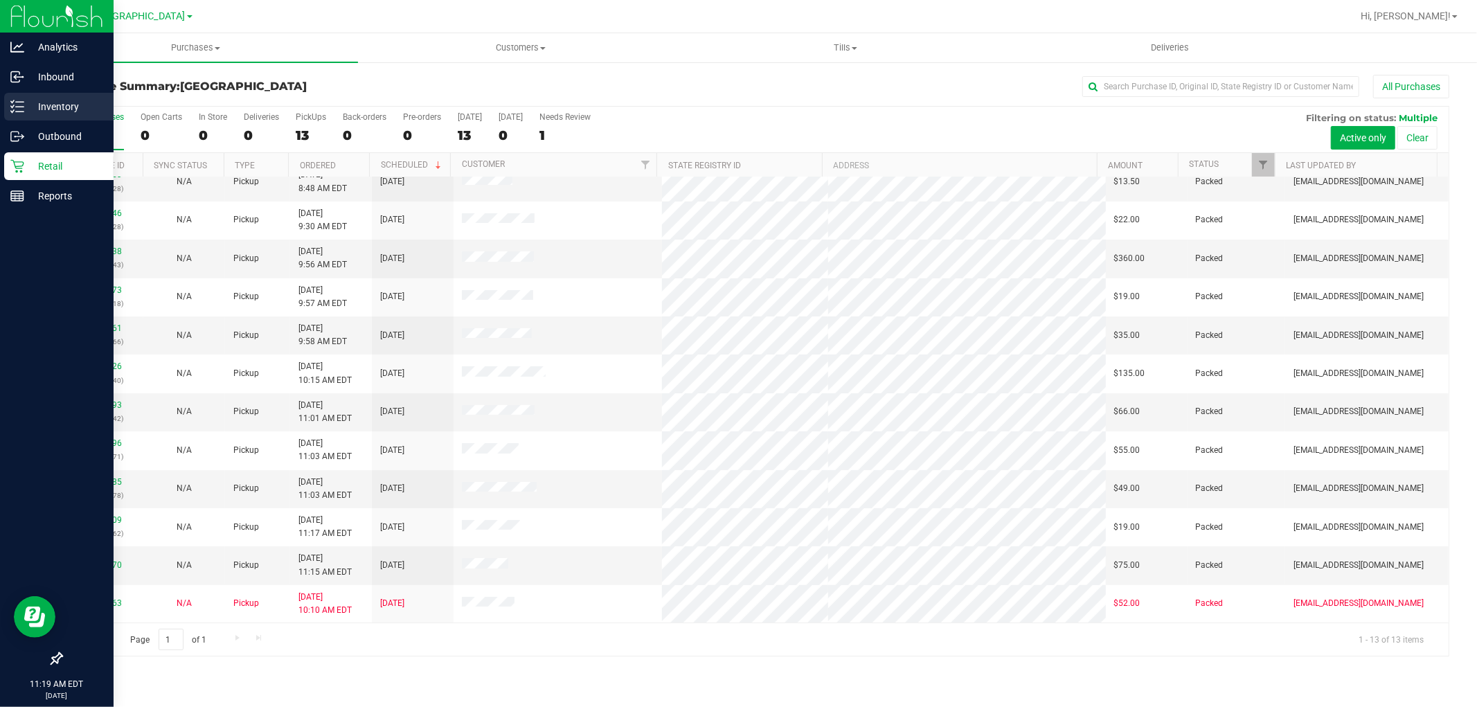
click at [30, 107] on p "Inventory" at bounding box center [65, 106] width 83 height 17
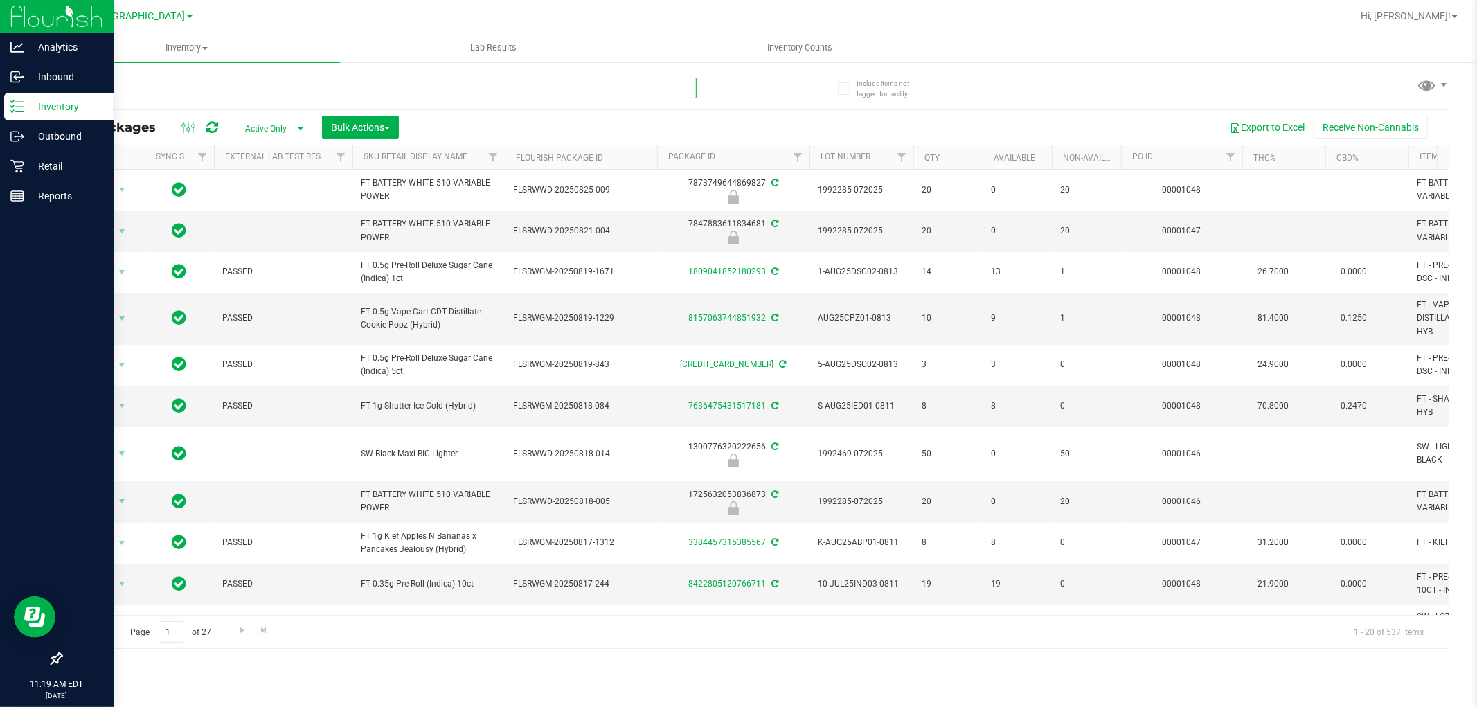
click at [486, 85] on input "text" at bounding box center [379, 88] width 636 height 21
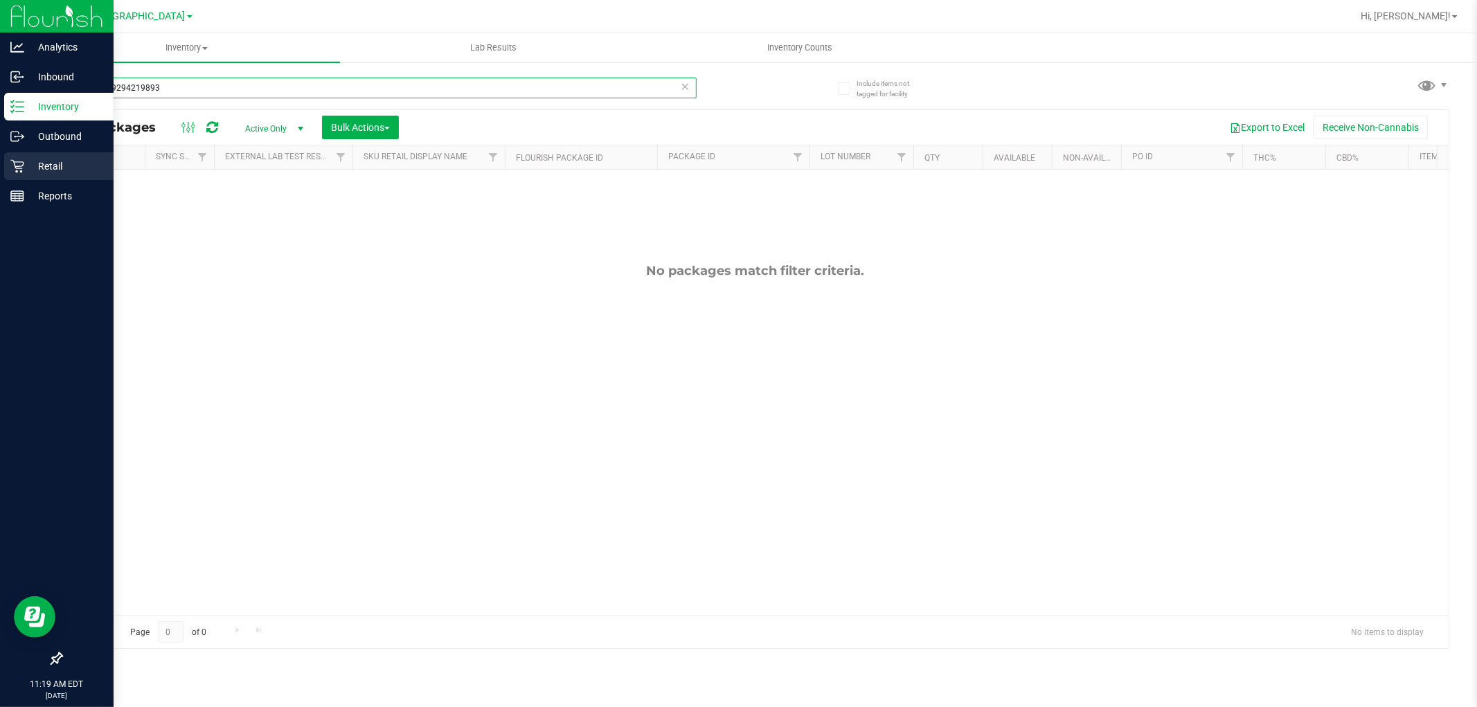
type input "4518029294219893"
click at [26, 165] on p "Retail" at bounding box center [65, 166] width 83 height 17
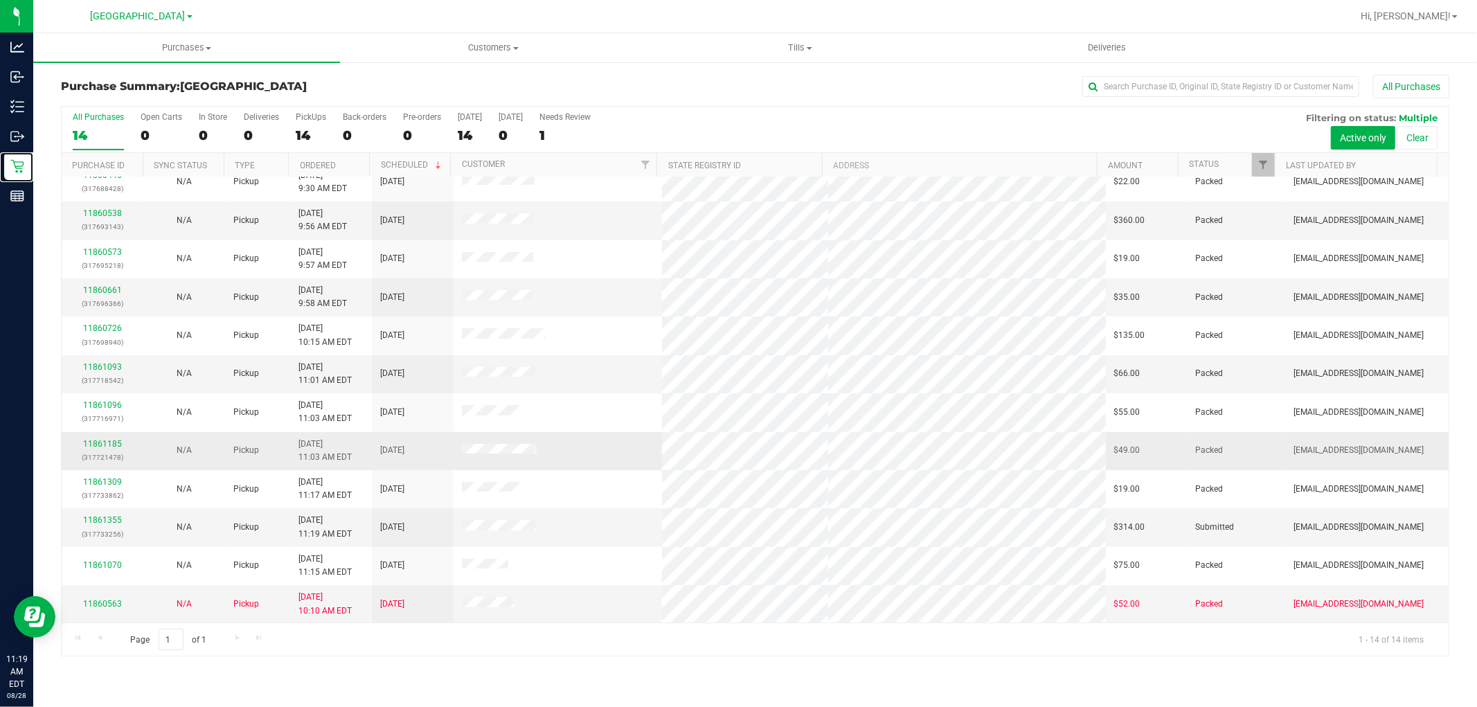
scroll to position [91, 0]
click at [109, 519] on link "11861355" at bounding box center [102, 520] width 39 height 10
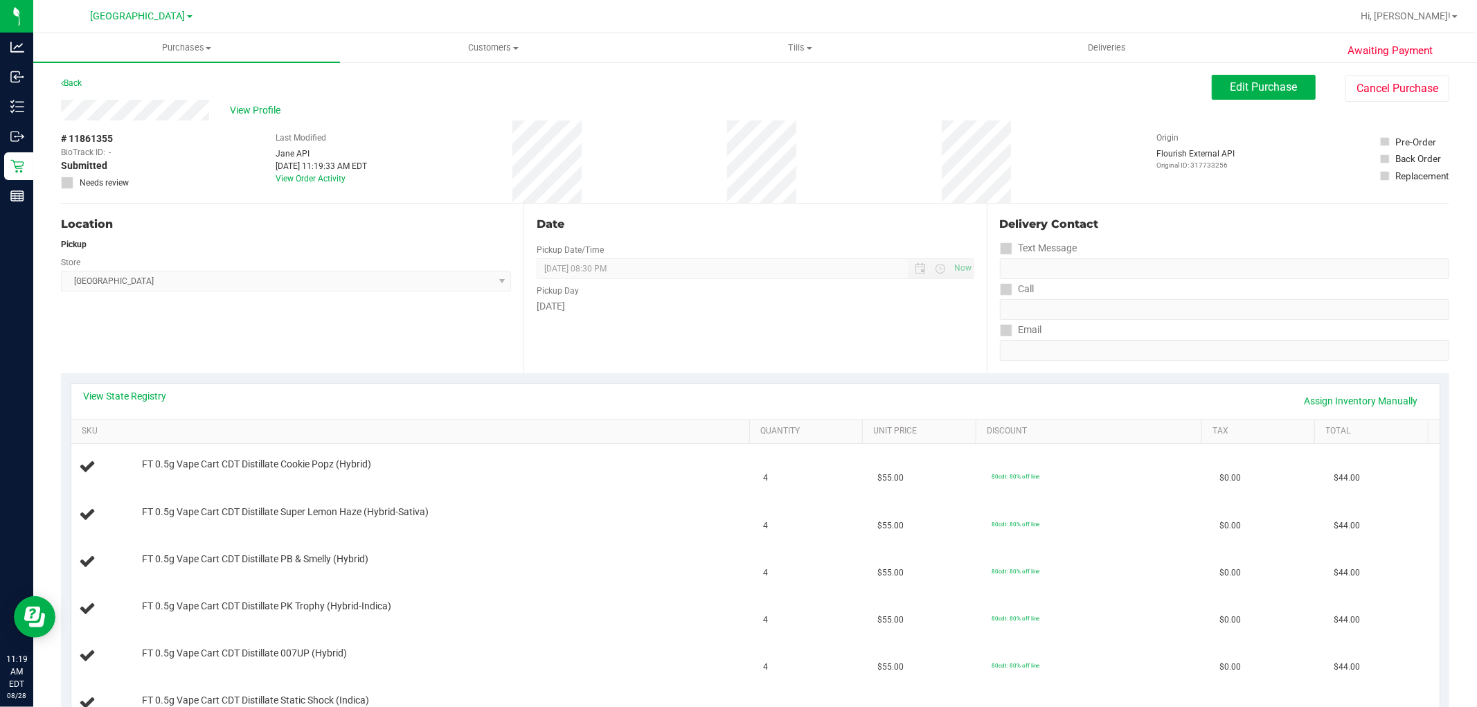
click at [393, 438] on th "SKU" at bounding box center [410, 432] width 679 height 25
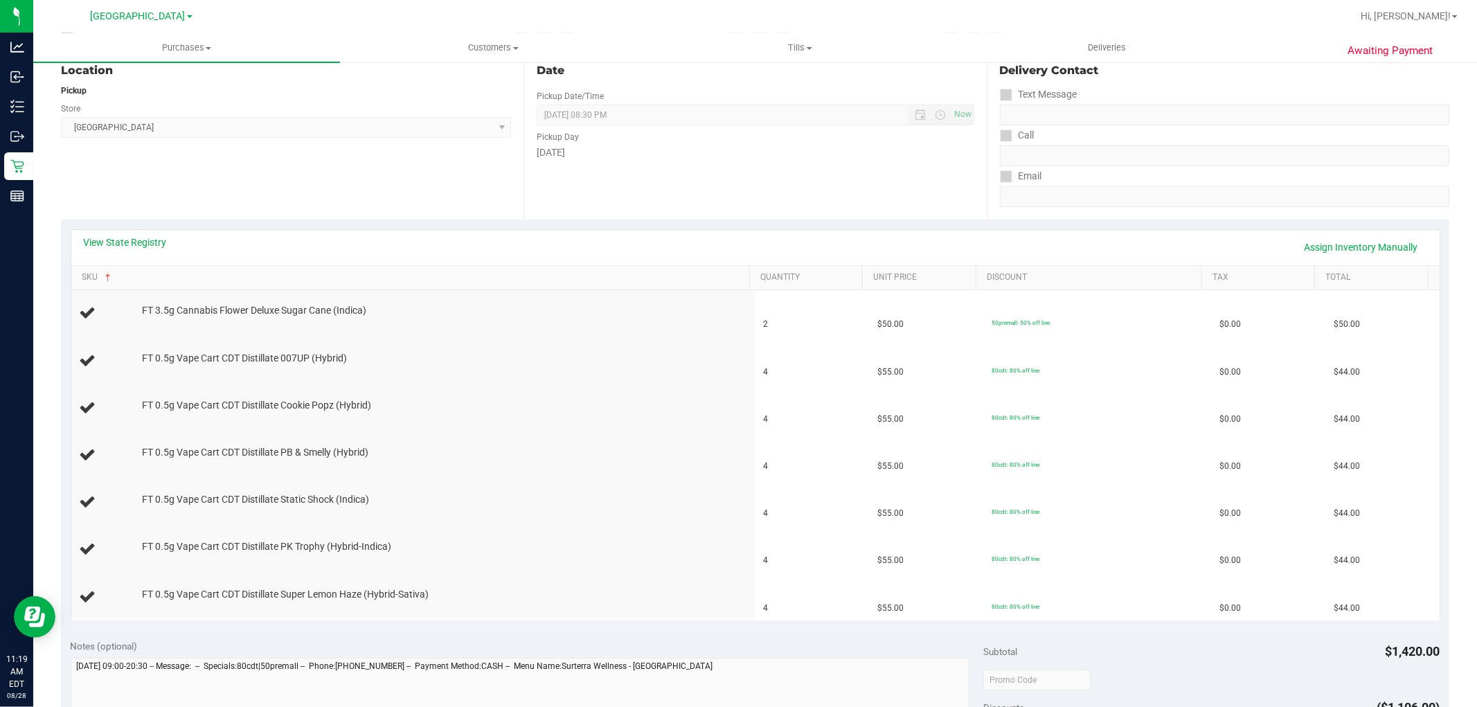
scroll to position [231, 0]
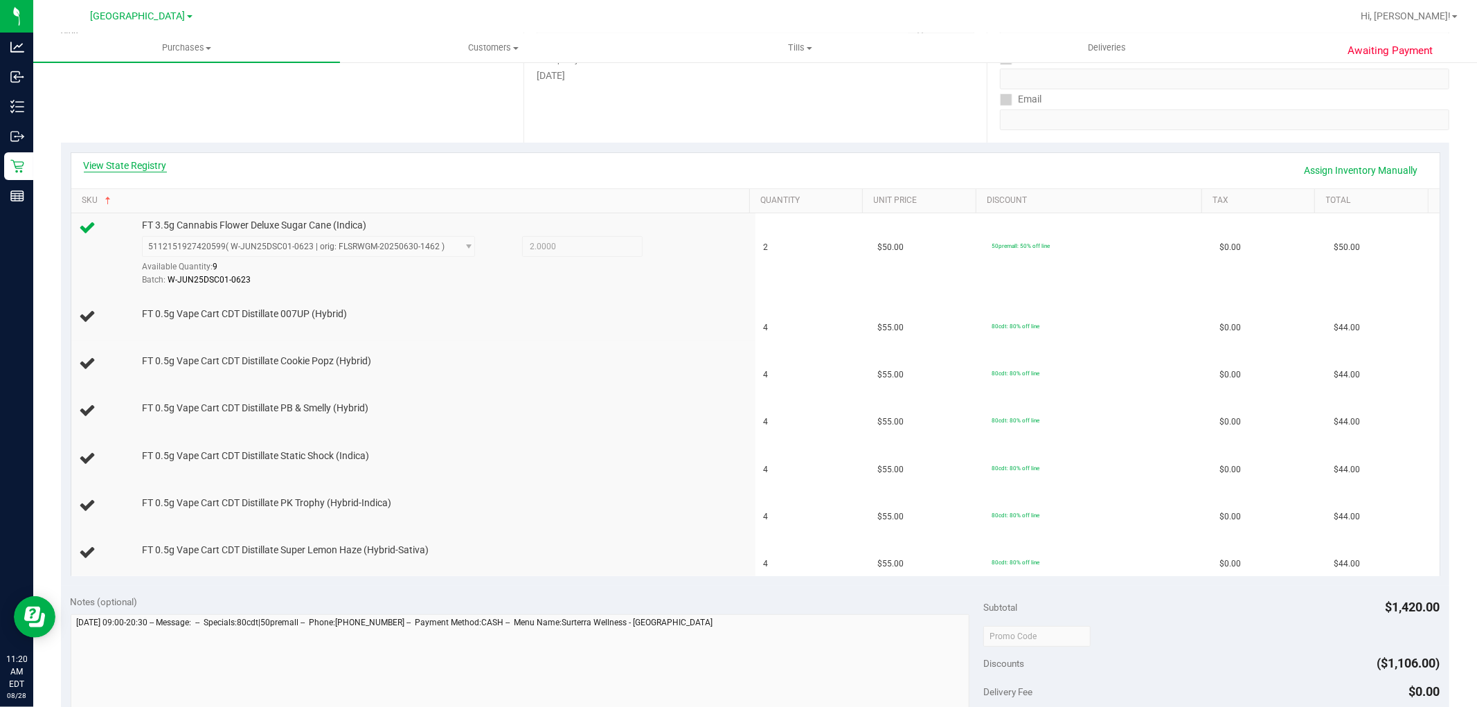
click at [163, 168] on link "View State Registry" at bounding box center [125, 166] width 83 height 14
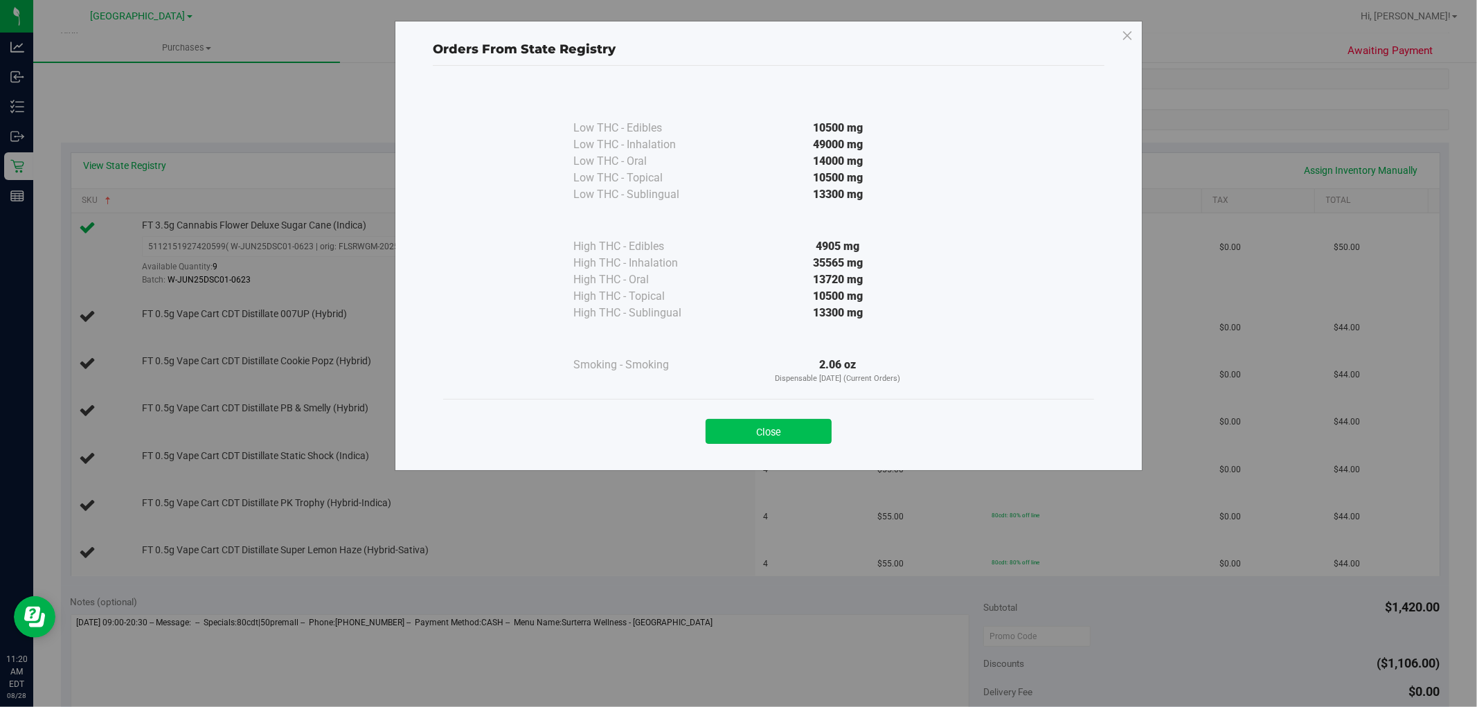
click at [780, 432] on button "Close" at bounding box center [769, 431] width 126 height 25
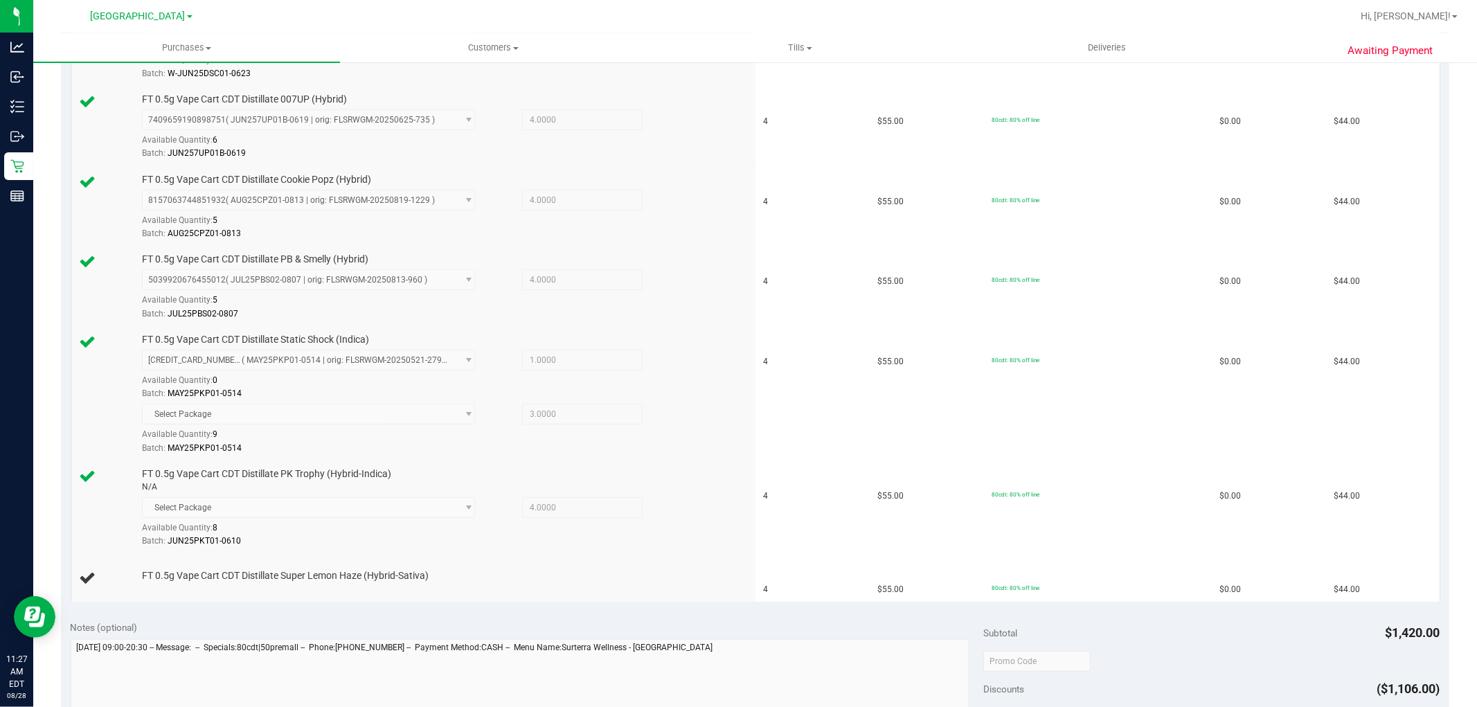
scroll to position [461, 0]
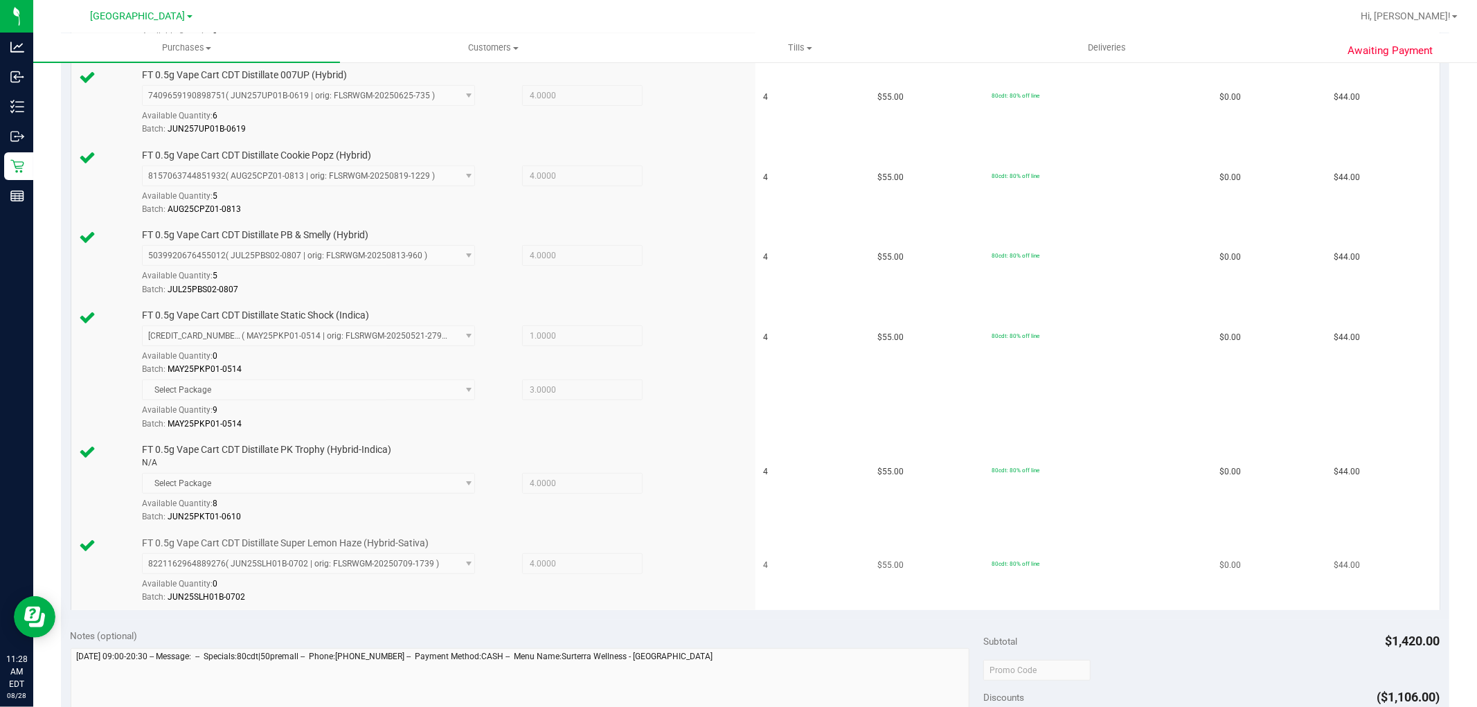
click at [600, 592] on div "Batch: JUN25SLH01B-0702" at bounding box center [442, 597] width 601 height 13
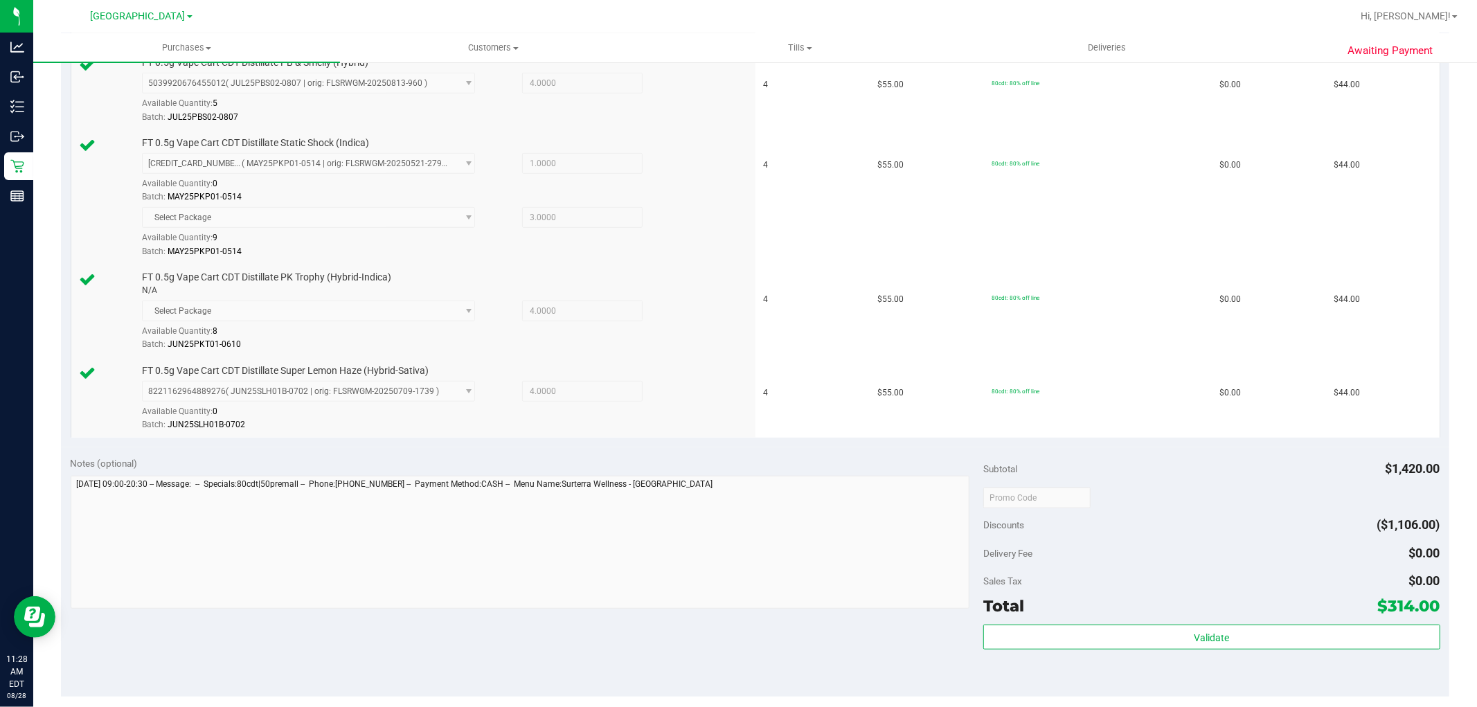
scroll to position [770, 0]
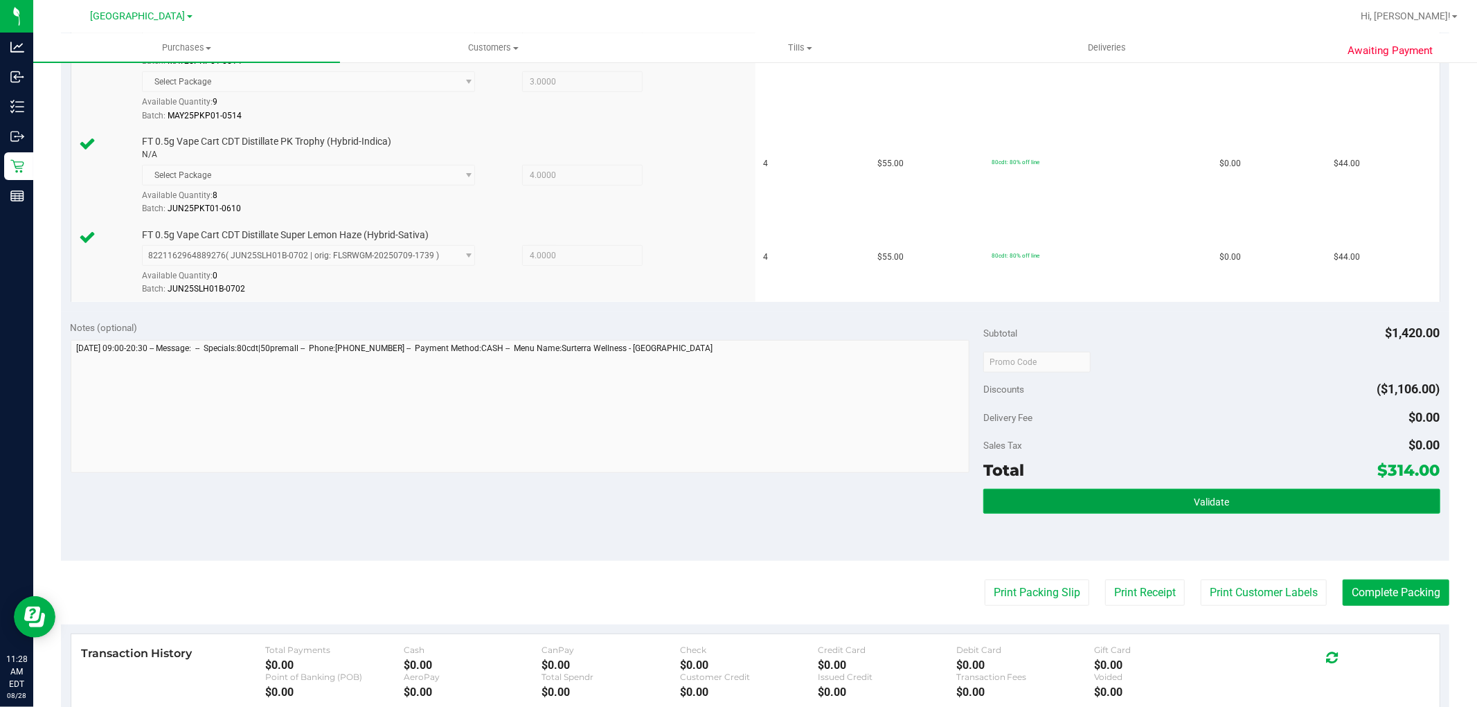
click at [1221, 509] on button "Validate" at bounding box center [1212, 501] width 456 height 25
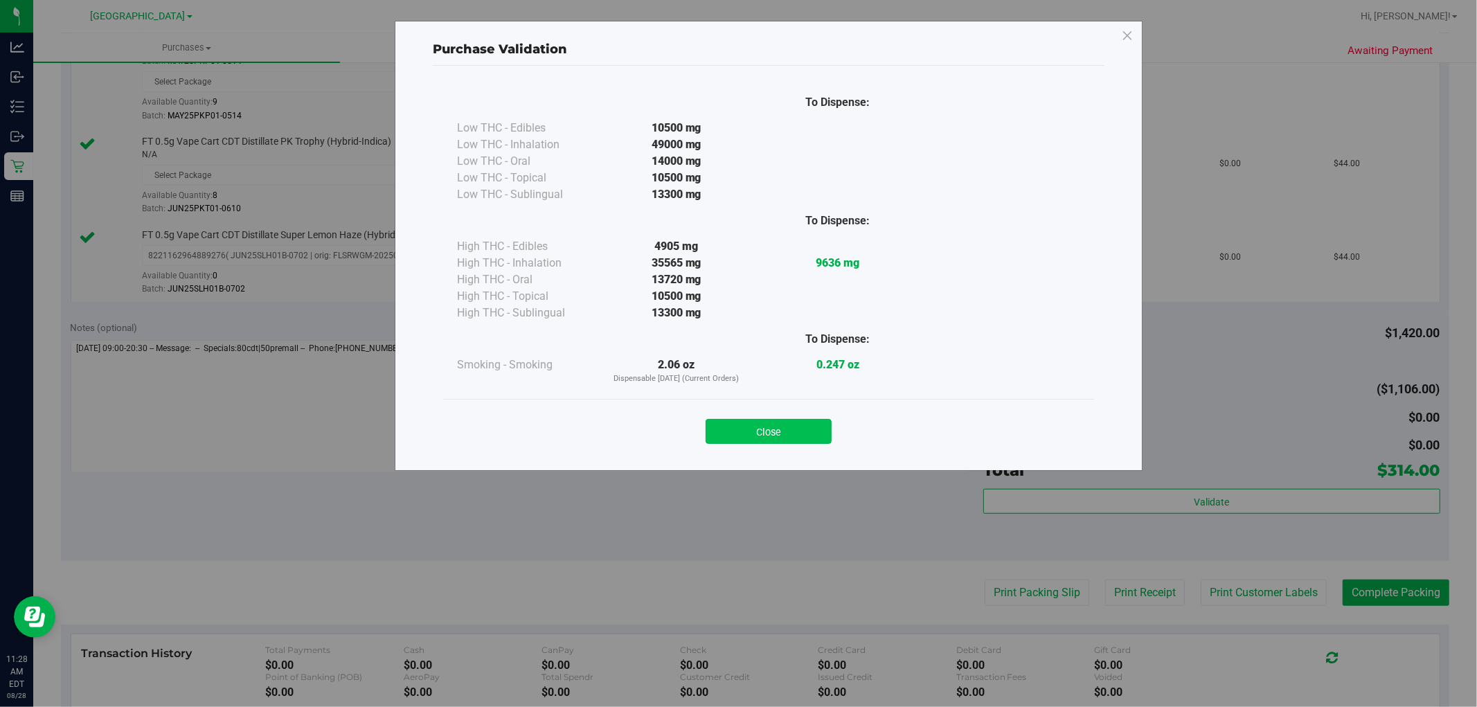
click at [778, 434] on button "Close" at bounding box center [769, 431] width 126 height 25
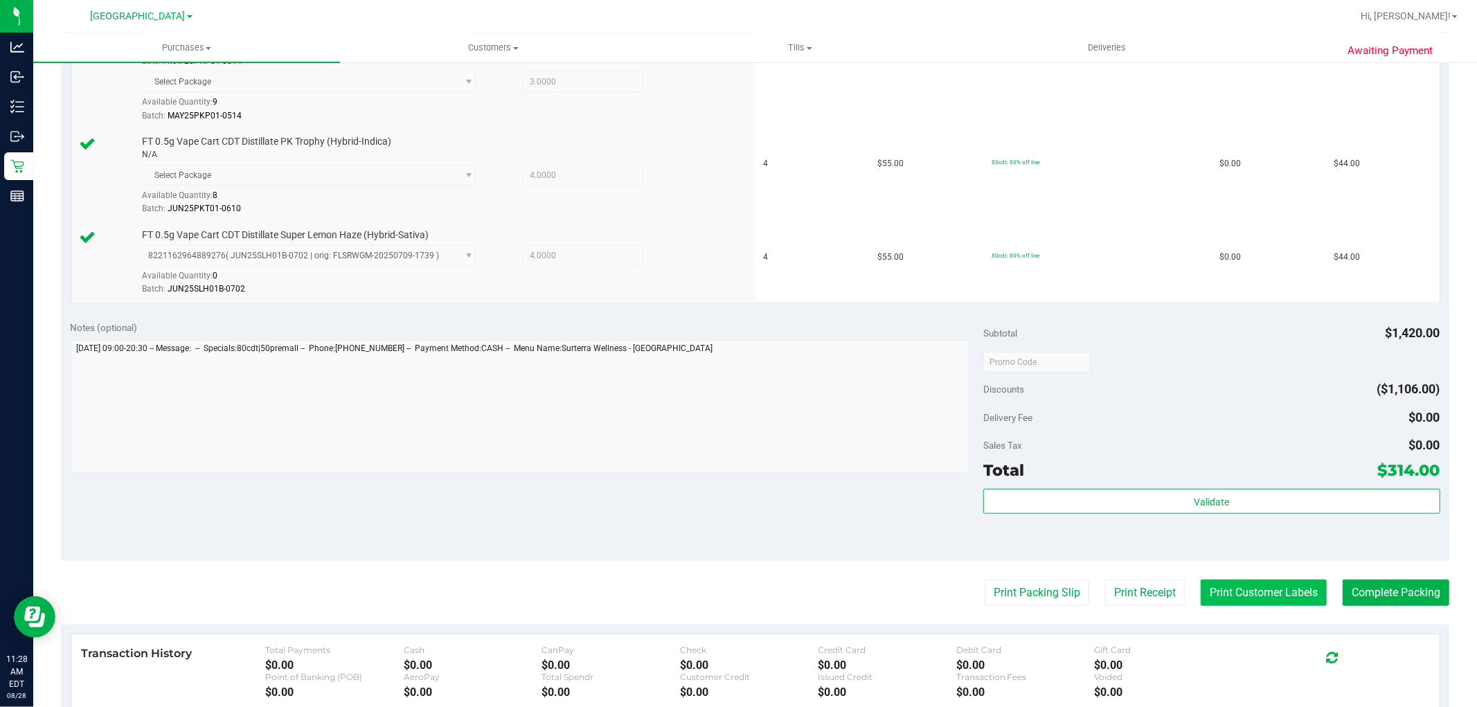
click at [1231, 597] on button "Print Customer Labels" at bounding box center [1264, 593] width 126 height 26
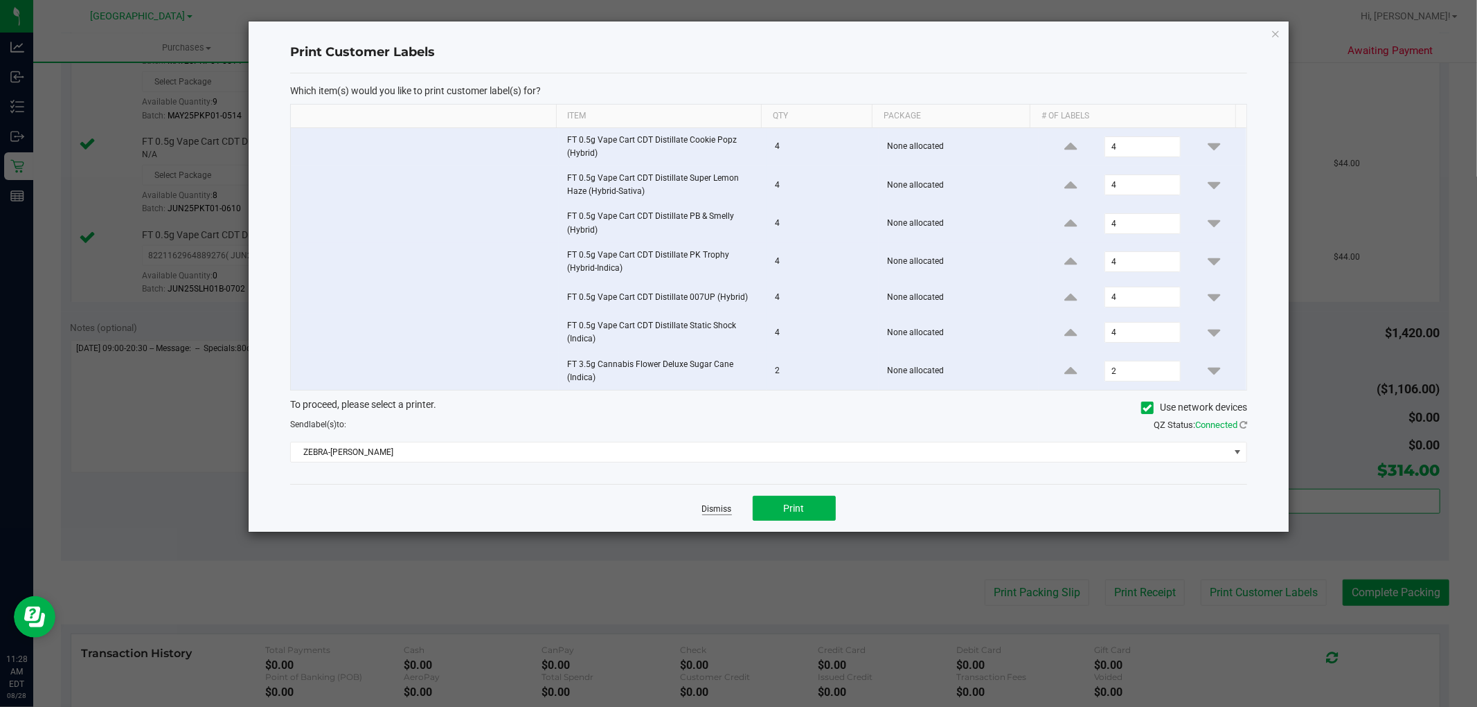
click at [708, 504] on link "Dismiss" at bounding box center [717, 510] width 30 height 12
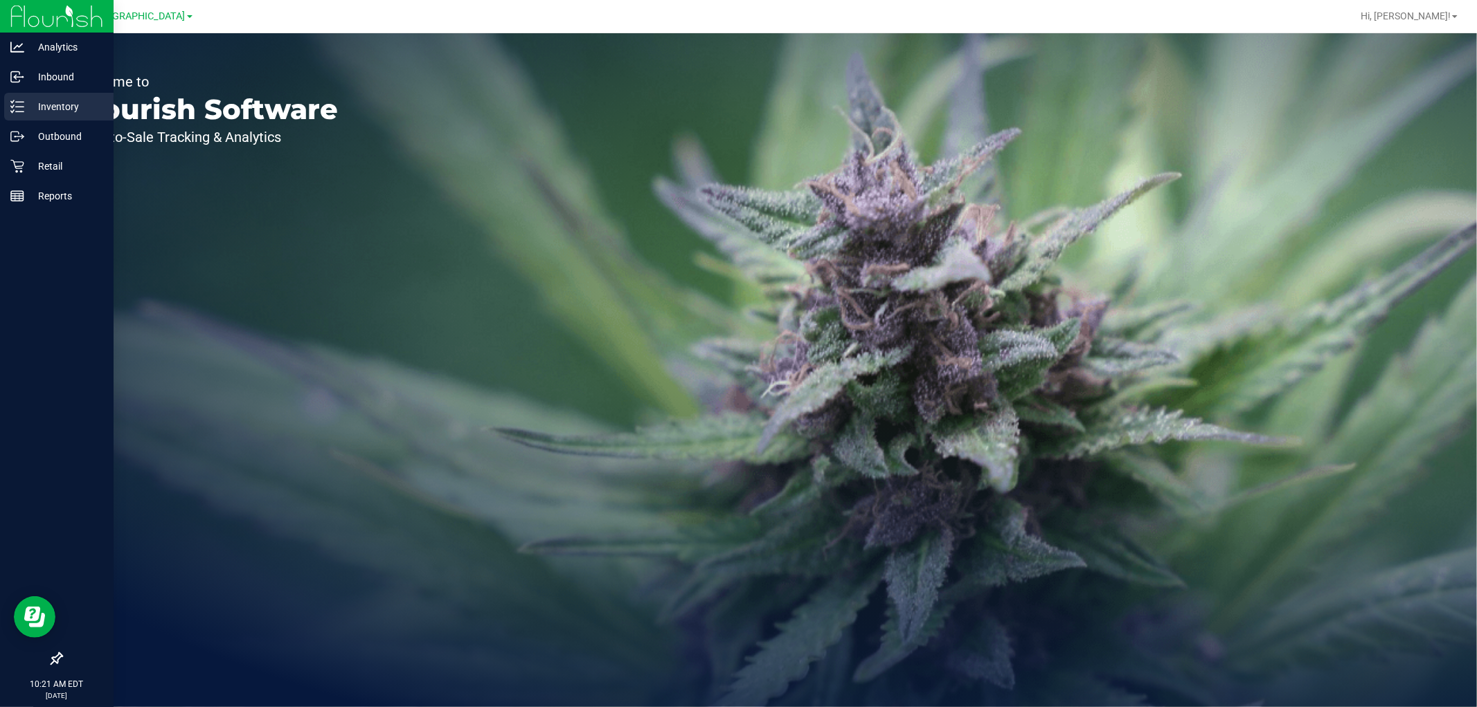
click at [68, 111] on p "Inventory" at bounding box center [65, 106] width 83 height 17
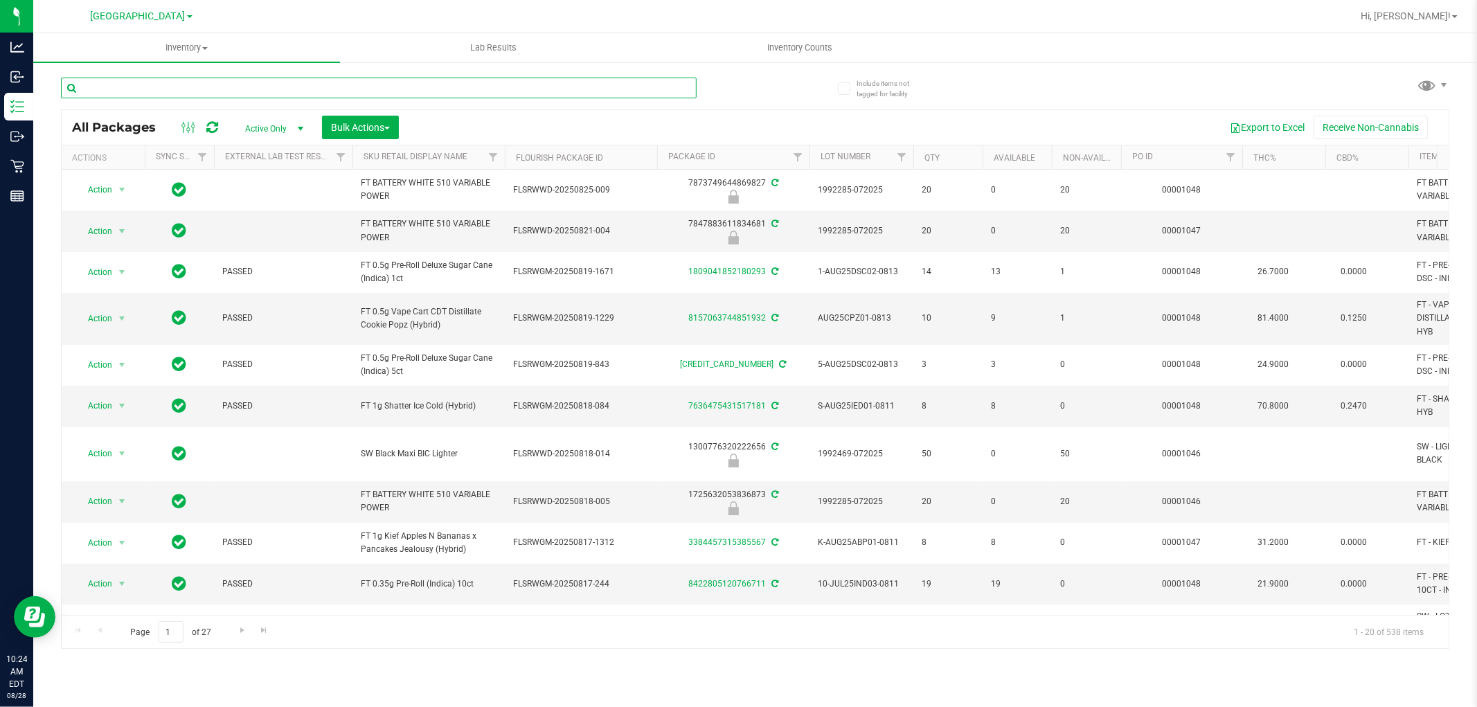
click at [278, 87] on input "text" at bounding box center [379, 88] width 636 height 21
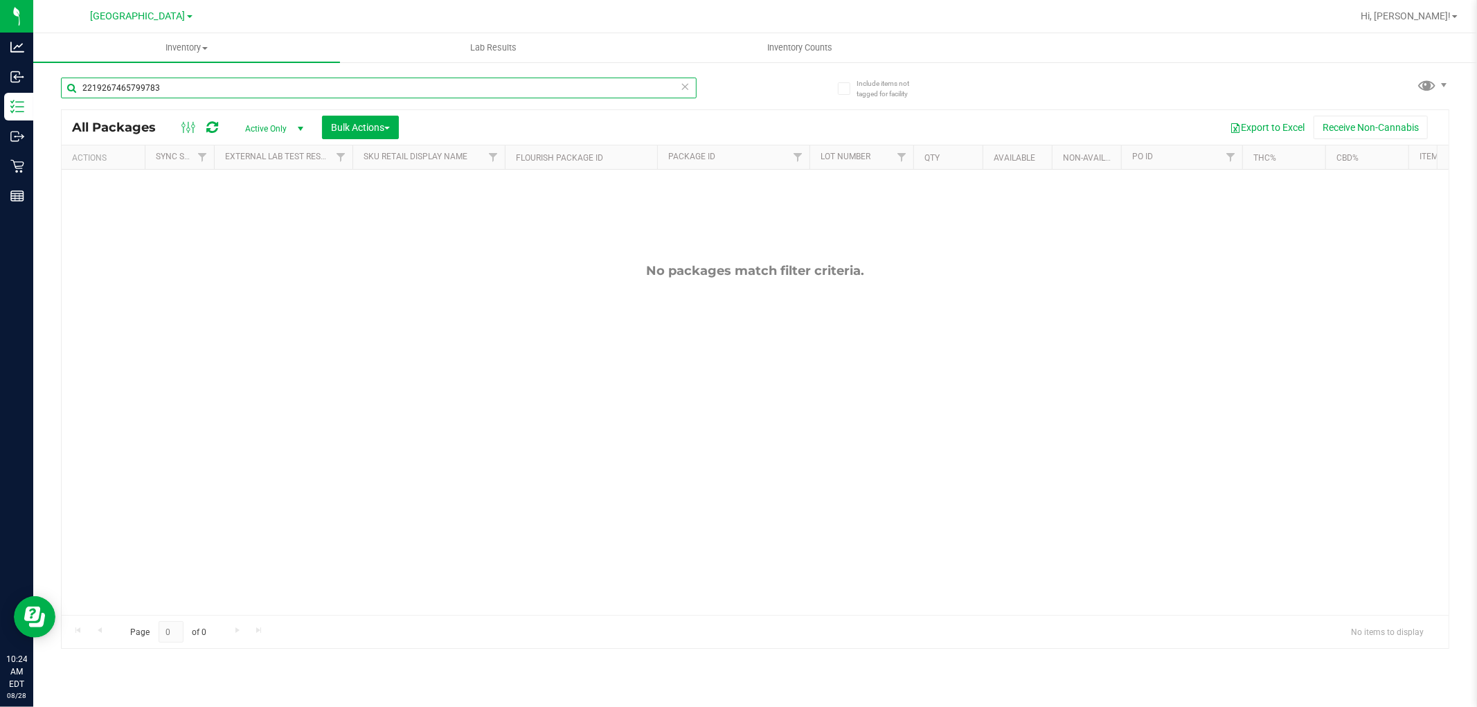
click at [278, 87] on input "2219267465799783" at bounding box center [379, 88] width 636 height 21
type input "atm"
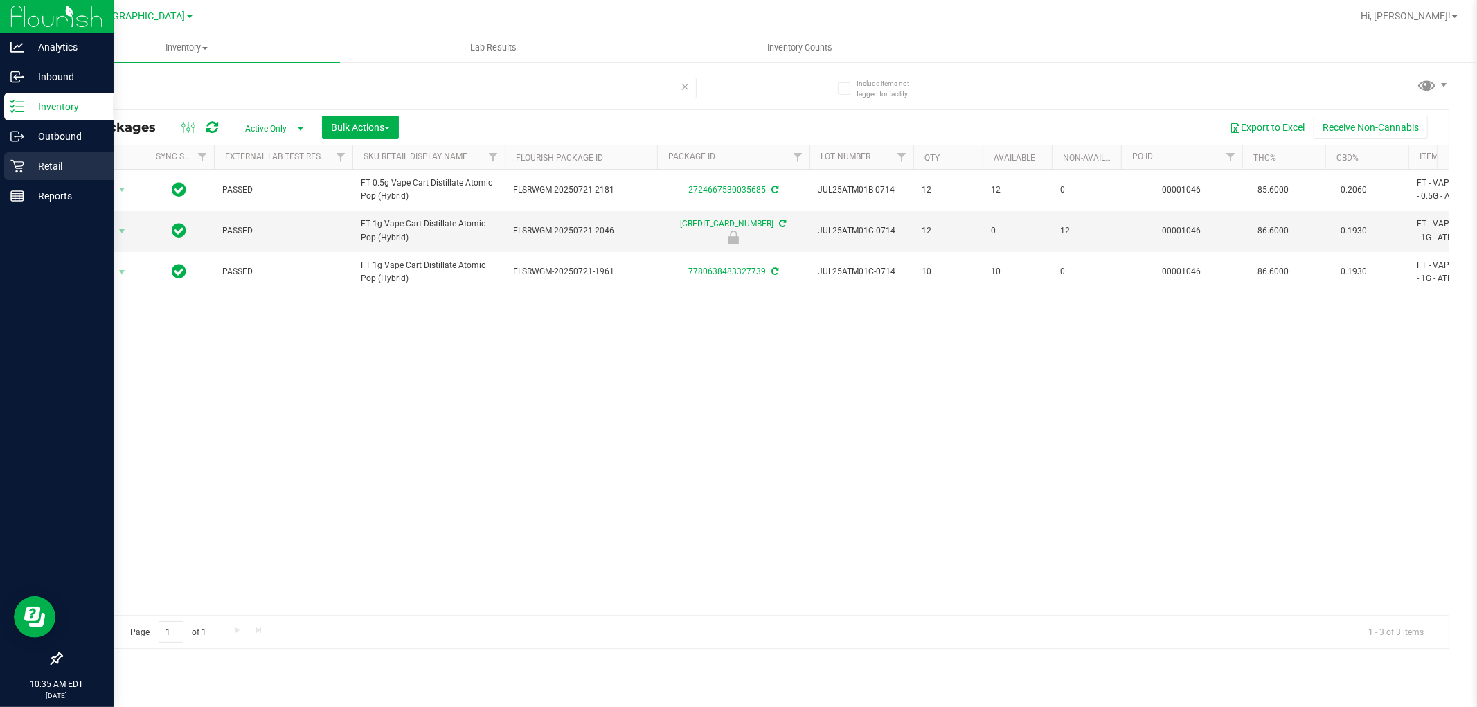
click at [39, 176] on div "Retail" at bounding box center [58, 166] width 109 height 28
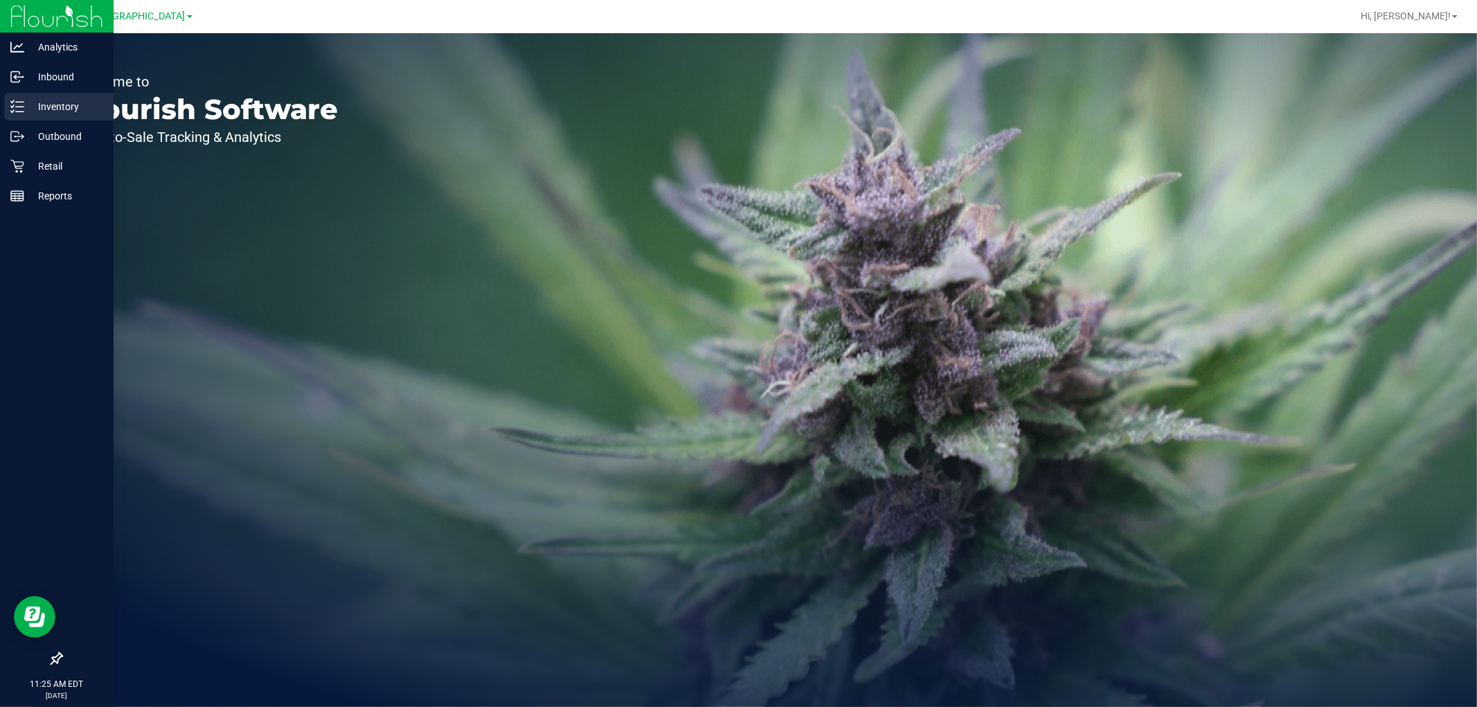
click at [51, 108] on p "Inventory" at bounding box center [65, 106] width 83 height 17
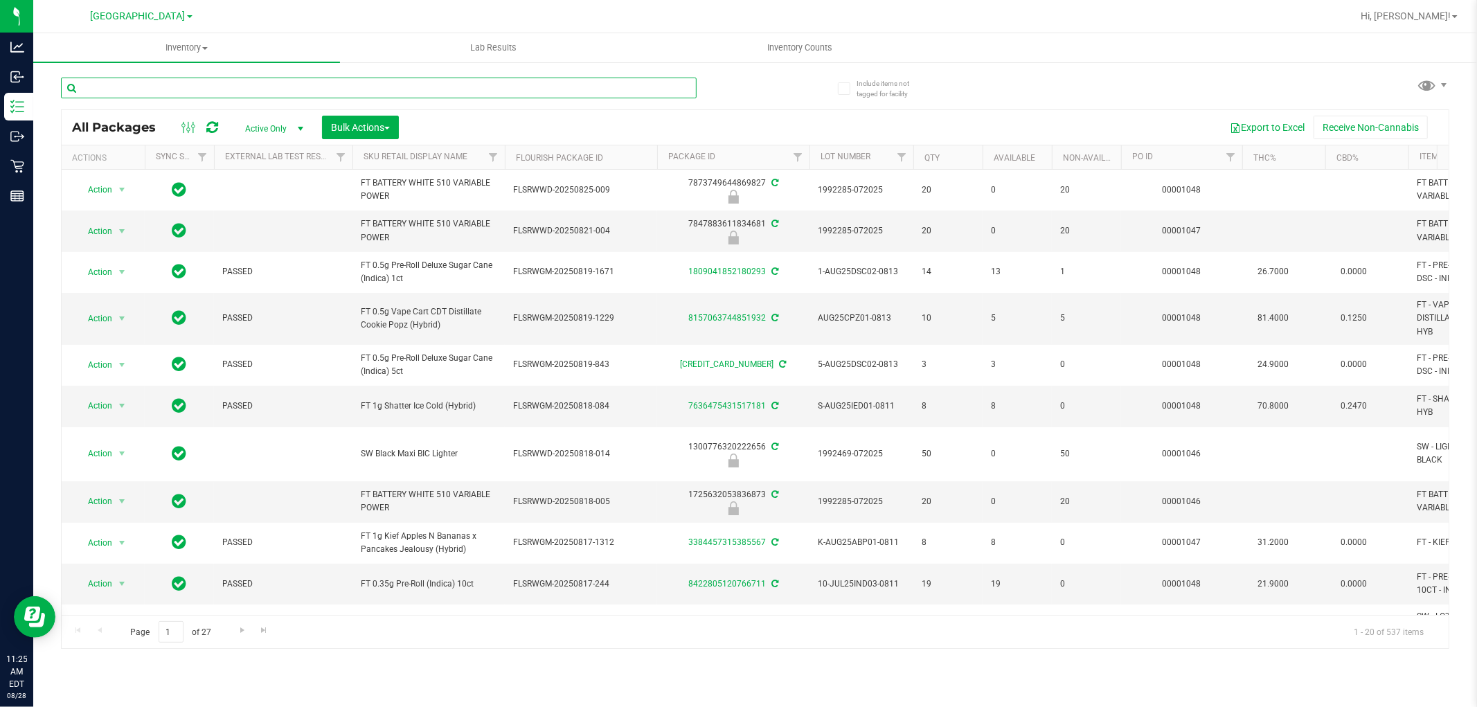
click at [209, 84] on input "text" at bounding box center [379, 88] width 636 height 21
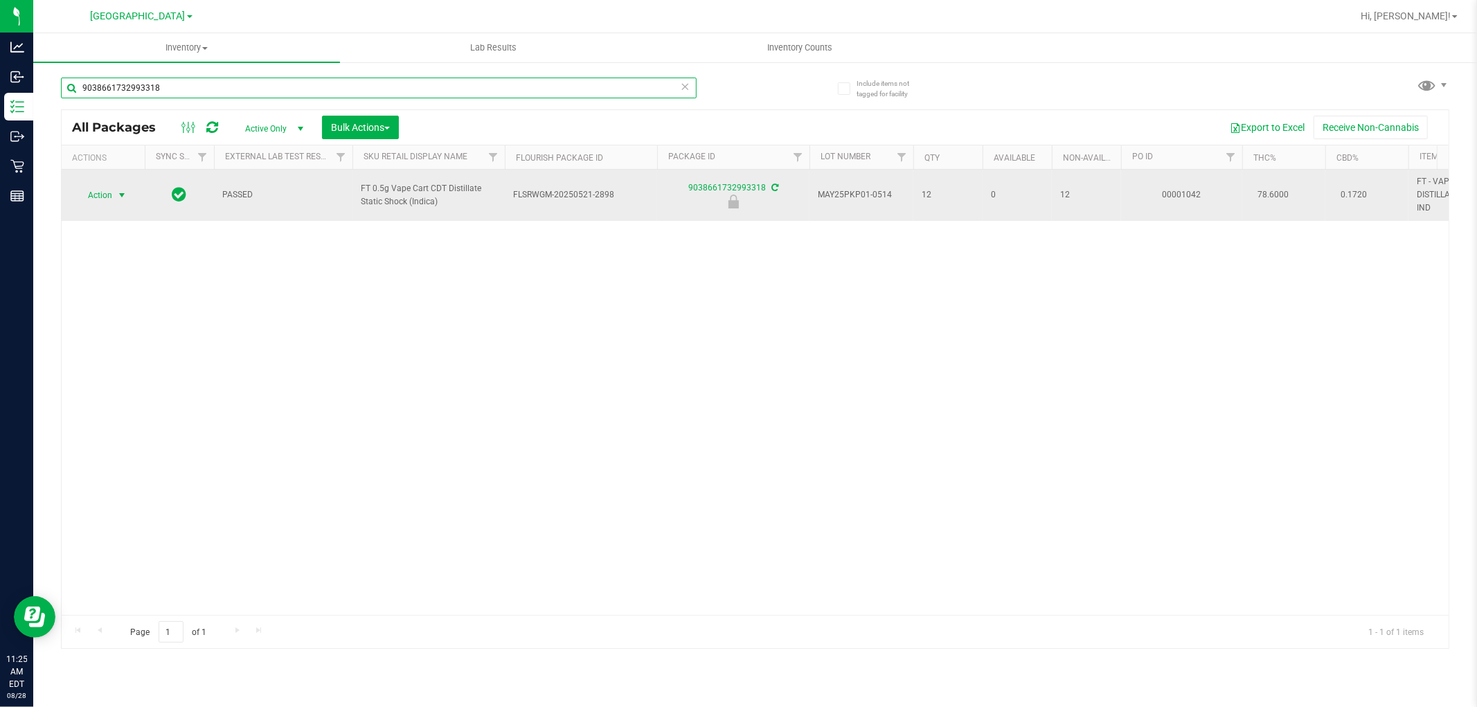
type input "9038661732993318"
click at [105, 195] on span "Action" at bounding box center [93, 195] width 37 height 19
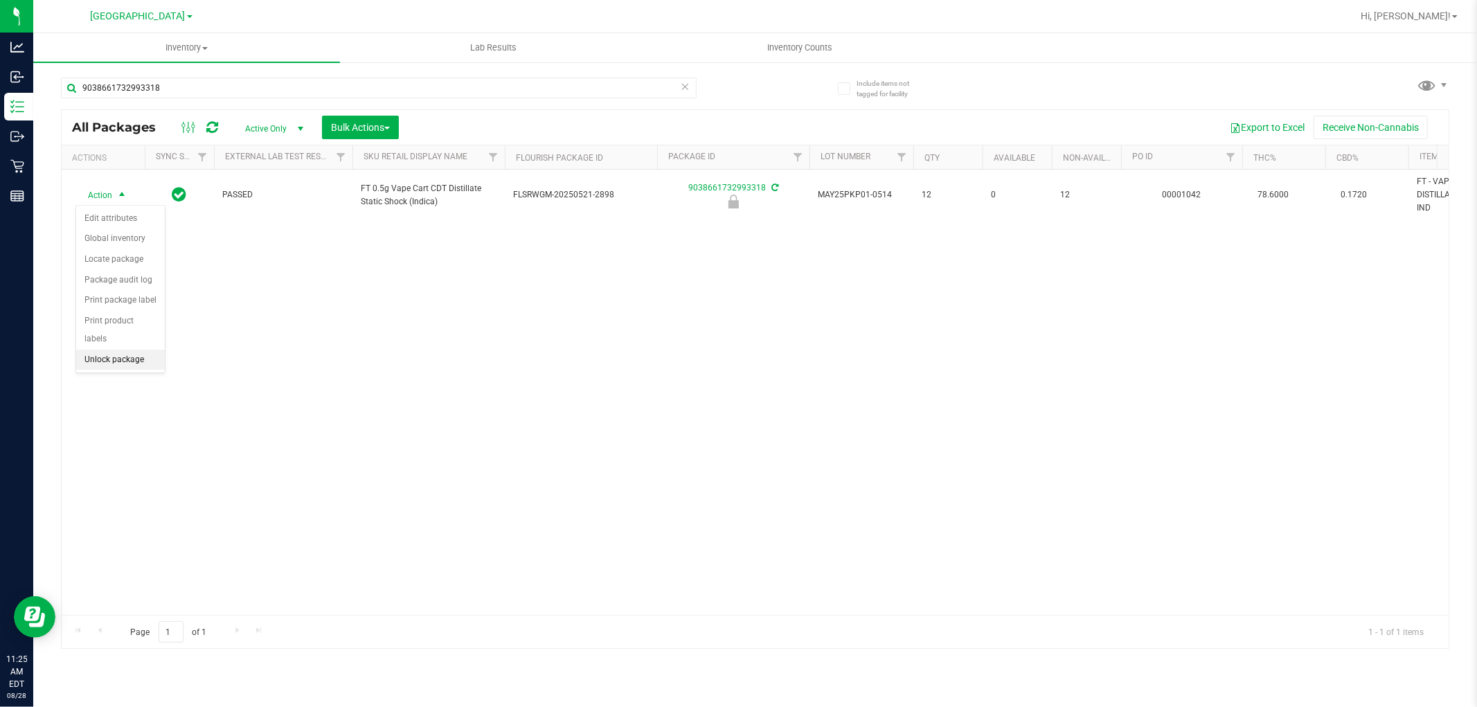
click at [121, 359] on li "Unlock package" at bounding box center [120, 360] width 89 height 21
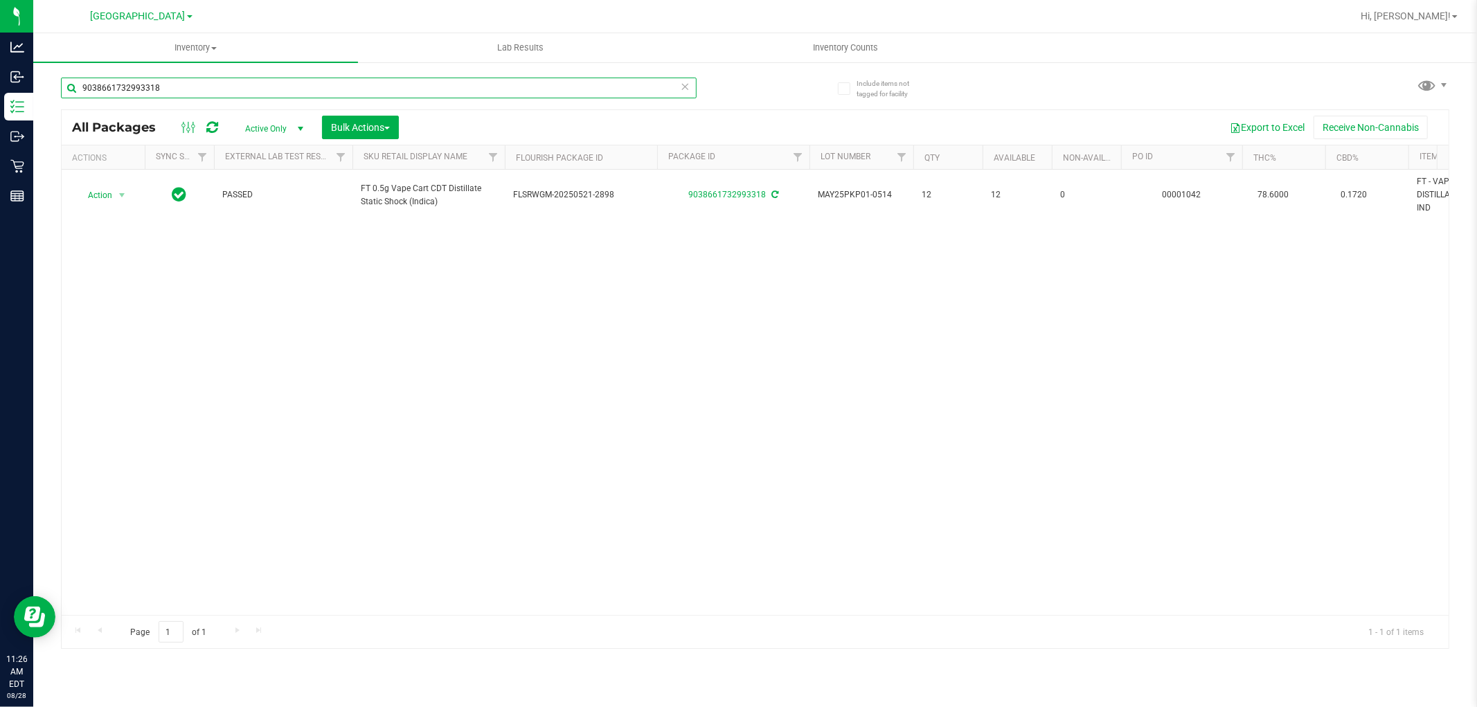
click at [178, 96] on input "9038661732993318" at bounding box center [379, 88] width 636 height 21
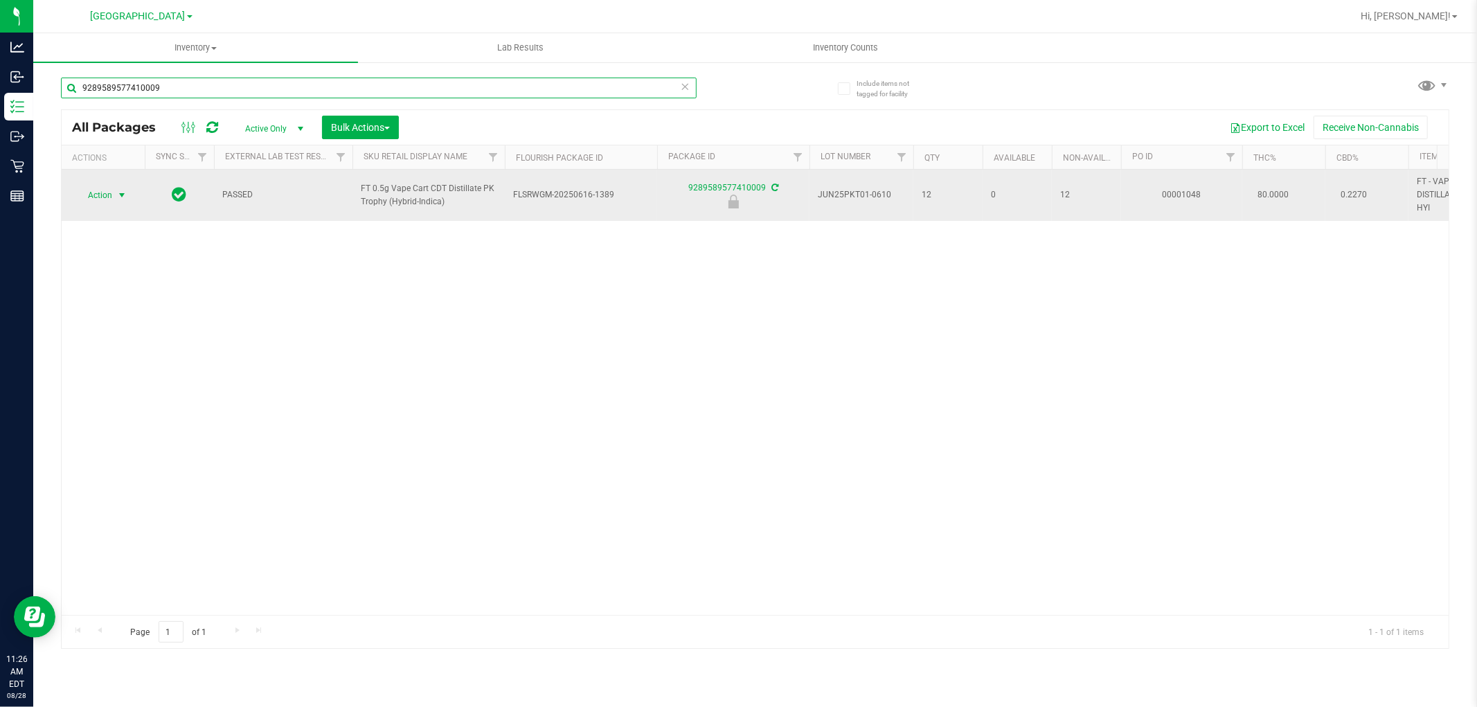
type input "9289589577410009"
click at [118, 195] on span "select" at bounding box center [121, 195] width 11 height 11
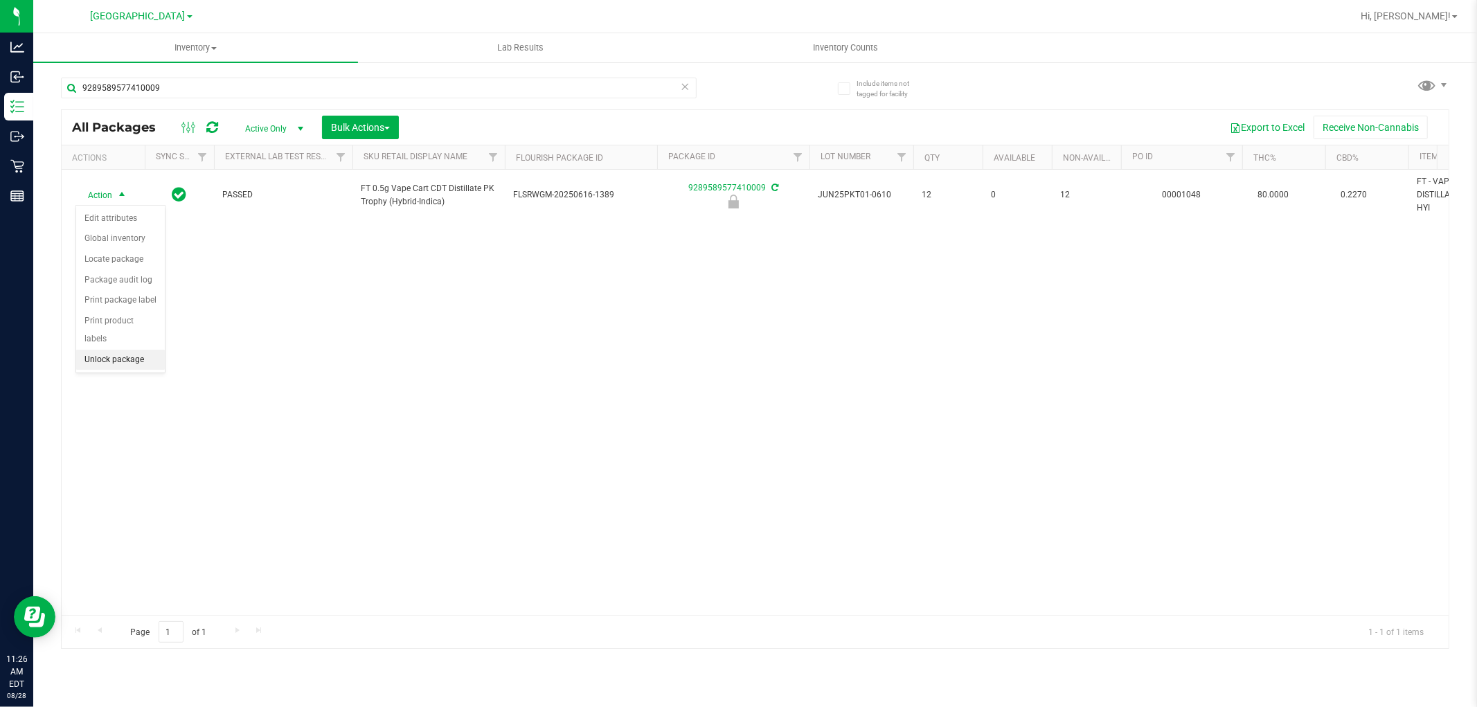
click at [111, 364] on li "Unlock package" at bounding box center [120, 360] width 89 height 21
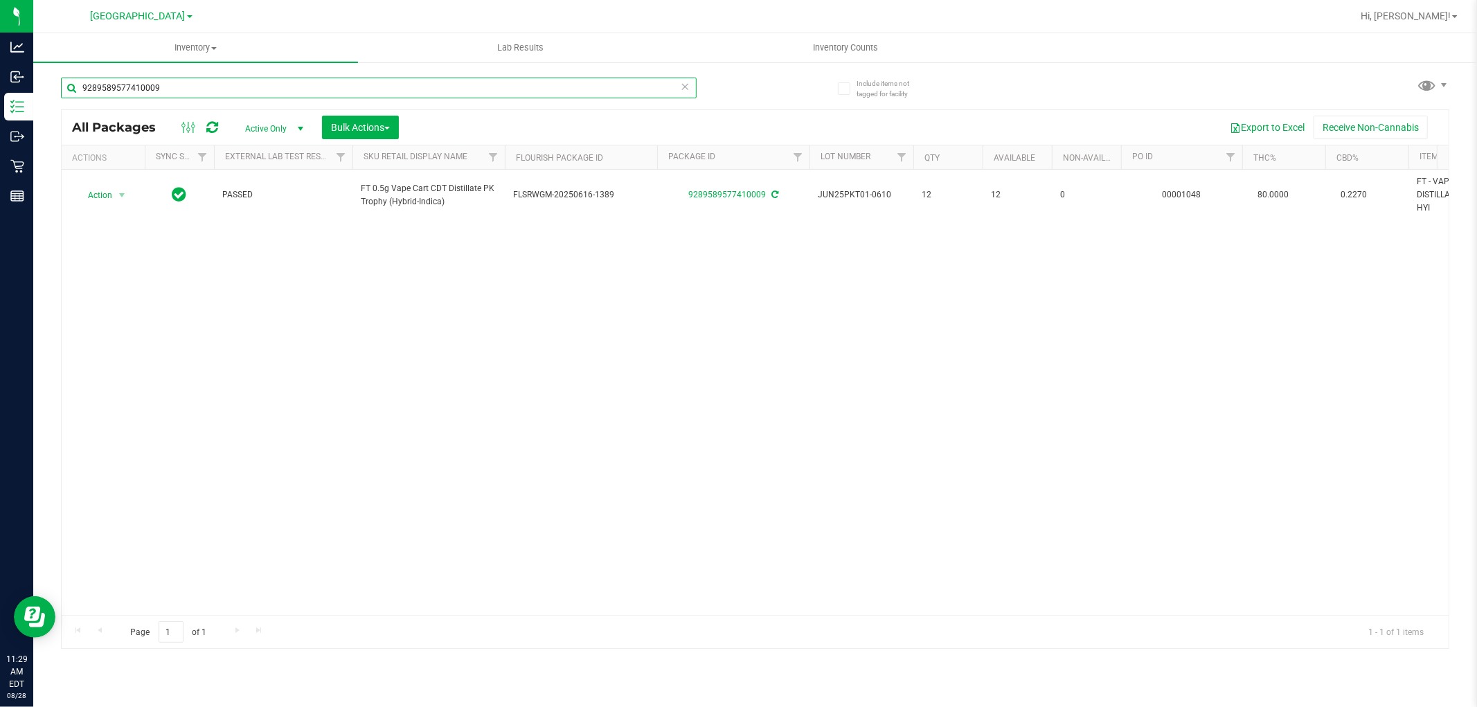
click at [285, 87] on input "9289589577410009" at bounding box center [379, 88] width 636 height 21
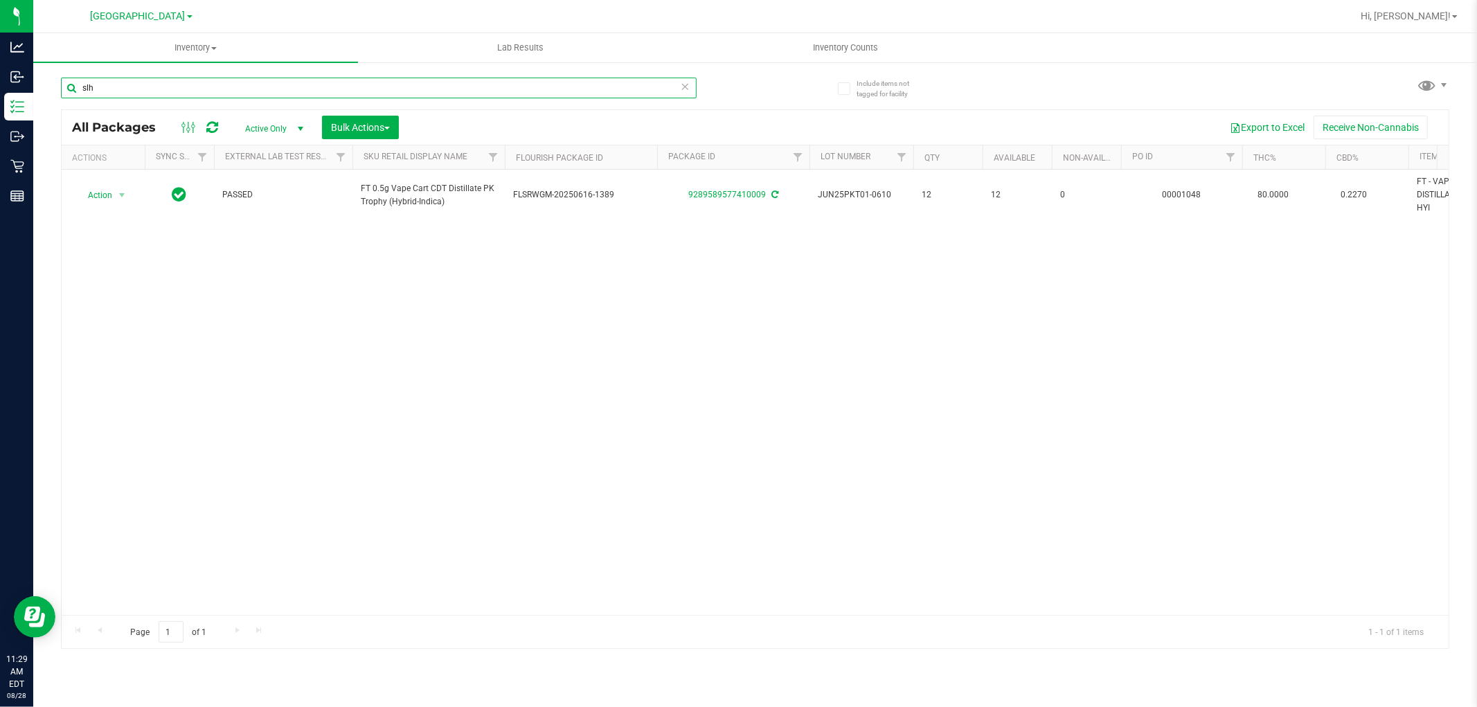
type input "slh"
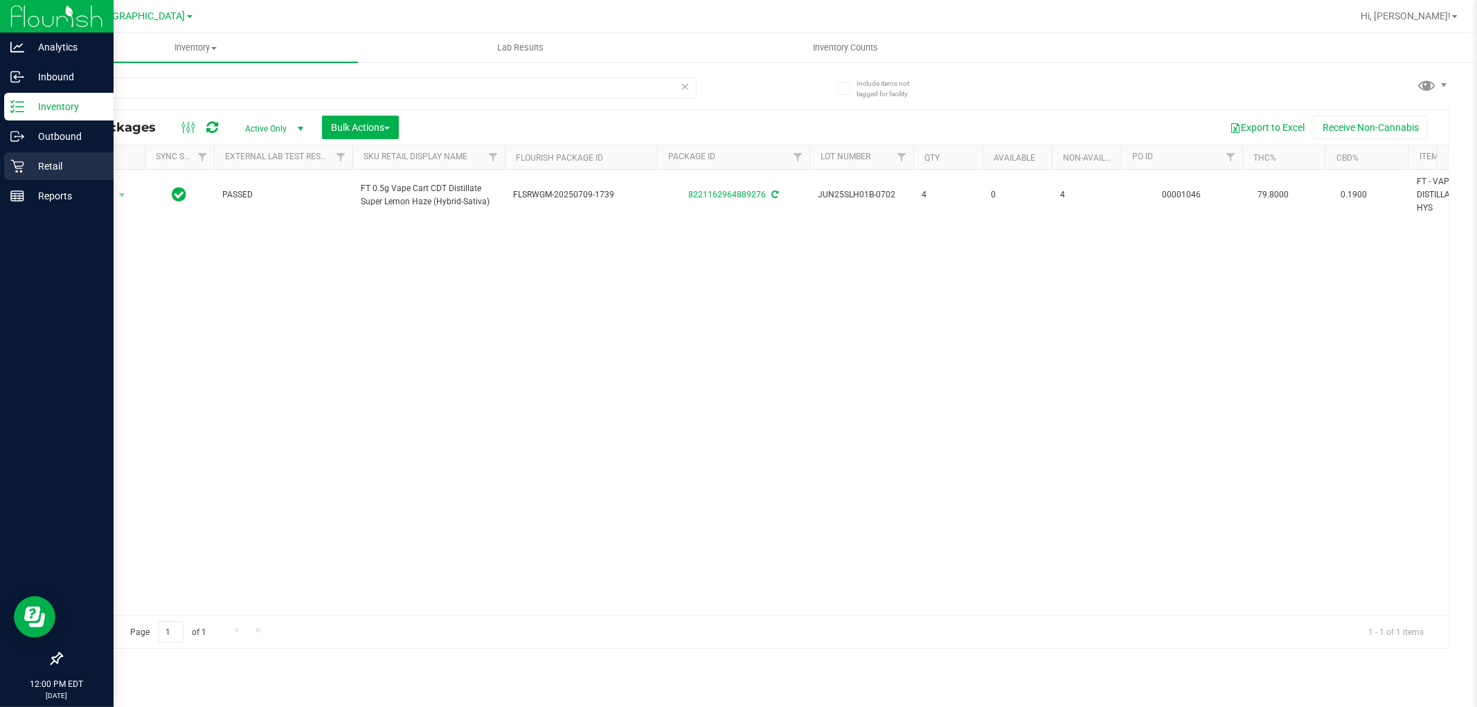
click at [12, 170] on icon at bounding box center [17, 166] width 14 height 14
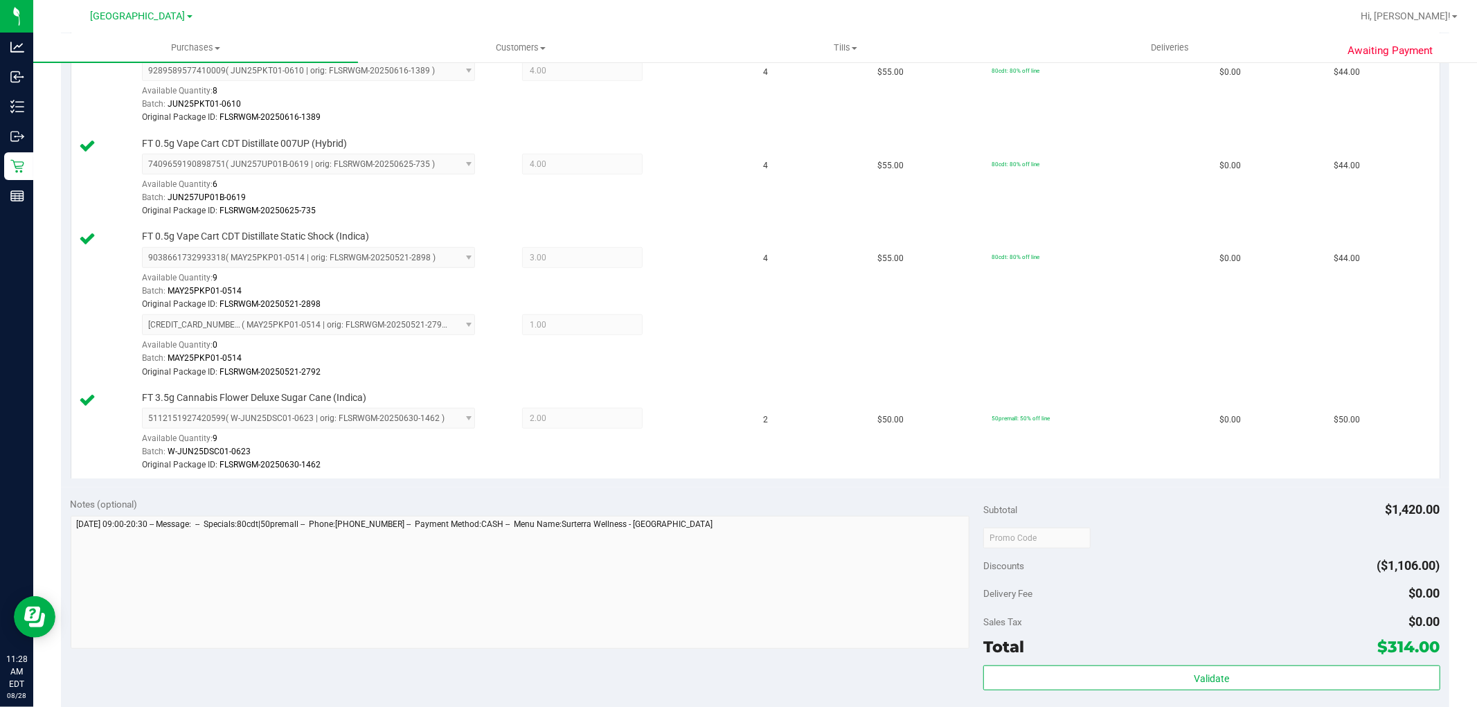
scroll to position [770, 0]
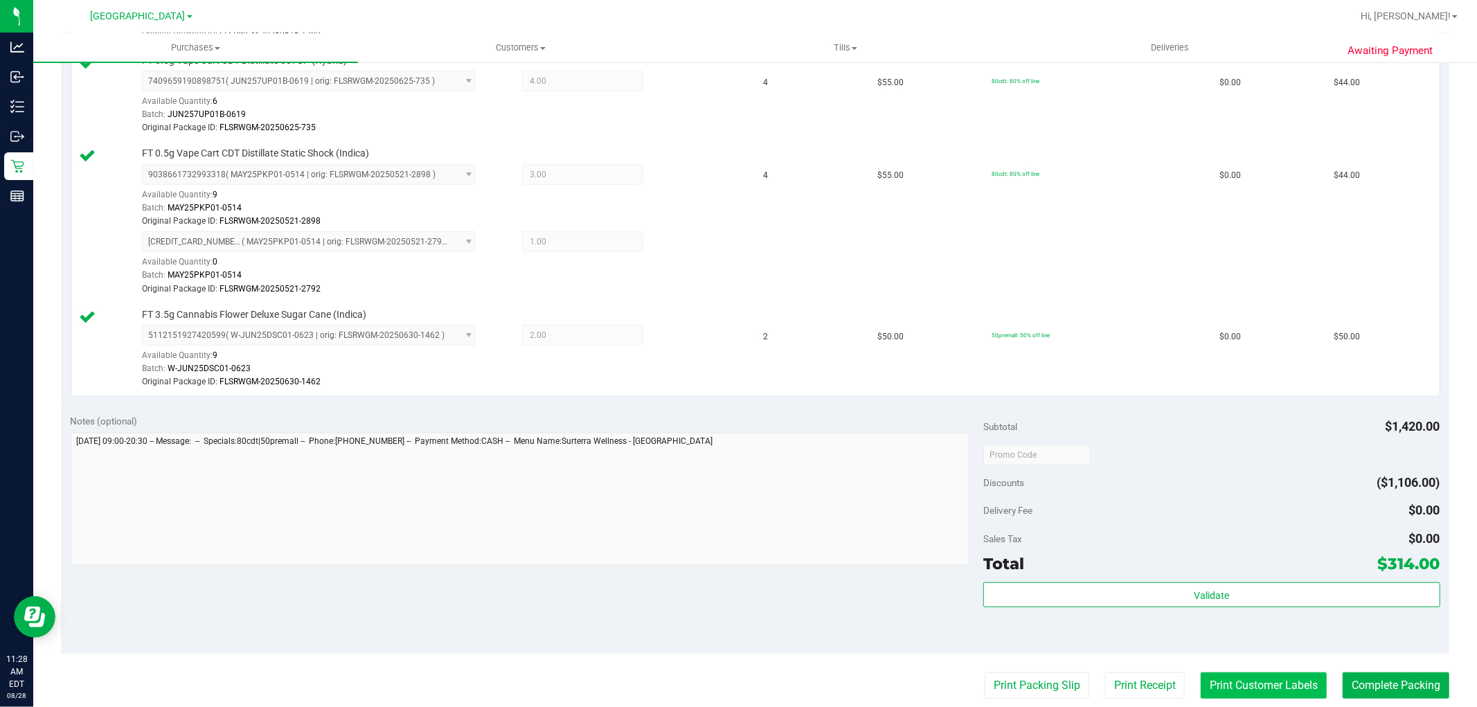
click at [1268, 684] on button "Print Customer Labels" at bounding box center [1264, 686] width 126 height 26
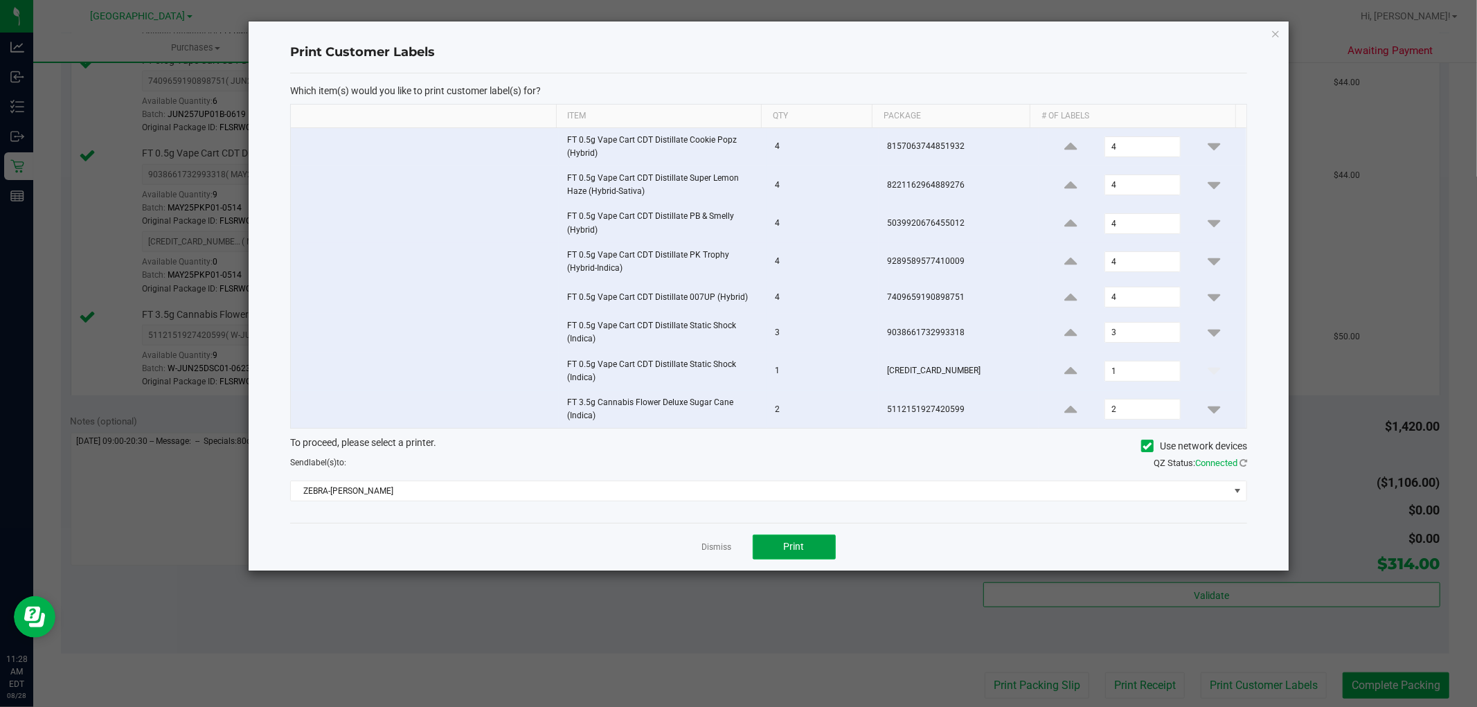
click at [822, 544] on button "Print" at bounding box center [794, 547] width 83 height 25
click at [725, 551] on link "Dismiss" at bounding box center [717, 548] width 30 height 12
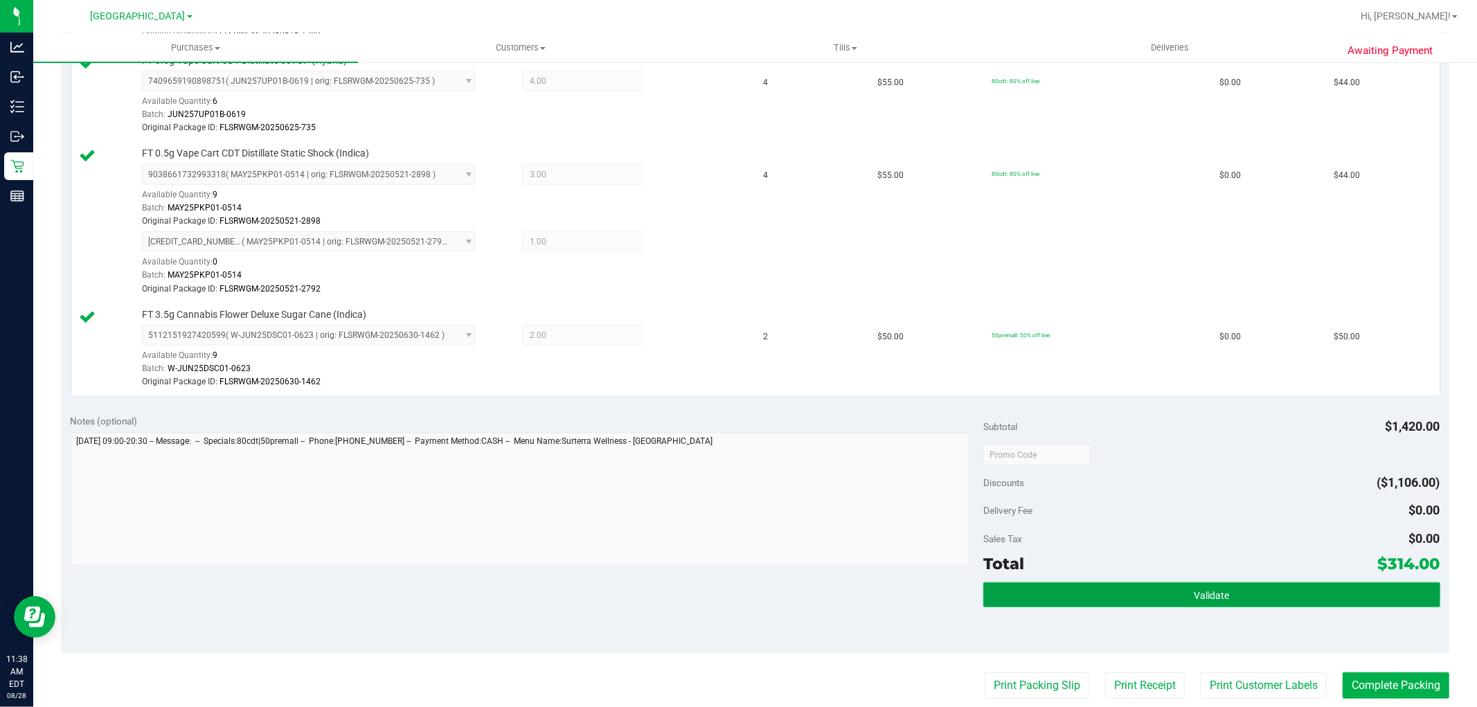
click at [1259, 597] on button "Validate" at bounding box center [1212, 595] width 456 height 25
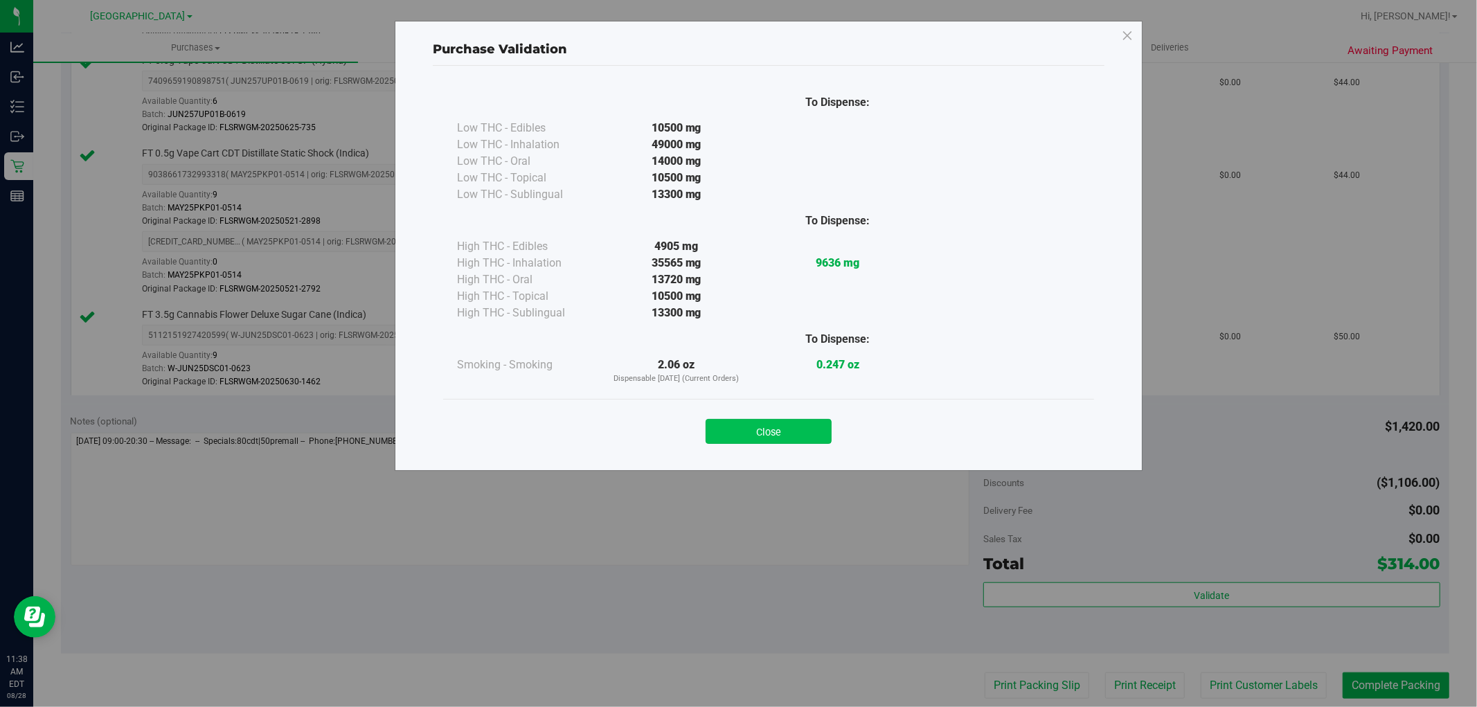
click at [755, 430] on button "Close" at bounding box center [769, 431] width 126 height 25
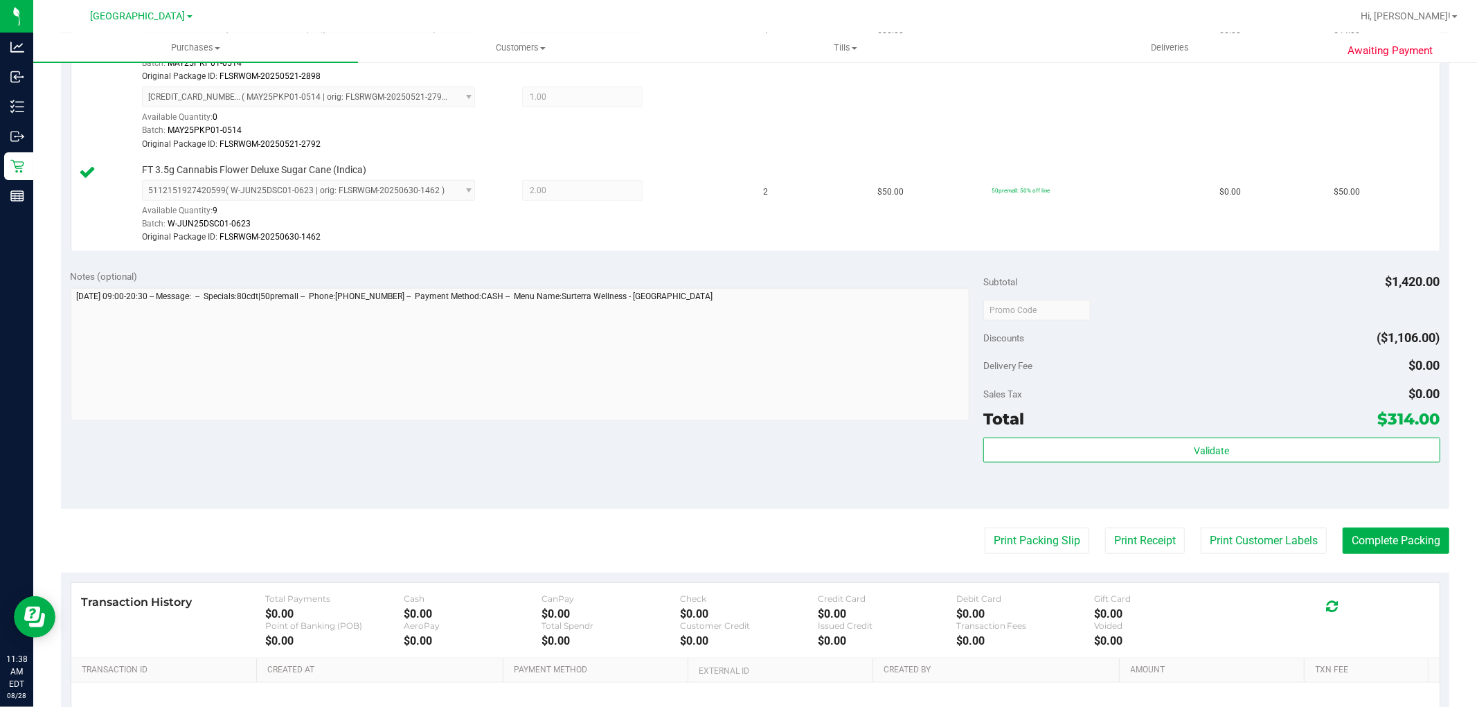
scroll to position [1069, 0]
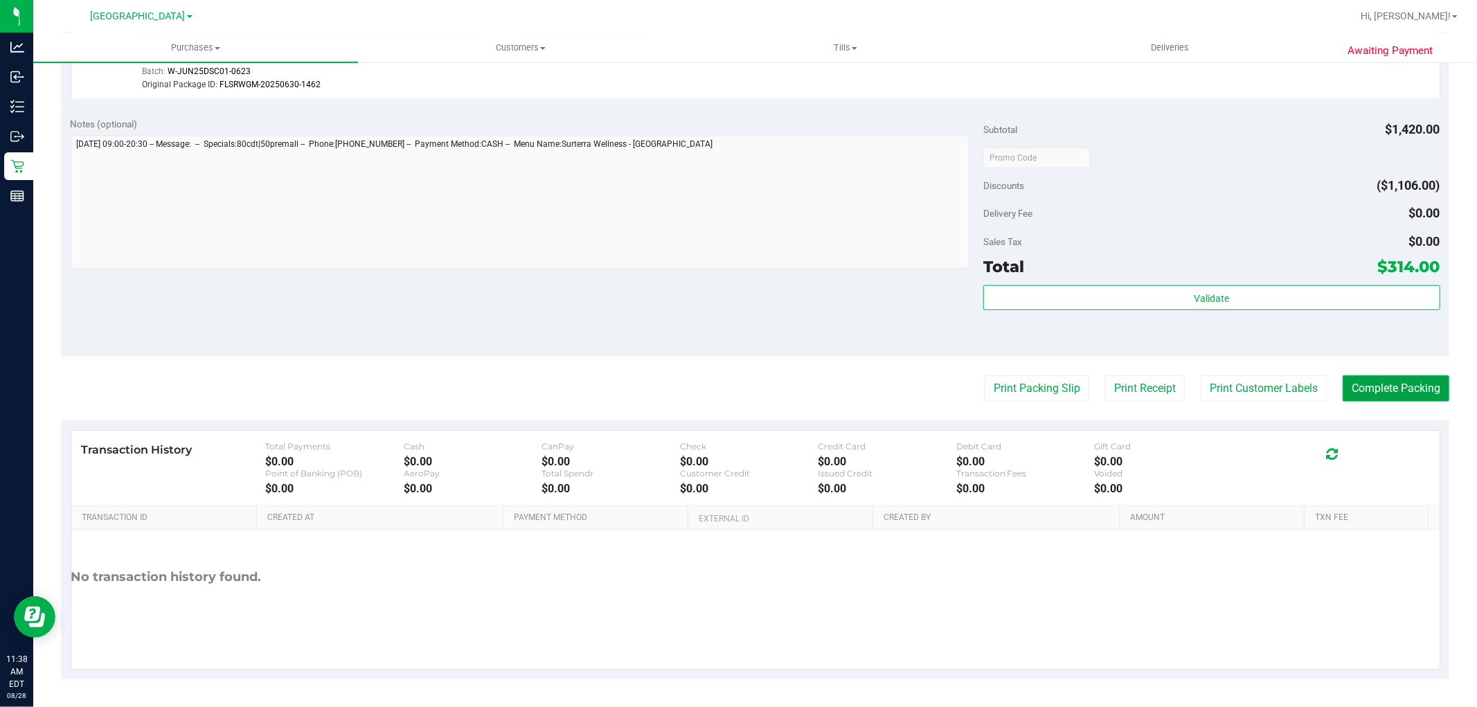
click at [1432, 390] on button "Complete Packing" at bounding box center [1396, 388] width 107 height 26
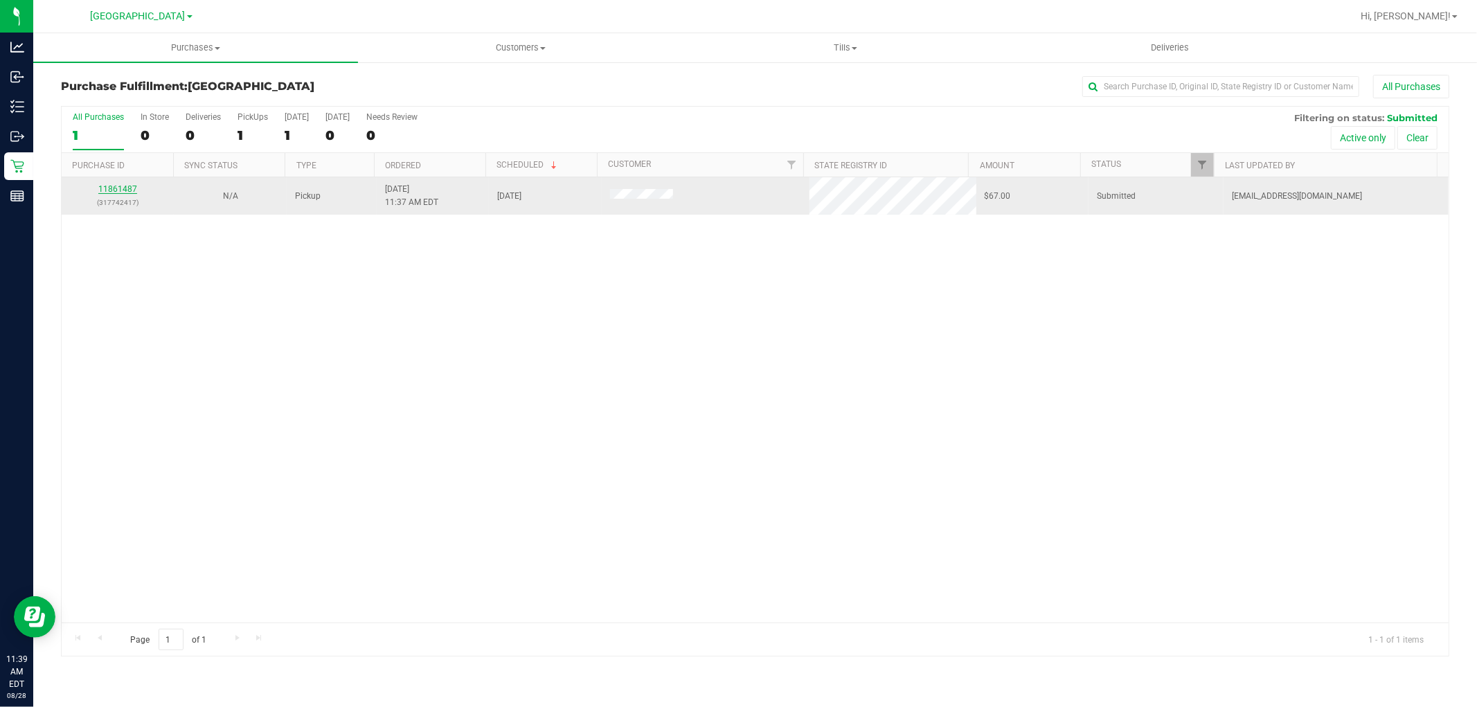
click at [112, 190] on link "11861487" at bounding box center [117, 189] width 39 height 10
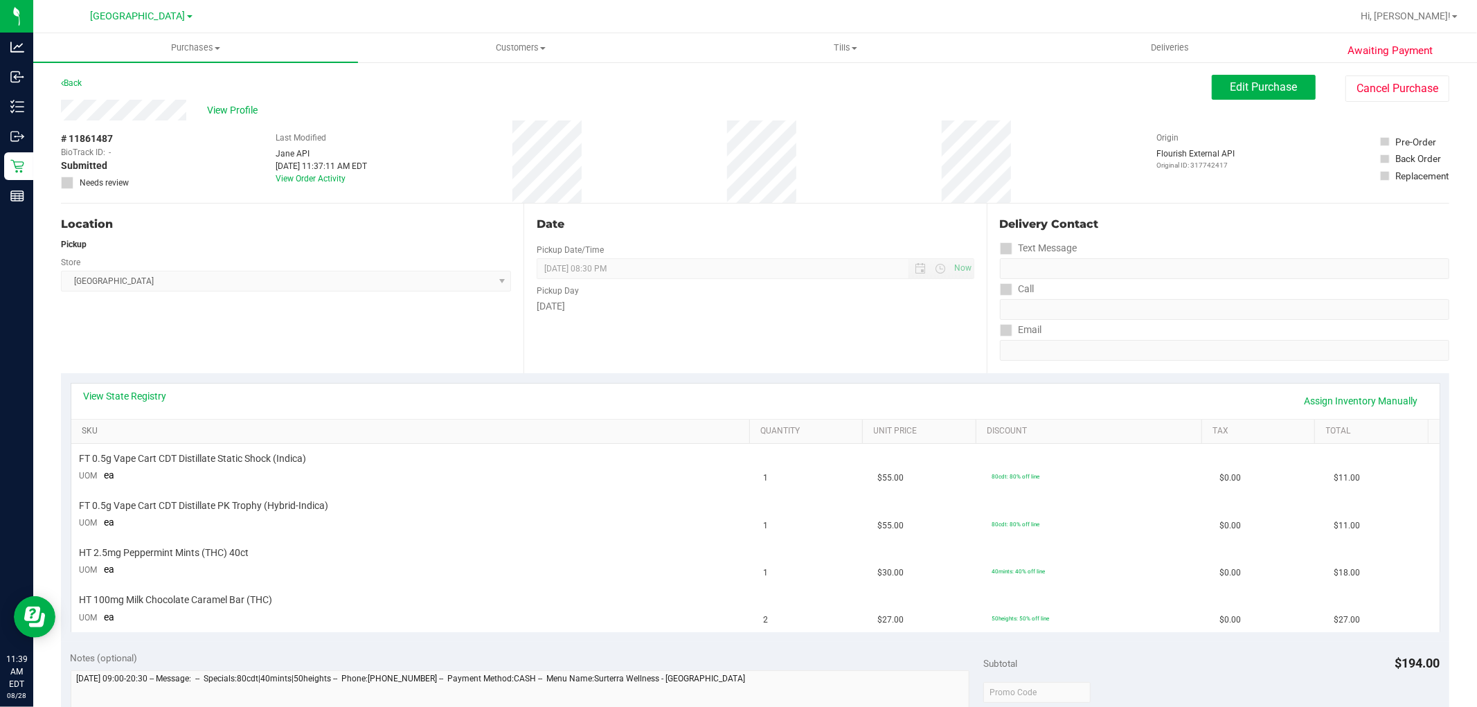
click at [261, 436] on link "SKU" at bounding box center [413, 431] width 663 height 11
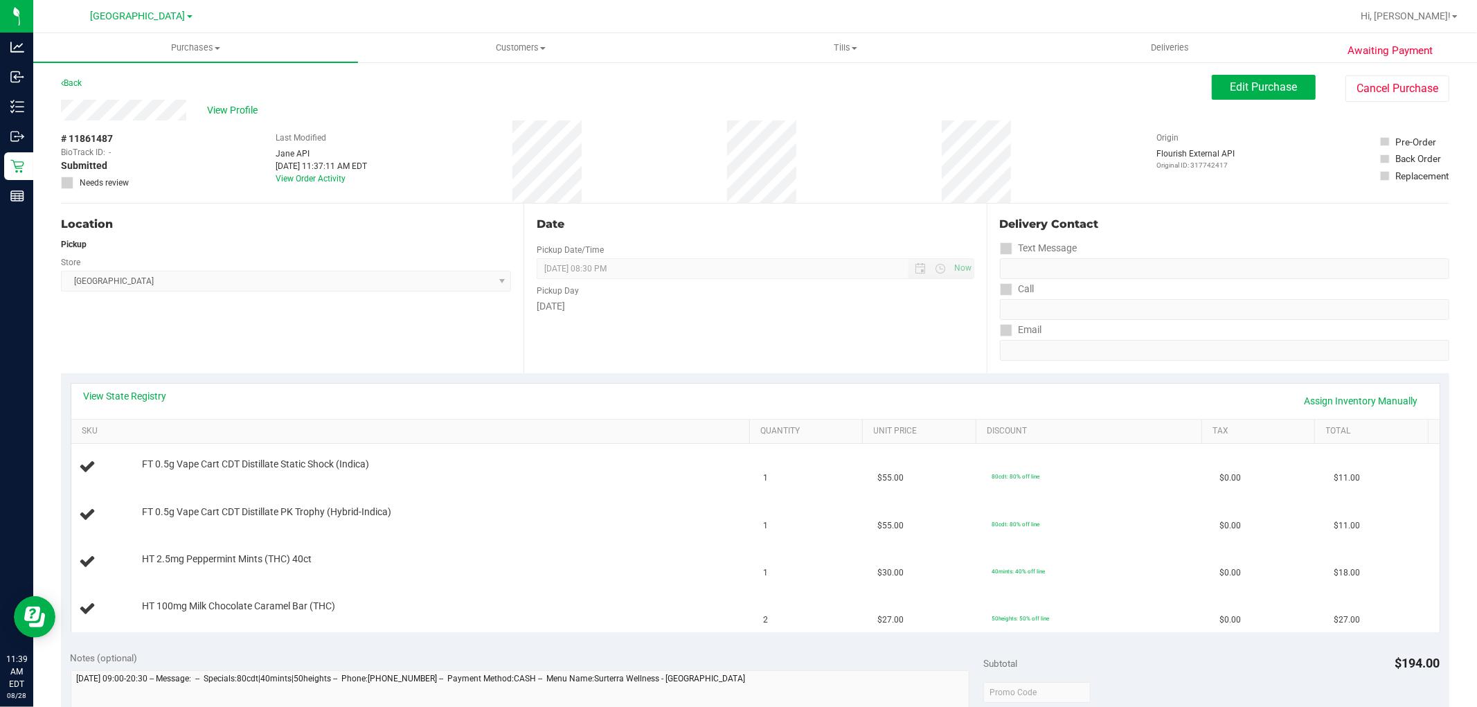
click at [225, 438] on th "SKU" at bounding box center [410, 432] width 679 height 25
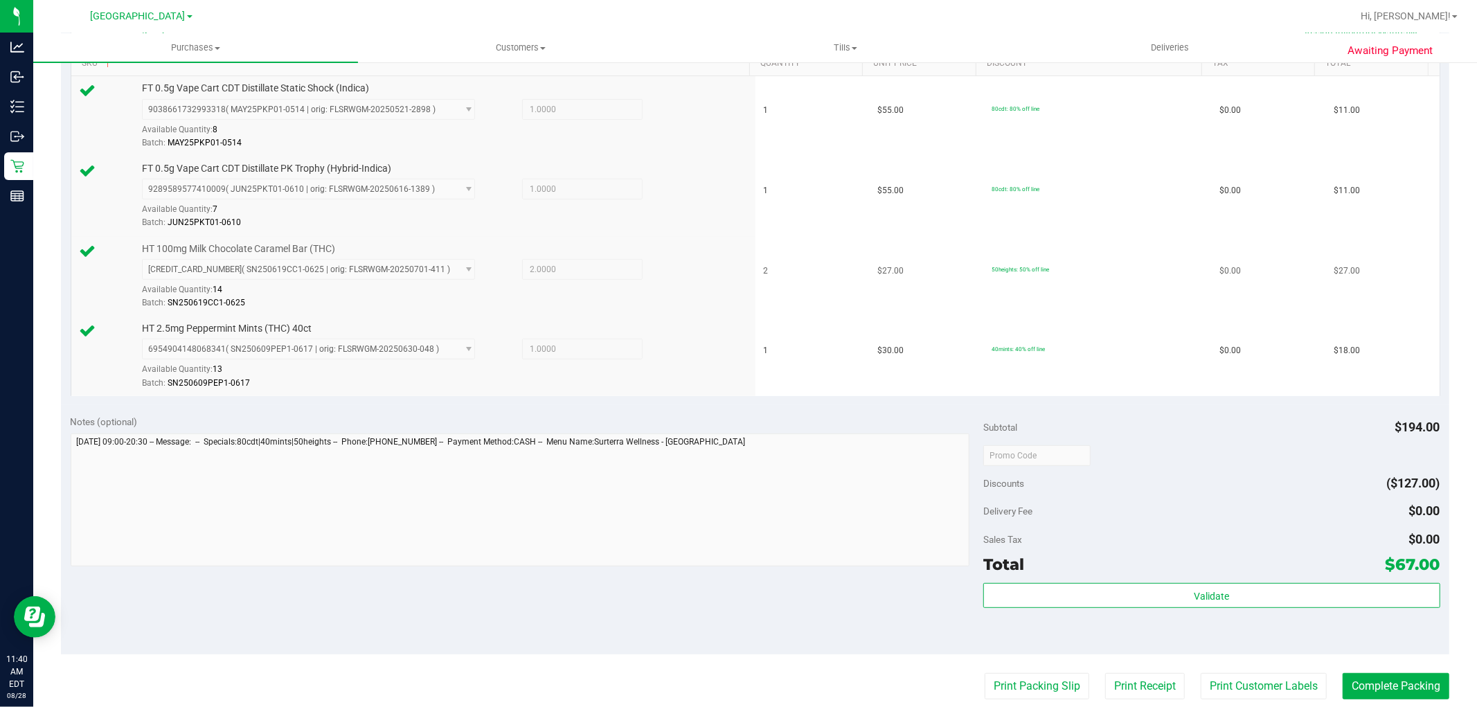
scroll to position [384, 0]
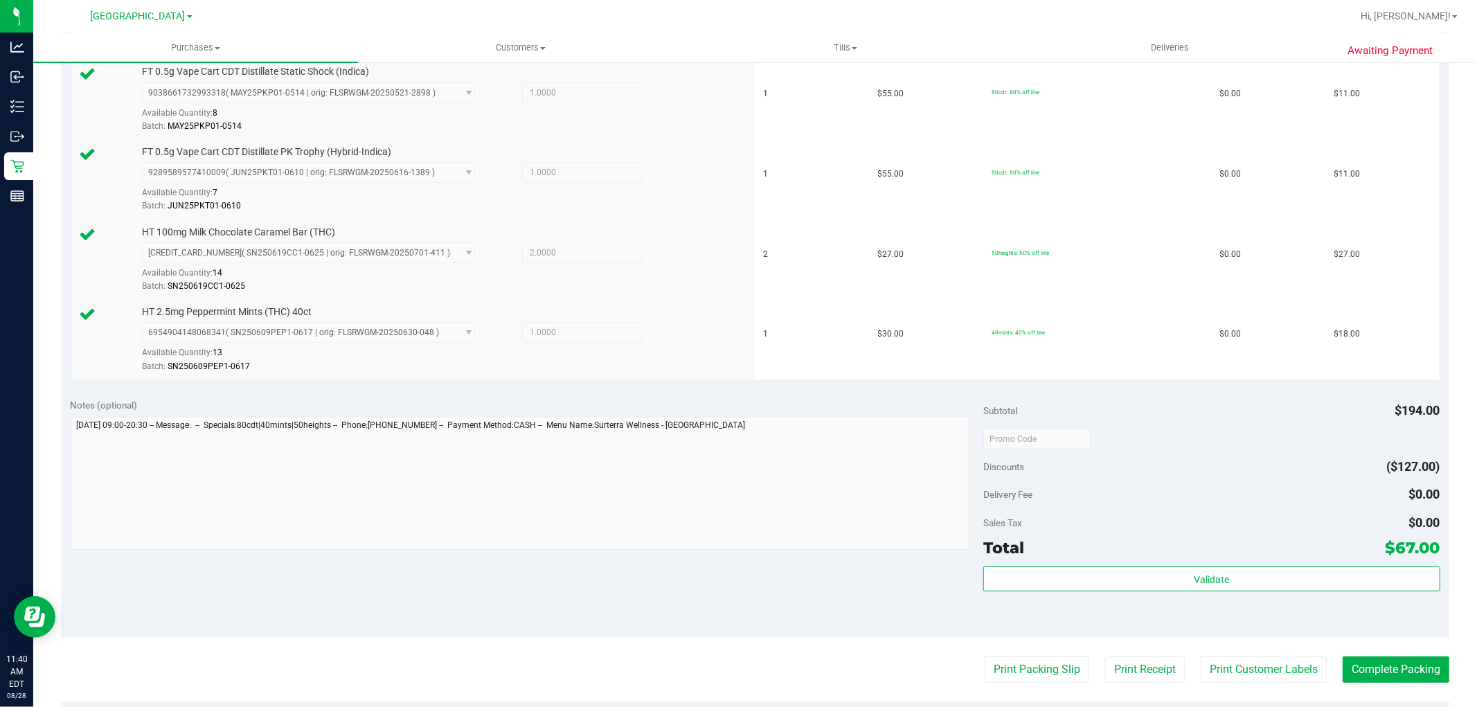
click at [1063, 592] on div "Validate" at bounding box center [1212, 580] width 456 height 26
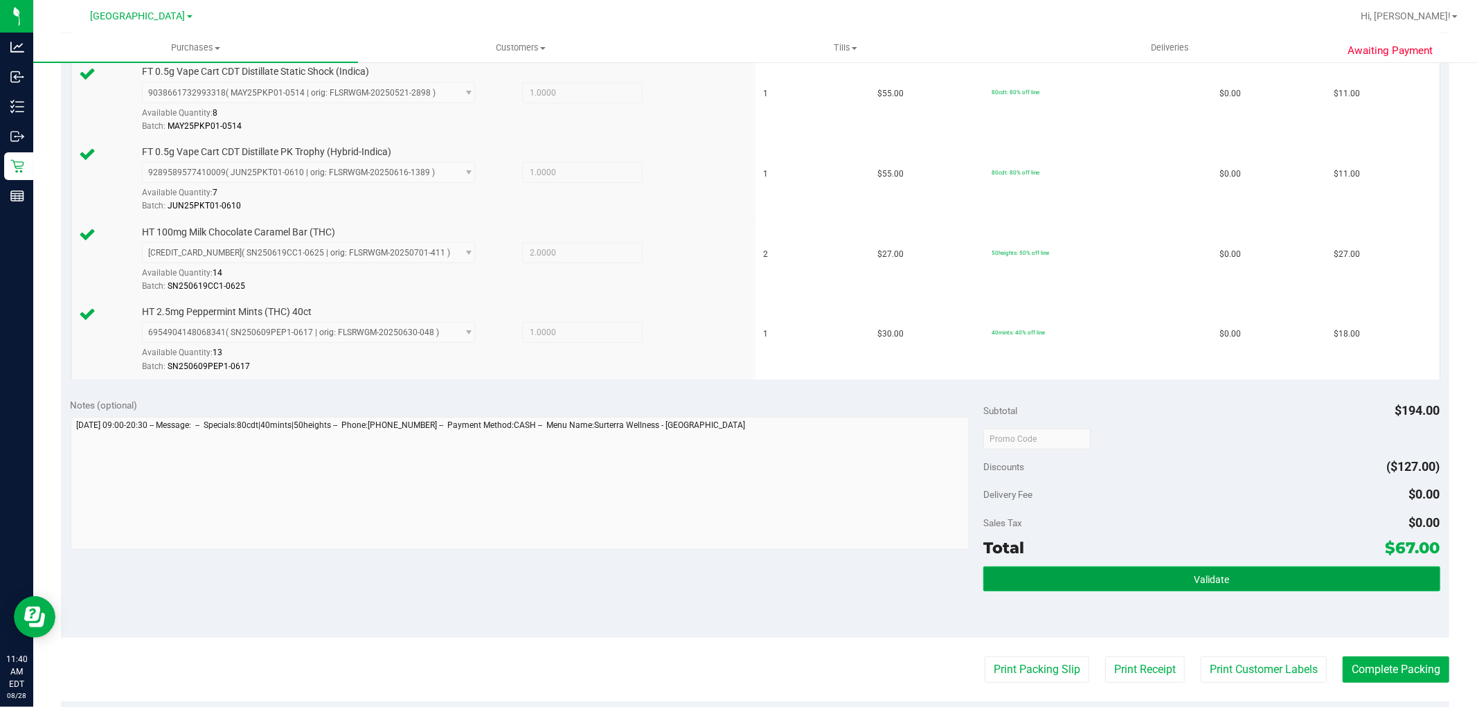
click at [1065, 585] on button "Validate" at bounding box center [1212, 579] width 456 height 25
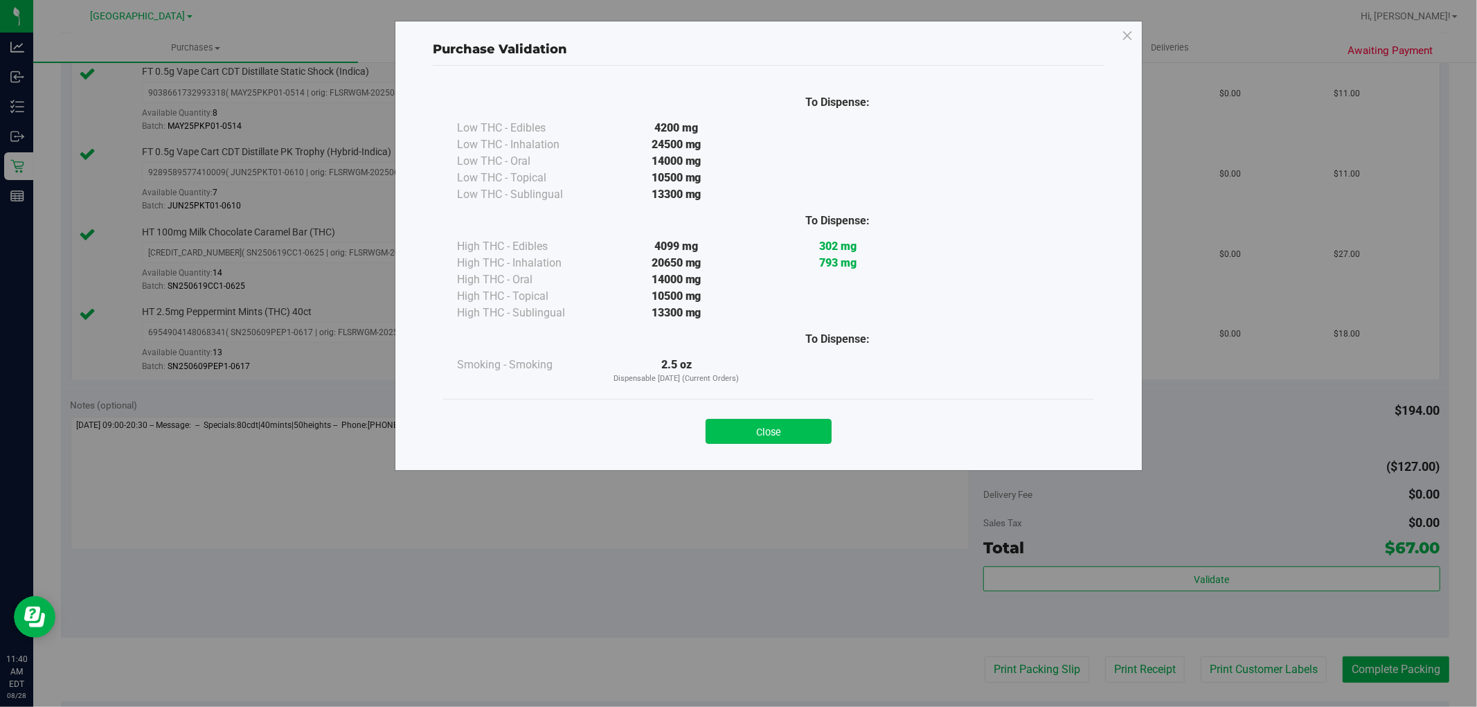
click at [784, 441] on button "Close" at bounding box center [769, 431] width 126 height 25
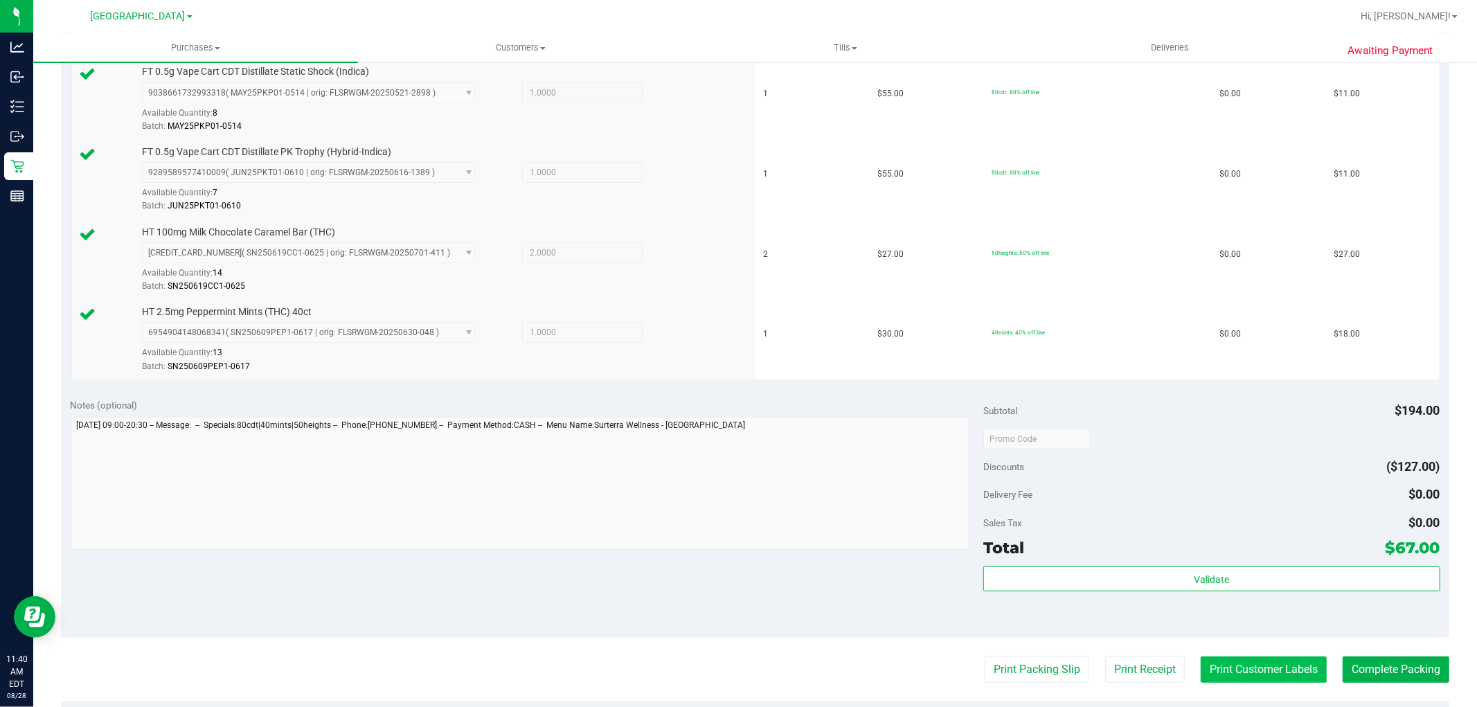
click at [1214, 661] on button "Print Customer Labels" at bounding box center [1264, 670] width 126 height 26
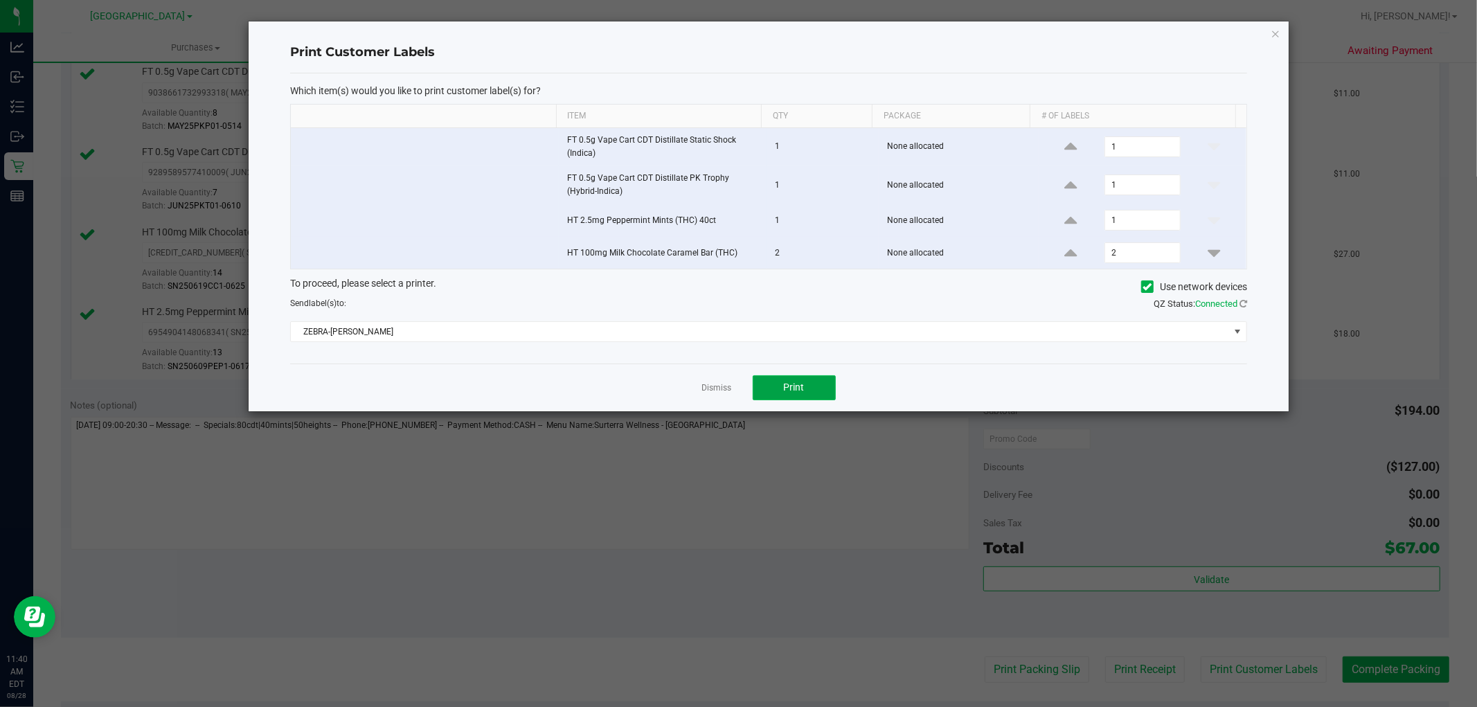
click at [799, 378] on button "Print" at bounding box center [794, 387] width 83 height 25
click at [724, 389] on link "Dismiss" at bounding box center [717, 388] width 30 height 12
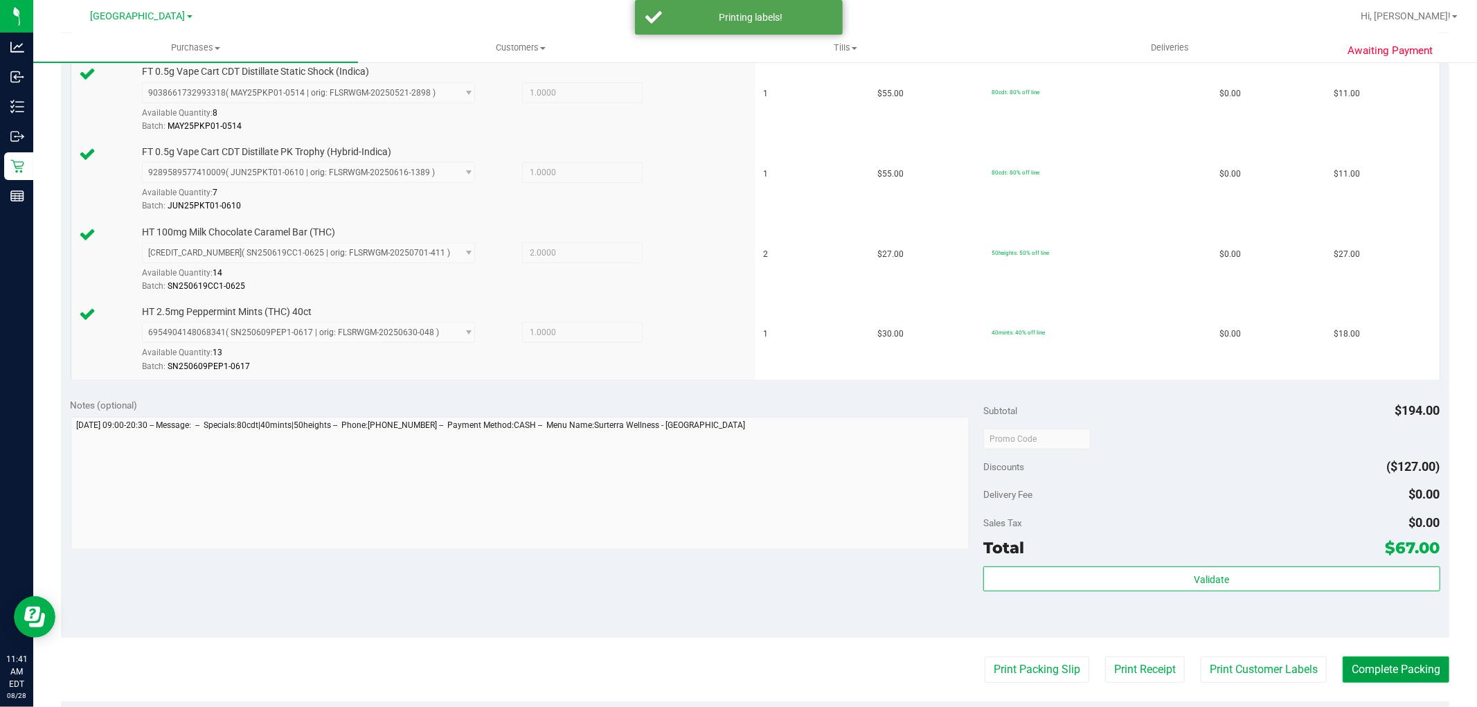
click at [1394, 661] on button "Complete Packing" at bounding box center [1396, 670] width 107 height 26
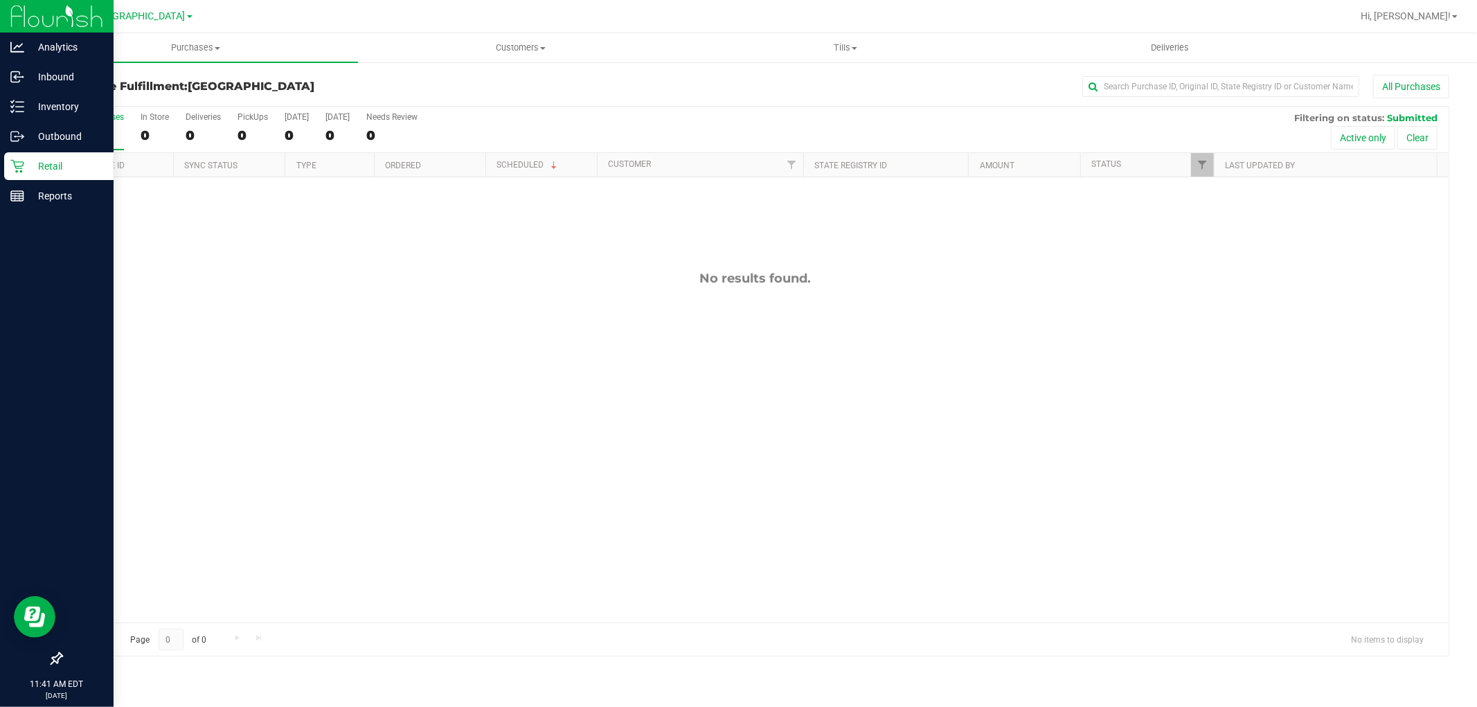
click at [33, 163] on p "Retail" at bounding box center [65, 166] width 83 height 17
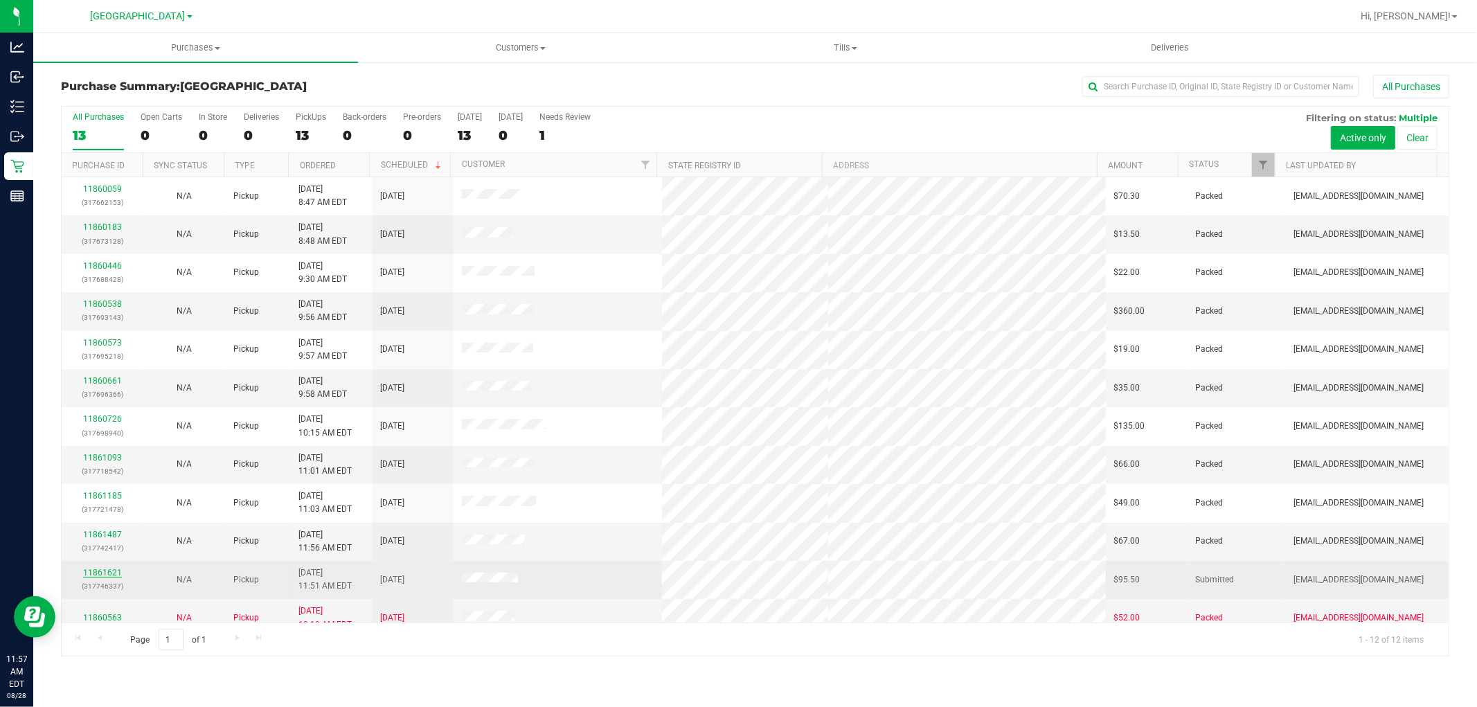
click at [114, 576] on link "11861621" at bounding box center [102, 573] width 39 height 10
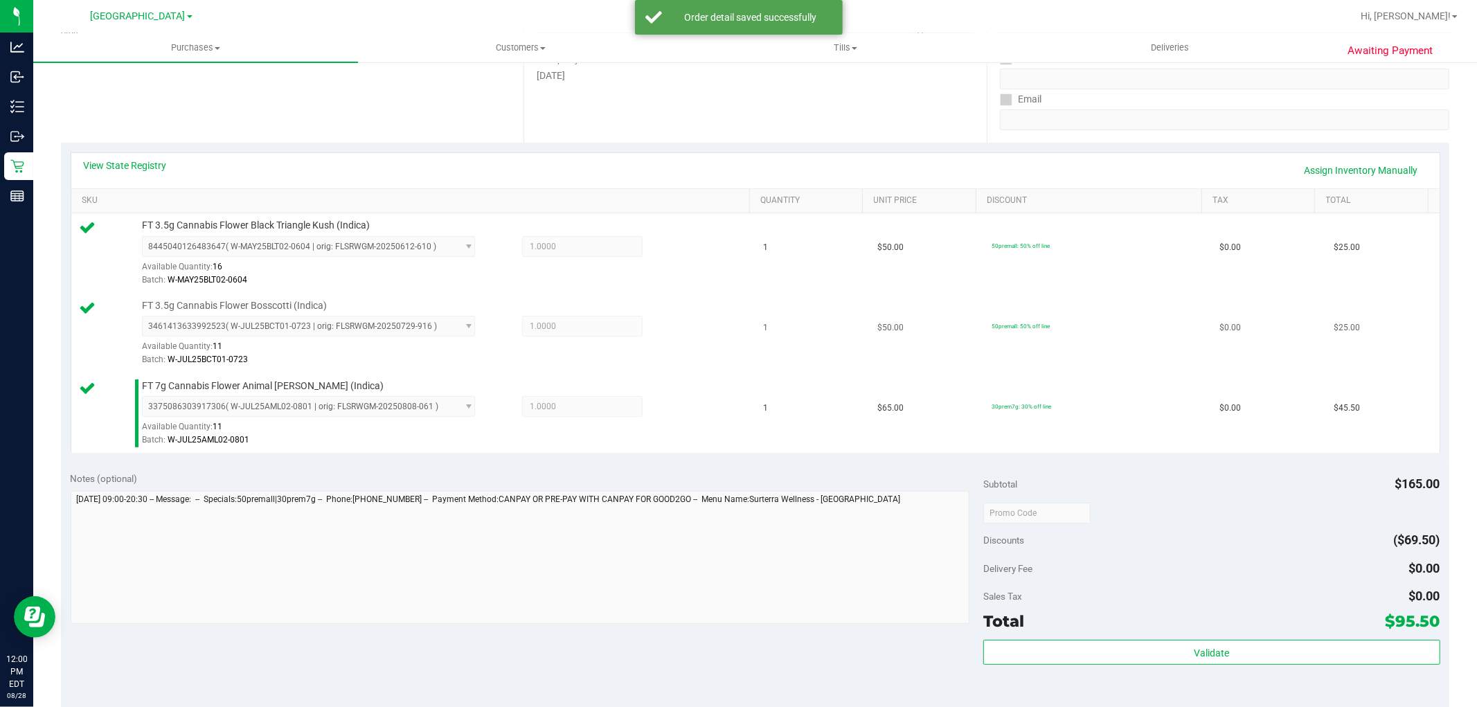
scroll to position [461, 0]
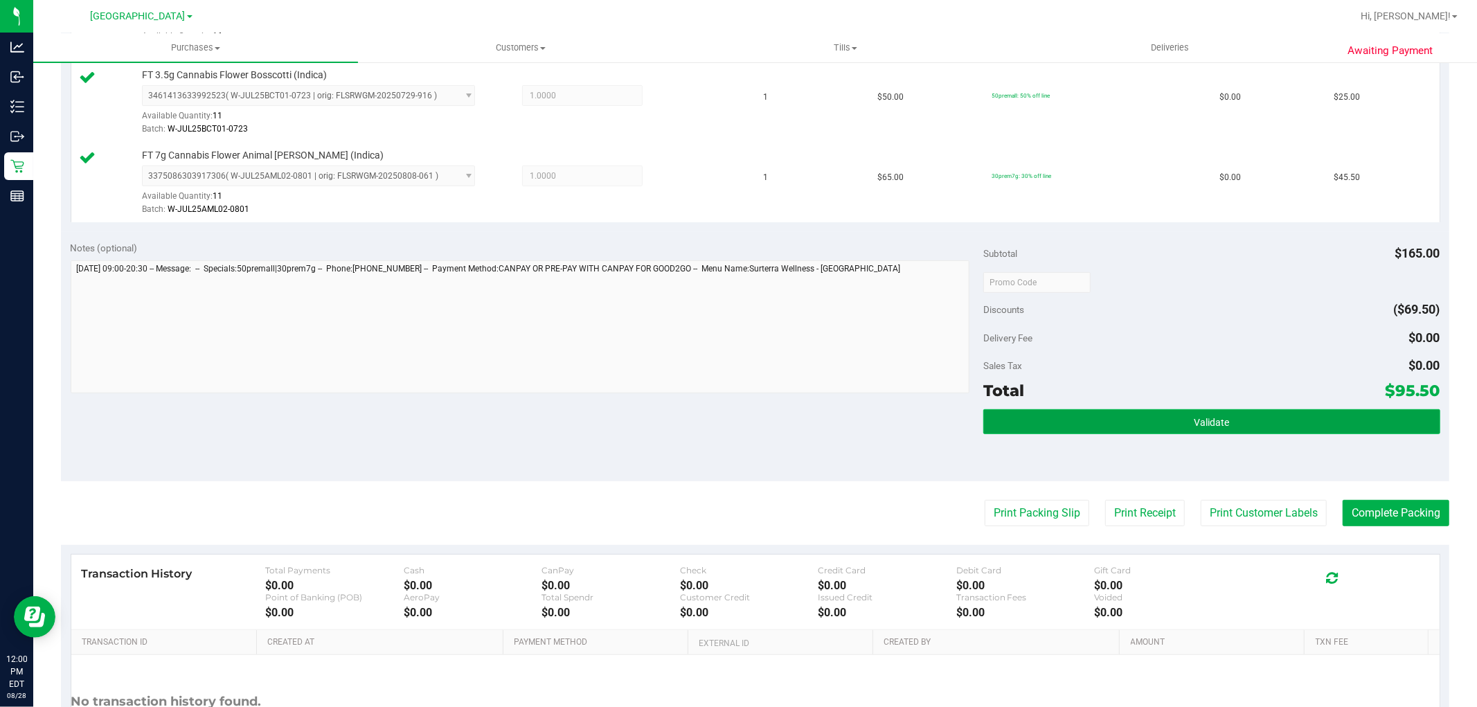
click at [1148, 420] on button "Validate" at bounding box center [1212, 421] width 456 height 25
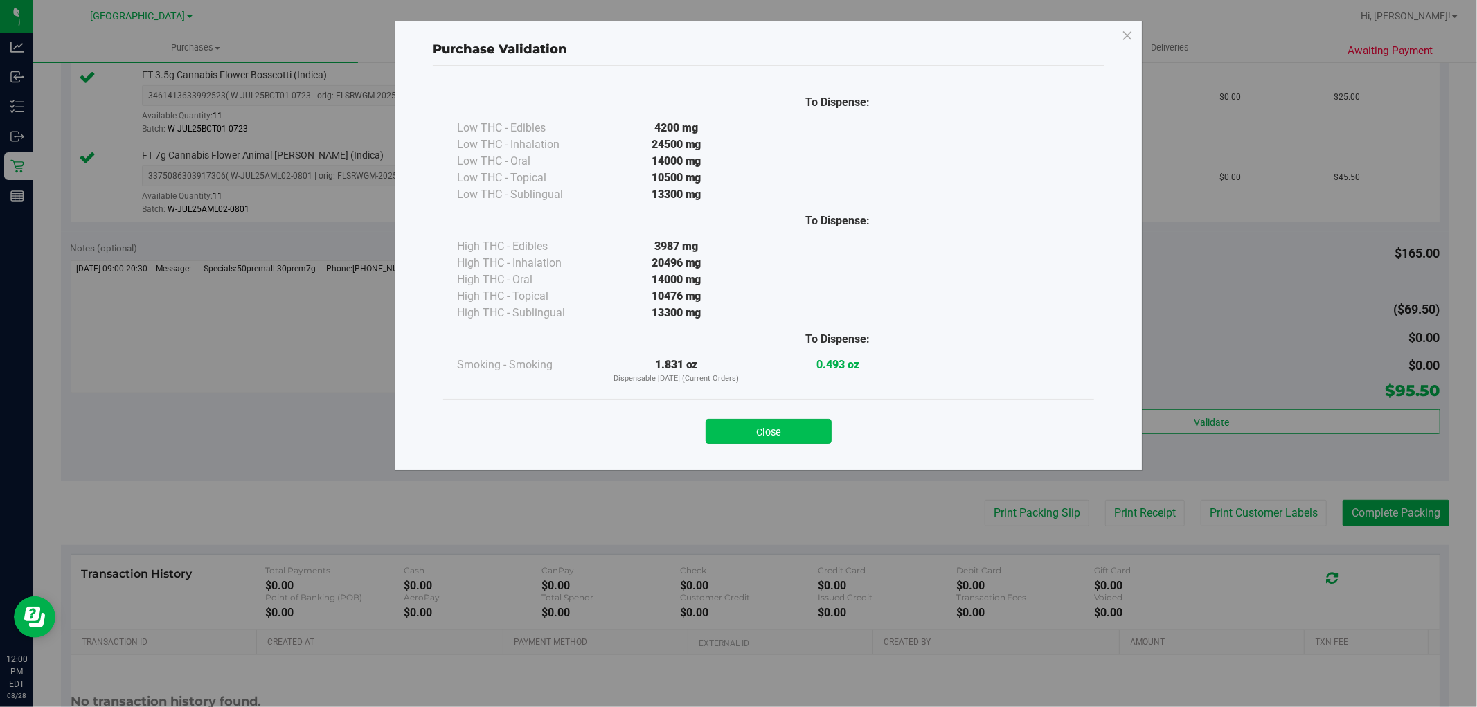
click at [800, 432] on button "Close" at bounding box center [769, 431] width 126 height 25
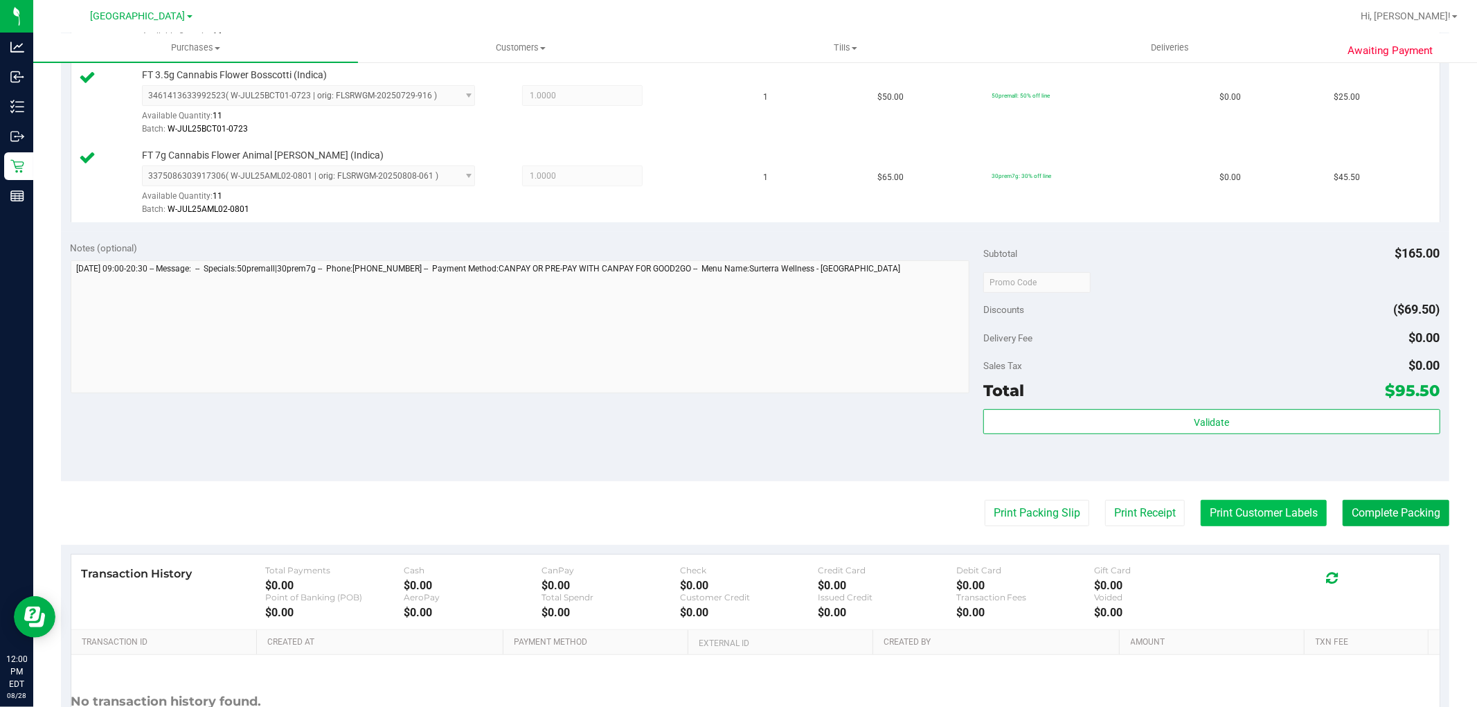
click at [1278, 501] on button "Print Customer Labels" at bounding box center [1264, 513] width 126 height 26
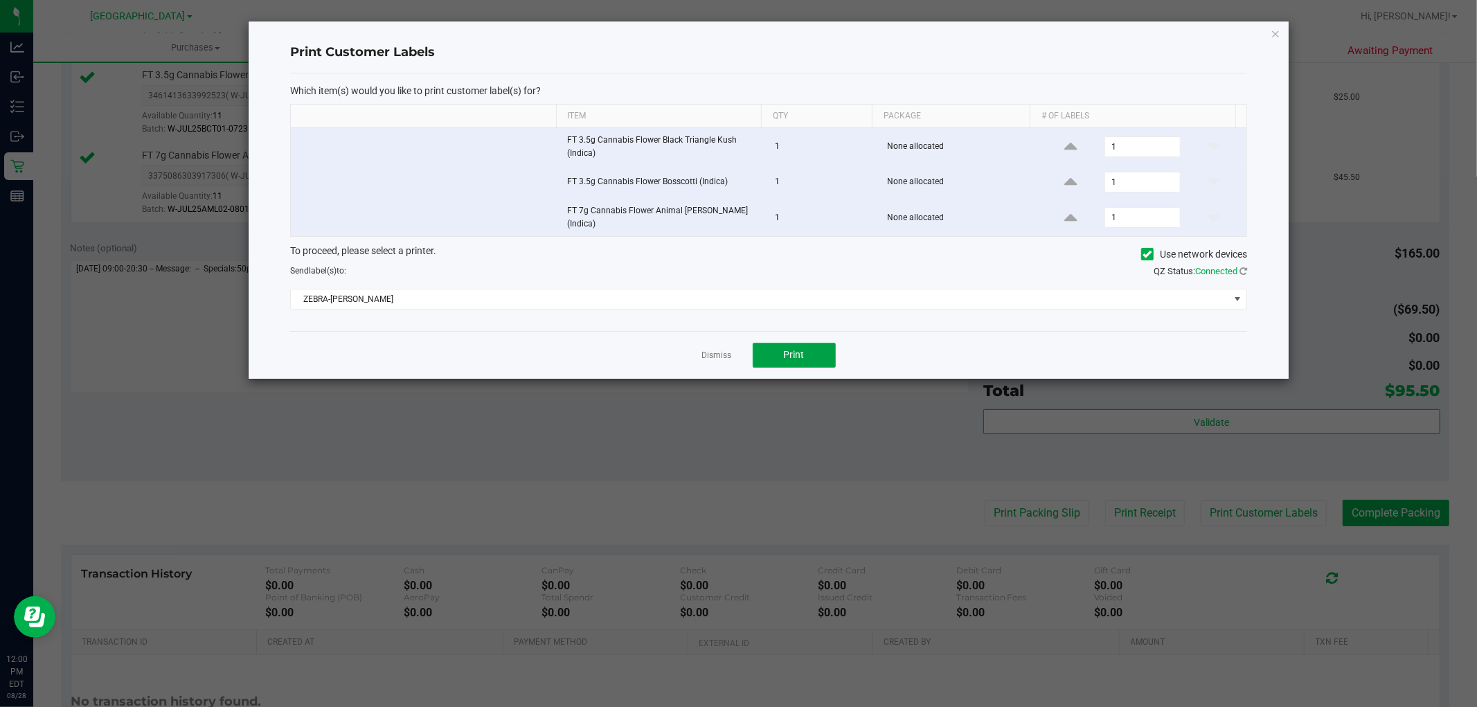
click at [814, 358] on button "Print" at bounding box center [794, 355] width 83 height 25
click at [723, 350] on link "Dismiss" at bounding box center [717, 356] width 30 height 12
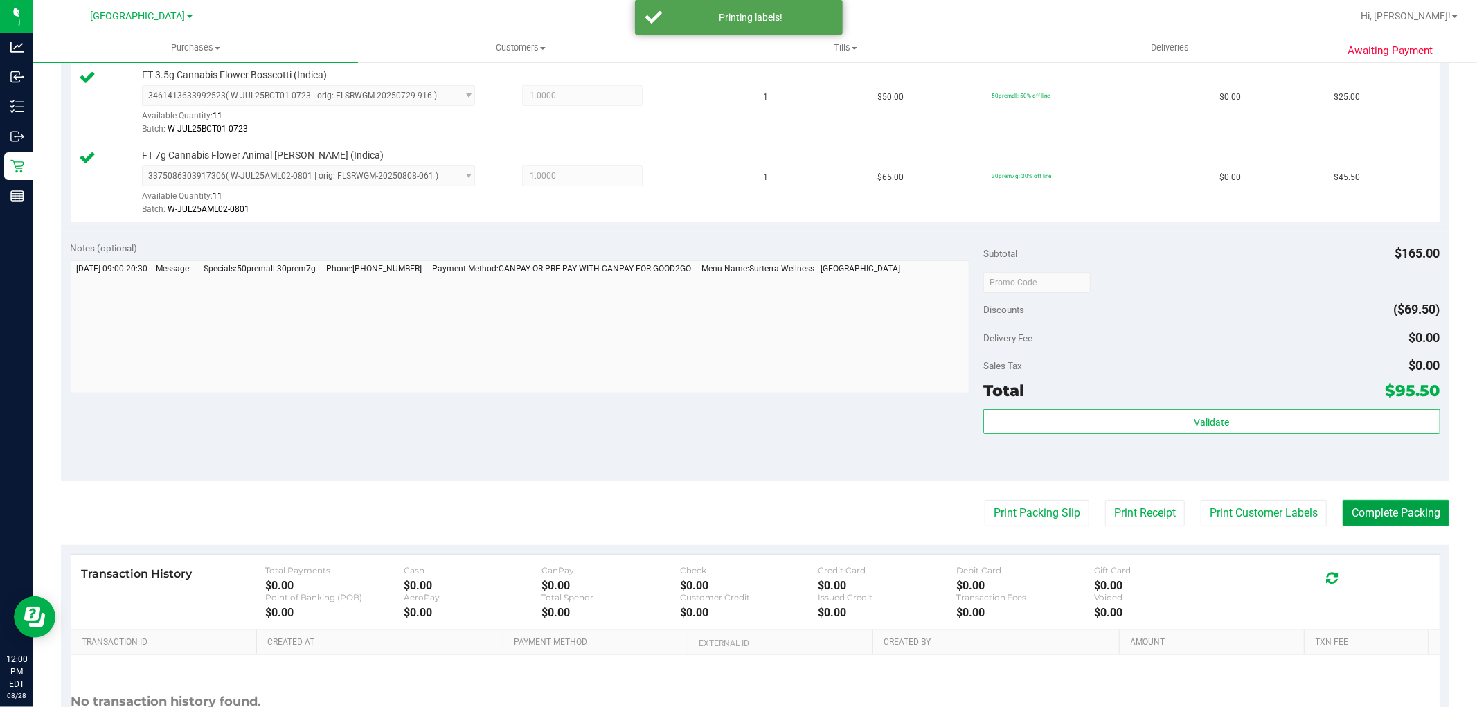
click at [1421, 506] on button "Complete Packing" at bounding box center [1396, 513] width 107 height 26
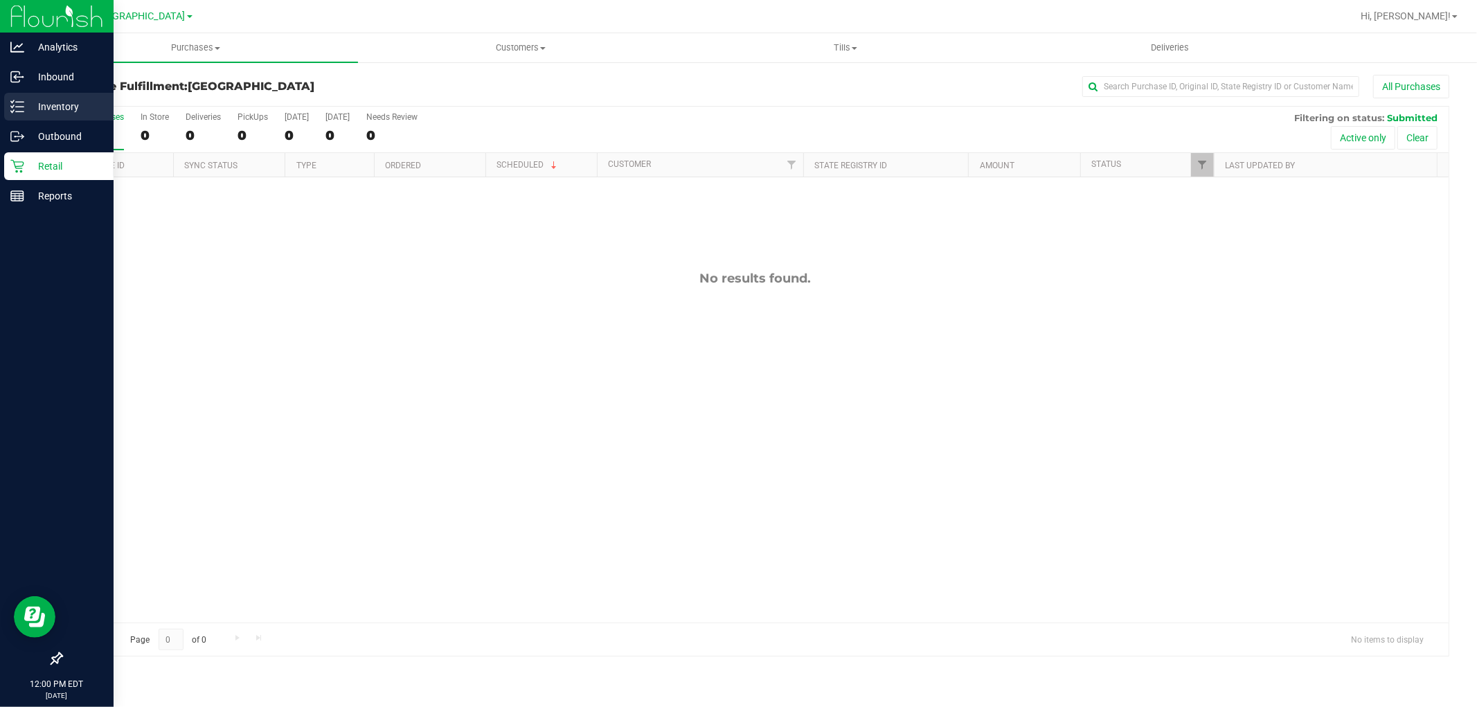
click at [21, 98] on div "Inventory" at bounding box center [58, 107] width 109 height 28
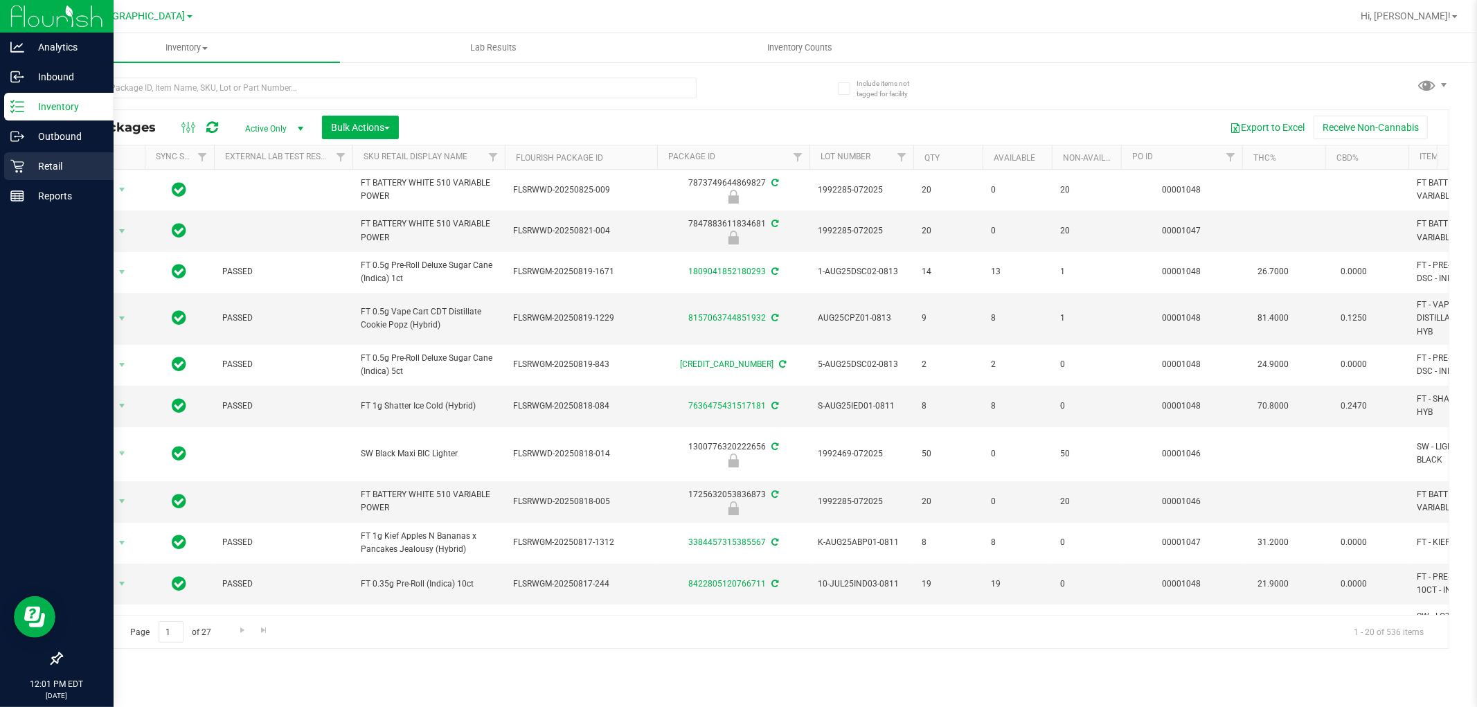
click at [46, 169] on p "Retail" at bounding box center [65, 166] width 83 height 17
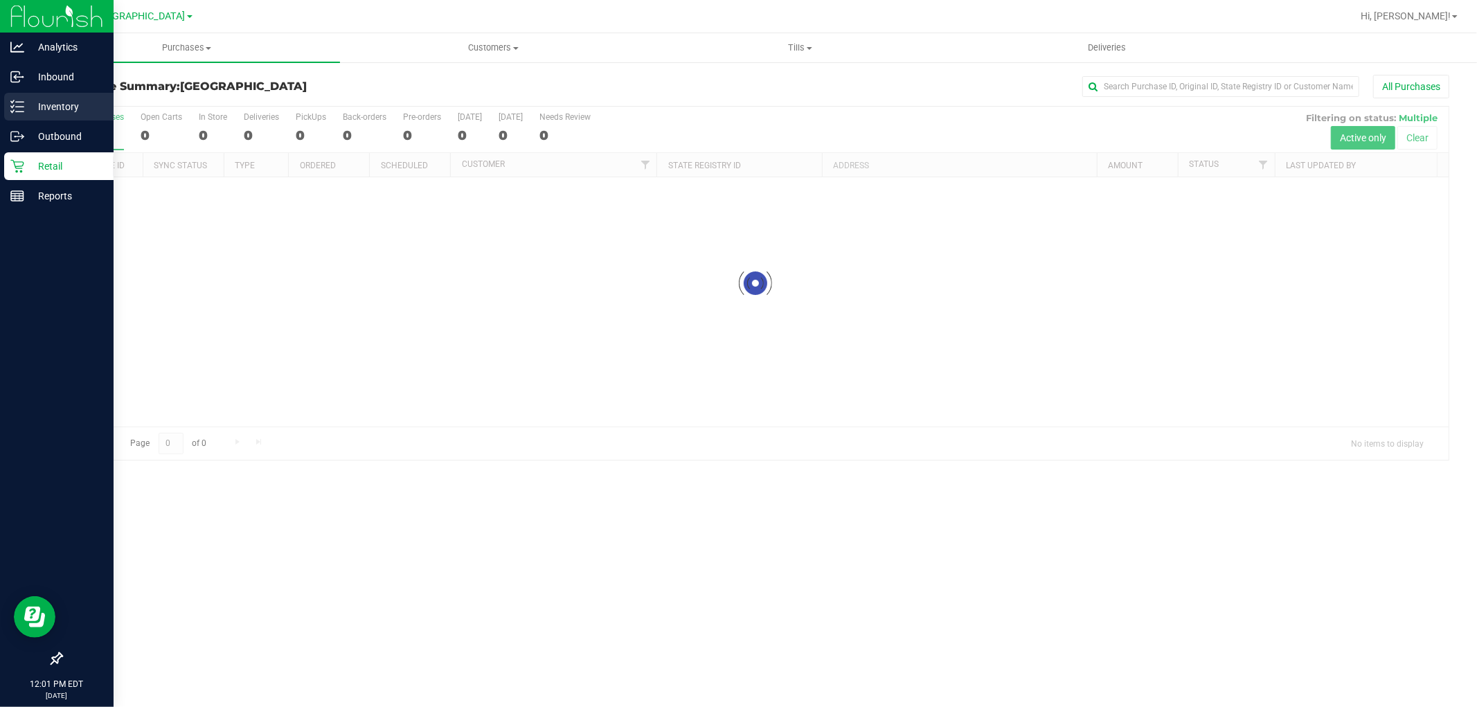
click at [96, 102] on p "Inventory" at bounding box center [65, 106] width 83 height 17
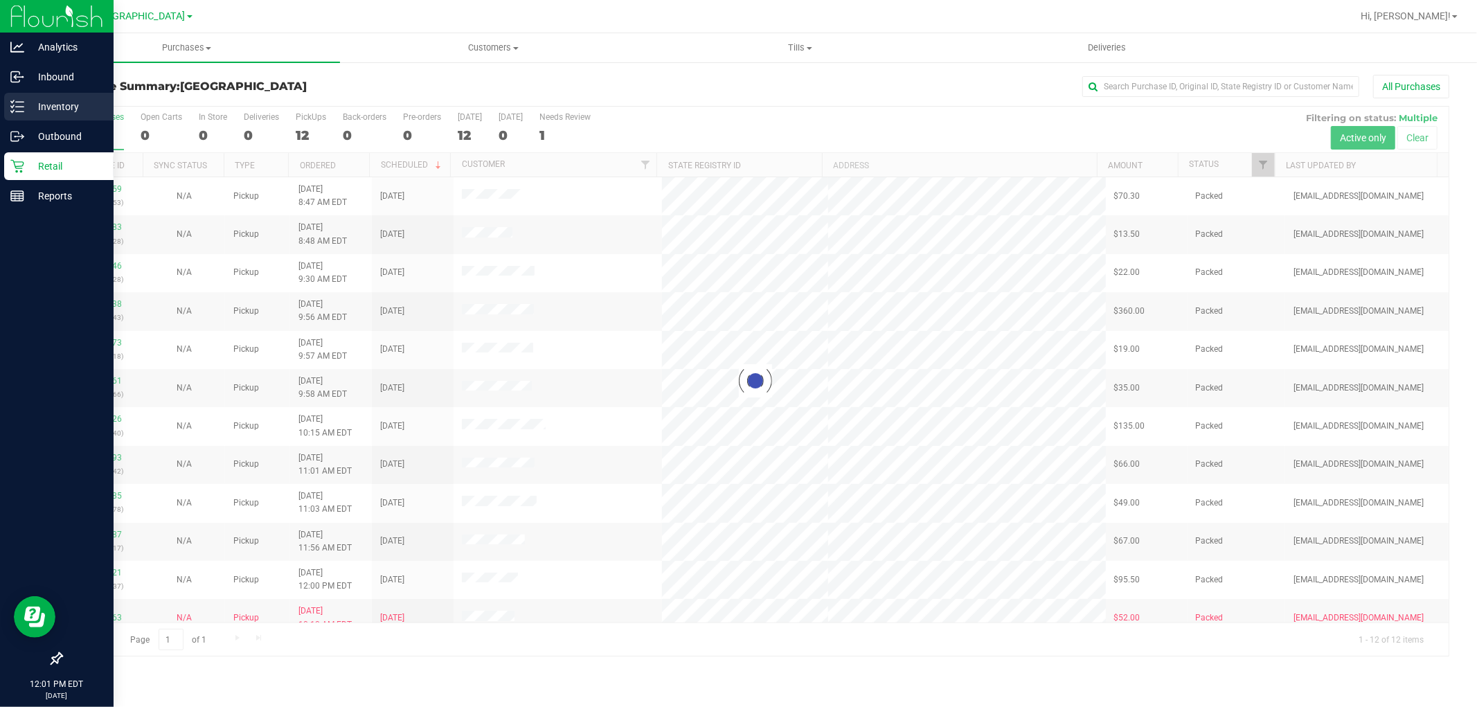
click at [50, 104] on p "Inventory" at bounding box center [65, 106] width 83 height 17
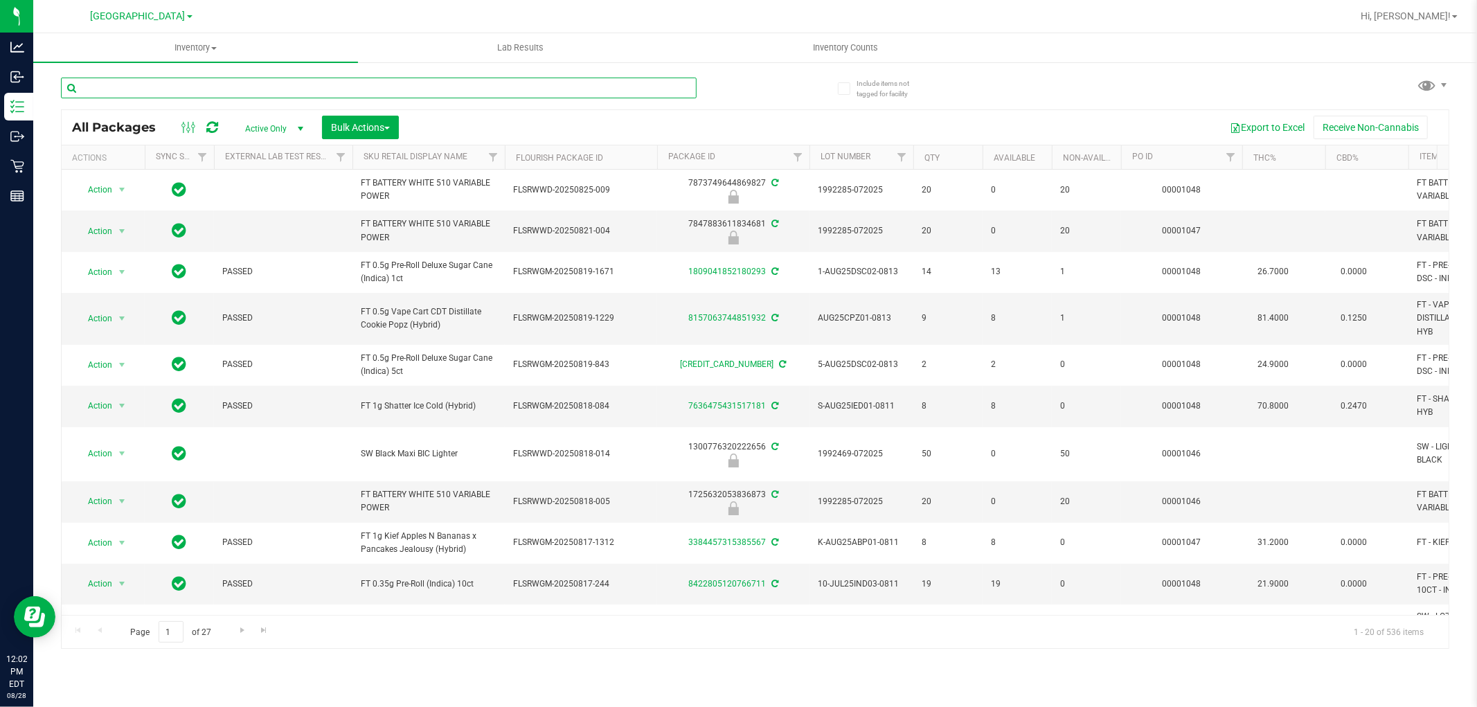
click at [191, 85] on input "text" at bounding box center [379, 88] width 636 height 21
type input "8221162964889276"
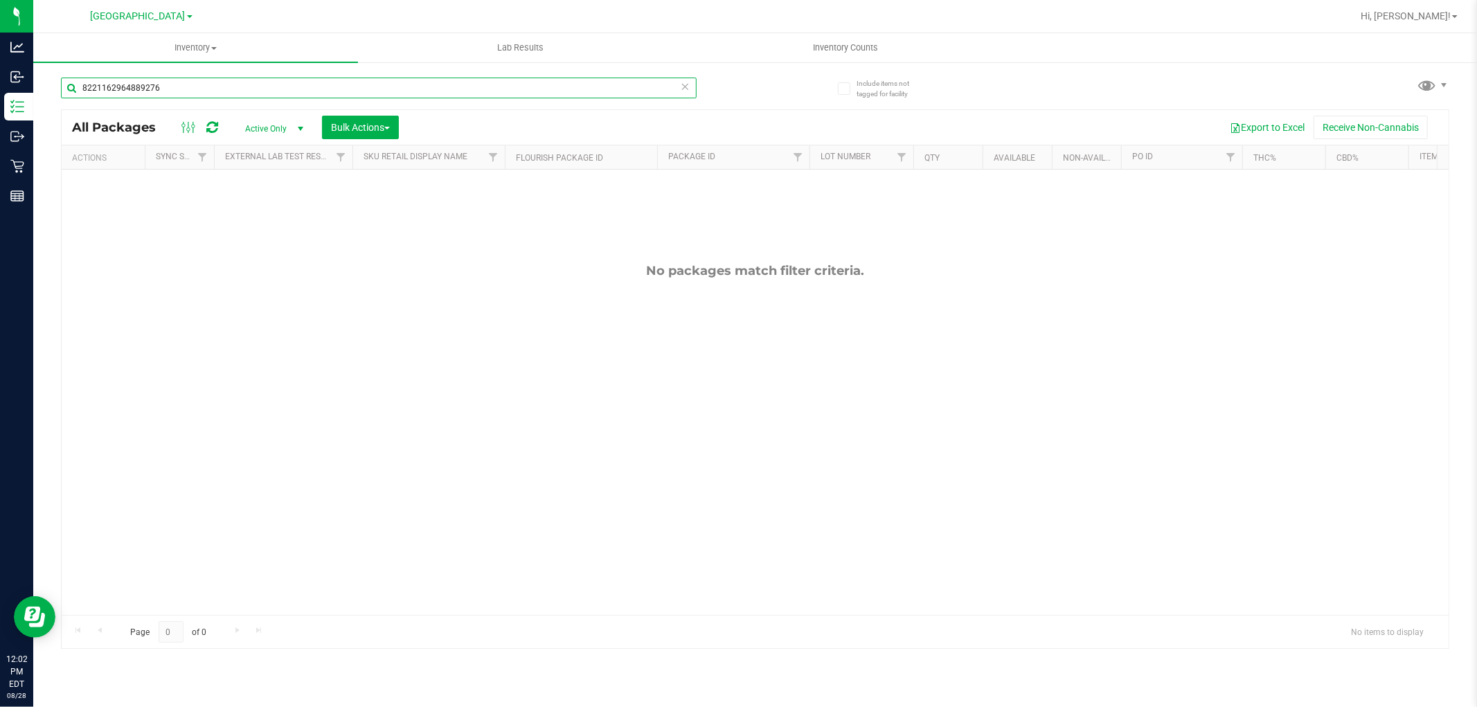
click at [215, 90] on input "8221162964889276" at bounding box center [379, 88] width 636 height 21
